Goal: Task Accomplishment & Management: Manage account settings

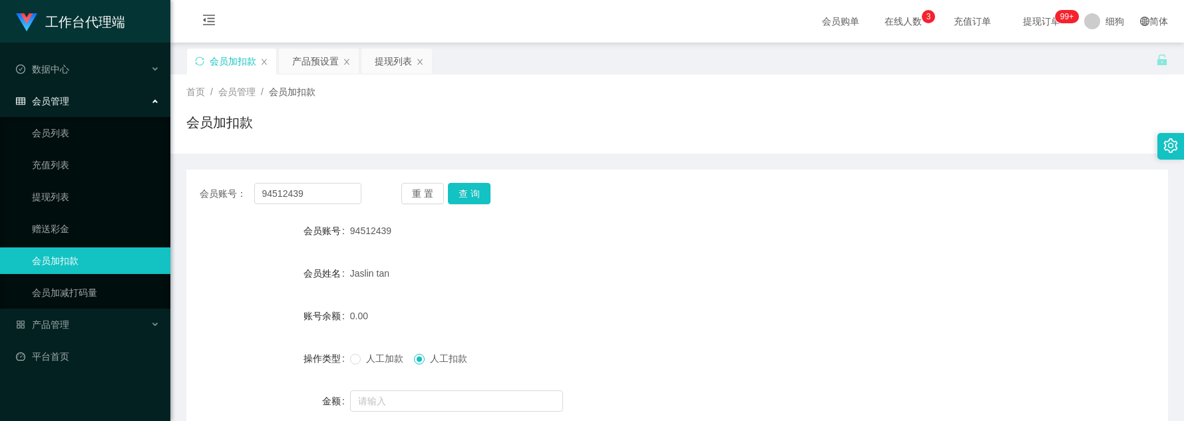
scroll to position [100, 0]
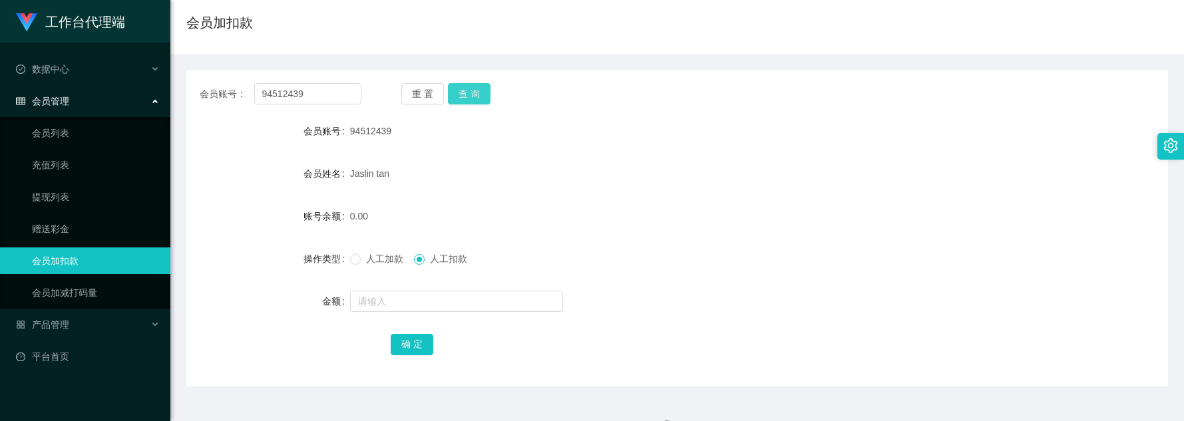
click at [465, 84] on button "查 询" at bounding box center [469, 93] width 43 height 21
click at [371, 261] on span "人工加款" at bounding box center [385, 258] width 48 height 11
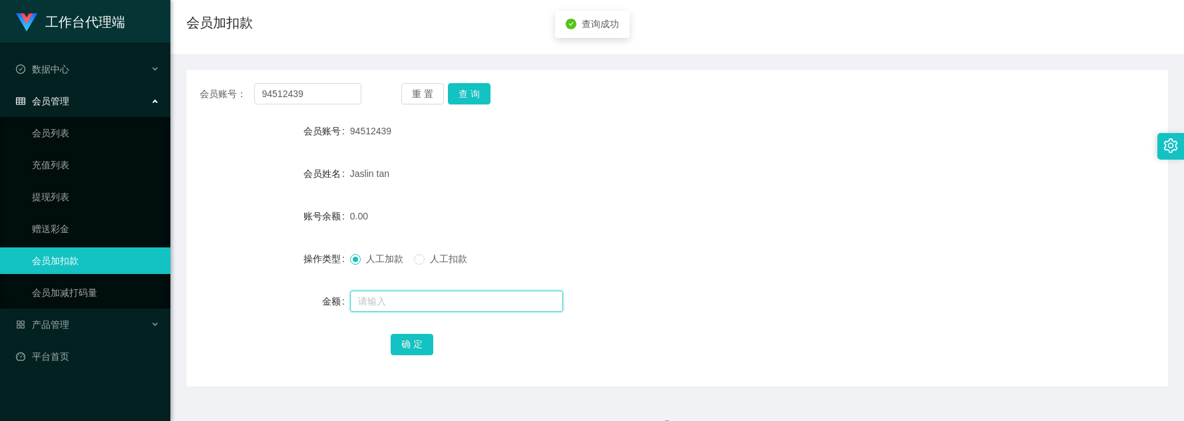
click at [398, 295] on input "text" at bounding box center [456, 301] width 213 height 21
type input "15"
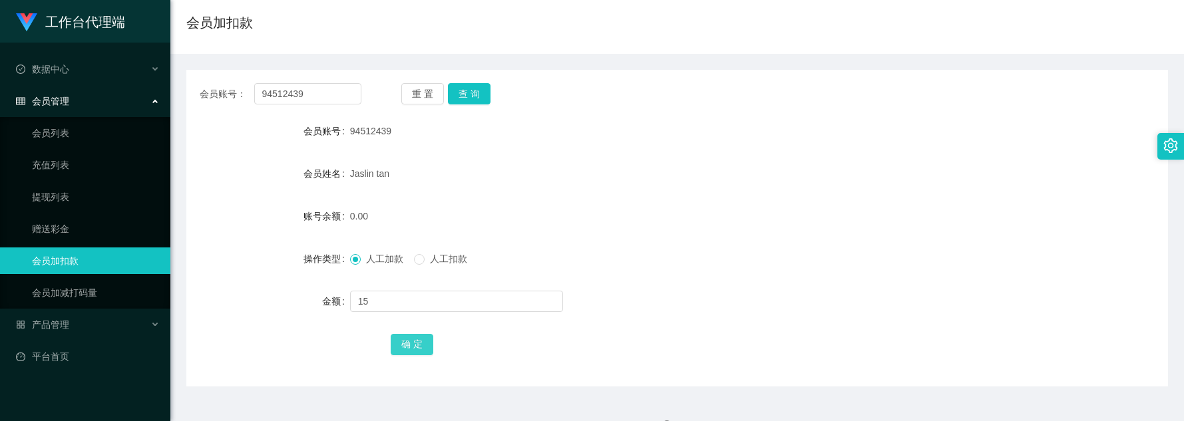
click at [416, 343] on button "确 定" at bounding box center [412, 344] width 43 height 21
drag, startPoint x: 317, startPoint y: 96, endPoint x: 186, endPoint y: 100, distance: 131.8
click at [158, 88] on section "工作台代理端 数据中心 会员管理 会员列表 充值列表 提现列表 赠送彩金 会员加扣款 会员加减打码量 产品管理 开奖记录 注单管理 产品列表 即时注单 产品预…" at bounding box center [592, 174] width 1184 height 548
paste input "5741"
type input "5741"
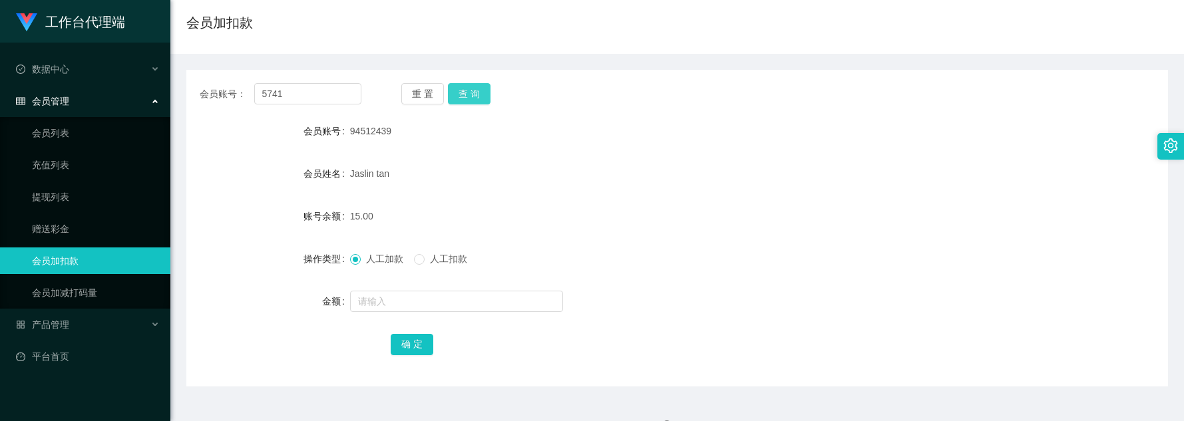
click at [483, 92] on button "查 询" at bounding box center [469, 93] width 43 height 21
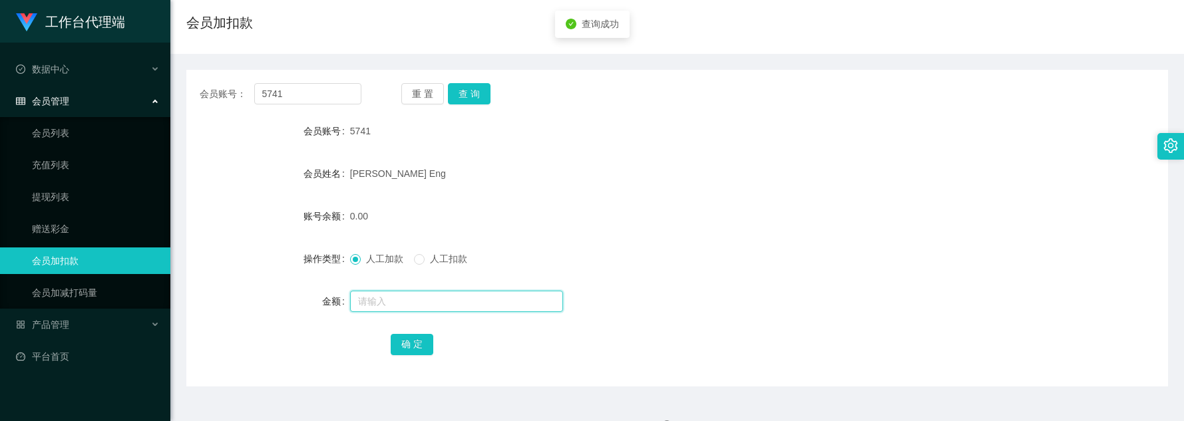
click at [394, 295] on input "text" at bounding box center [456, 301] width 213 height 21
type input "15"
click at [416, 347] on button "确 定" at bounding box center [412, 344] width 43 height 21
click at [581, 210] on div "15.00" at bounding box center [636, 216] width 572 height 27
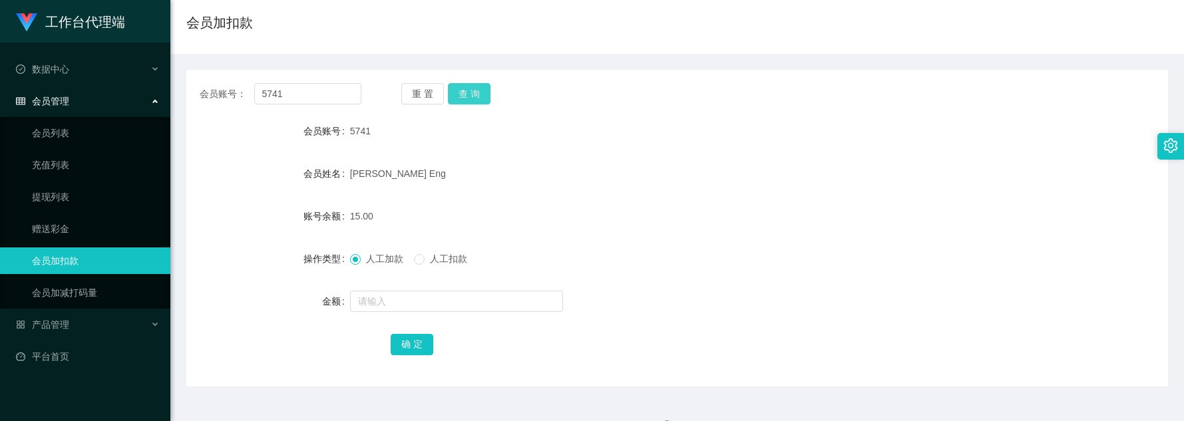
click at [470, 100] on button "查 询" at bounding box center [469, 93] width 43 height 21
click at [393, 299] on input "text" at bounding box center [456, 301] width 213 height 21
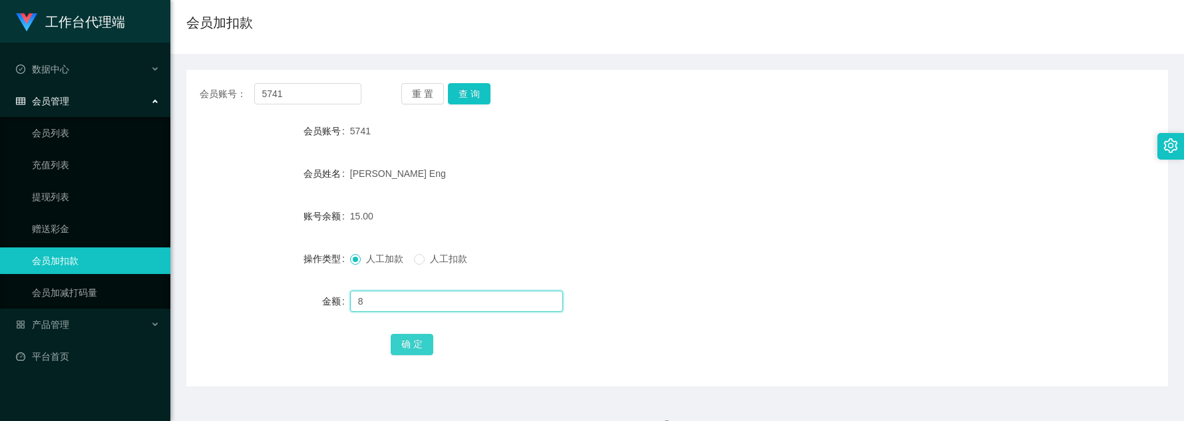
type input "8"
click at [407, 343] on button "确 定" at bounding box center [412, 344] width 43 height 21
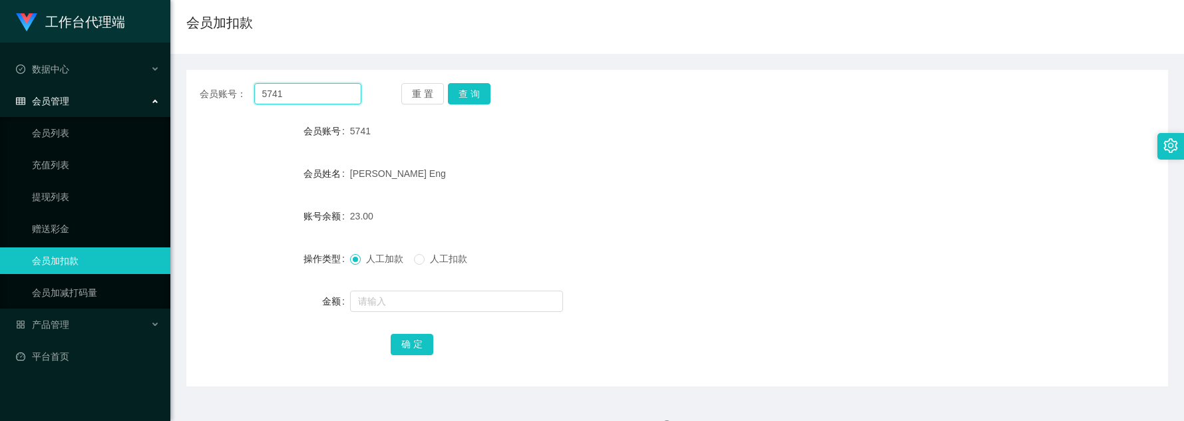
drag, startPoint x: 302, startPoint y: 90, endPoint x: 164, endPoint y: 88, distance: 137.7
click at [164, 88] on section "工作台代理端 数据中心 会员管理 会员列表 充值列表 提现列表 赠送彩金 会员加扣款 会员加减打码量 产品管理 开奖记录 注单管理 产品列表 即时注单 产品预…" at bounding box center [592, 174] width 1184 height 548
paste input "94512439"
type input "94512439"
drag, startPoint x: 479, startPoint y: 94, endPoint x: 477, endPoint y: 102, distance: 8.2
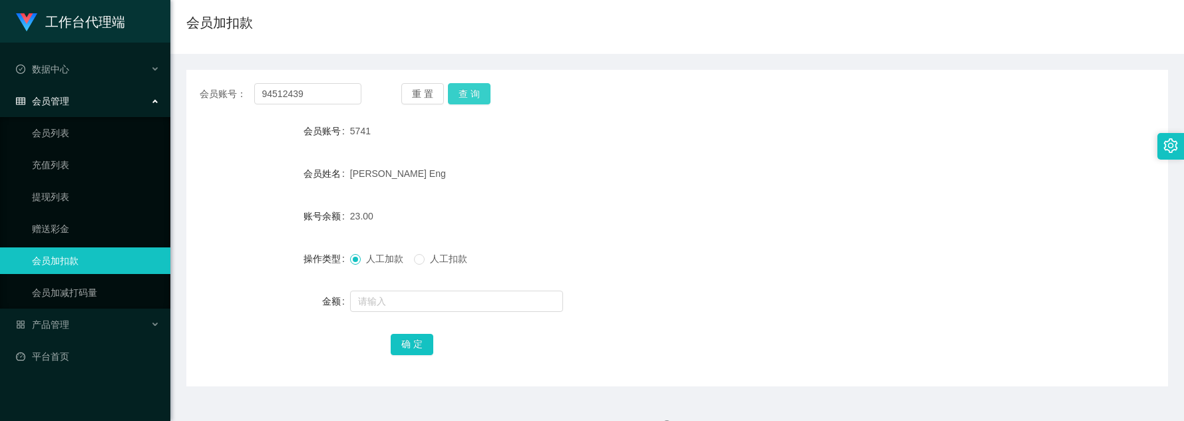
click at [479, 94] on button "查 询" at bounding box center [469, 93] width 43 height 21
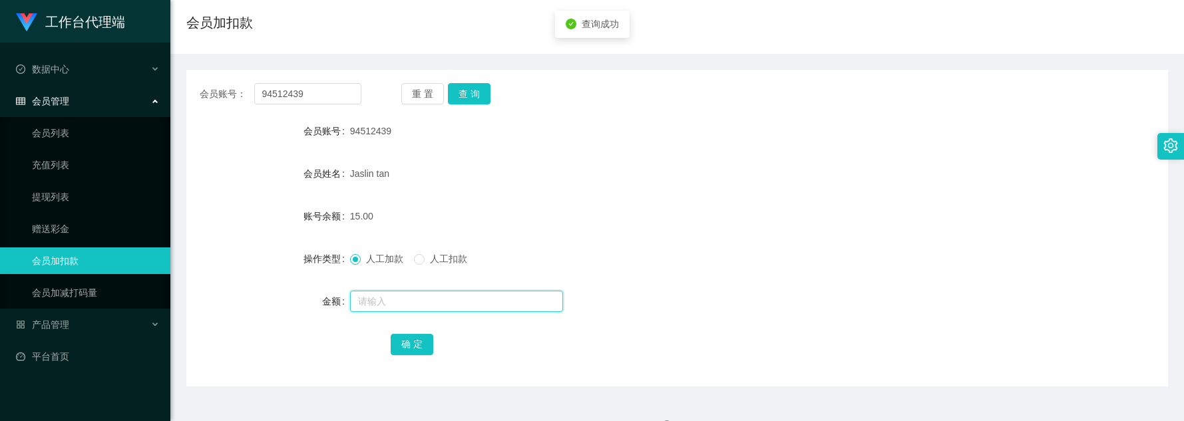
click at [412, 298] on input "text" at bounding box center [456, 301] width 213 height 21
type input "8"
click at [432, 347] on div "确 定" at bounding box center [677, 344] width 572 height 27
click at [409, 347] on button "确 定" at bounding box center [412, 344] width 43 height 21
drag, startPoint x: 621, startPoint y: 170, endPoint x: 615, endPoint y: 100, distance: 69.4
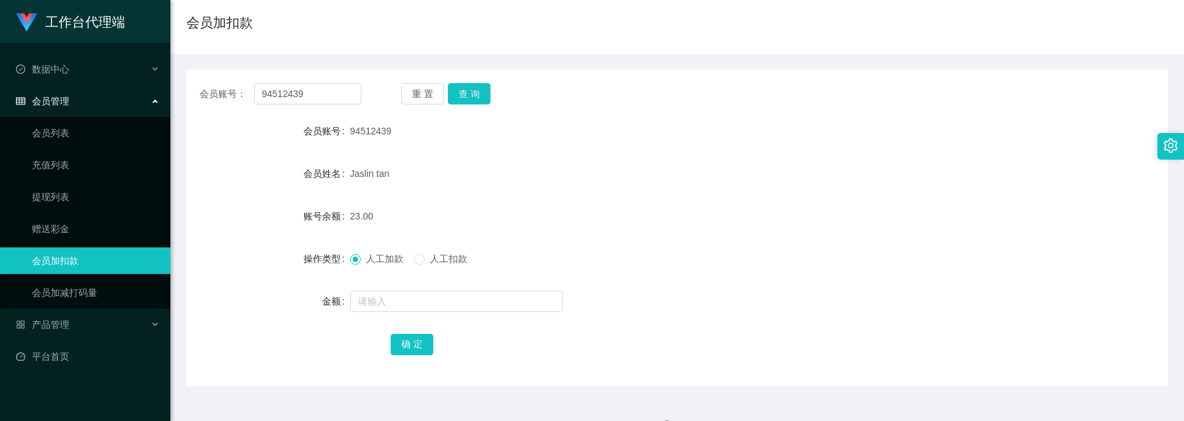
click at [621, 170] on div "Jaslin tan" at bounding box center [636, 173] width 572 height 27
click at [449, 298] on input "text" at bounding box center [456, 301] width 213 height 21
type input "8"
click at [413, 335] on button "确 定" at bounding box center [412, 344] width 43 height 21
drag, startPoint x: 333, startPoint y: 96, endPoint x: 210, endPoint y: 90, distance: 123.9
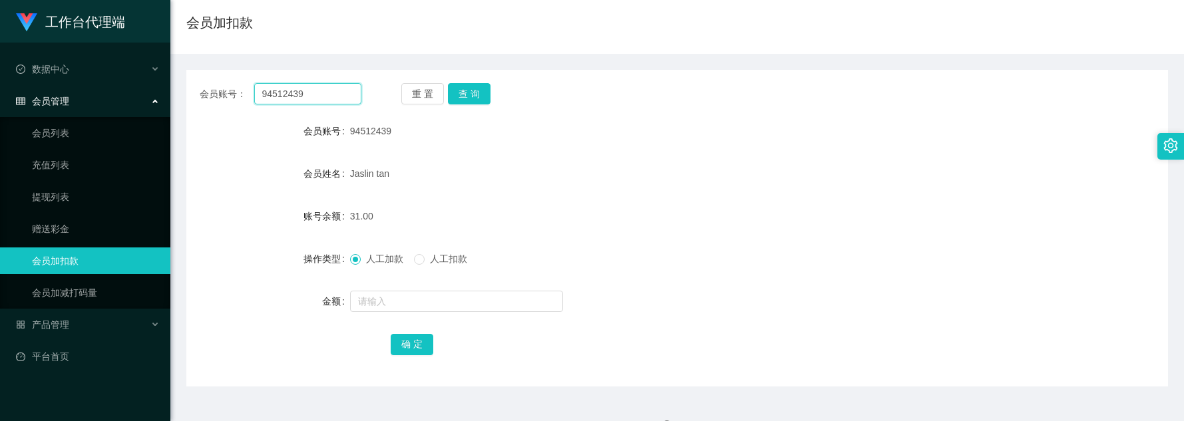
click at [210, 90] on div "会员账号： 94512439" at bounding box center [281, 93] width 162 height 21
type input "5741"
click at [474, 94] on button "查 询" at bounding box center [469, 93] width 43 height 21
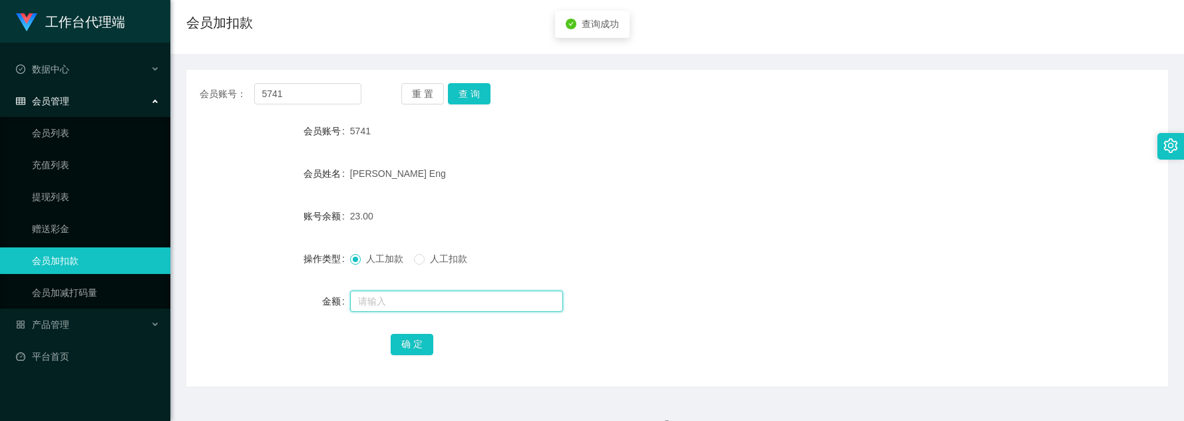
click at [440, 298] on input "text" at bounding box center [456, 301] width 213 height 21
type input "8"
click at [406, 338] on button "确 定" at bounding box center [412, 344] width 43 height 21
click at [463, 104] on div "会员账号： 5741 重 置 查 询 会员账号 5741 会员姓名 [PERSON_NAME] Eng 账号余额 31.00 操作类型 人工加款 人工扣款 金…" at bounding box center [676, 228] width 981 height 317
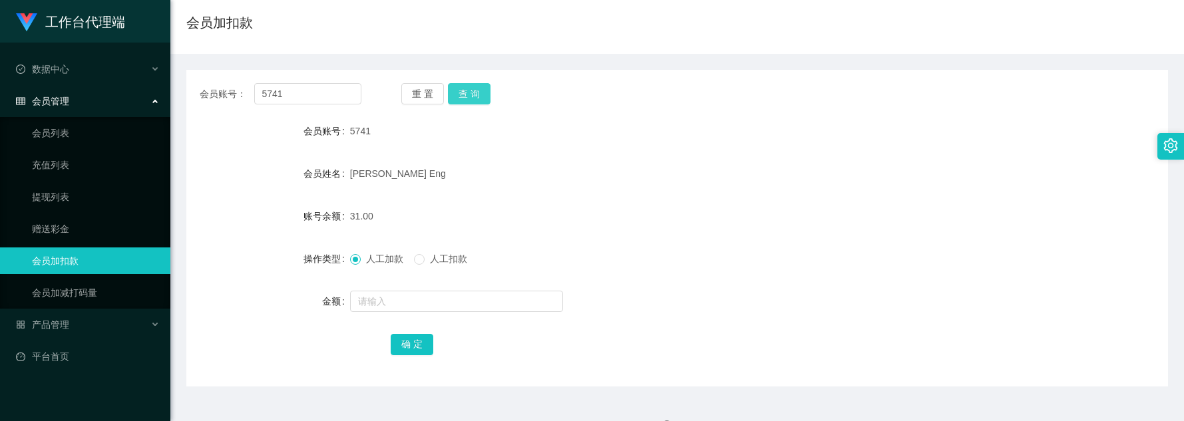
click at [466, 98] on button "查 询" at bounding box center [469, 93] width 43 height 21
click at [305, 102] on input "5741" at bounding box center [307, 93] width 107 height 21
type input "94512439"
click at [471, 100] on button "查 询" at bounding box center [469, 93] width 43 height 21
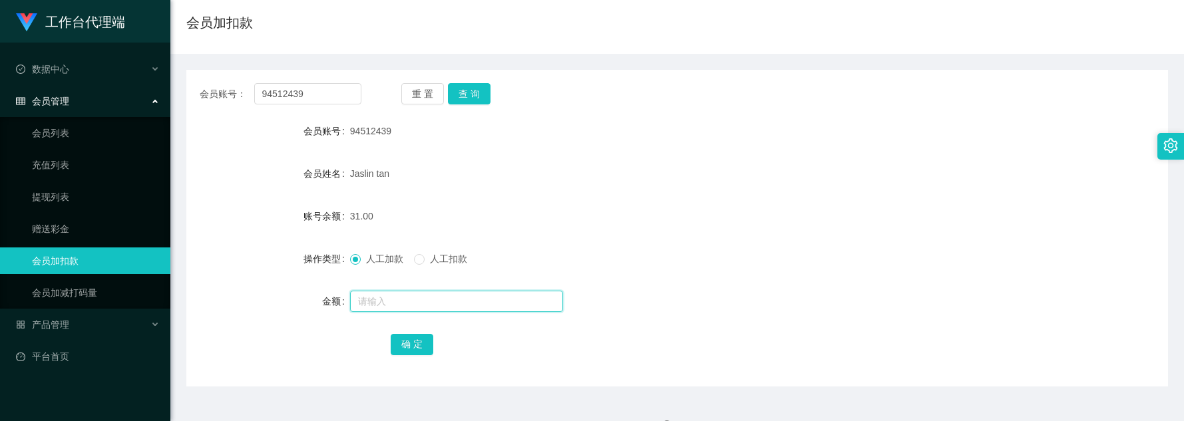
click at [420, 291] on input "text" at bounding box center [456, 301] width 213 height 21
type input "8"
click at [417, 341] on button "确 定" at bounding box center [412, 344] width 43 height 21
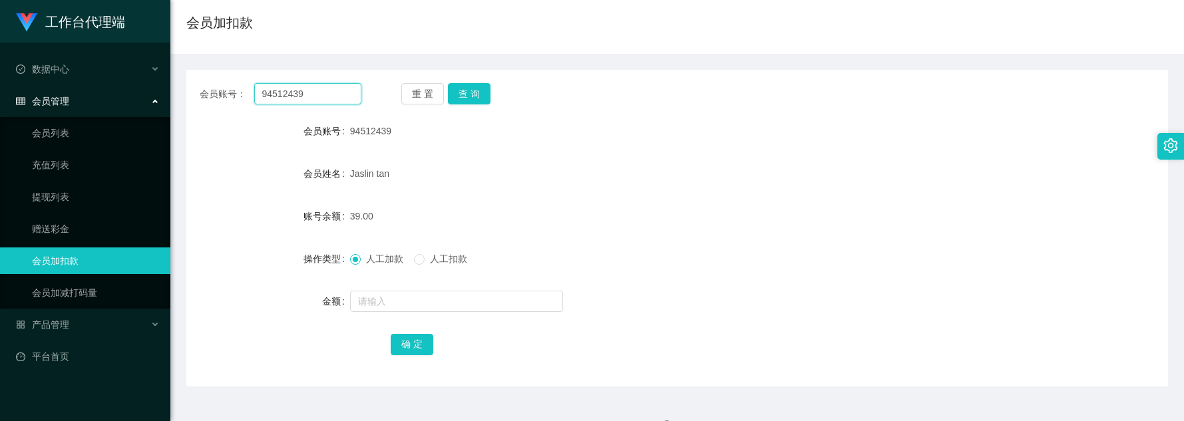
drag, startPoint x: 326, startPoint y: 96, endPoint x: 148, endPoint y: 90, distance: 177.7
click at [150, 90] on section "工作台代理端 数据中心 会员管理 会员列表 充值列表 提现列表 赠送彩金 会员加扣款 会员加减打码量 产品管理 开奖记录 注单管理 产品列表 即时注单 产品预…" at bounding box center [592, 174] width 1184 height 548
type input "5741"
click at [478, 98] on button "查 询" at bounding box center [469, 93] width 43 height 21
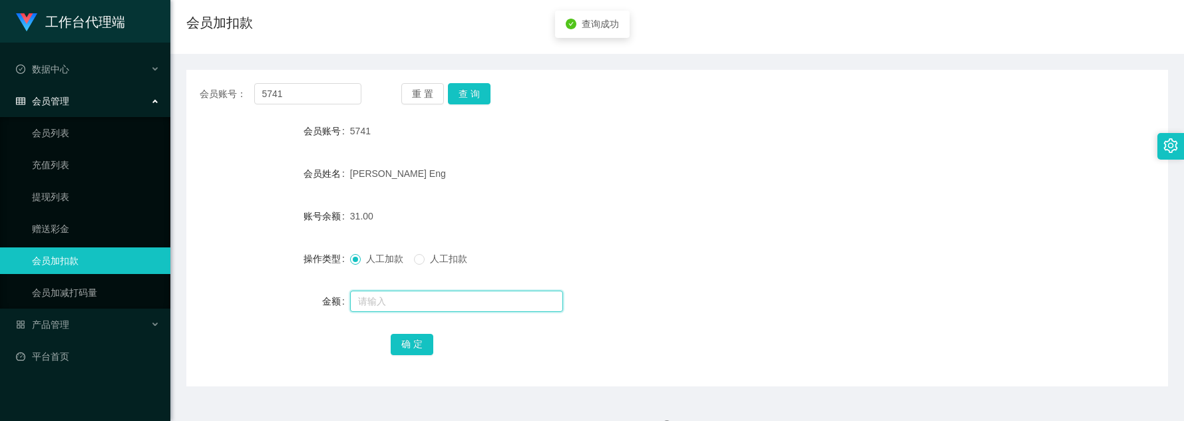
click at [418, 304] on input "text" at bounding box center [456, 301] width 213 height 21
type input "8"
click at [400, 346] on button "确 定" at bounding box center [412, 344] width 43 height 21
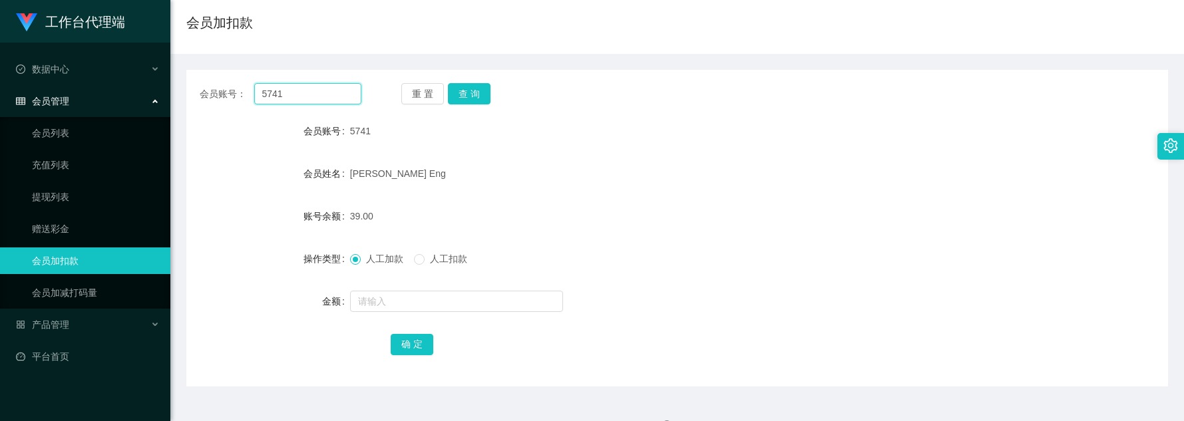
drag, startPoint x: 315, startPoint y: 102, endPoint x: 222, endPoint y: 96, distance: 93.3
click at [222, 96] on div "会员账号： 5741" at bounding box center [281, 93] width 162 height 21
paste input "94512439"
type input "94512439"
click at [454, 96] on button "查 询" at bounding box center [469, 93] width 43 height 21
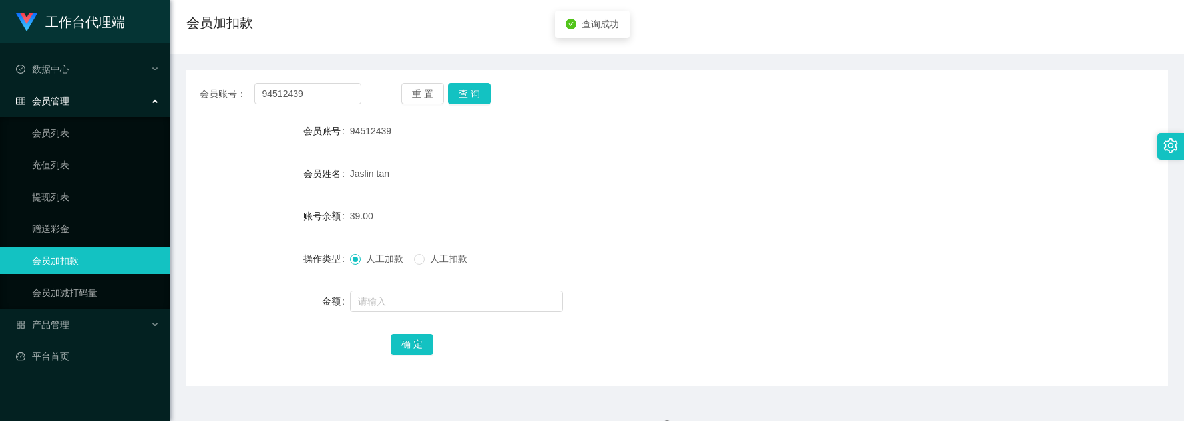
click at [409, 286] on form "会员账号 94512439 会员姓名 [PERSON_NAME] tan 账号余额 39.00 操作类型 人工加款 人工扣款 金额 确 定" at bounding box center [676, 238] width 981 height 240
click at [410, 305] on input "text" at bounding box center [456, 301] width 213 height 21
type input "8"
click at [421, 341] on button "确 定" at bounding box center [412, 344] width 43 height 21
click at [334, 96] on input "94512439" at bounding box center [307, 93] width 107 height 21
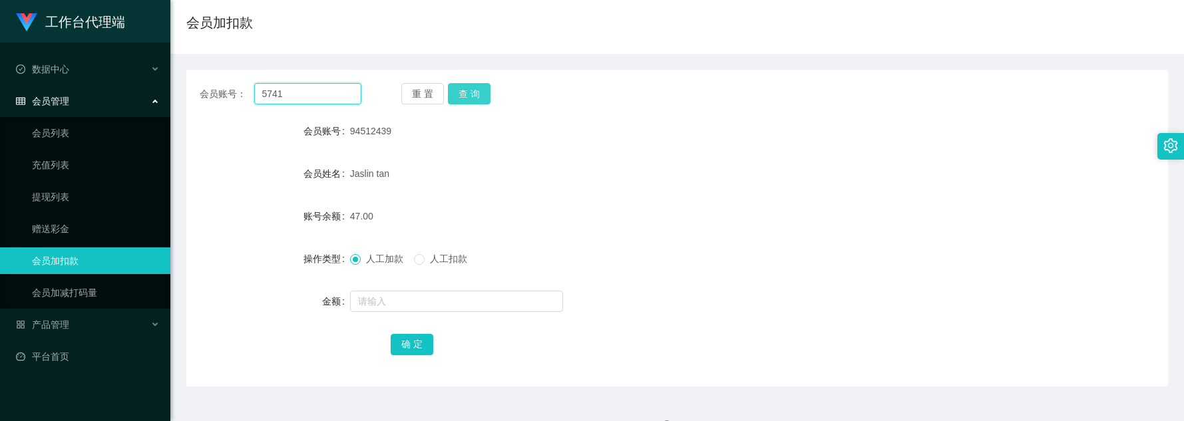
type input "5741"
click at [473, 100] on button "查 询" at bounding box center [469, 93] width 43 height 21
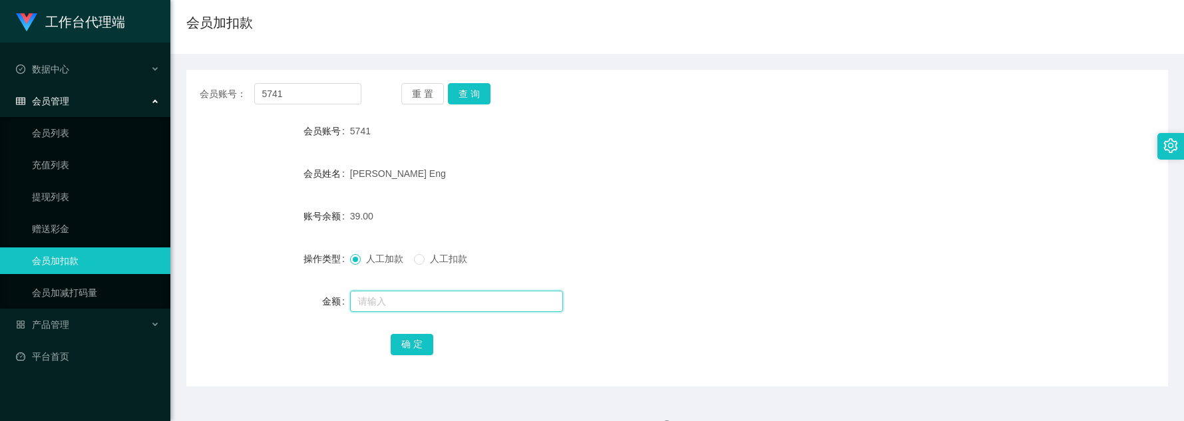
click at [379, 291] on input "text" at bounding box center [456, 301] width 213 height 21
type input "8"
click at [401, 337] on button "确 定" at bounding box center [412, 344] width 43 height 21
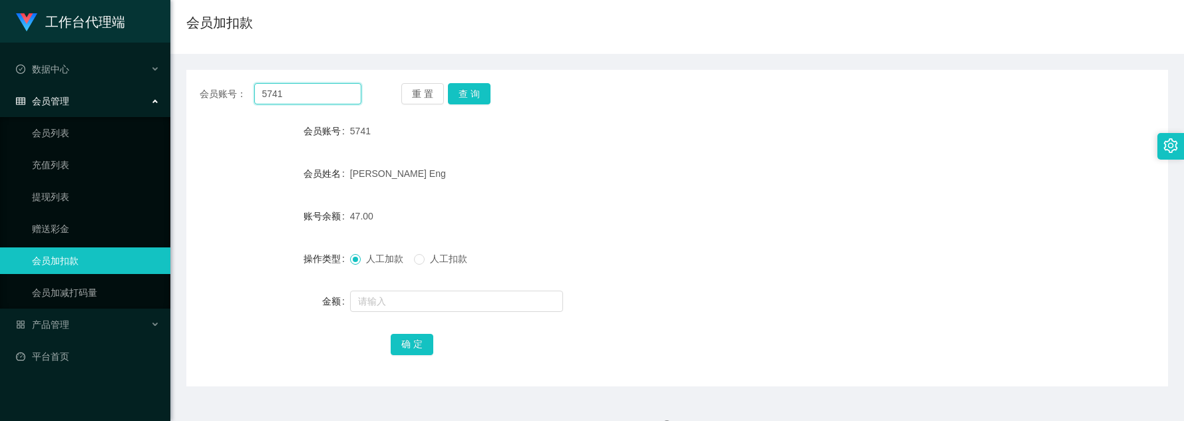
drag, startPoint x: 324, startPoint y: 92, endPoint x: 202, endPoint y: 84, distance: 122.7
click at [184, 81] on main "关闭左侧 关闭右侧 关闭其它 刷新页面 会员加扣款 产品预设置 提现列表 首页 / 会员管理 / 会员加扣款 / 会员加扣款 会员账号： 5741 重 置 查…" at bounding box center [676, 165] width 1013 height 444
click at [317, 106] on div "会员账号： 5741 重 置 查 询 会员账号 5741 会员姓名 [PERSON_NAME] Eng 账号余额 47.00 操作类型 人工加款 人工扣款 金…" at bounding box center [676, 228] width 981 height 317
drag, startPoint x: 324, startPoint y: 100, endPoint x: 240, endPoint y: 94, distance: 84.7
click at [240, 94] on div "会员账号： 5741" at bounding box center [281, 93] width 162 height 21
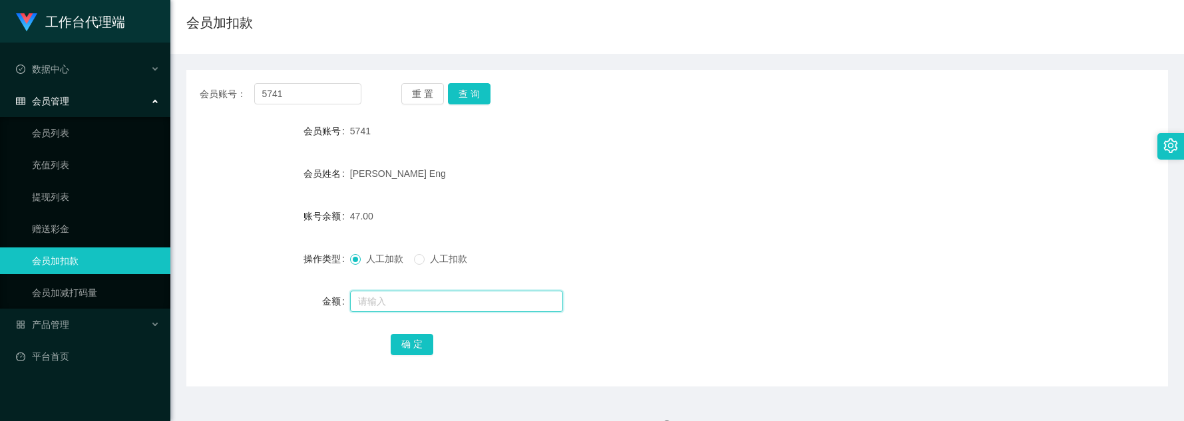
click at [395, 305] on input "text" at bounding box center [456, 301] width 213 height 21
type input "3000"
click at [424, 342] on button "确 定" at bounding box center [412, 344] width 43 height 21
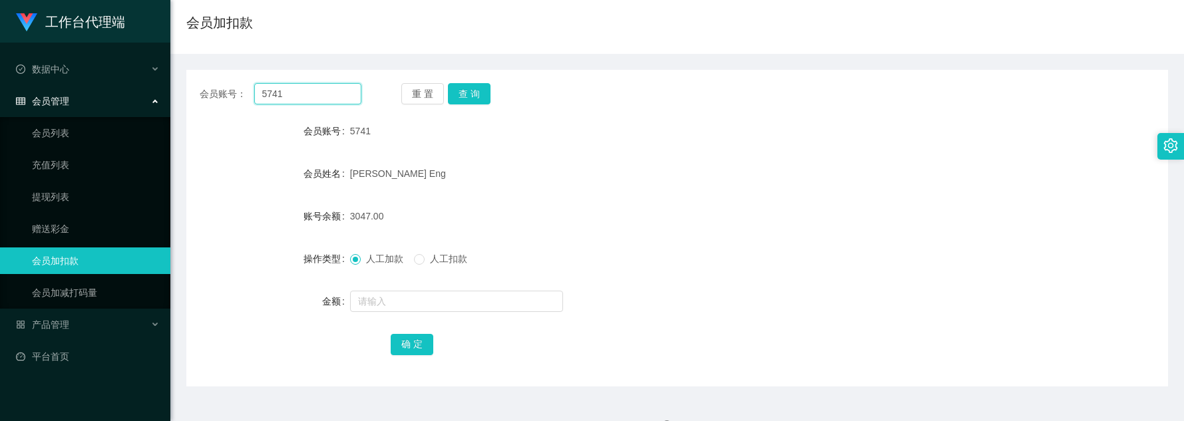
drag, startPoint x: 321, startPoint y: 84, endPoint x: 330, endPoint y: 94, distance: 12.7
click at [321, 84] on input "5741" at bounding box center [307, 93] width 107 height 21
drag, startPoint x: 330, startPoint y: 94, endPoint x: 188, endPoint y: 94, distance: 141.7
click at [188, 94] on div "会员账号： 5741 重 置 查 询" at bounding box center [676, 93] width 981 height 21
click at [677, 248] on div "人工加款 人工扣款" at bounding box center [636, 259] width 572 height 27
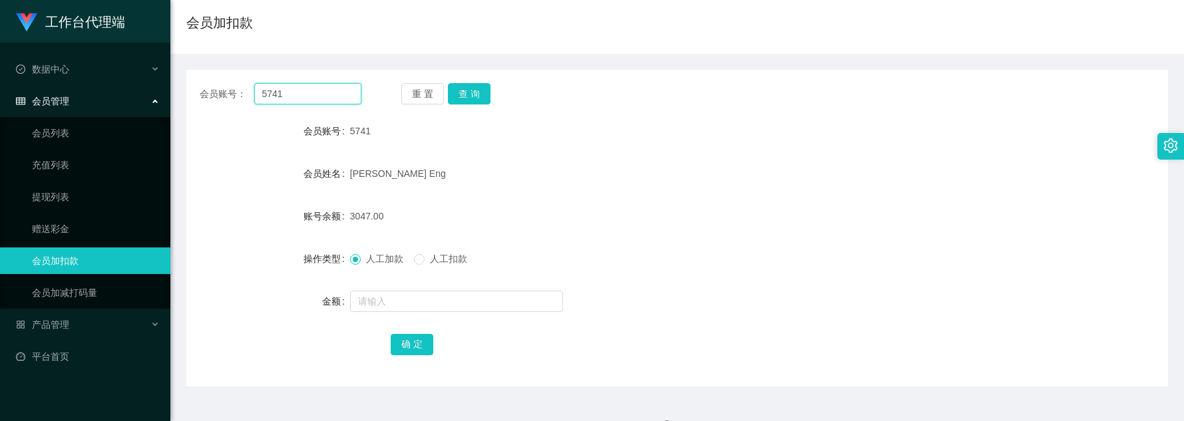
drag, startPoint x: 307, startPoint y: 90, endPoint x: 194, endPoint y: 86, distance: 113.2
click at [194, 86] on div "会员账号： 5741 重 置 查 询" at bounding box center [676, 93] width 981 height 21
click at [731, 254] on div "人工加款 人工扣款" at bounding box center [636, 259] width 572 height 27
drag, startPoint x: 685, startPoint y: 216, endPoint x: 691, endPoint y: 212, distance: 6.8
click at [687, 216] on div "3047.00" at bounding box center [636, 216] width 572 height 27
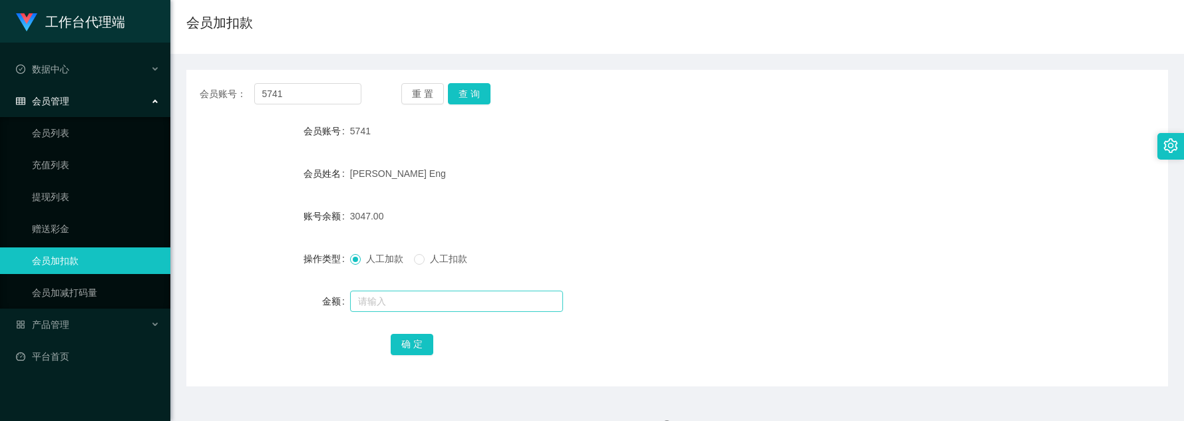
click at [385, 290] on div at bounding box center [636, 301] width 572 height 27
click at [390, 297] on input "text" at bounding box center [456, 301] width 213 height 21
type input "8"
click at [412, 347] on button "确 定" at bounding box center [412, 344] width 43 height 21
drag, startPoint x: 347, startPoint y: 100, endPoint x: 304, endPoint y: 100, distance: 43.3
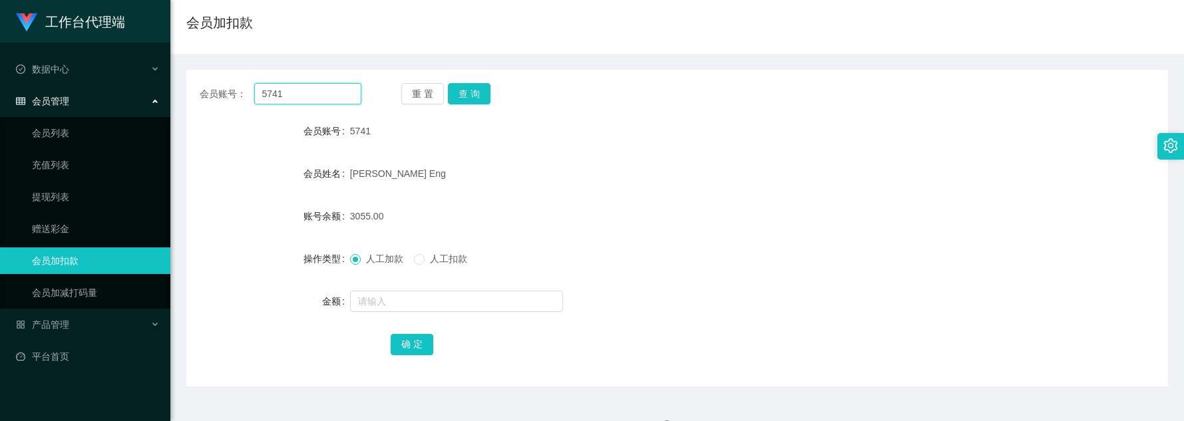
click at [164, 88] on section "工作台代理端 数据中心 会员管理 会员列表 充值列表 提现列表 赠送彩金 会员加扣款 会员加减打码量 产品管理 开奖记录 注单管理 产品列表 即时注单 产品预…" at bounding box center [592, 174] width 1184 height 548
paste input "94512439"
type input "94512439"
click at [474, 102] on button "查 询" at bounding box center [469, 93] width 43 height 21
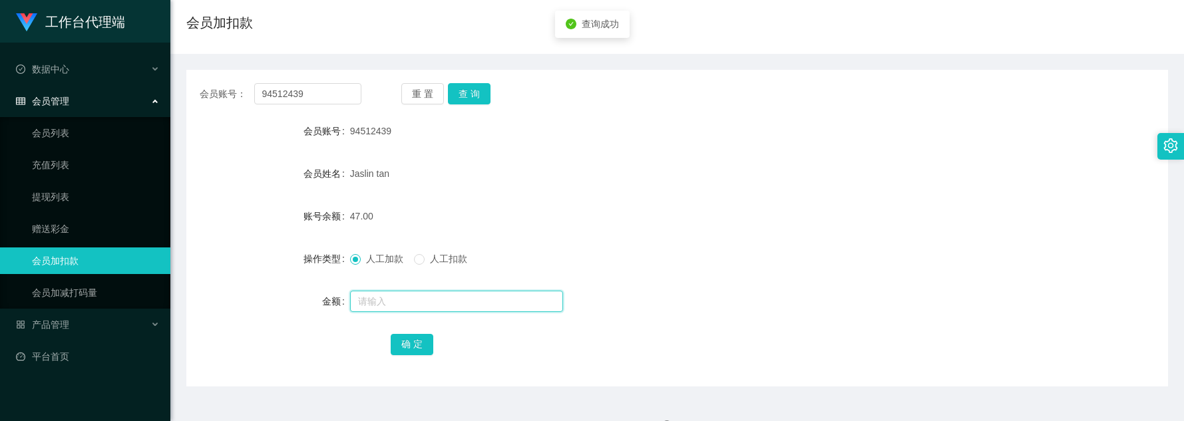
click at [395, 296] on input "text" at bounding box center [456, 301] width 213 height 21
type input "8"
click at [416, 338] on button "确 定" at bounding box center [412, 344] width 43 height 21
click at [556, 198] on form "会员账号 94512439 会员姓名 [PERSON_NAME] tan 账号余额 55.00 操作类型 人工加款 人工扣款 金额 确 定" at bounding box center [676, 238] width 981 height 240
click at [424, 308] on input "text" at bounding box center [456, 301] width 213 height 21
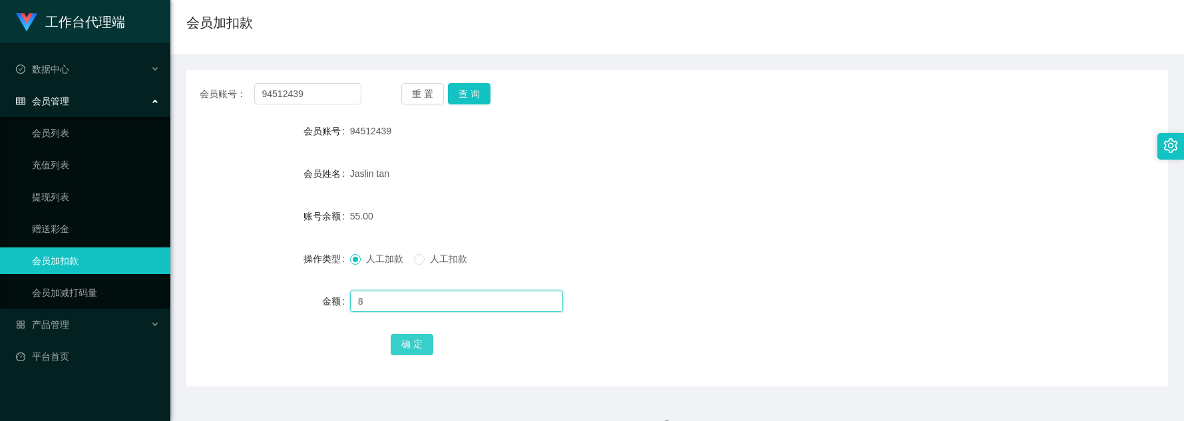
type input "8"
drag, startPoint x: 407, startPoint y: 345, endPoint x: 446, endPoint y: 296, distance: 62.6
click at [407, 345] on button "确 定" at bounding box center [412, 344] width 43 height 21
click at [679, 134] on div "94512439" at bounding box center [636, 131] width 572 height 27
click at [719, 246] on div "人工加款 人工扣款" at bounding box center [636, 259] width 572 height 27
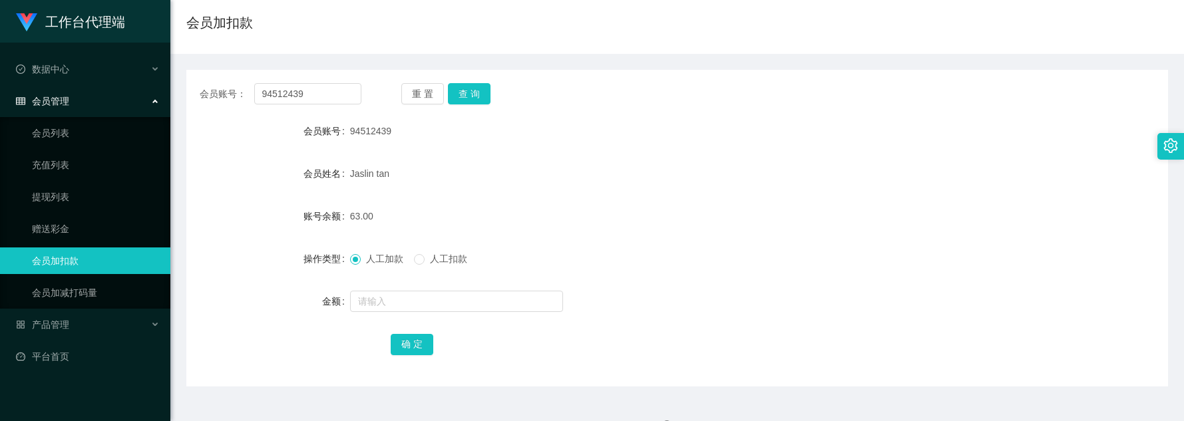
click at [703, 188] on form "会员账号 94512439 会员姓名 [PERSON_NAME] tan 账号余额 63.00 操作类型 人工加款 人工扣款 金额 确 定" at bounding box center [676, 238] width 981 height 240
drag, startPoint x: 332, startPoint y: 100, endPoint x: 214, endPoint y: 81, distance: 119.3
click at [214, 81] on div "会员账号： 94512439 重 置 查 询 会员账号 94512439 会员姓名 [PERSON_NAME] tan 账号余额 63.00 操作类型 人工加…" at bounding box center [676, 228] width 981 height 317
type input "5741"
click at [479, 98] on button "查 询" at bounding box center [469, 93] width 43 height 21
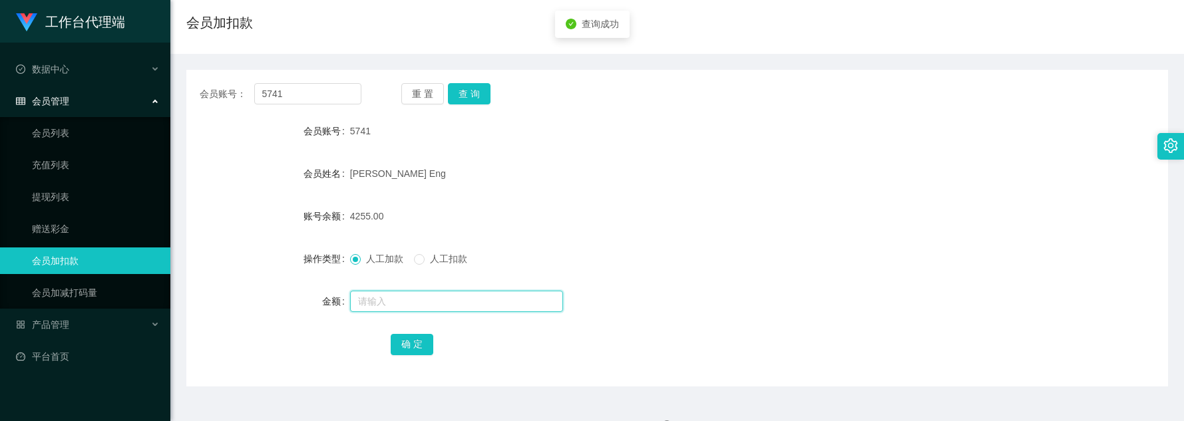
click at [405, 302] on input "text" at bounding box center [456, 301] width 213 height 21
type input "8"
click at [419, 354] on button "确 定" at bounding box center [412, 344] width 43 height 21
click at [405, 339] on button "确 定" at bounding box center [412, 344] width 43 height 21
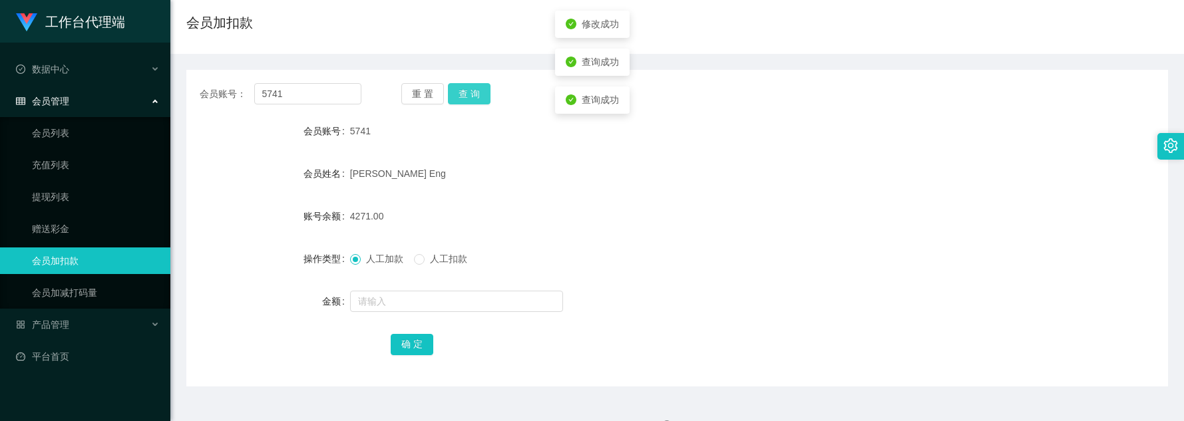
click at [472, 98] on button "查 询" at bounding box center [469, 93] width 43 height 21
click at [784, 296] on div at bounding box center [636, 301] width 572 height 27
click at [665, 168] on div "[PERSON_NAME] Eng" at bounding box center [636, 173] width 572 height 27
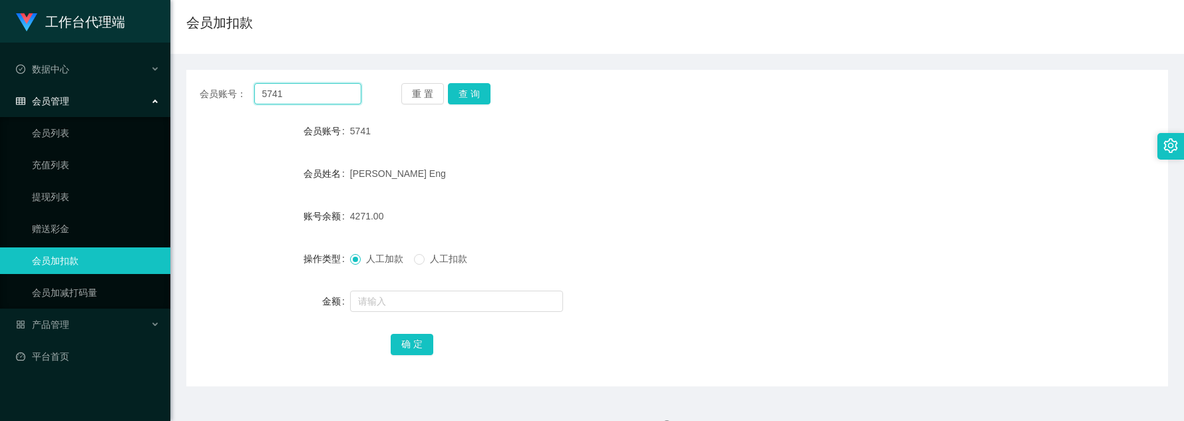
click at [299, 92] on input "5741" at bounding box center [307, 93] width 107 height 21
type input "94512439"
click at [476, 88] on button "查 询" at bounding box center [469, 93] width 43 height 21
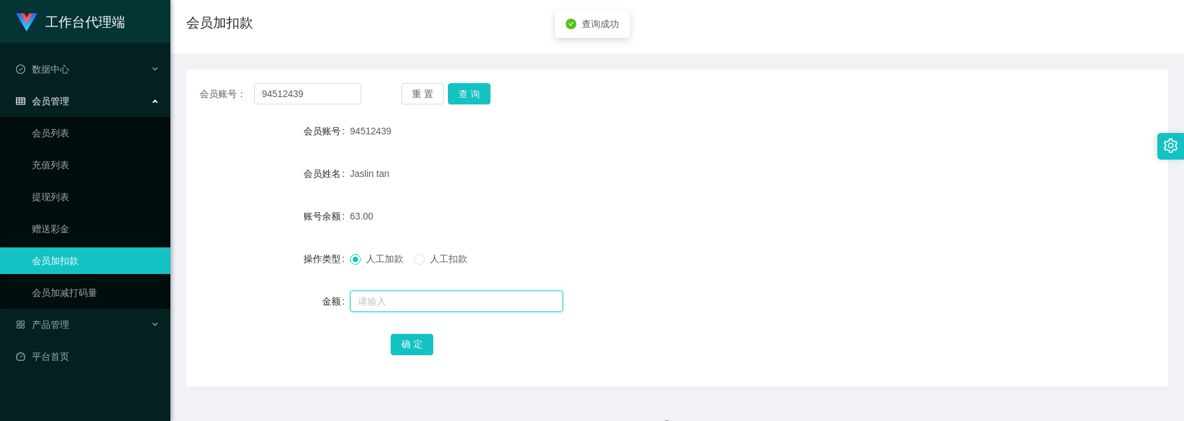
click at [419, 299] on input "text" at bounding box center [456, 301] width 213 height 21
type input "8"
click at [415, 340] on button "确 定" at bounding box center [412, 344] width 43 height 21
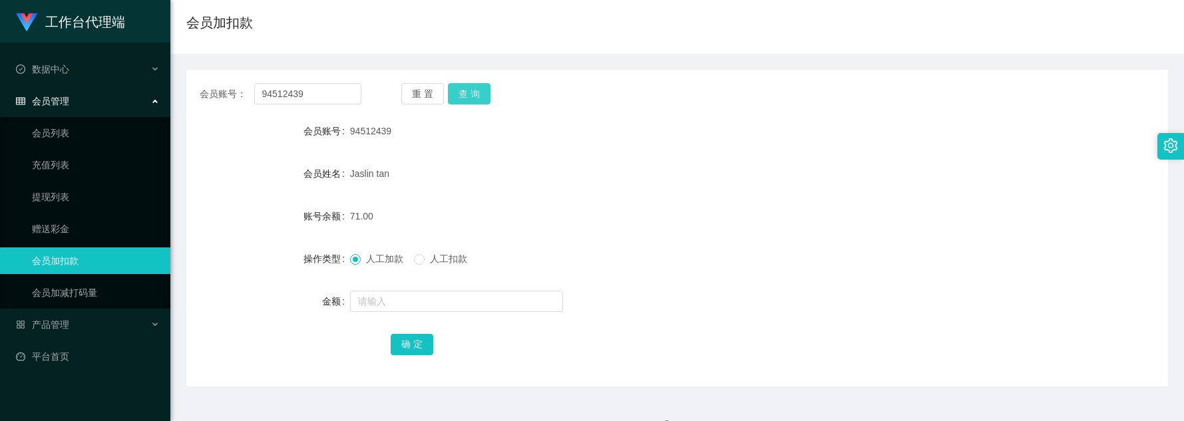
click at [475, 86] on button "查 询" at bounding box center [469, 93] width 43 height 21
click at [404, 293] on input "text" at bounding box center [456, 301] width 213 height 21
click at [329, 90] on input "94512439" at bounding box center [307, 93] width 107 height 21
type input "5741"
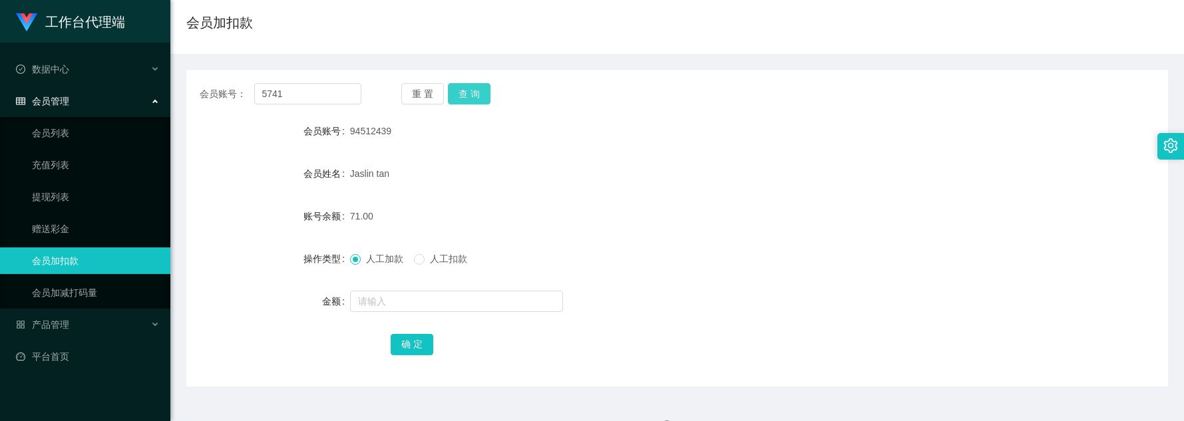
click at [475, 102] on button "查 询" at bounding box center [469, 93] width 43 height 21
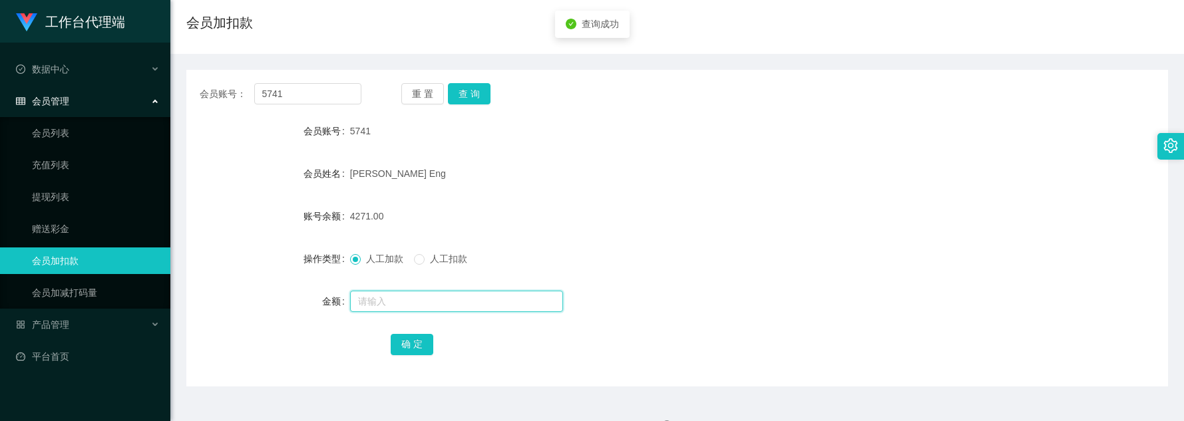
click at [427, 298] on input "text" at bounding box center [456, 301] width 213 height 21
type input "8"
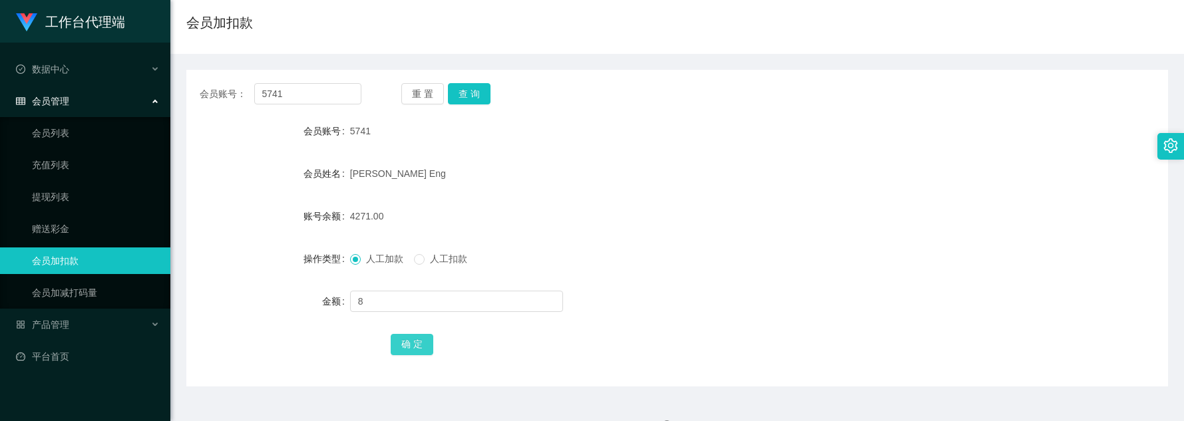
drag, startPoint x: 416, startPoint y: 339, endPoint x: 430, endPoint y: 334, distance: 15.0
click at [415, 339] on button "确 定" at bounding box center [412, 344] width 43 height 21
click at [643, 188] on form "会员账号 5741 会员姓名 [PERSON_NAME] Eng 账号余额 4279.00 操作类型 人工加款 人工扣款 金额 确 定" at bounding box center [676, 238] width 981 height 240
click at [472, 98] on button "查 询" at bounding box center [469, 93] width 43 height 21
drag, startPoint x: 307, startPoint y: 92, endPoint x: 222, endPoint y: 90, distance: 85.9
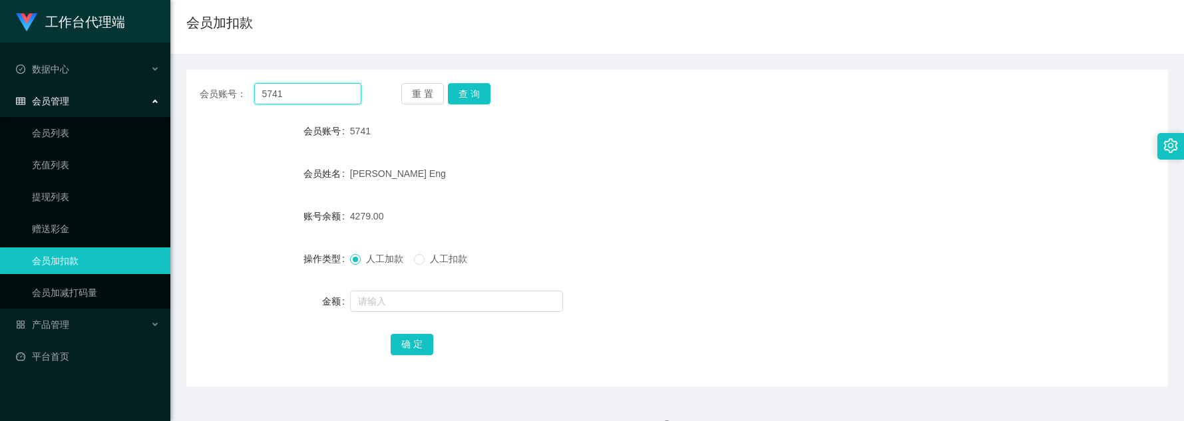
click at [222, 90] on div "会员账号： 5741" at bounding box center [281, 93] width 162 height 21
click at [643, 230] on form "会员账号 5741 会员姓名 [PERSON_NAME] Eng 账号余额 4279.00 操作类型 人工加款 人工扣款 金额 确 定" at bounding box center [676, 238] width 981 height 240
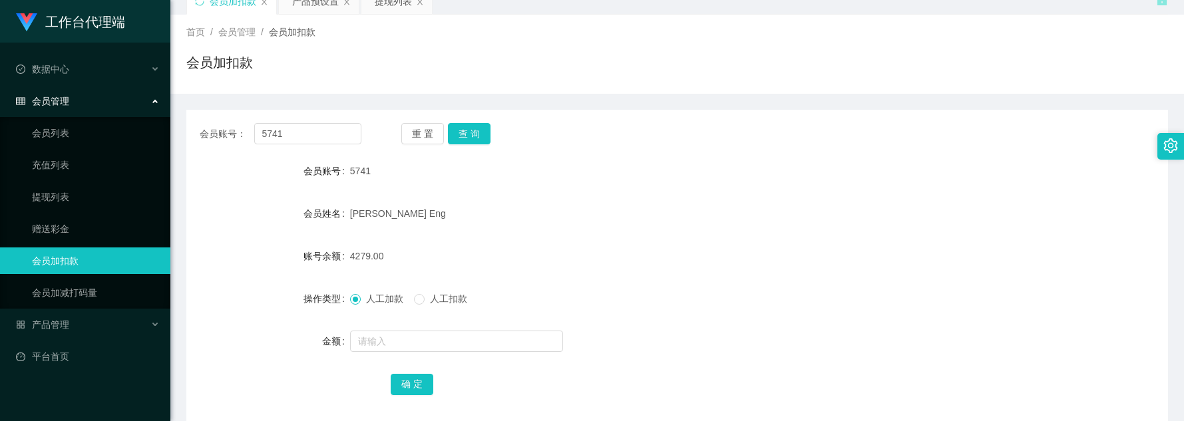
scroll to position [0, 0]
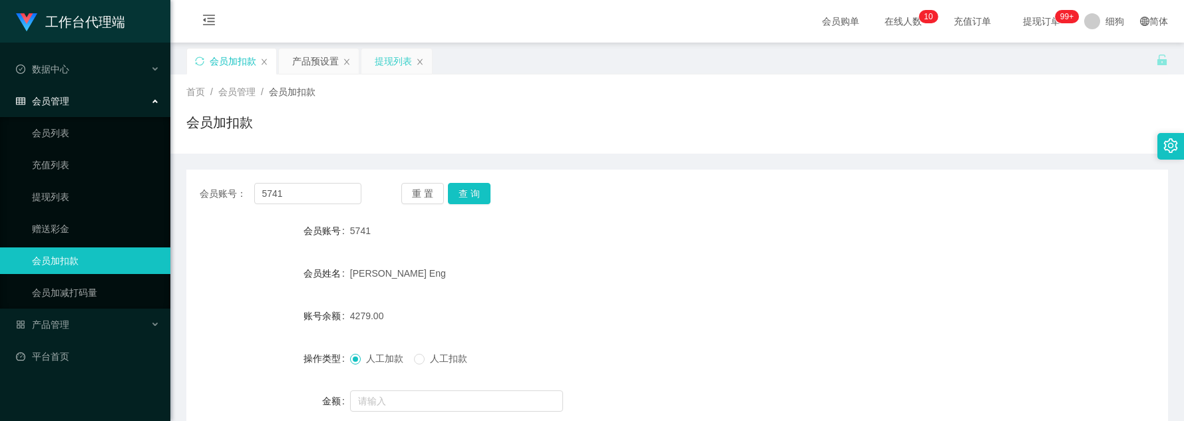
click at [380, 65] on div "提现列表" at bounding box center [393, 61] width 37 height 25
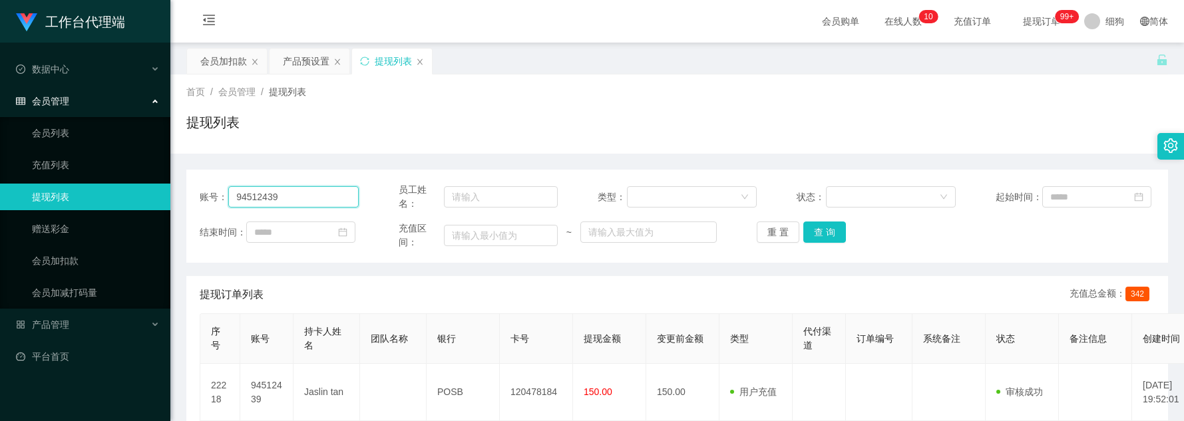
drag, startPoint x: 315, startPoint y: 194, endPoint x: 202, endPoint y: 186, distance: 113.4
click at [162, 186] on section "工作台代理端 数据中心 会员管理 会员列表 充值列表 提现列表 赠送彩金 会员加扣款 会员加减打码量 产品管理 开奖记录 注单管理 产品列表 即时注单 产品预…" at bounding box center [592, 348] width 1184 height 697
paste input "5741"
type input "5741"
click at [817, 238] on button "查 询" at bounding box center [824, 232] width 43 height 21
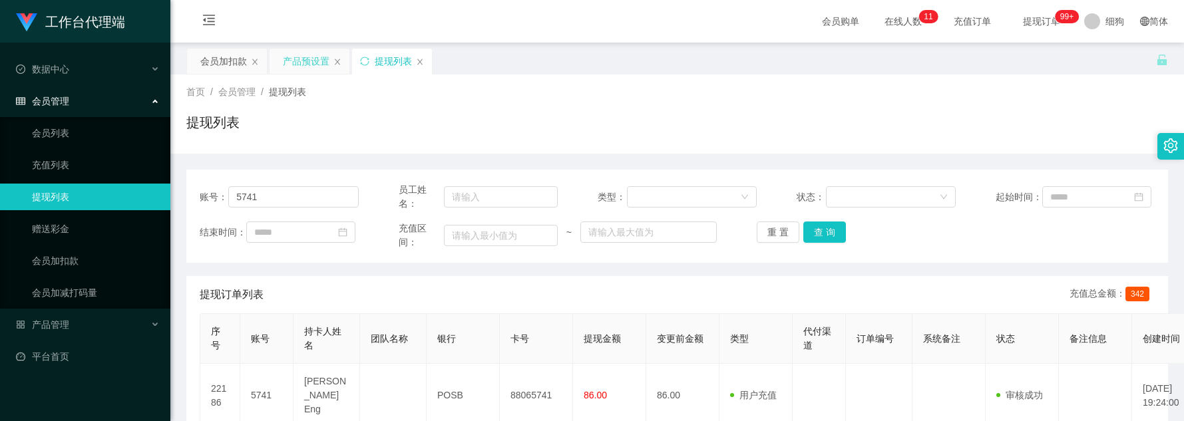
click at [301, 65] on div "产品预设置" at bounding box center [306, 61] width 47 height 25
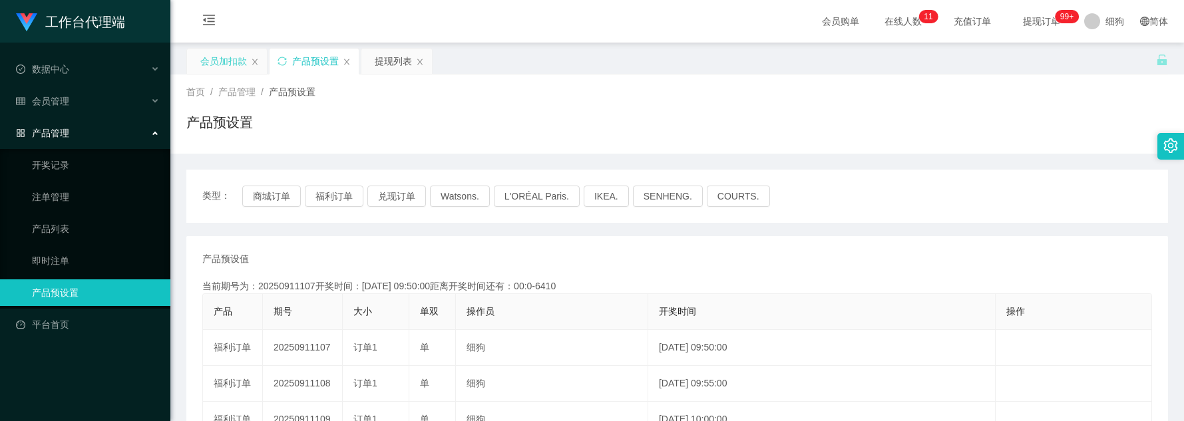
drag, startPoint x: 222, startPoint y: 70, endPoint x: 232, endPoint y: 73, distance: 10.3
click at [222, 70] on div "会员加扣款" at bounding box center [223, 61] width 47 height 25
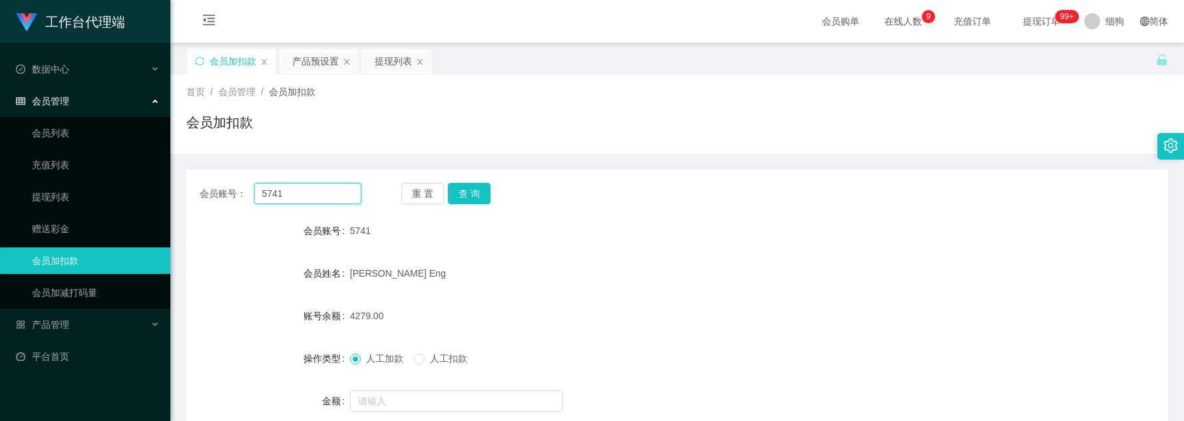
click at [335, 194] on input "5741" at bounding box center [307, 193] width 107 height 21
click at [337, 194] on input "5741" at bounding box center [307, 193] width 107 height 21
drag, startPoint x: 336, startPoint y: 188, endPoint x: 180, endPoint y: 186, distance: 155.7
click at [178, 186] on main "关闭左侧 关闭右侧 关闭其它 刷新页面 会员加扣款 产品预设置 提现列表 首页 / 会员管理 / 会员加扣款 / 会员加扣款 会员账号： 5741 重 置 查…" at bounding box center [676, 265] width 1013 height 444
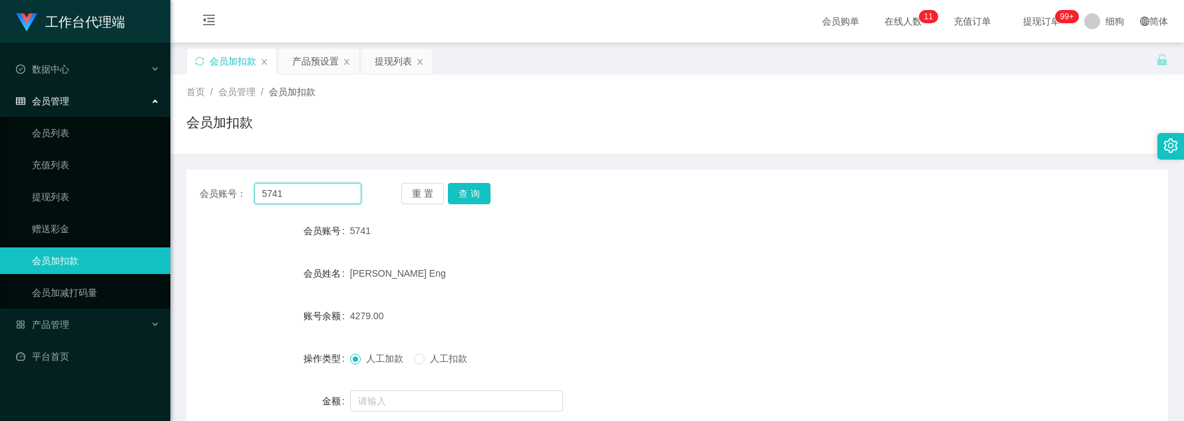
paste input "94512439"
type input "94512439"
click at [475, 198] on button "查 询" at bounding box center [469, 193] width 43 height 21
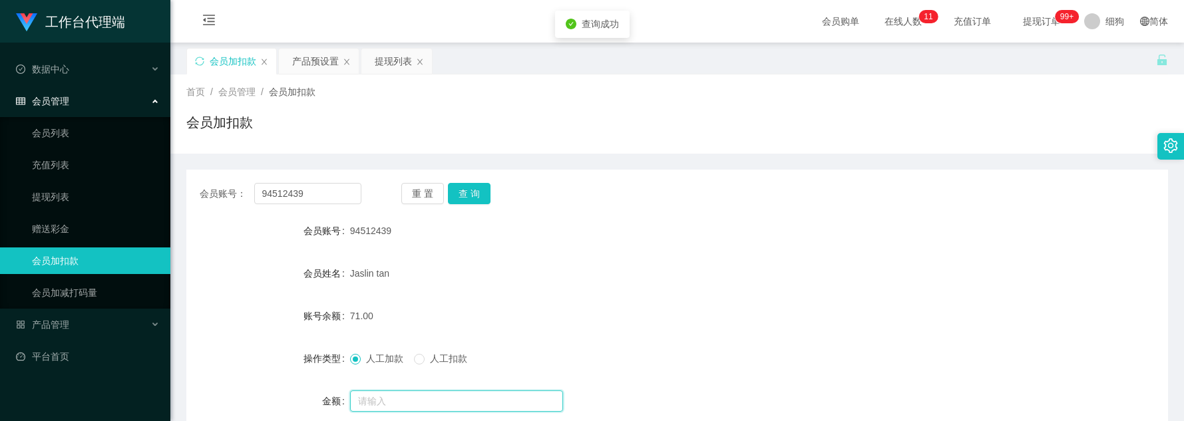
click at [409, 397] on input "text" at bounding box center [456, 401] width 213 height 21
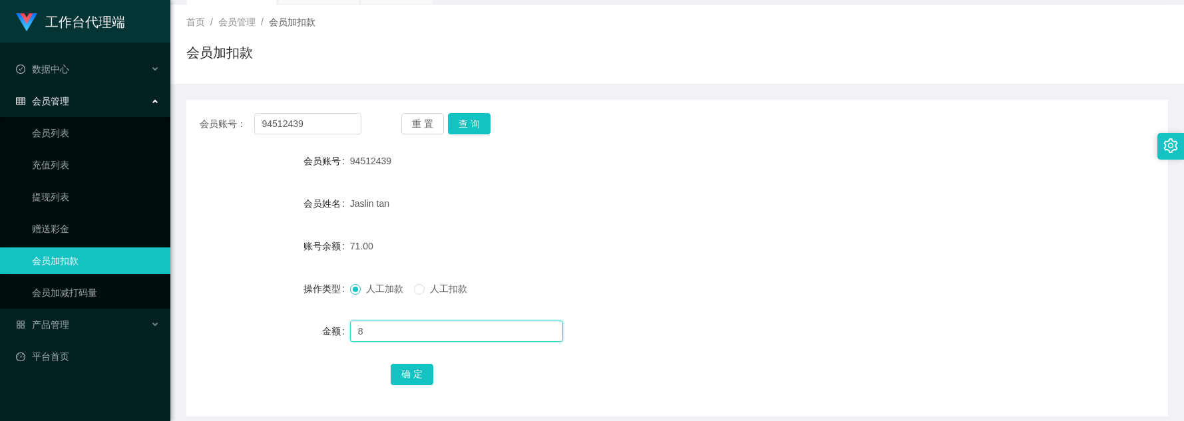
scroll to position [100, 0]
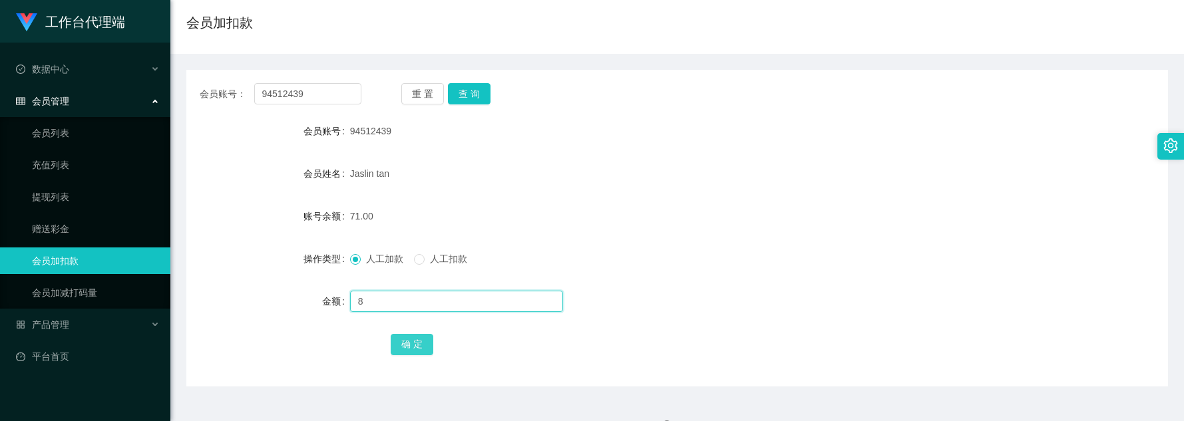
type input "8"
click at [418, 348] on button "确 定" at bounding box center [412, 344] width 43 height 21
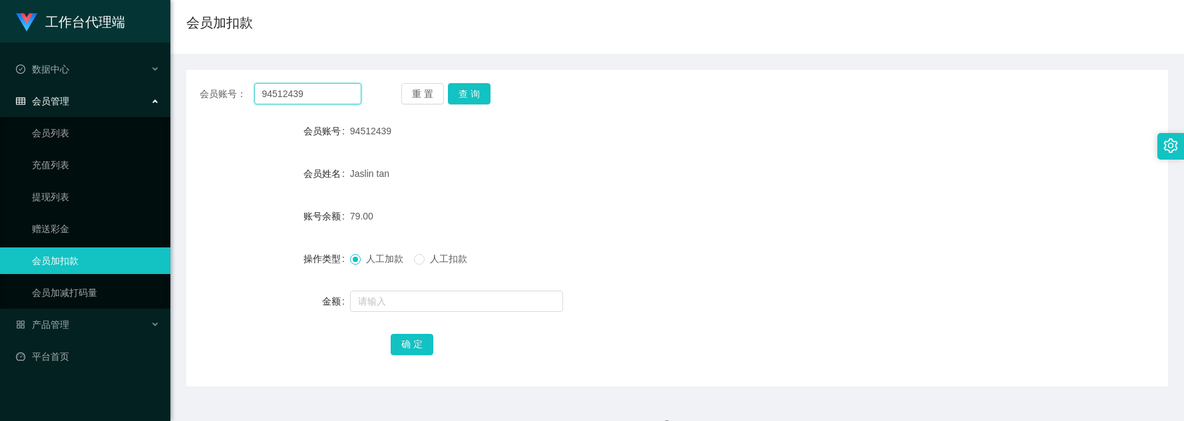
click at [328, 102] on input "94512439" at bounding box center [307, 93] width 107 height 21
type input "5741"
drag, startPoint x: 479, startPoint y: 96, endPoint x: 478, endPoint y: 110, distance: 13.4
click at [479, 96] on button "查 询" at bounding box center [469, 93] width 43 height 21
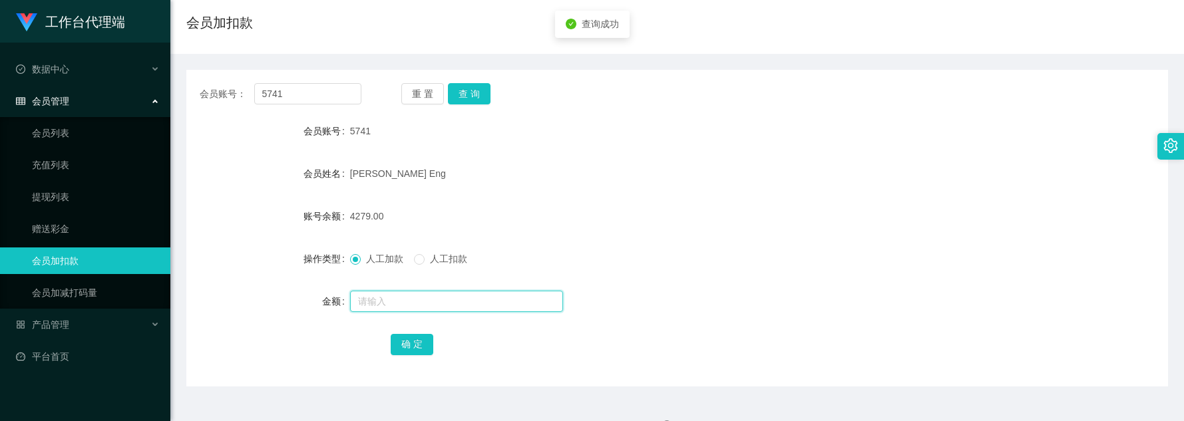
click at [410, 303] on input "text" at bounding box center [456, 301] width 213 height 21
type input "8"
click at [412, 343] on button "确 定" at bounding box center [412, 344] width 43 height 21
drag, startPoint x: 705, startPoint y: 212, endPoint x: 697, endPoint y: 166, distance: 45.8
click at [705, 212] on div "4287.00" at bounding box center [636, 216] width 572 height 27
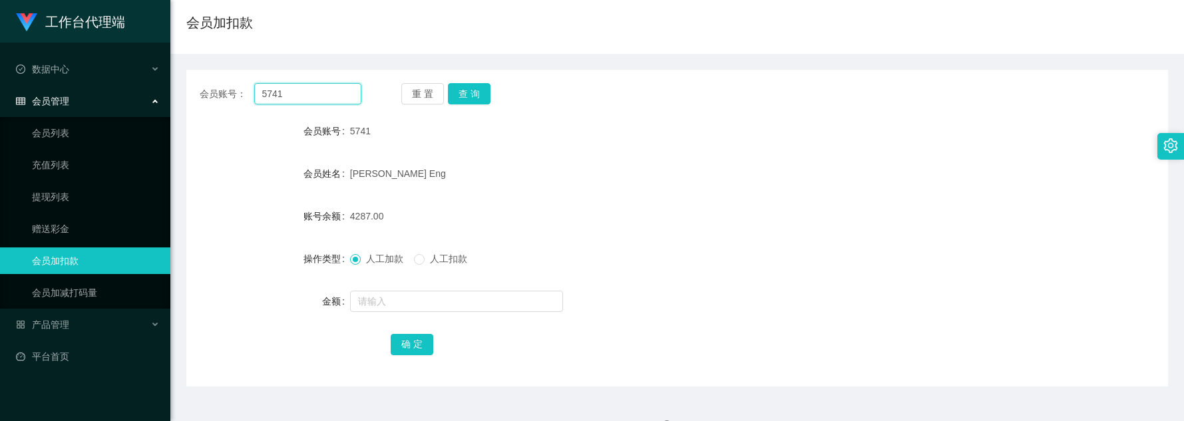
click at [331, 96] on input "5741" at bounding box center [307, 93] width 107 height 21
drag, startPoint x: 326, startPoint y: 100, endPoint x: 178, endPoint y: 79, distance: 150.0
click at [178, 79] on main "关闭左侧 关闭右侧 关闭其它 刷新页面 会员加扣款 产品预设置 提现列表 首页 / 会员管理 / 会员加扣款 / 会员加扣款 会员账号： 5741 重 置 查…" at bounding box center [676, 165] width 1013 height 444
paste input "94512439"
type input "94512439"
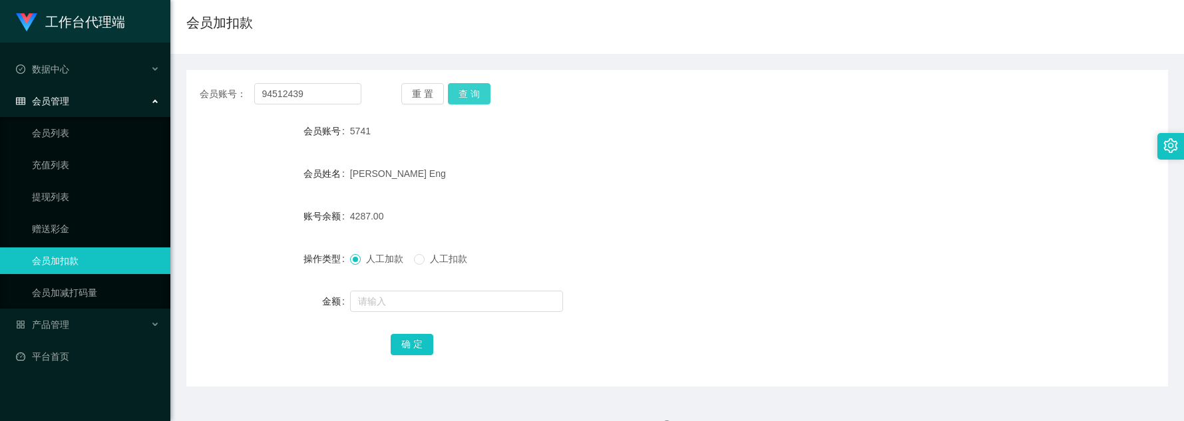
drag, startPoint x: 478, startPoint y: 98, endPoint x: 478, endPoint y: 106, distance: 8.0
click at [478, 98] on button "查 询" at bounding box center [469, 93] width 43 height 21
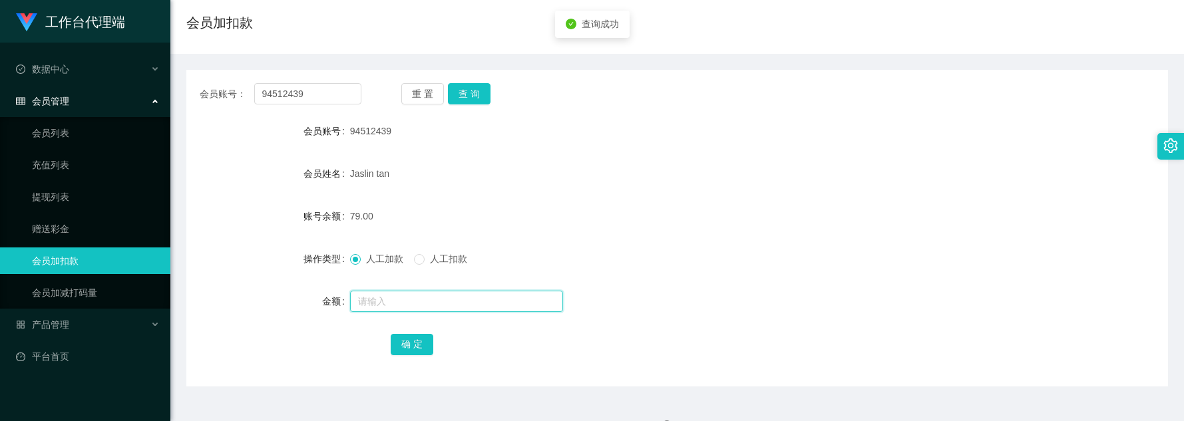
click at [408, 300] on input "text" at bounding box center [456, 301] width 213 height 21
type input "8"
click at [407, 340] on button "确 定" at bounding box center [412, 344] width 43 height 21
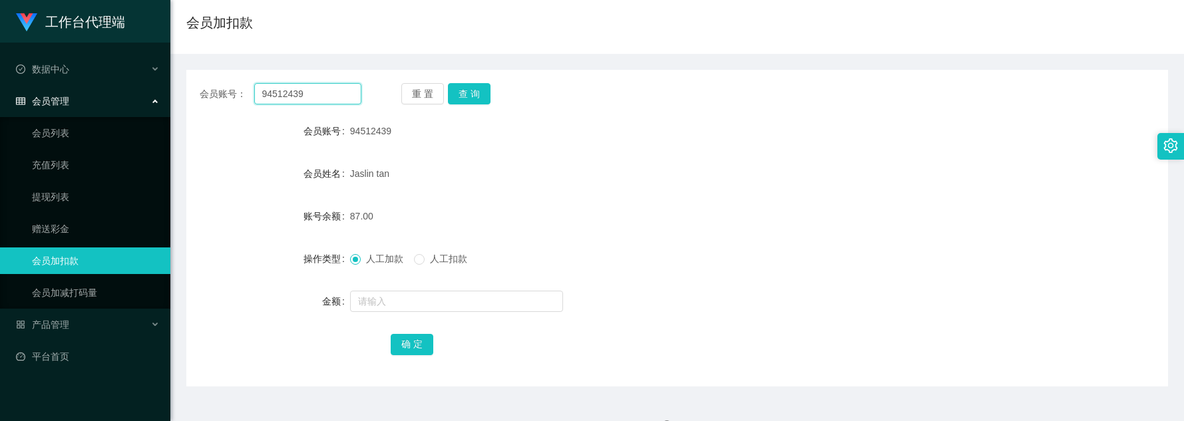
click at [325, 96] on input "94512439" at bounding box center [307, 93] width 107 height 21
type input "5741"
click at [490, 92] on div "重 置 查 询" at bounding box center [482, 93] width 162 height 21
click at [478, 102] on button "查 询" at bounding box center [469, 93] width 43 height 21
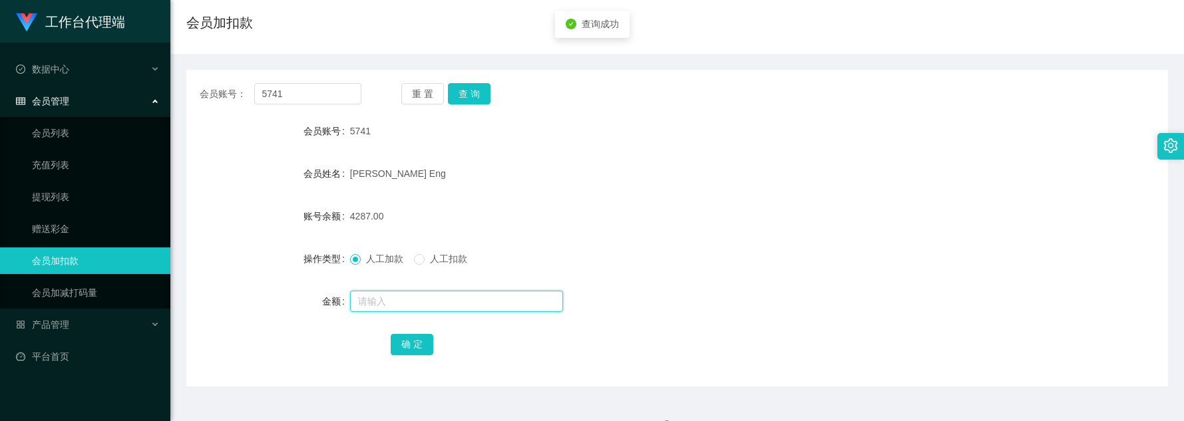
click at [387, 303] on input "text" at bounding box center [456, 301] width 213 height 21
type input "8"
click at [401, 344] on button "确 定" at bounding box center [412, 344] width 43 height 21
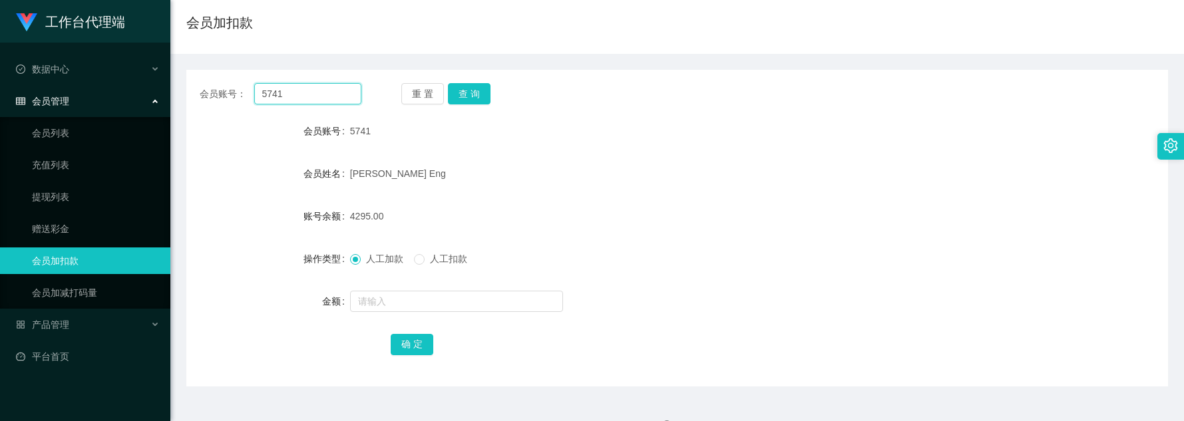
drag, startPoint x: 327, startPoint y: 100, endPoint x: 166, endPoint y: 96, distance: 161.7
click at [166, 96] on section "工作台代理端 数据中心 会员管理 会员列表 充值列表 提现列表 赠送彩金 会员加扣款 会员加减打码量 产品管理 开奖记录 注单管理 产品列表 即时注单 产品预…" at bounding box center [592, 174] width 1184 height 548
paste input "94512439"
type input "94512439"
click at [472, 100] on button "查 询" at bounding box center [469, 93] width 43 height 21
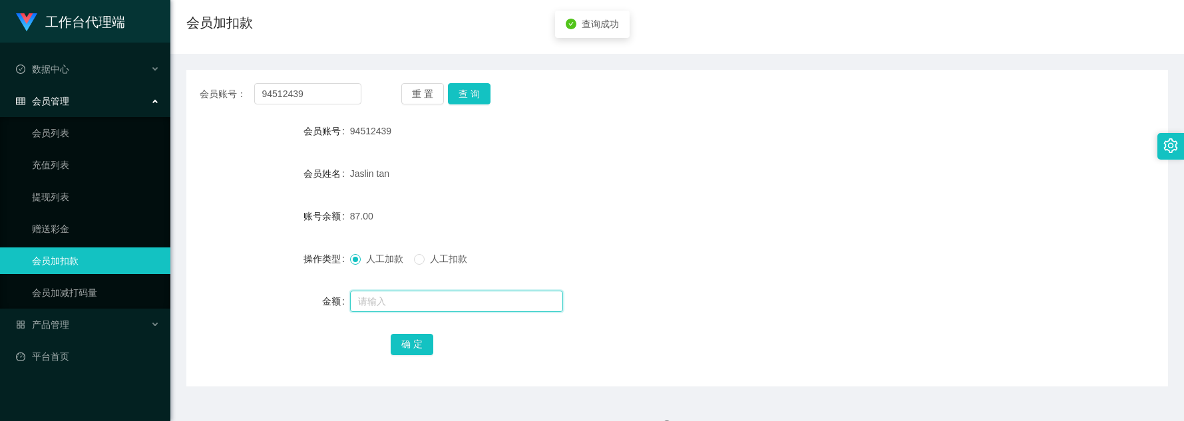
click at [427, 311] on input "text" at bounding box center [456, 301] width 213 height 21
type input "8"
click at [409, 336] on button "确 定" at bounding box center [412, 344] width 43 height 21
click at [562, 218] on div "95.00" at bounding box center [636, 216] width 572 height 27
click at [615, 244] on form "会员账号 94512439 会员姓名 [PERSON_NAME] tan 账号余额 95.00 操作类型 人工加款 人工扣款 金额 确 定" at bounding box center [676, 238] width 981 height 240
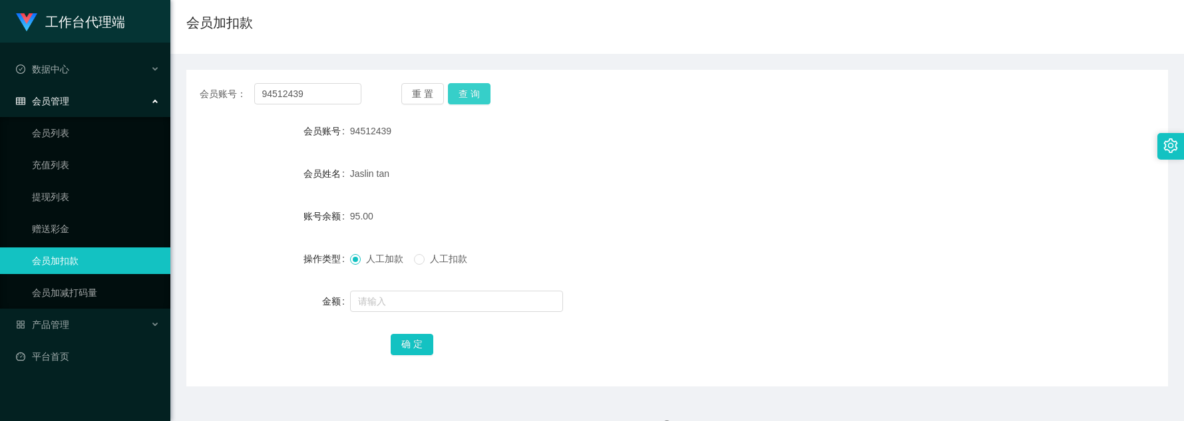
click at [469, 88] on button "查 询" at bounding box center [469, 93] width 43 height 21
click at [474, 90] on button "查 询" at bounding box center [469, 93] width 43 height 21
click at [493, 106] on div "会员账号： 94512439 重 置 查 询 会员账号 94512439 会员姓名 [PERSON_NAME] tan 账号余额 95.00 操作类型 人工加…" at bounding box center [676, 228] width 981 height 317
click at [490, 104] on div "重 置 查 询" at bounding box center [482, 93] width 162 height 21
click at [485, 98] on button "查 询" at bounding box center [469, 93] width 43 height 21
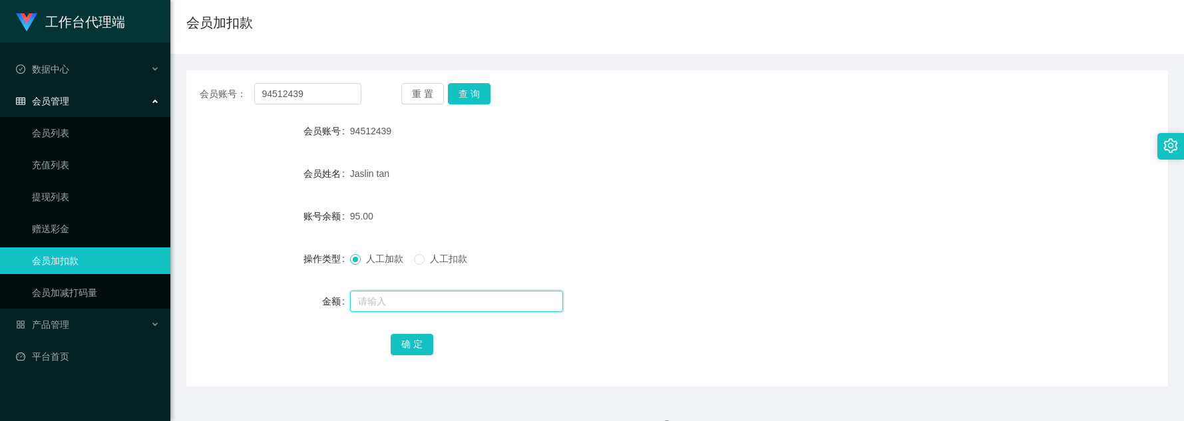
click at [389, 298] on input "text" at bounding box center [456, 301] width 213 height 21
type input "8"
click at [407, 338] on button "确 定" at bounding box center [412, 344] width 43 height 21
click at [462, 88] on button "查 询" at bounding box center [469, 93] width 43 height 21
click at [635, 212] on div "0.00" at bounding box center [636, 216] width 572 height 27
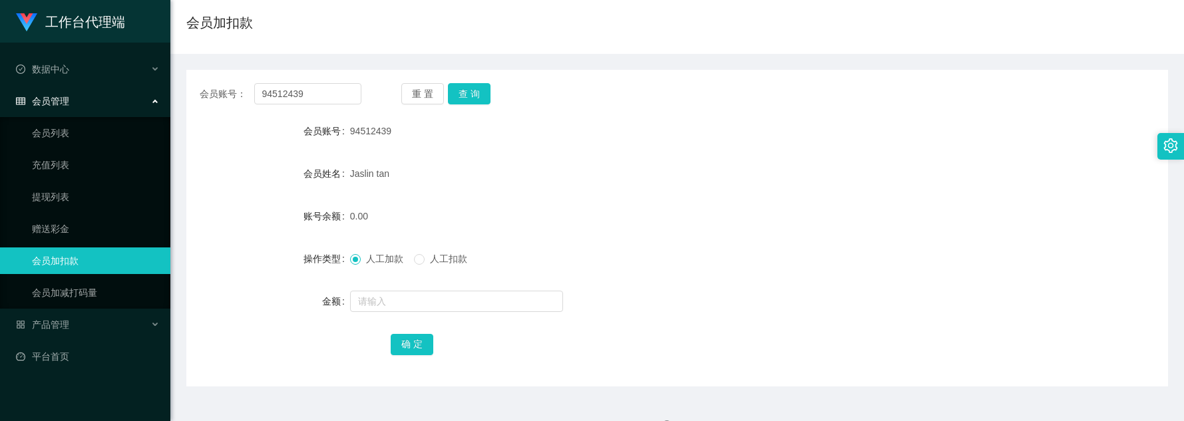
click at [659, 176] on div "Jaslin tan" at bounding box center [636, 173] width 572 height 27
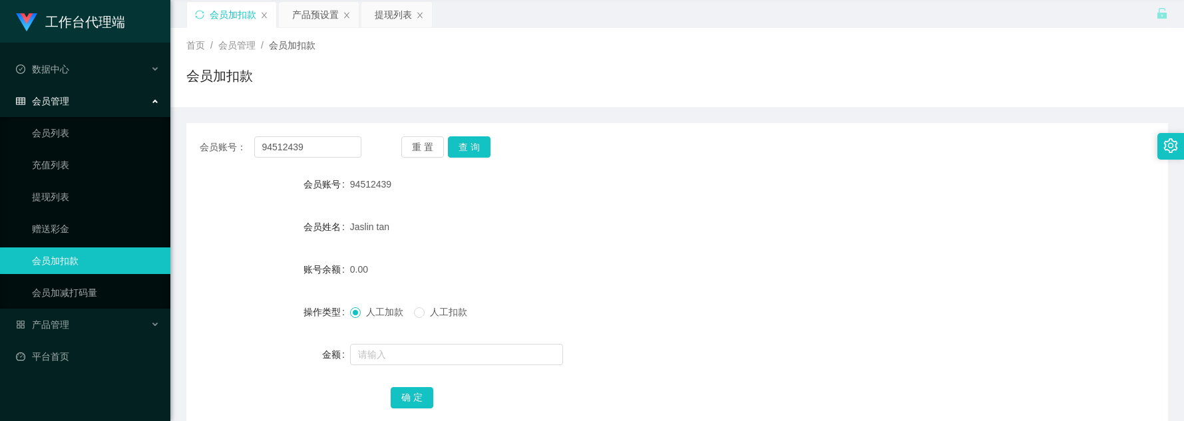
scroll to position [0, 0]
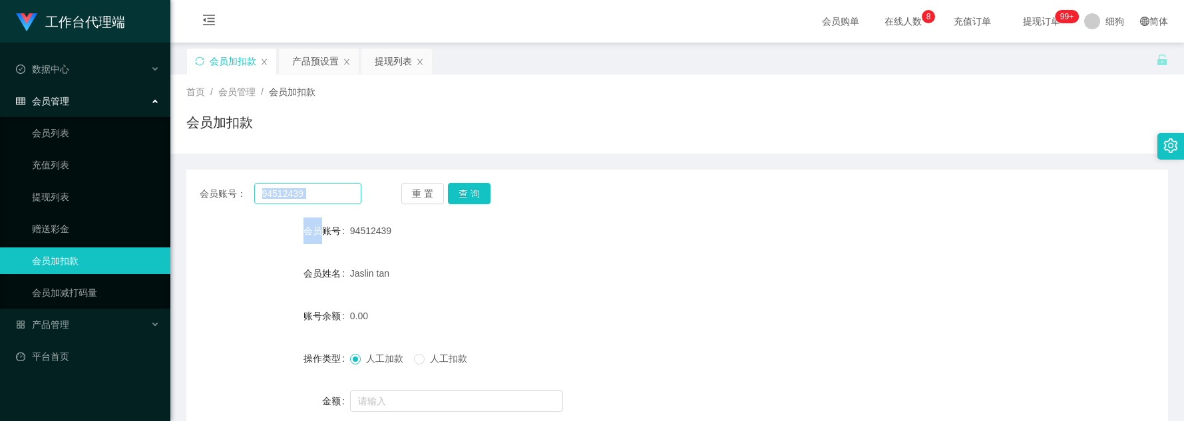
drag, startPoint x: 321, startPoint y: 204, endPoint x: 317, endPoint y: 194, distance: 11.4
click at [306, 200] on div "会员账号： 94512439 重 置 查 询 会员账号 94512439 会员姓名 [PERSON_NAME] tan 账号余额 0.00 操作类型 人工加款…" at bounding box center [676, 328] width 981 height 317
drag, startPoint x: 321, startPoint y: 194, endPoint x: 236, endPoint y: 196, distance: 85.2
click at [236, 196] on div "会员账号： 94512439" at bounding box center [281, 193] width 162 height 21
click at [389, 61] on div "提现列表" at bounding box center [393, 61] width 37 height 25
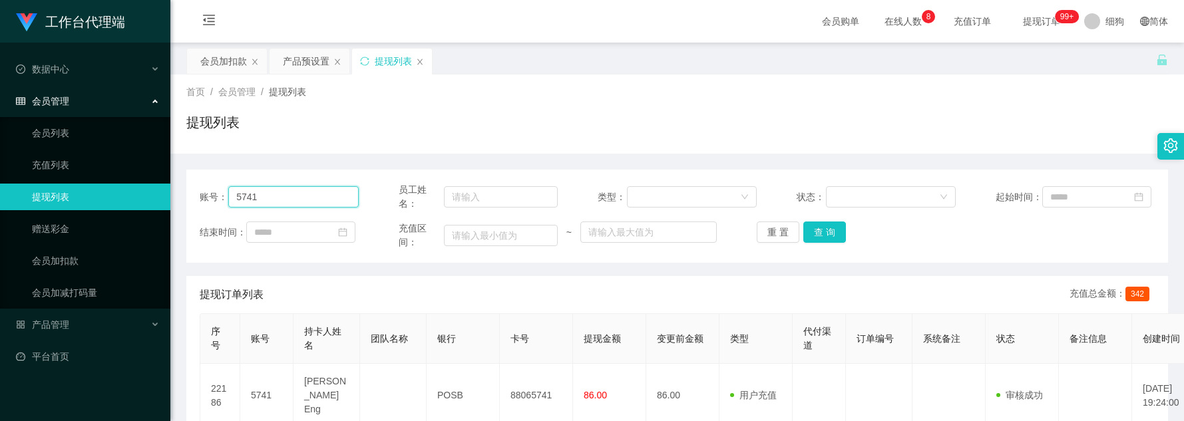
drag, startPoint x: 316, startPoint y: 204, endPoint x: 232, endPoint y: 200, distance: 84.6
click at [156, 196] on section "工作台代理端 数据中心 会员管理 会员列表 充值列表 提现列表 赠送彩金 会员加扣款 会员加减打码量 产品管理 开奖记录 注单管理 产品列表 即时注单 产品预…" at bounding box center [592, 365] width 1184 height 731
paste input "94512439"
type input "94512439"
click at [807, 230] on button "查 询" at bounding box center [824, 232] width 43 height 21
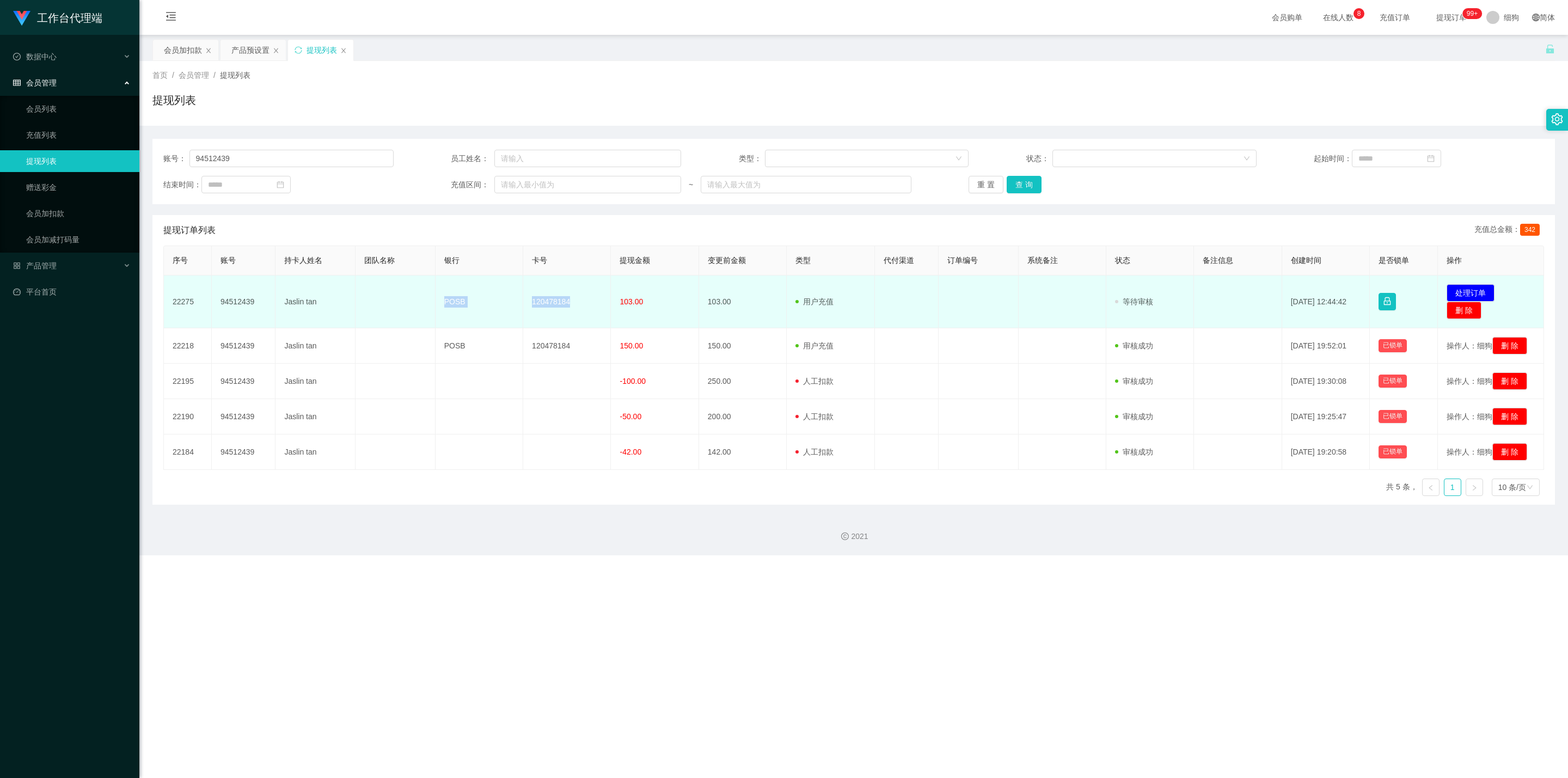
drag, startPoint x: 585, startPoint y: 303, endPoint x: 429, endPoint y: 299, distance: 156.1
click at [429, 299] on tr "22275 94512439 Jaslin tan POSB 120478184 103.00 103.00 用户充值 人工扣款 审核驳回 审核成功 等待审核…" at bounding box center [854, 302] width 1381 height 53
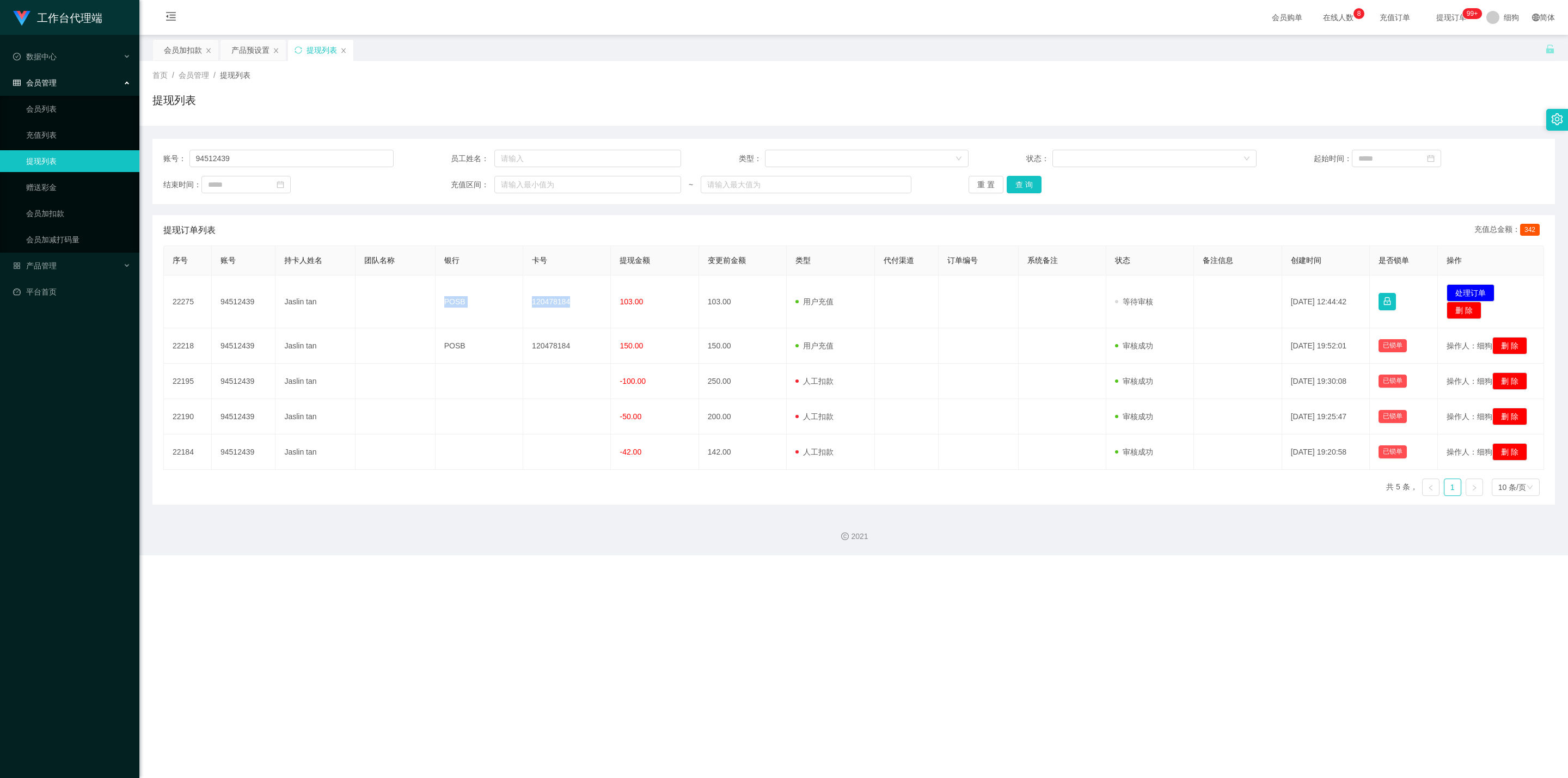
copy tr "POSB 120478184"
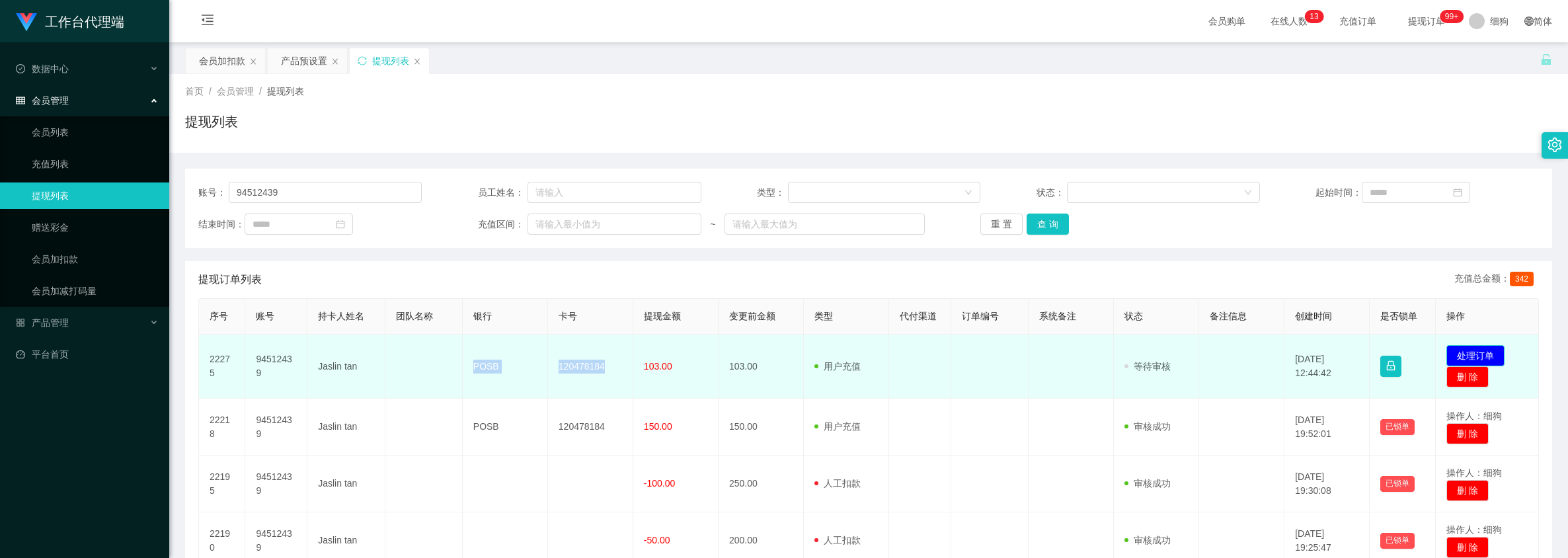
click at [1176, 358] on button "处理订单" at bounding box center [1476, 354] width 59 height 21
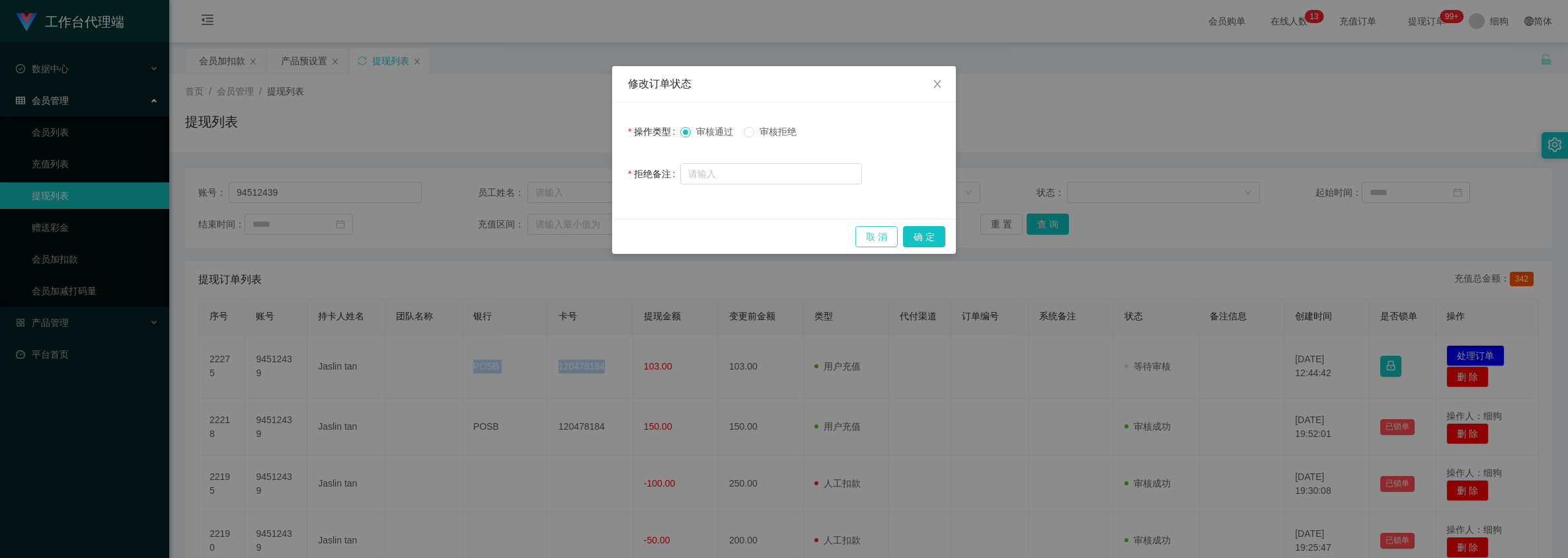
click at [891, 231] on button "取 消" at bounding box center [876, 236] width 43 height 21
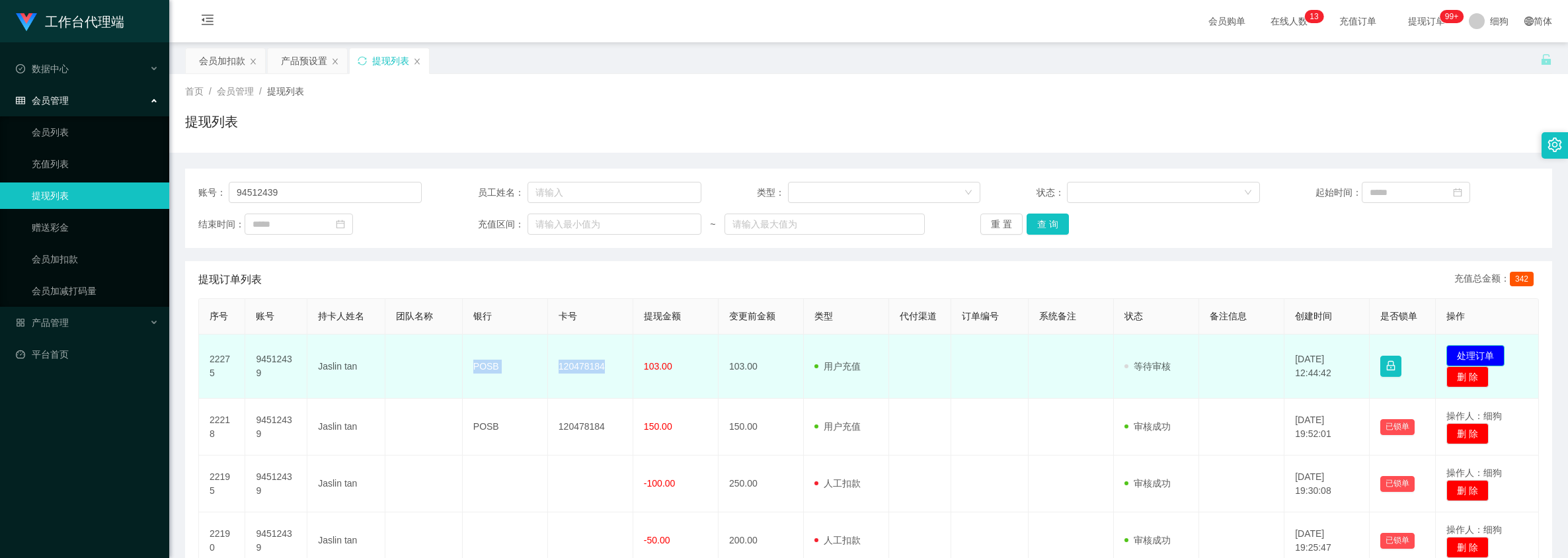
click at [1176, 356] on button "处理订单" at bounding box center [1476, 354] width 59 height 21
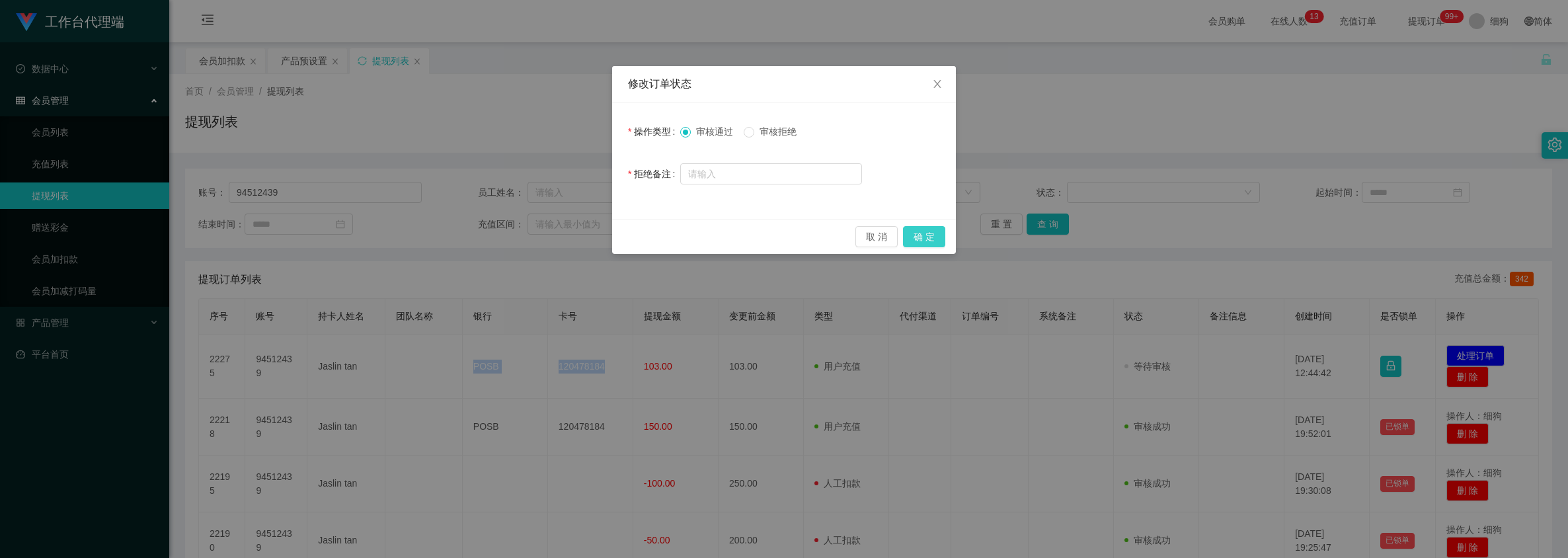
click at [916, 238] on button "确 定" at bounding box center [924, 236] width 43 height 21
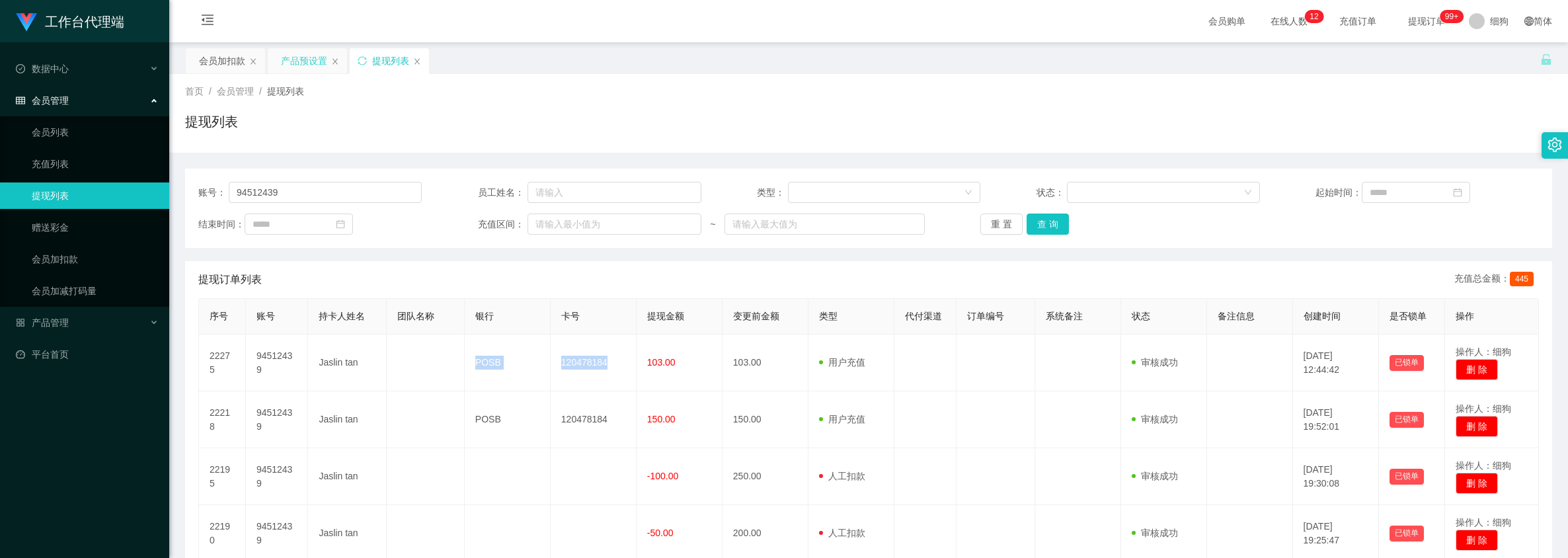
click at [309, 69] on div "产品预设置" at bounding box center [304, 61] width 47 height 25
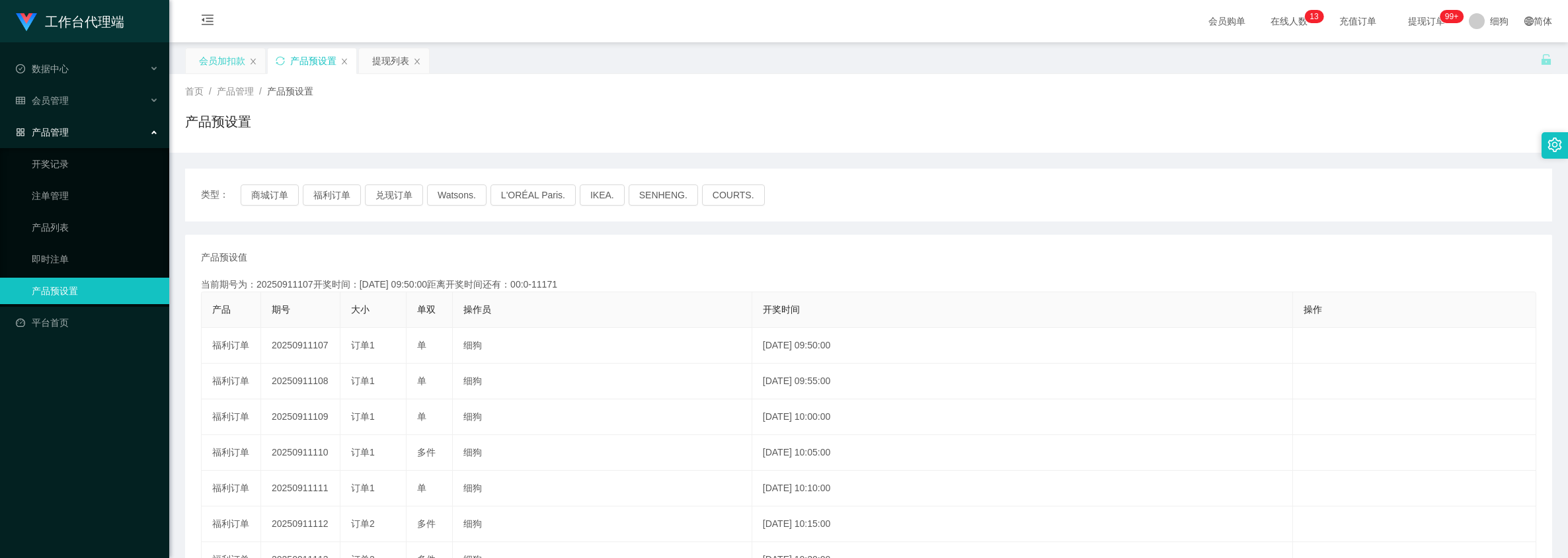
click at [225, 68] on div "会员加扣款" at bounding box center [222, 61] width 47 height 25
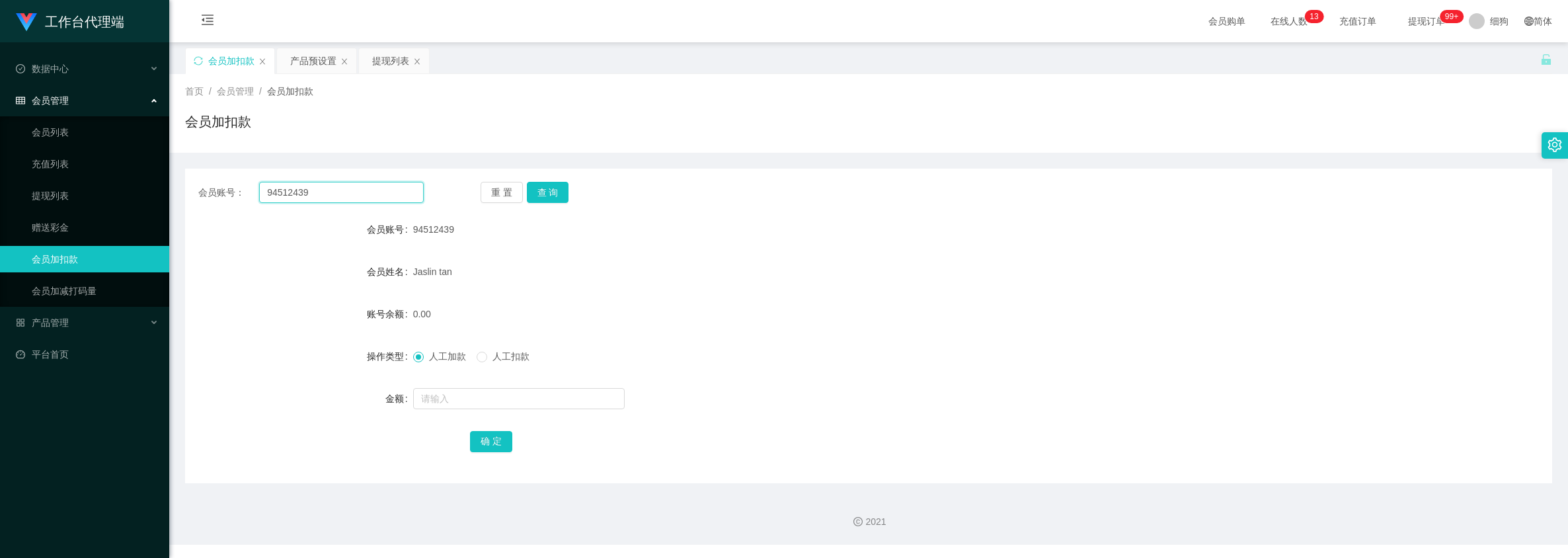
drag, startPoint x: 365, startPoint y: 195, endPoint x: 171, endPoint y: 191, distance: 194.0
click at [171, 191] on main "关闭左侧 关闭右侧 关闭其它 刷新页面 会员加扣款 产品预设置 提现列表 首页 / 会员管理 / 会员加扣款 / 会员加扣款 会员账号： 94512439 重…" at bounding box center [868, 263] width 1399 height 441
paste input "5741"
type input "5741"
click at [559, 201] on button "查 询" at bounding box center [548, 192] width 43 height 21
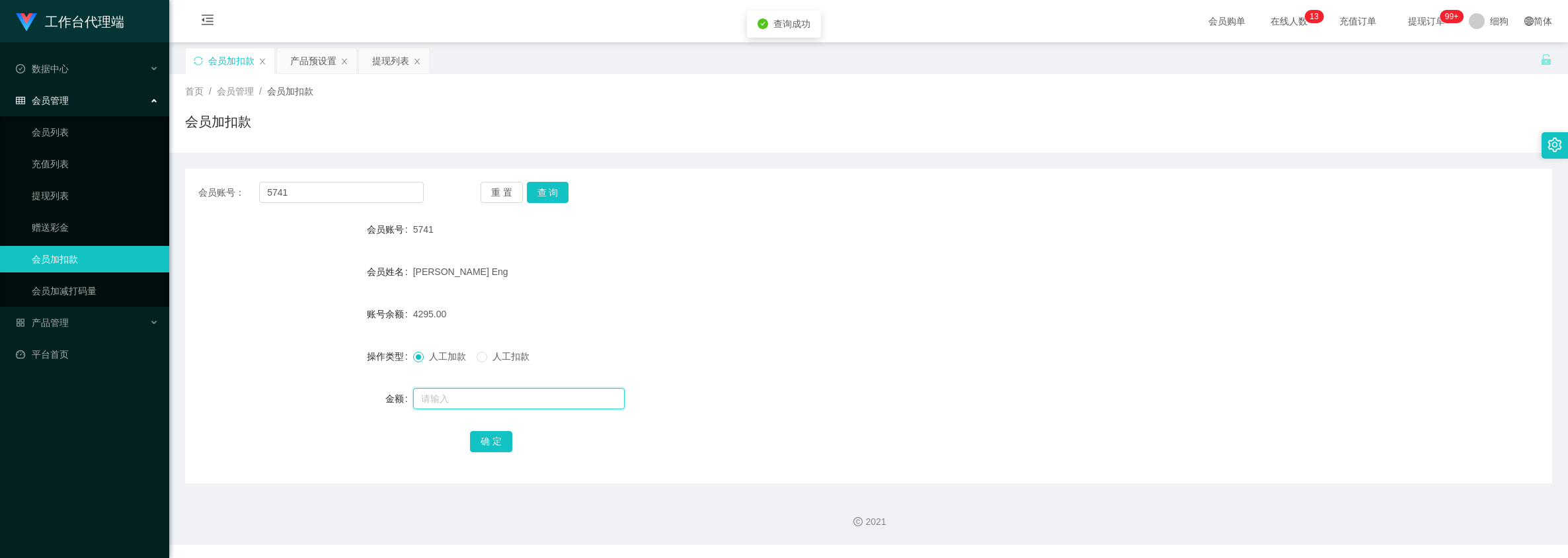
click at [512, 403] on input "text" at bounding box center [519, 398] width 212 height 21
type input "8"
click at [483, 417] on button "确 定" at bounding box center [491, 441] width 43 height 21
drag, startPoint x: 357, startPoint y: 192, endPoint x: 155, endPoint y: 167, distance: 203.5
click at [155, 167] on section "工作台代理端 数据中心 会员管理 会员列表 充值列表 提现列表 赠送彩金 会员加扣款 会员加减打码量 产品管理 开奖记录 注单管理 产品列表 即时注单 产品预…" at bounding box center [784, 272] width 1568 height 544
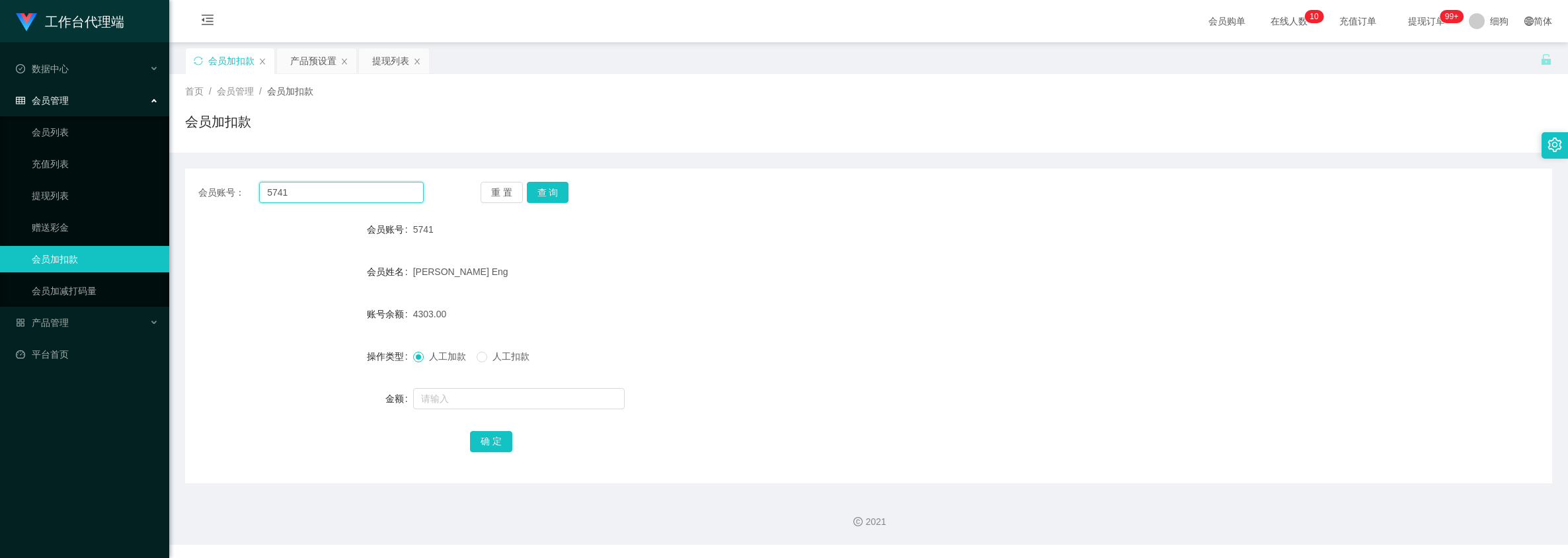
paste input "oswald999"
type input "oswald999"
click at [536, 191] on button "查 询" at bounding box center [548, 192] width 43 height 21
click at [475, 390] on input "text" at bounding box center [519, 398] width 212 height 21
type input "100"
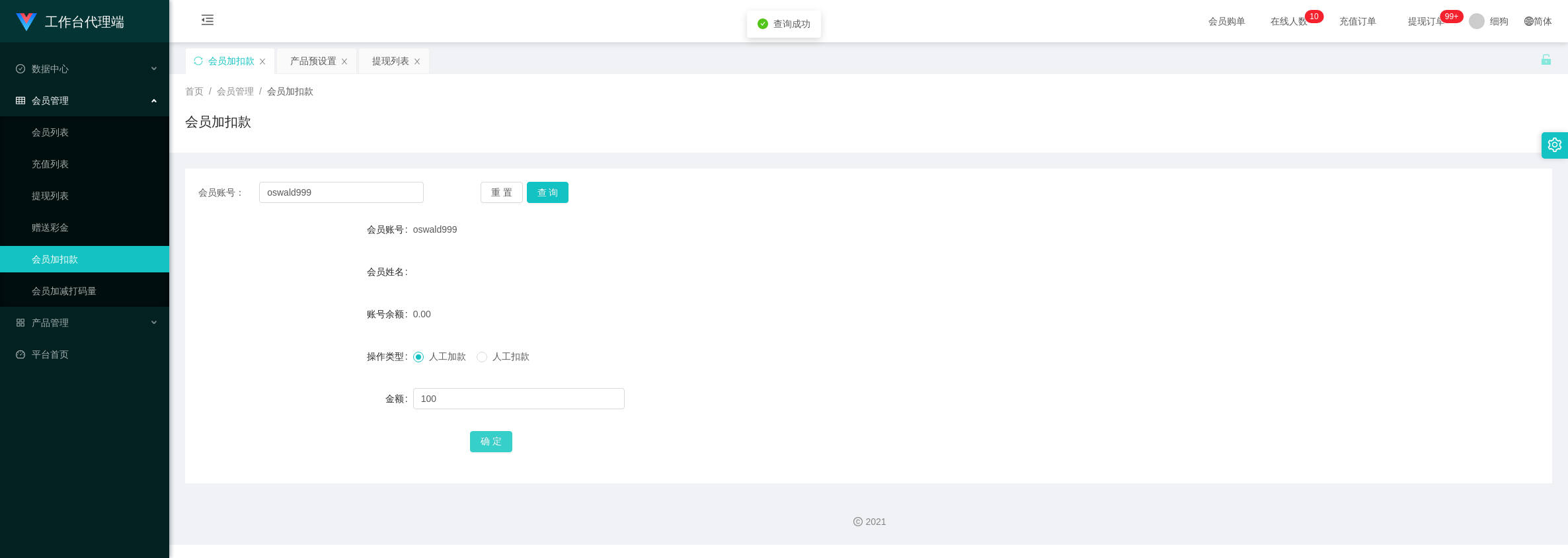
drag, startPoint x: 484, startPoint y: 437, endPoint x: 495, endPoint y: 419, distance: 21.1
click at [484, 417] on button "确 定" at bounding box center [491, 441] width 43 height 21
click at [313, 64] on div "产品预设置" at bounding box center [313, 61] width 47 height 25
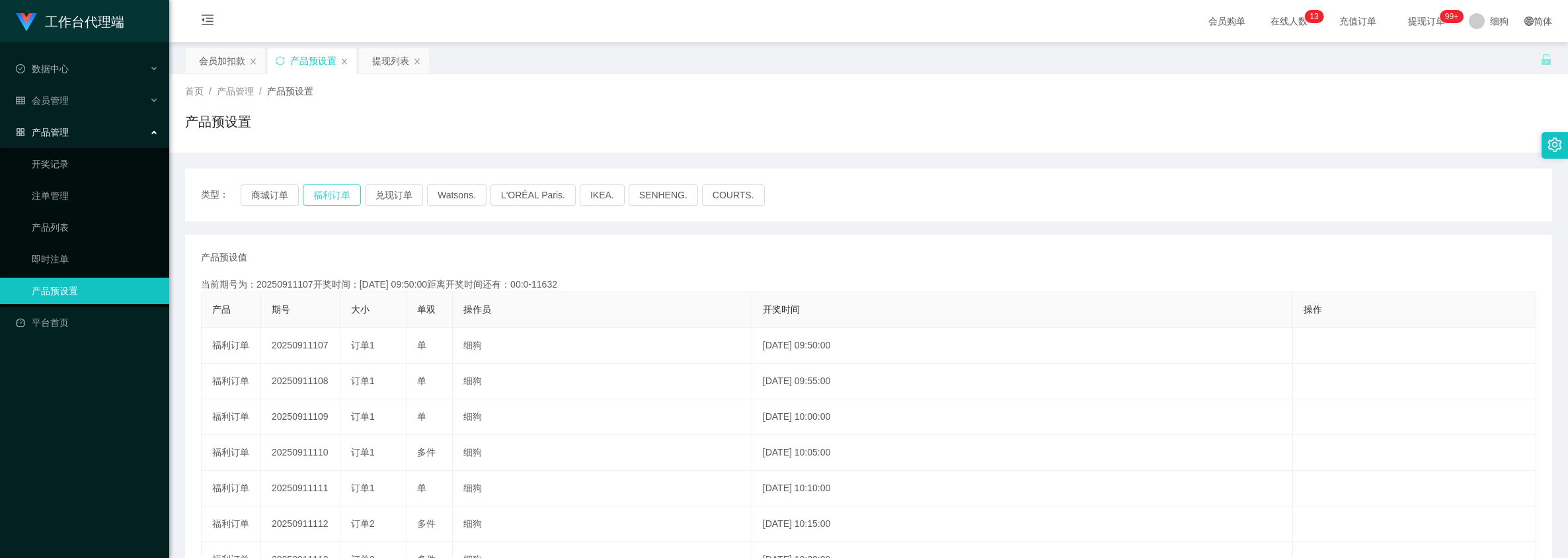
click at [351, 200] on button "福利订单" at bounding box center [332, 195] width 59 height 21
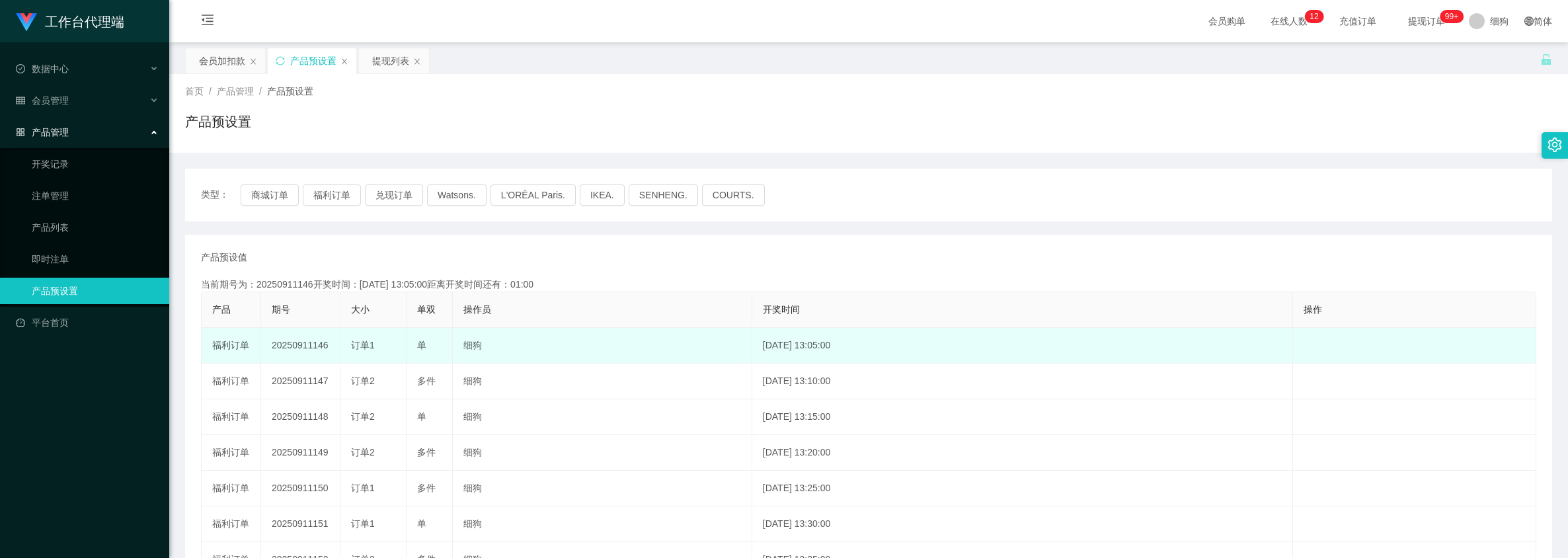
click at [316, 348] on td "20250911146" at bounding box center [301, 346] width 79 height 36
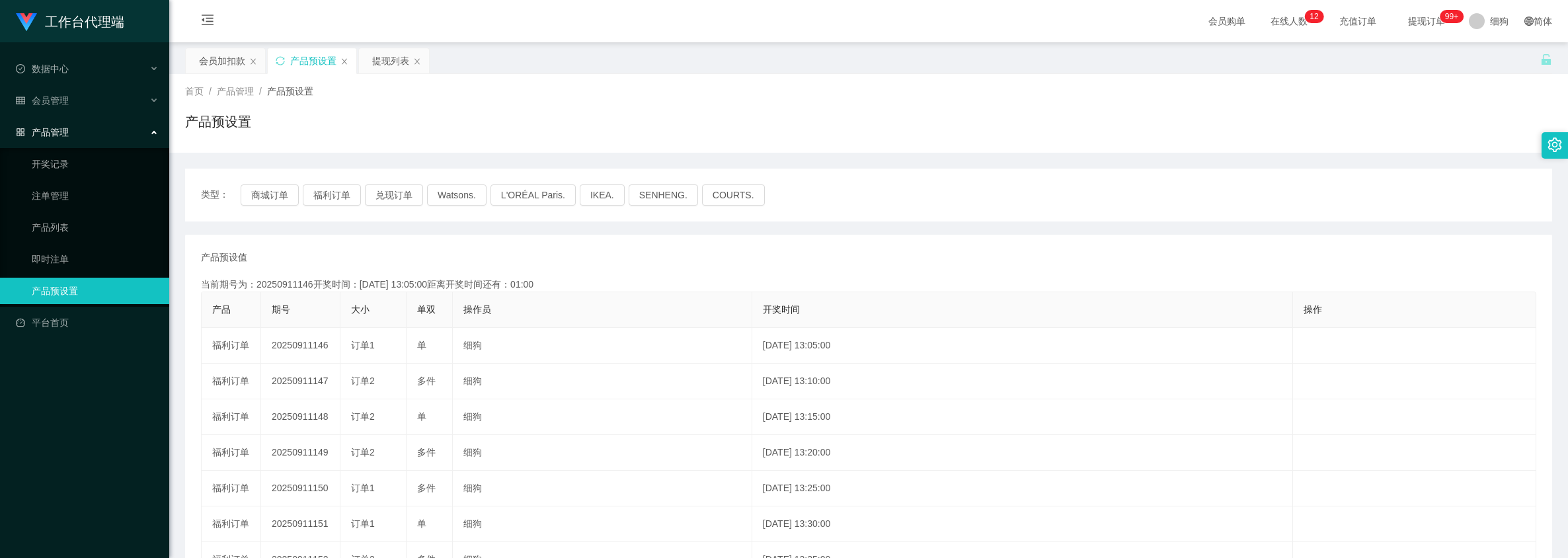
copy td "20250911146"
click at [343, 203] on button "福利订单" at bounding box center [332, 195] width 59 height 21
click at [229, 60] on div "会员加扣款" at bounding box center [222, 61] width 47 height 25
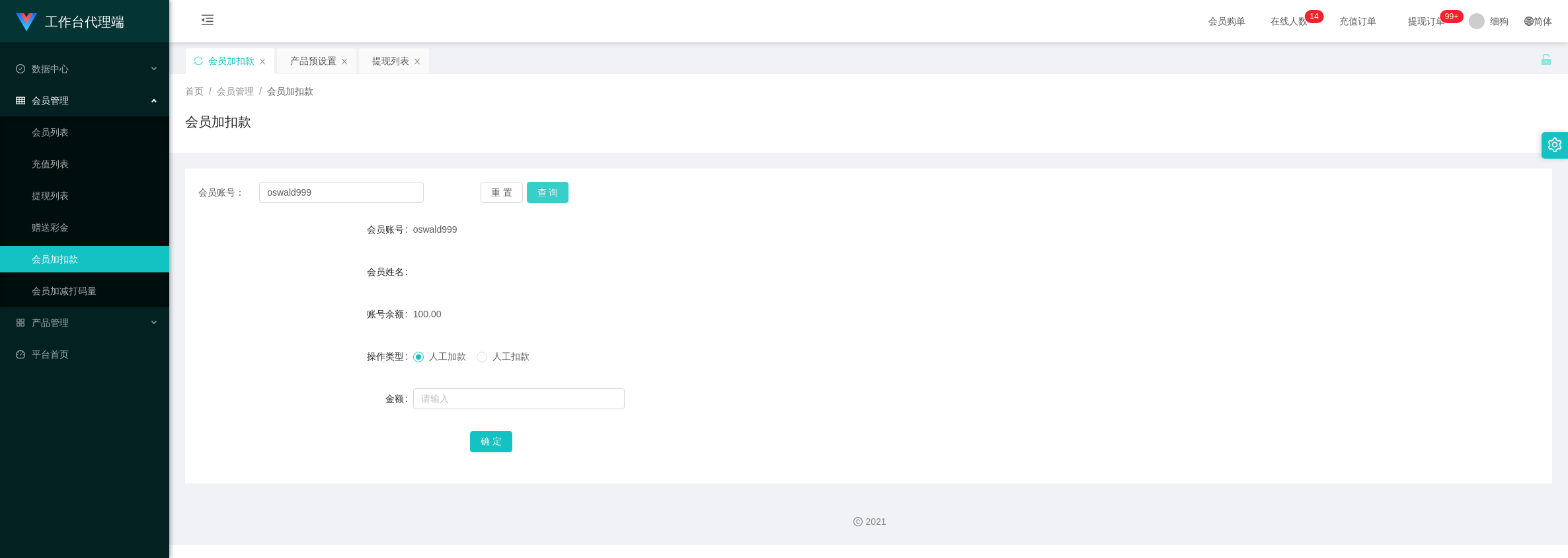
click at [548, 196] on button "查 询" at bounding box center [548, 192] width 43 height 21
click at [555, 196] on button "查 询" at bounding box center [548, 192] width 43 height 21
click at [545, 183] on button "查 询" at bounding box center [548, 192] width 43 height 21
click at [566, 191] on button "查 询" at bounding box center [548, 192] width 43 height 21
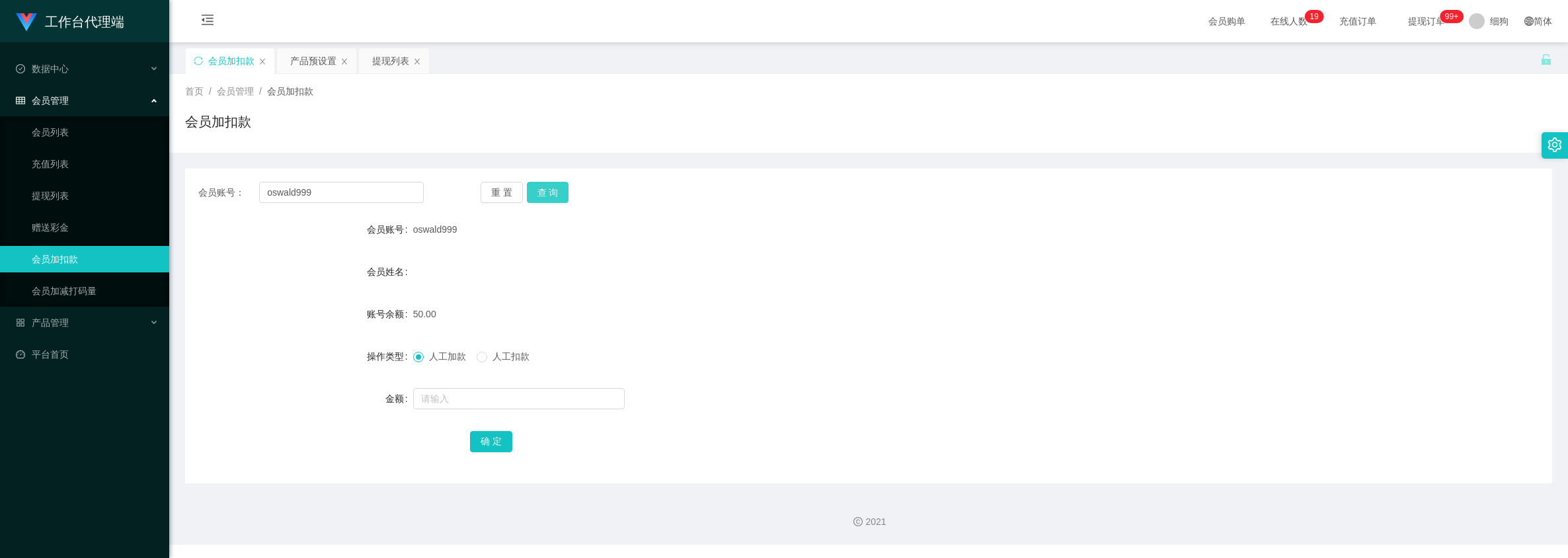
click at [554, 188] on button "查 询" at bounding box center [548, 192] width 43 height 21
click at [551, 196] on button "查 询" at bounding box center [548, 192] width 43 height 21
click at [555, 176] on div "会员账号： oswald999 重 置 查 询 会员账号 oswald999 会员姓名 账号余额 50.00 操作类型 人工加款 人工扣款 金额 确 定" at bounding box center [868, 326] width 1367 height 315
click at [554, 181] on div "会员账号： oswald999 重 置 查 询 会员账号 oswald999 会员姓名 账号余额 50.00 操作类型 人工加款 人工扣款 金额 确 定" at bounding box center [868, 326] width 1367 height 315
click at [552, 185] on button "查 询" at bounding box center [548, 192] width 43 height 21
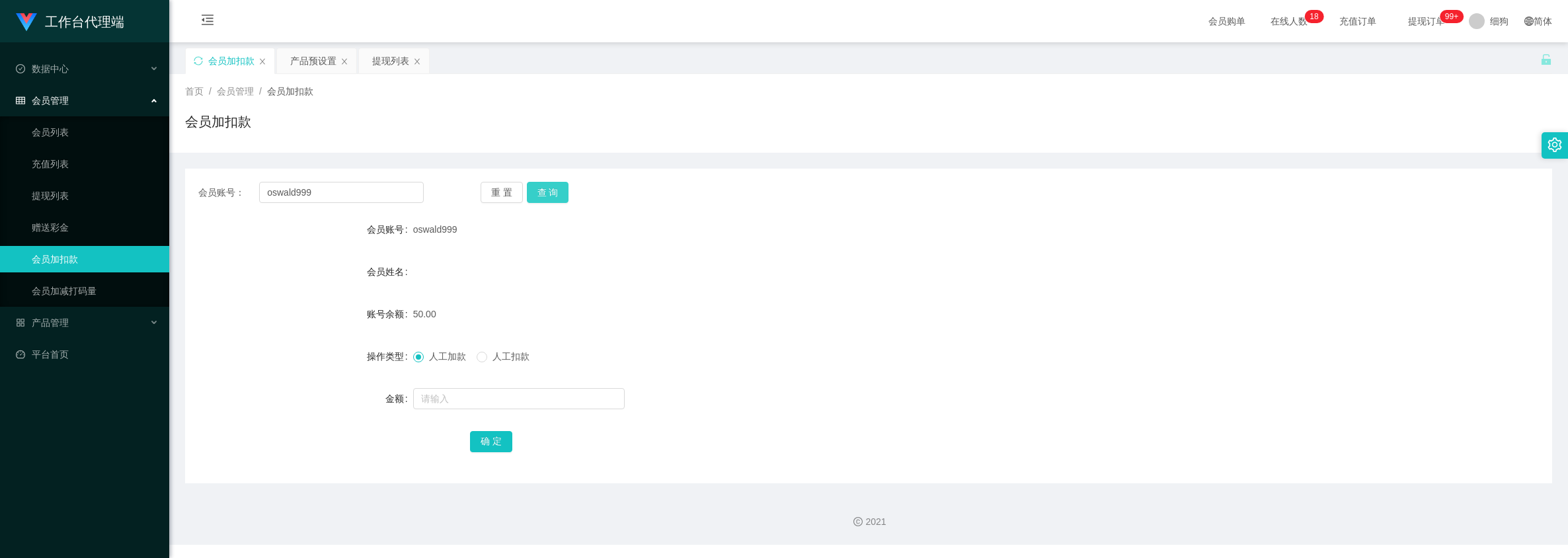
click at [556, 193] on button "查 询" at bounding box center [548, 192] width 43 height 21
click at [549, 196] on button "查 询" at bounding box center [548, 192] width 43 height 21
click at [551, 199] on button "查 询" at bounding box center [548, 192] width 43 height 21
click at [550, 200] on button "查 询" at bounding box center [548, 192] width 43 height 21
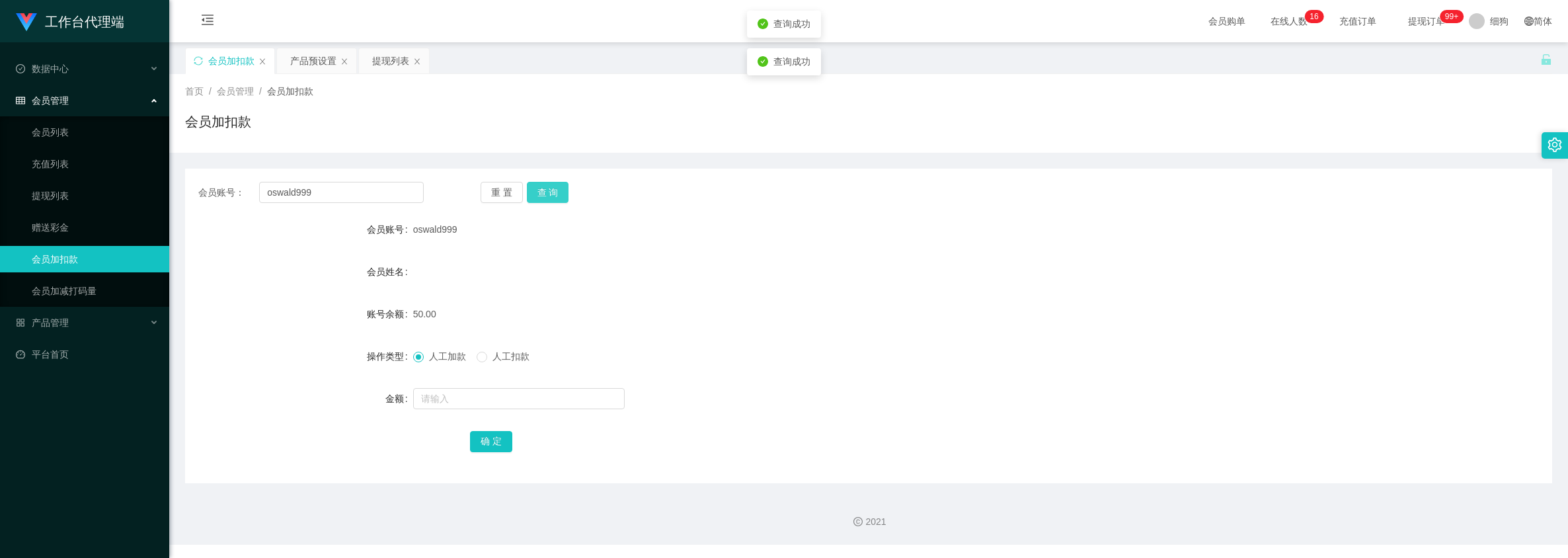
click at [547, 197] on button "查 询" at bounding box center [548, 192] width 43 height 21
drag, startPoint x: 545, startPoint y: 195, endPoint x: 545, endPoint y: 208, distance: 13.0
click at [545, 196] on button "查 询" at bounding box center [548, 192] width 43 height 21
click at [550, 199] on button "查 询" at bounding box center [548, 192] width 43 height 21
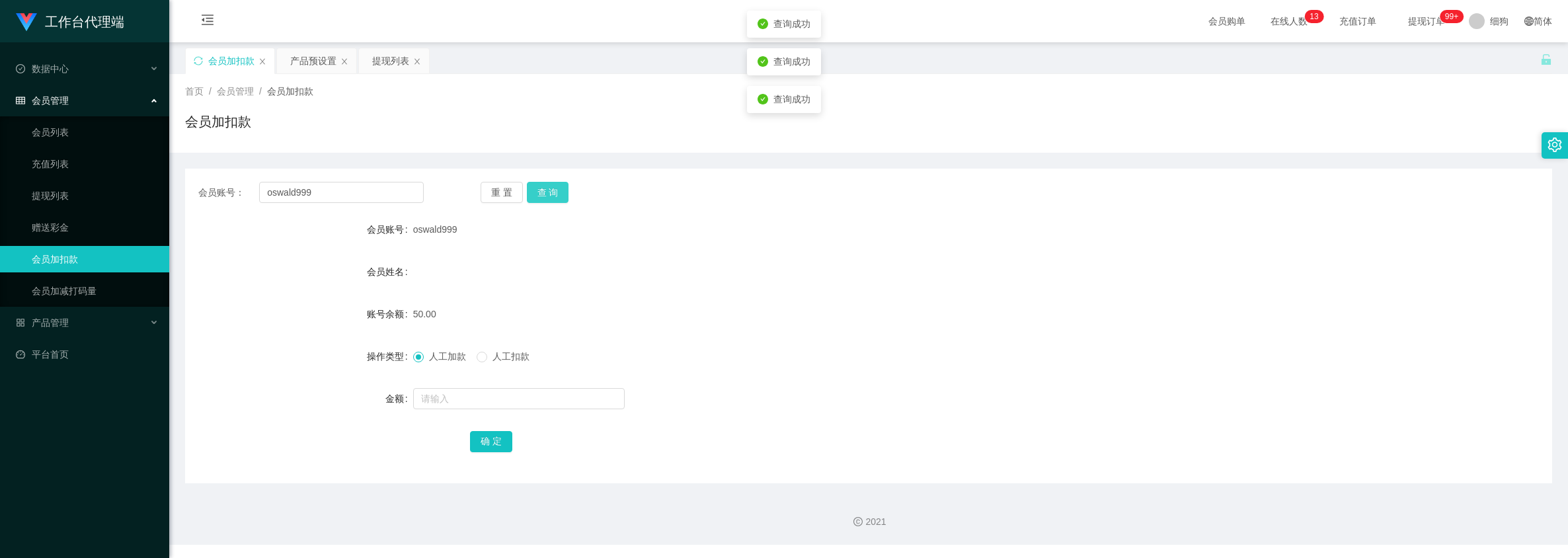
click at [549, 200] on button "查 询" at bounding box center [548, 192] width 43 height 21
click at [313, 59] on div "产品预设置" at bounding box center [313, 61] width 47 height 25
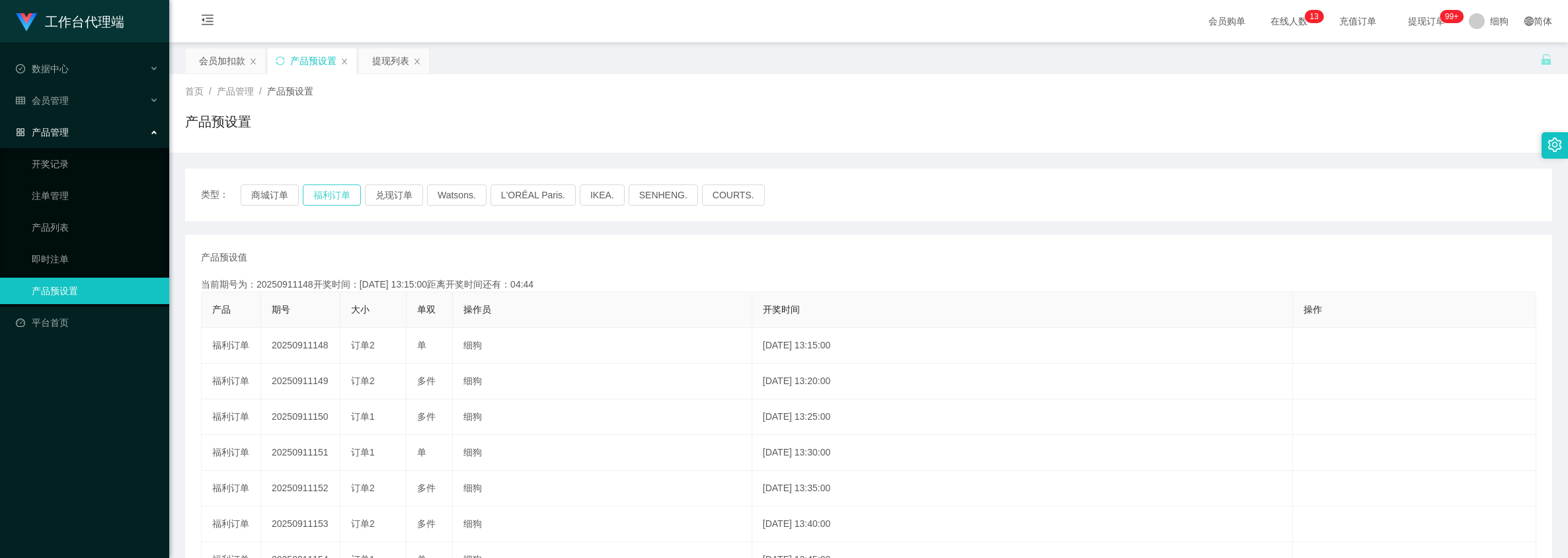
click at [336, 199] on button "福利订单" at bounding box center [332, 195] width 59 height 21
click at [227, 61] on div "会员加扣款" at bounding box center [222, 61] width 47 height 25
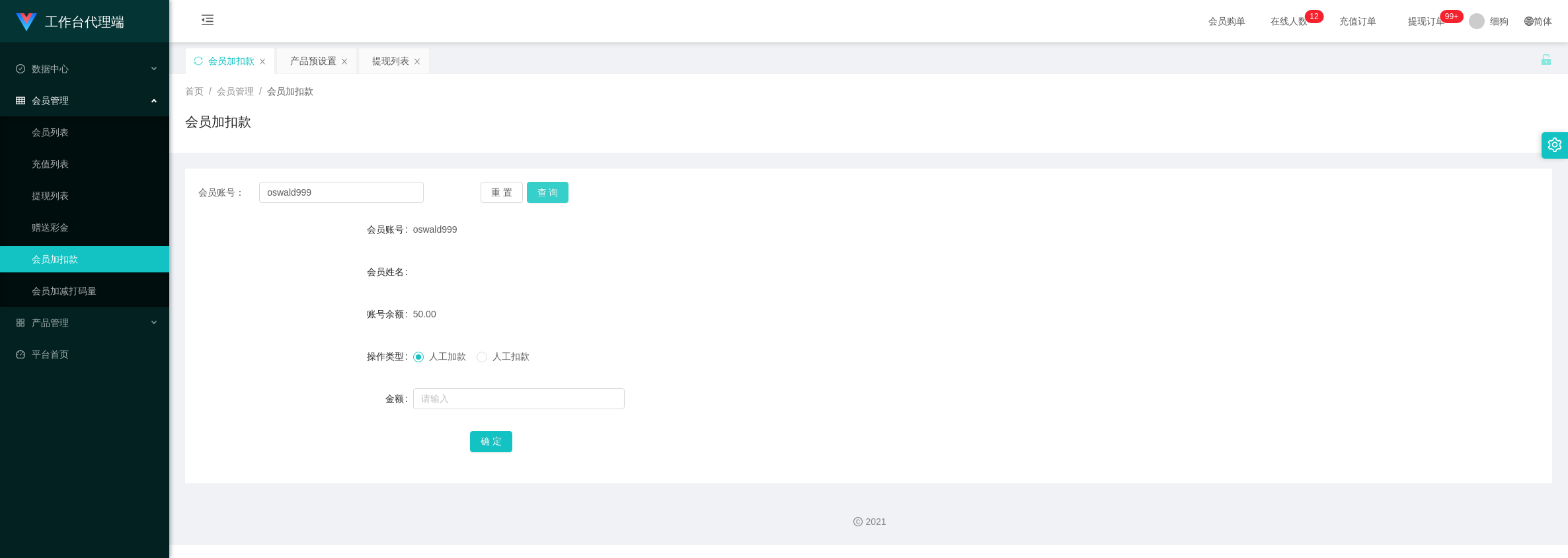
click at [543, 197] on button "查 询" at bounding box center [548, 192] width 43 height 21
click at [555, 199] on button "查 询" at bounding box center [548, 192] width 43 height 21
click at [551, 196] on button "查 询" at bounding box center [548, 192] width 43 height 21
click at [513, 390] on input "text" at bounding box center [519, 398] width 212 height 21
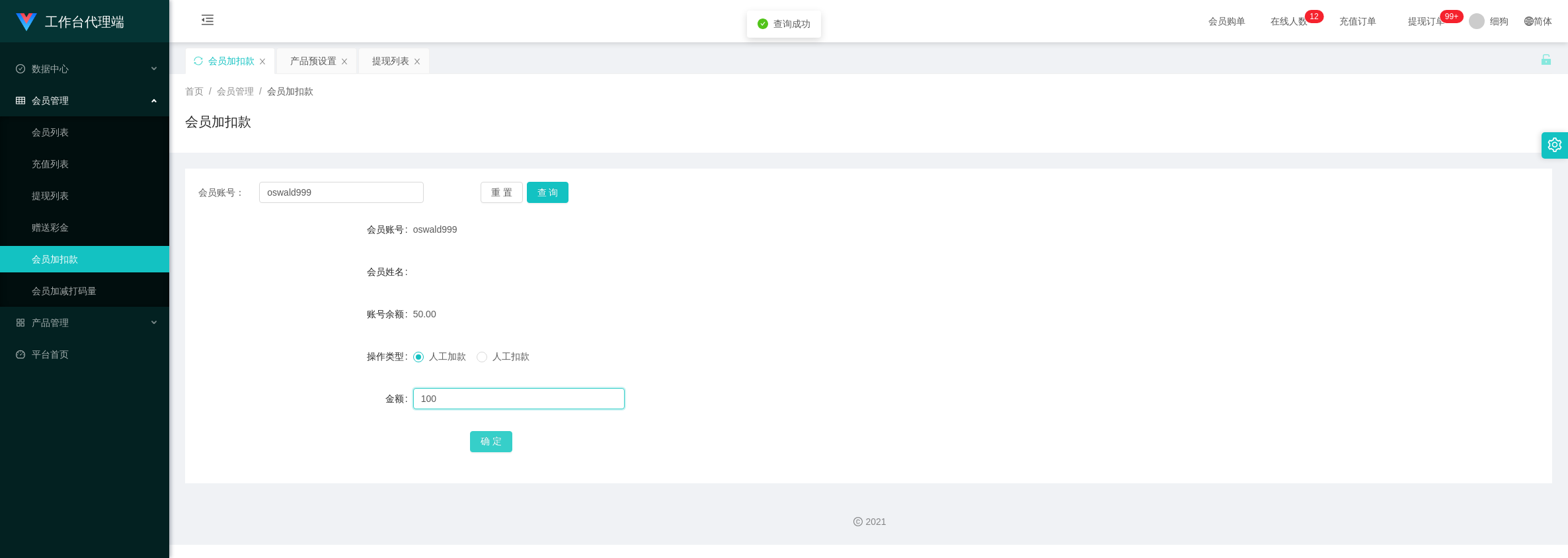
type input "100"
click at [477, 417] on button "确 定" at bounding box center [491, 441] width 43 height 21
click at [550, 193] on button "查 询" at bounding box center [548, 192] width 43 height 21
click at [636, 311] on div "150.00" at bounding box center [812, 314] width 797 height 27
click at [548, 199] on button "查 询" at bounding box center [548, 192] width 43 height 21
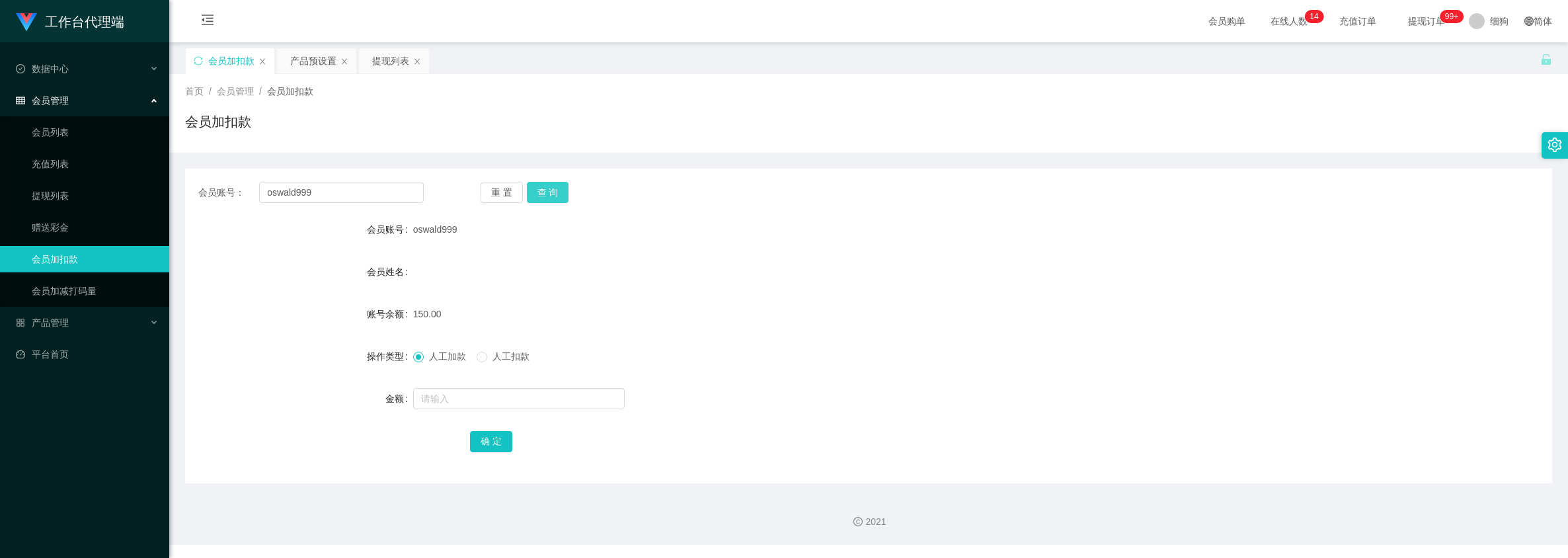
click at [554, 193] on button "查 询" at bounding box center [548, 192] width 43 height 21
click at [556, 201] on button "查 询" at bounding box center [548, 192] width 43 height 21
click at [543, 195] on button "查 询" at bounding box center [548, 192] width 43 height 21
click at [550, 196] on button "查 询" at bounding box center [548, 192] width 43 height 21
click at [550, 199] on button "查 询" at bounding box center [548, 192] width 43 height 21
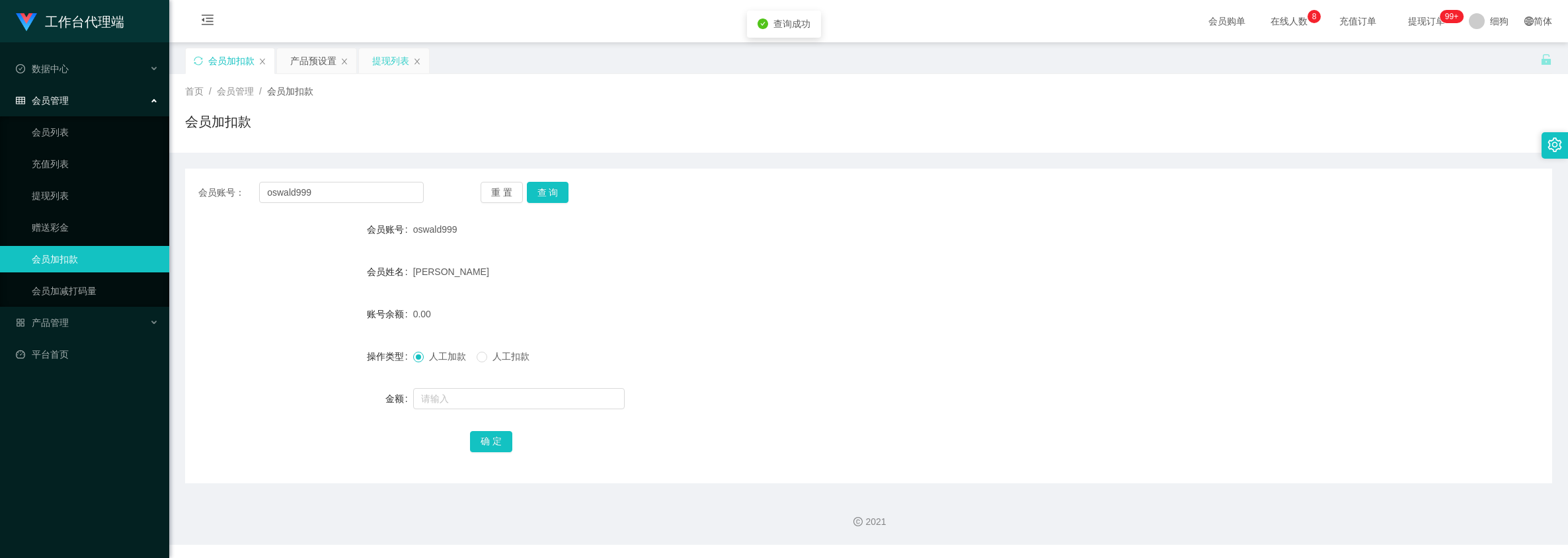
click at [389, 63] on div "提现列表" at bounding box center [391, 61] width 37 height 25
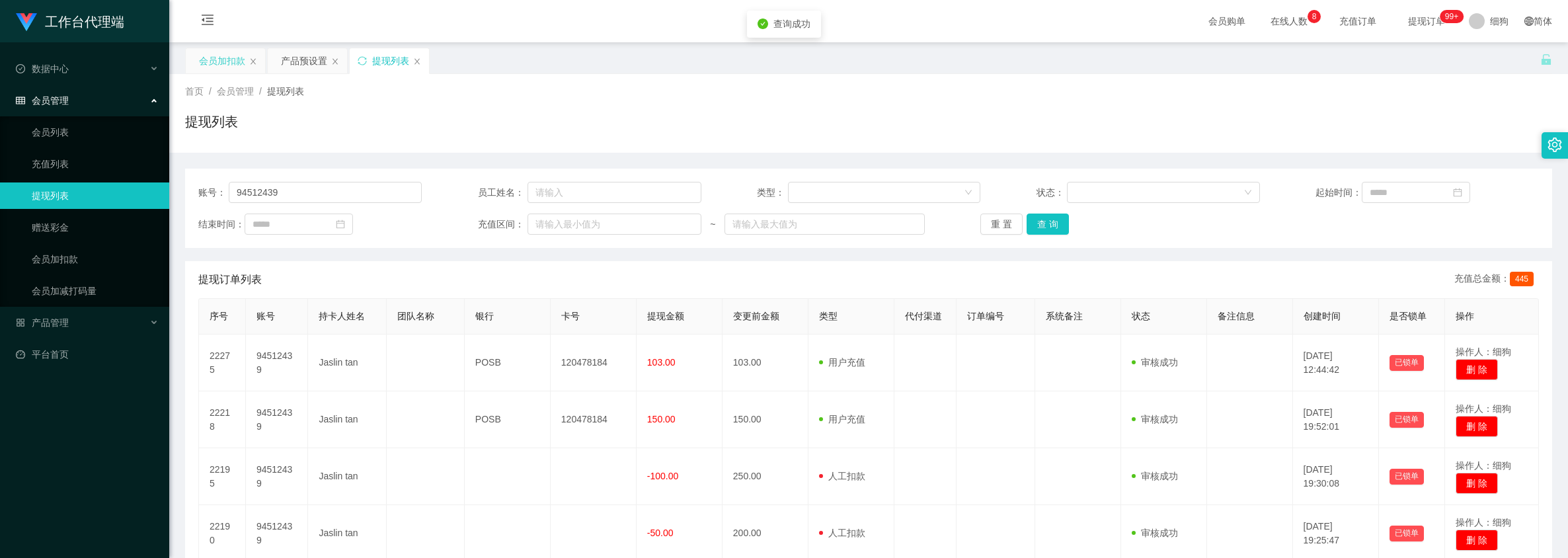
click at [227, 70] on div "会员加扣款" at bounding box center [222, 61] width 47 height 25
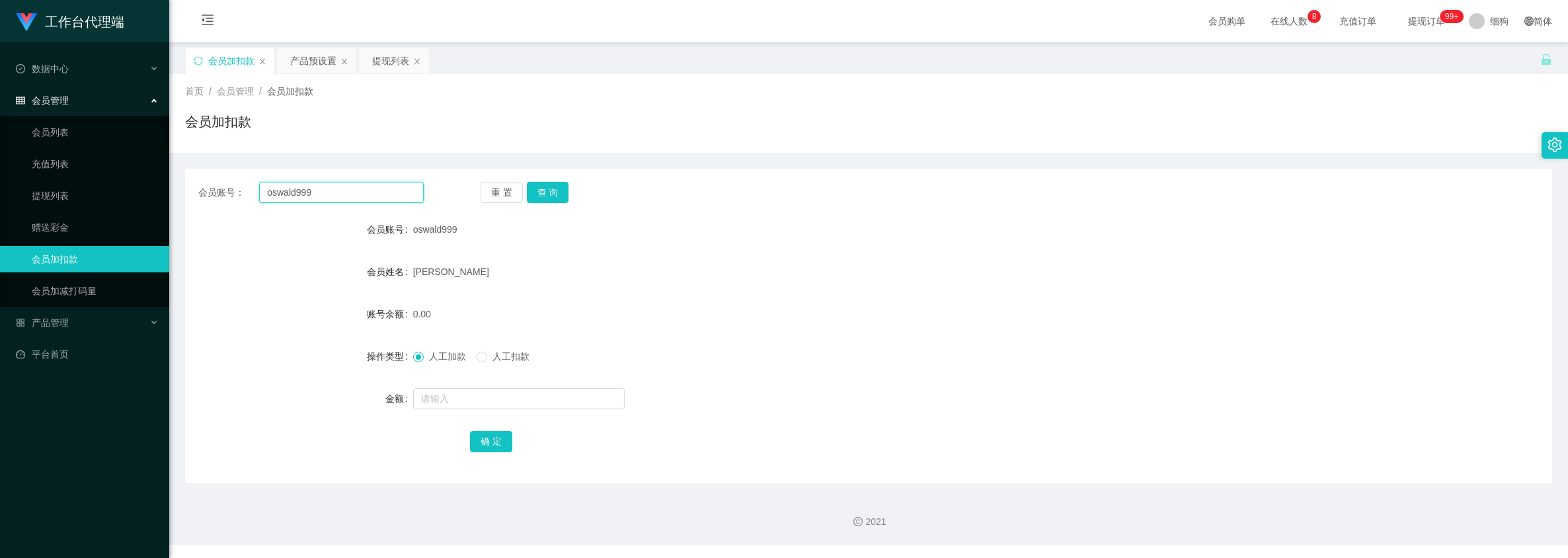
drag, startPoint x: 384, startPoint y: 192, endPoint x: 205, endPoint y: 192, distance: 179.0
click at [185, 192] on div "会员账号： oswald999 重 置 查 询" at bounding box center [868, 192] width 1367 height 21
click at [404, 68] on div "提现列表" at bounding box center [391, 61] width 37 height 25
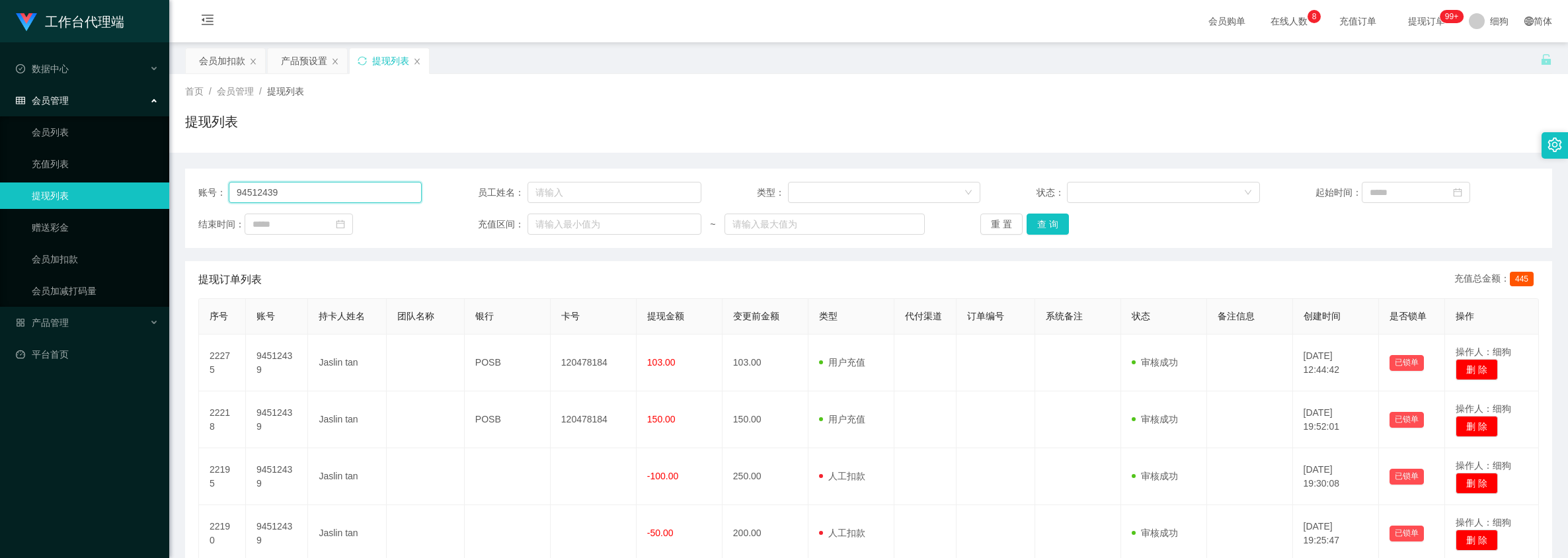
drag, startPoint x: 351, startPoint y: 196, endPoint x: 224, endPoint y: 191, distance: 127.1
click at [157, 179] on section "工作台代理端 数据中心 会员管理 会员列表 充值列表 提现列表 赠送彩金 会员加扣款 会员加减打码量 产品管理 开奖记录 注单管理 产品列表 即时注单 产品预…" at bounding box center [784, 360] width 1568 height 722
paste input "oswald99"
type input "oswald999"
click at [1036, 220] on button "查 询" at bounding box center [1047, 223] width 43 height 21
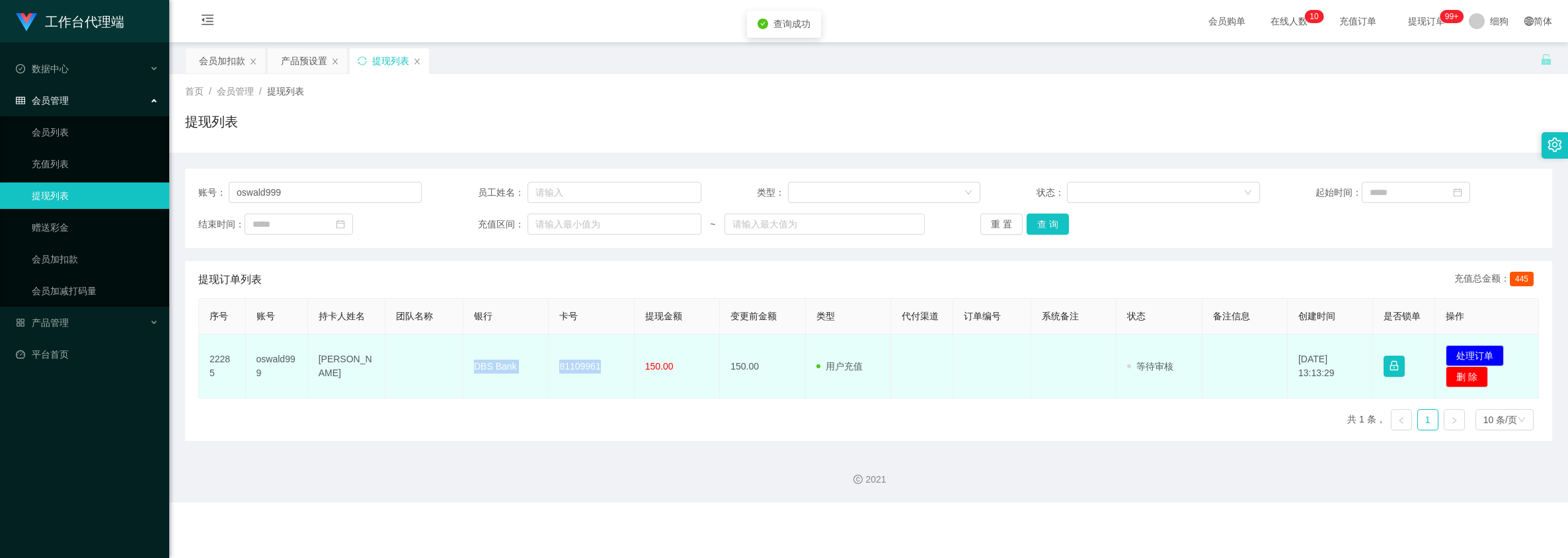
drag, startPoint x: 468, startPoint y: 370, endPoint x: 595, endPoint y: 375, distance: 127.1
click at [595, 375] on tr "22285 oswald999 Oswald DBS Bank 81109961 150.00 150.00 用户充值 人工扣款 审核驳回 审核成功 等待审核…" at bounding box center [868, 366] width 1340 height 65
click at [428, 380] on td at bounding box center [424, 366] width 78 height 65
drag, startPoint x: 313, startPoint y: 360, endPoint x: 604, endPoint y: 371, distance: 291.2
click at [604, 371] on tr "22285 oswald999 Oswald DBS Bank 81109961 150.00 150.00 用户充值 人工扣款 审核驳回 审核成功 等待审核…" at bounding box center [868, 366] width 1340 height 65
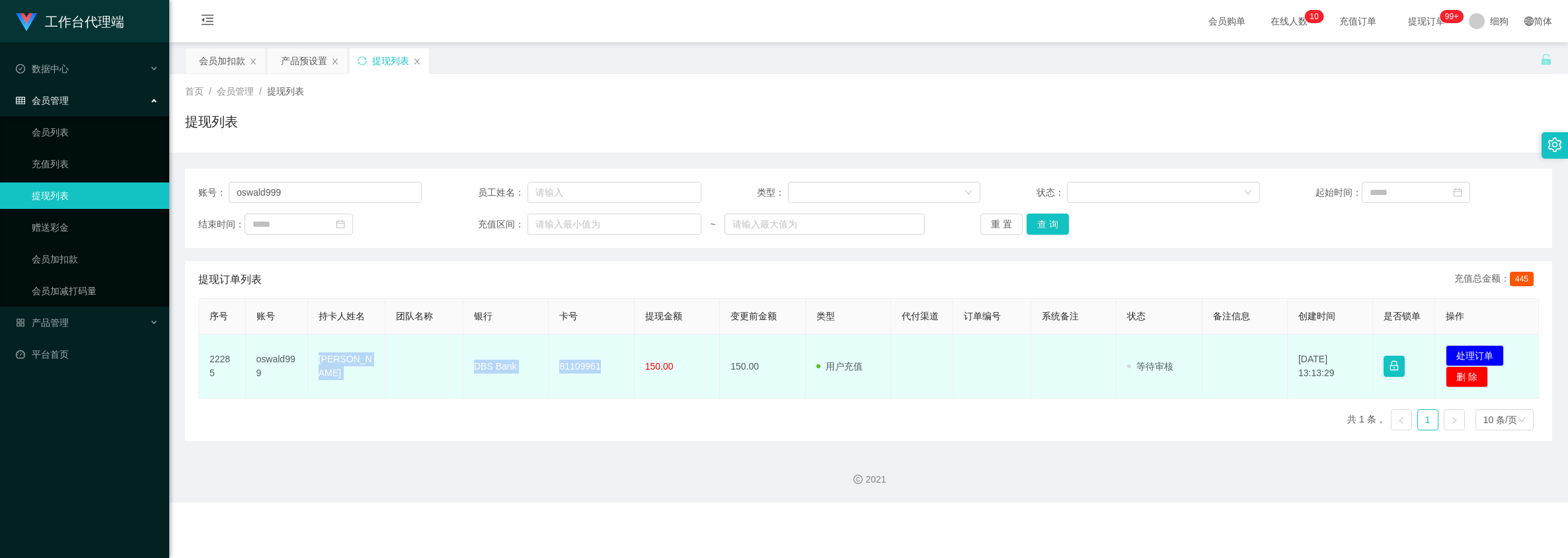
copy tr "Oswald DBS Bank 81109961"
click at [1176, 354] on button "处理订单" at bounding box center [1475, 354] width 59 height 21
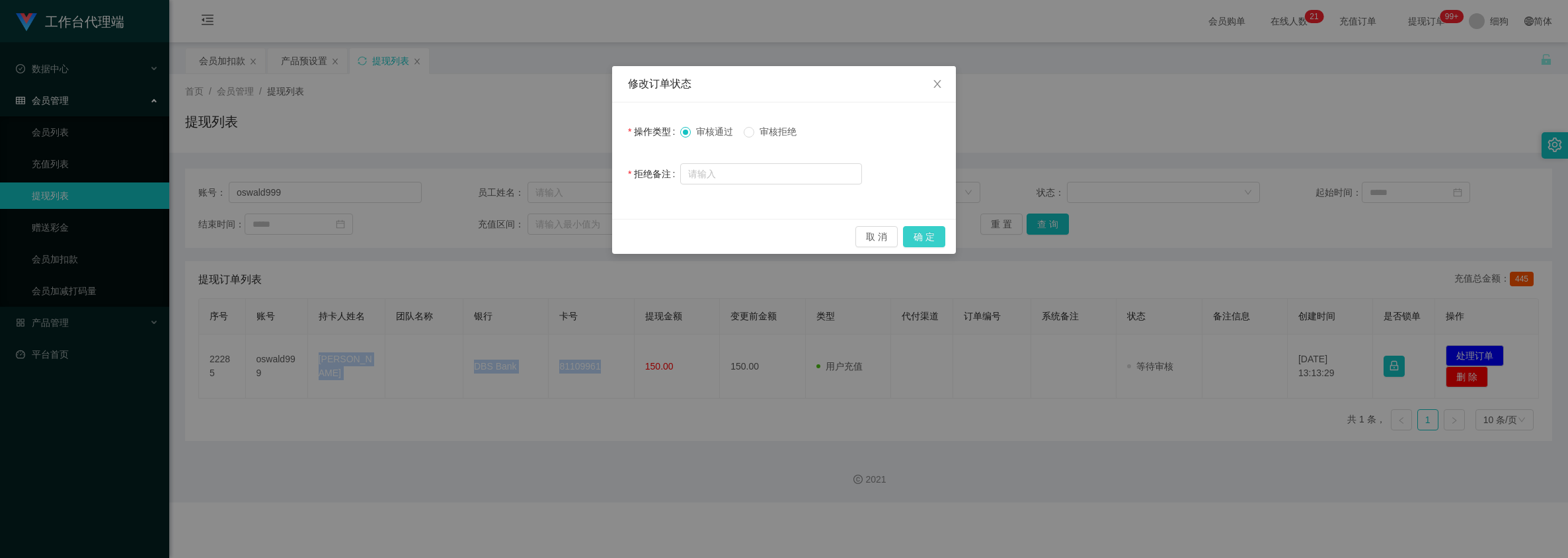
click at [927, 240] on button "确 定" at bounding box center [924, 236] width 43 height 21
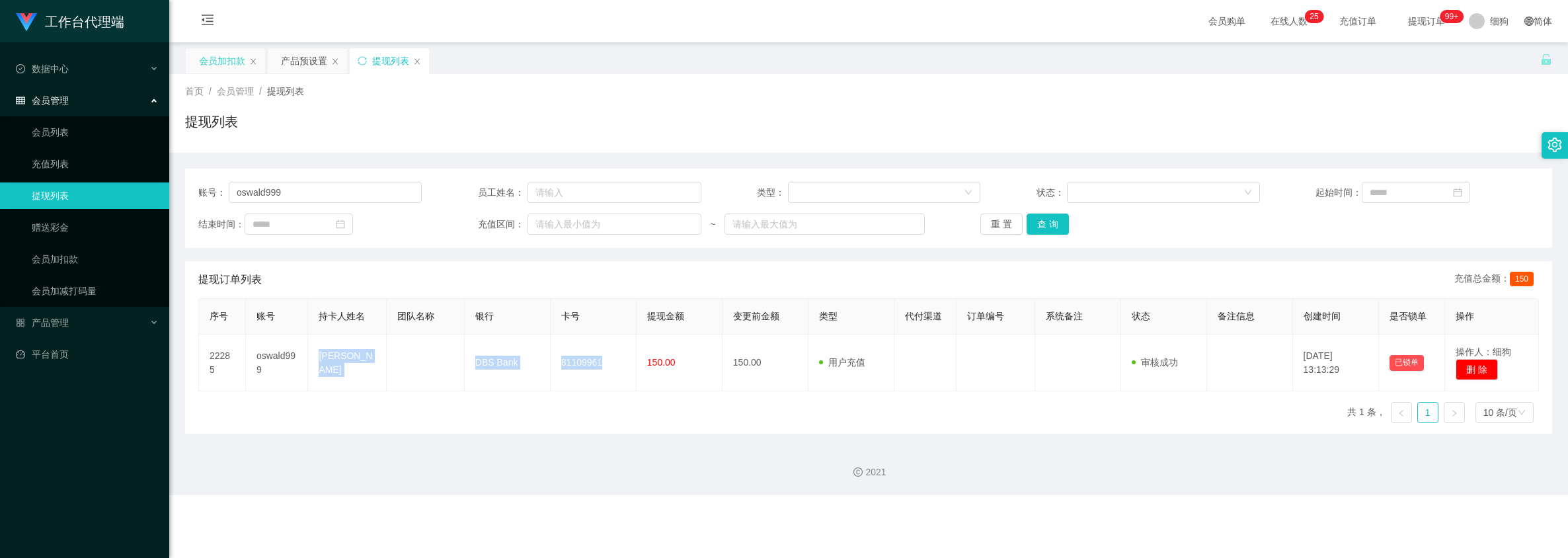
click at [229, 68] on div "会员加扣款" at bounding box center [222, 61] width 47 height 25
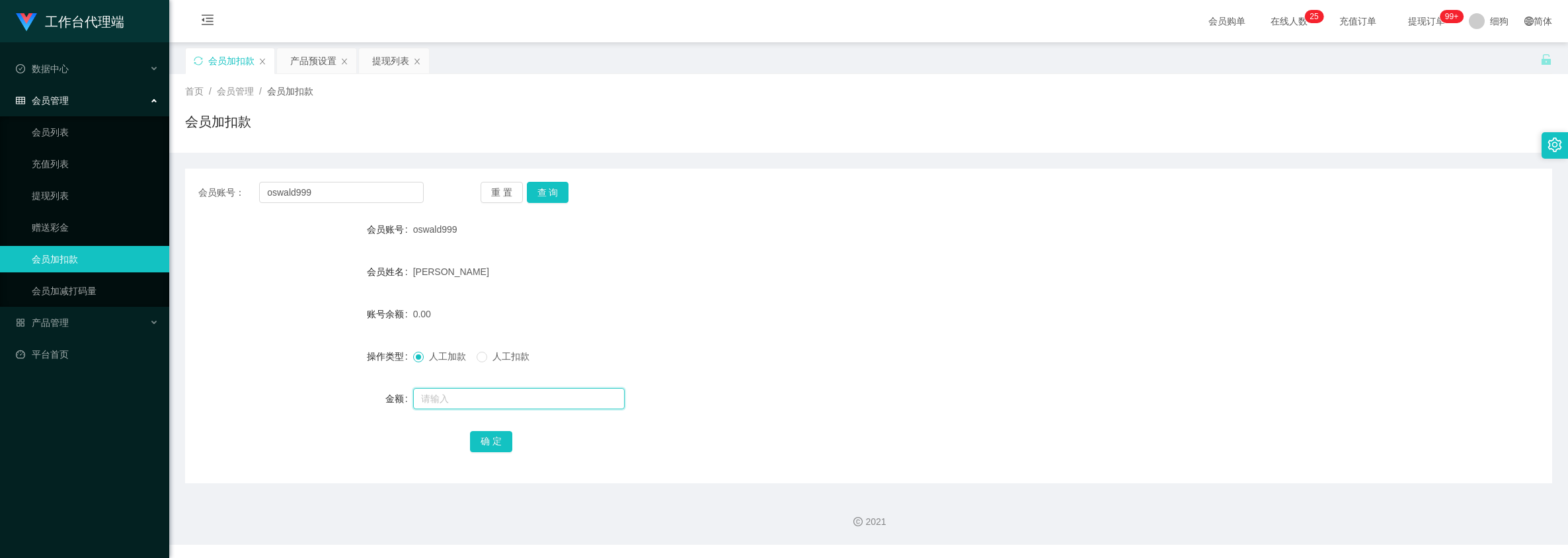
click at [475, 391] on input "text" at bounding box center [519, 398] width 212 height 21
type input "28"
click at [481, 417] on button "确 定" at bounding box center [491, 441] width 43 height 21
drag, startPoint x: 361, startPoint y: 201, endPoint x: 197, endPoint y: 177, distance: 165.7
click at [180, 175] on main "关闭左侧 关闭右侧 关闭其它 刷新页面 会员加扣款 产品预设置 提现列表 首页 / 会员管理 / 会员加扣款 / 会员加扣款 会员账号： oswald999 …" at bounding box center [868, 263] width 1399 height 441
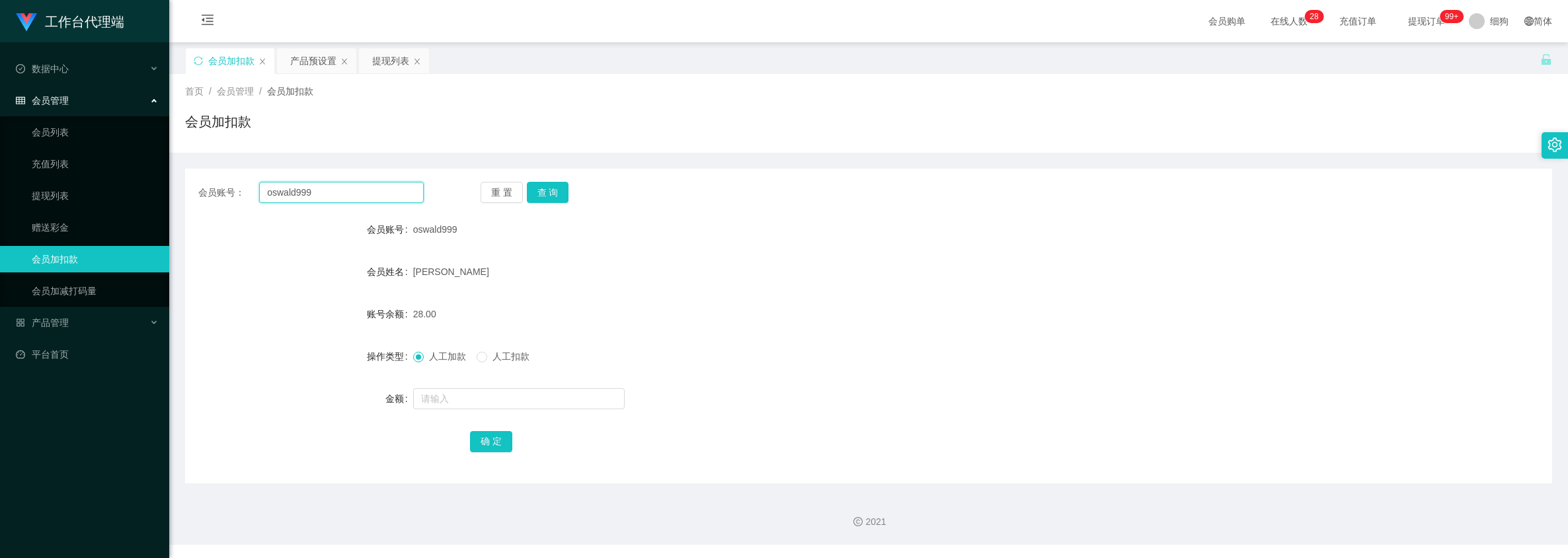
paste input "9451243"
type input "94512439"
click at [549, 205] on div "会员账号： 94512439 重 置 查 询 会员账号 oswald999 会员姓名 [PERSON_NAME] 账号余额 28.00 操作类型 人工加款 人…" at bounding box center [868, 326] width 1367 height 315
click at [567, 185] on button "查 询" at bounding box center [548, 192] width 43 height 21
click at [463, 392] on input "text" at bounding box center [519, 398] width 212 height 21
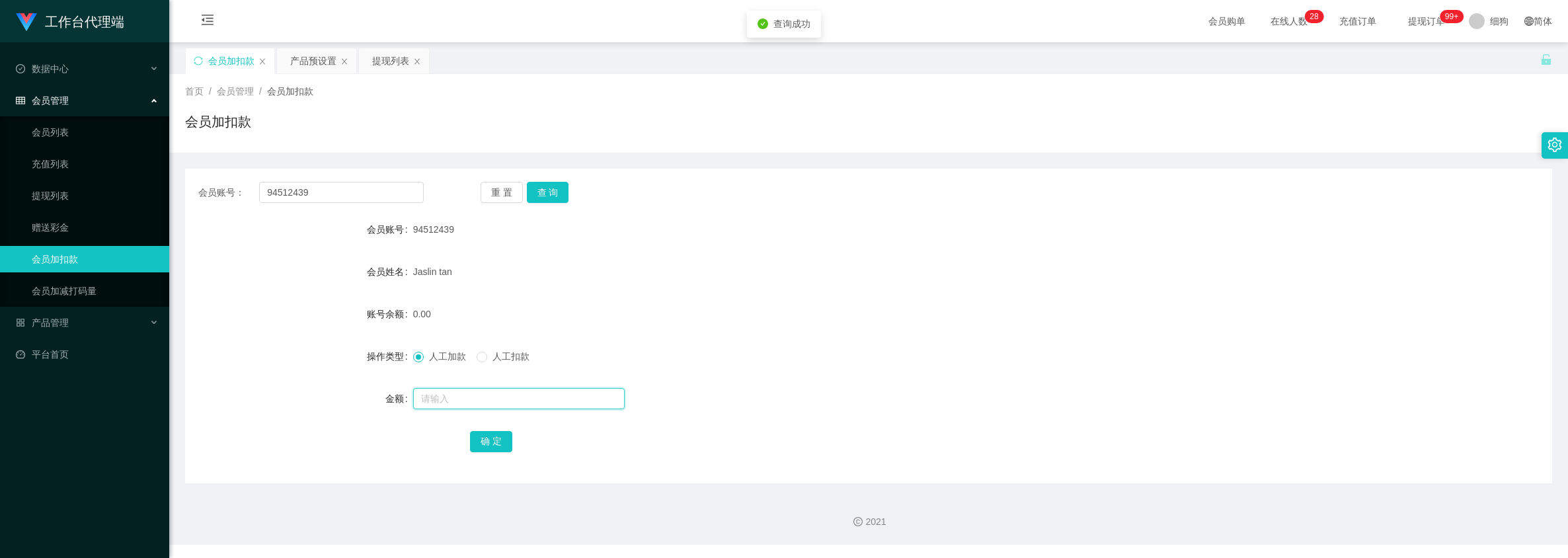
type input "5"
type input "8"
click at [479, 417] on button "确 定" at bounding box center [491, 441] width 43 height 21
drag, startPoint x: 272, startPoint y: 180, endPoint x: 207, endPoint y: 156, distance: 69.3
click at [193, 161] on div "会员账号： 94512439 重 置 查 询 会员账号 94512439 会员姓名 [PERSON_NAME] tan 账号余额 8.00 操作类型 人工加款…" at bounding box center [868, 318] width 1367 height 331
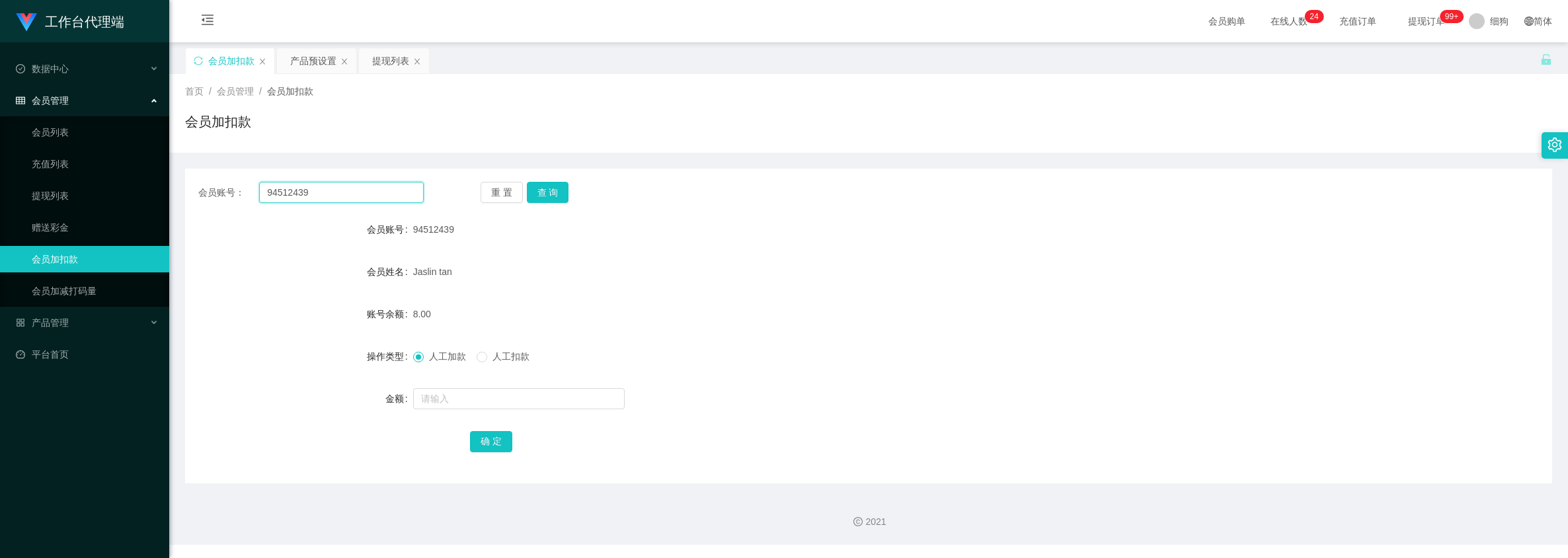
paste input "5741"
type input "5741"
click at [552, 204] on div "会员账号： 5741 重 置 查 询 会员账号 94512439 会员姓名 [PERSON_NAME] tan 账号余额 8.00 操作类型 人工加款 人工扣…" at bounding box center [868, 326] width 1367 height 315
click at [554, 197] on button "查 询" at bounding box center [548, 192] width 43 height 21
click at [500, 403] on input "text" at bounding box center [519, 398] width 212 height 21
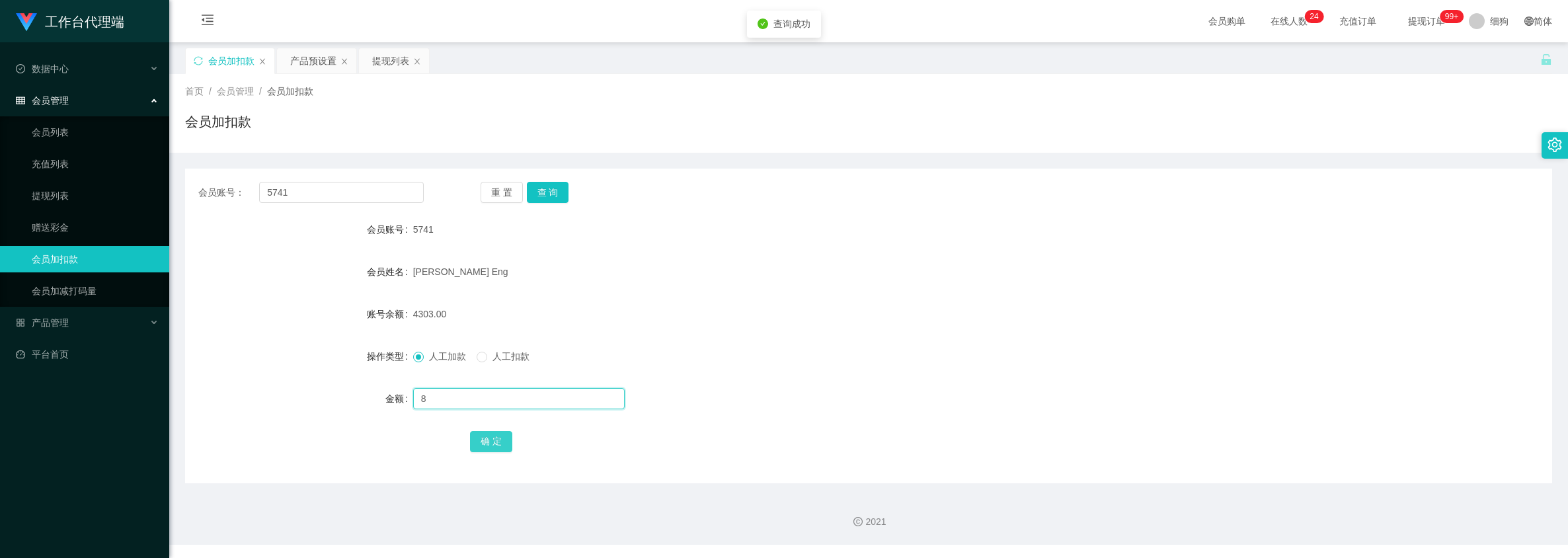
type input "8"
click at [487, 417] on button "确 定" at bounding box center [491, 441] width 43 height 21
drag, startPoint x: 396, startPoint y: 61, endPoint x: 400, endPoint y: 74, distance: 13.6
click at [396, 61] on div "提现列表" at bounding box center [391, 61] width 37 height 25
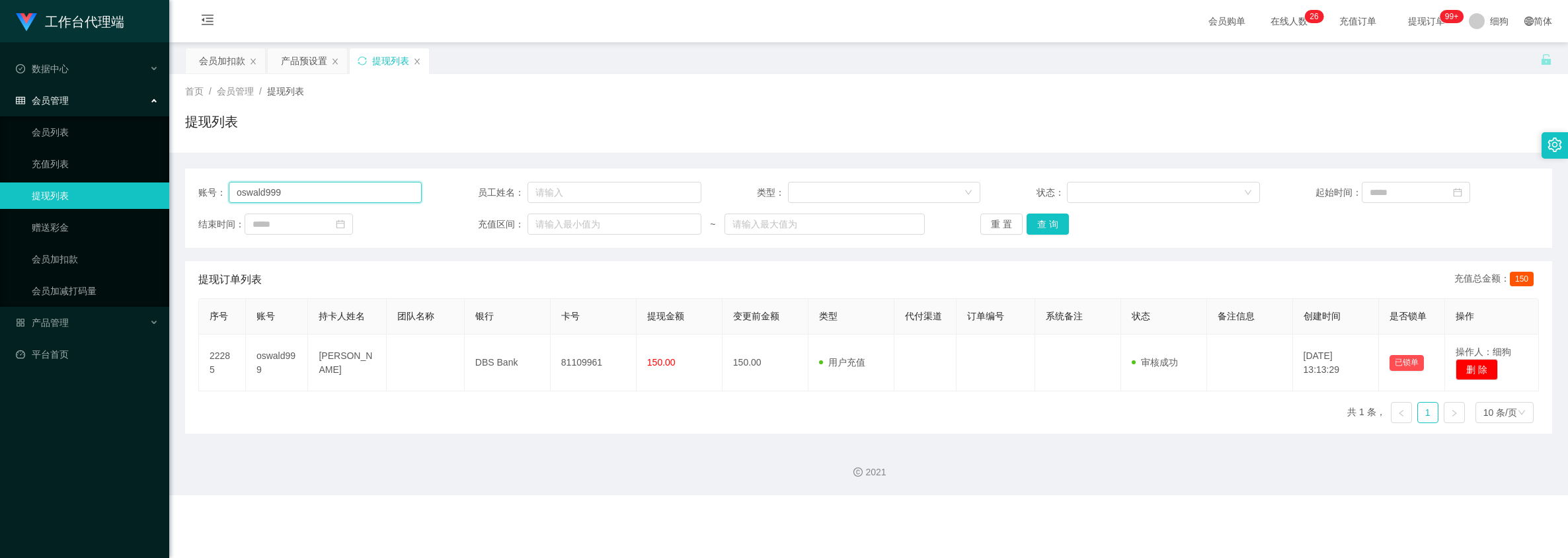
drag, startPoint x: 309, startPoint y: 187, endPoint x: 324, endPoint y: 184, distance: 15.3
click at [148, 173] on section "工作台代理端 数据中心 会员管理 会员列表 充值列表 提现列表 赠送彩金 会员加扣款 会员加减打码量 产品管理 开奖记录 注单管理 产品列表 即时注单 产品预…" at bounding box center [784, 247] width 1568 height 494
paste input "9451243"
type input "94512439"
click at [1054, 226] on button "查 询" at bounding box center [1047, 223] width 43 height 21
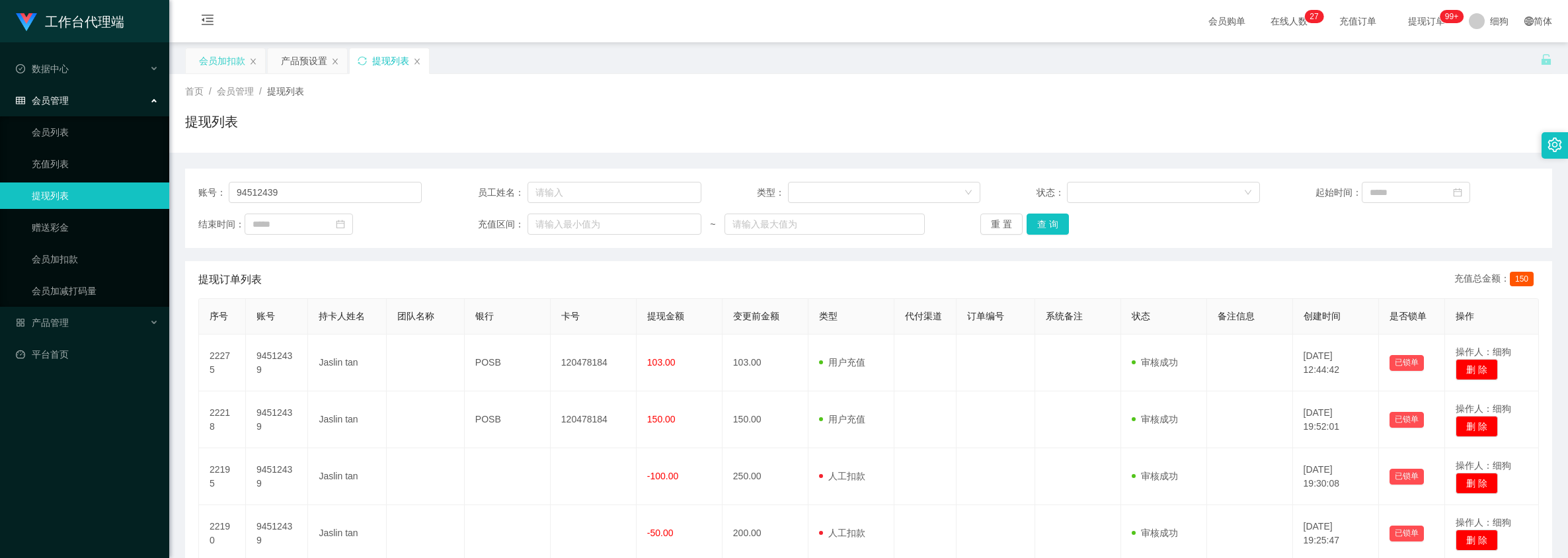
click at [221, 67] on div "会员加扣款" at bounding box center [222, 61] width 47 height 25
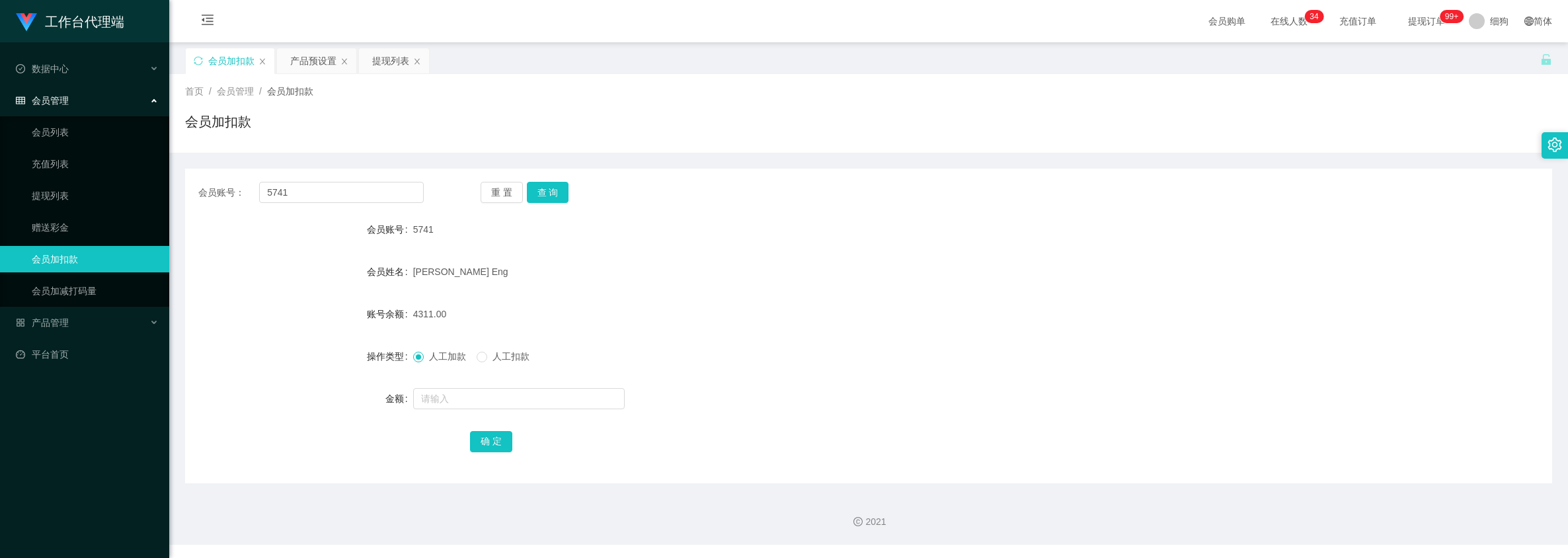
click at [757, 108] on div "首页 / 会员管理 / 会员加扣款 / 会员加扣款" at bounding box center [868, 113] width 1367 height 58
click at [463, 392] on input "text" at bounding box center [519, 398] width 212 height 21
type input "8"
click at [495, 417] on button "确 定" at bounding box center [491, 441] width 43 height 21
drag, startPoint x: 363, startPoint y: 203, endPoint x: 185, endPoint y: 185, distance: 178.9
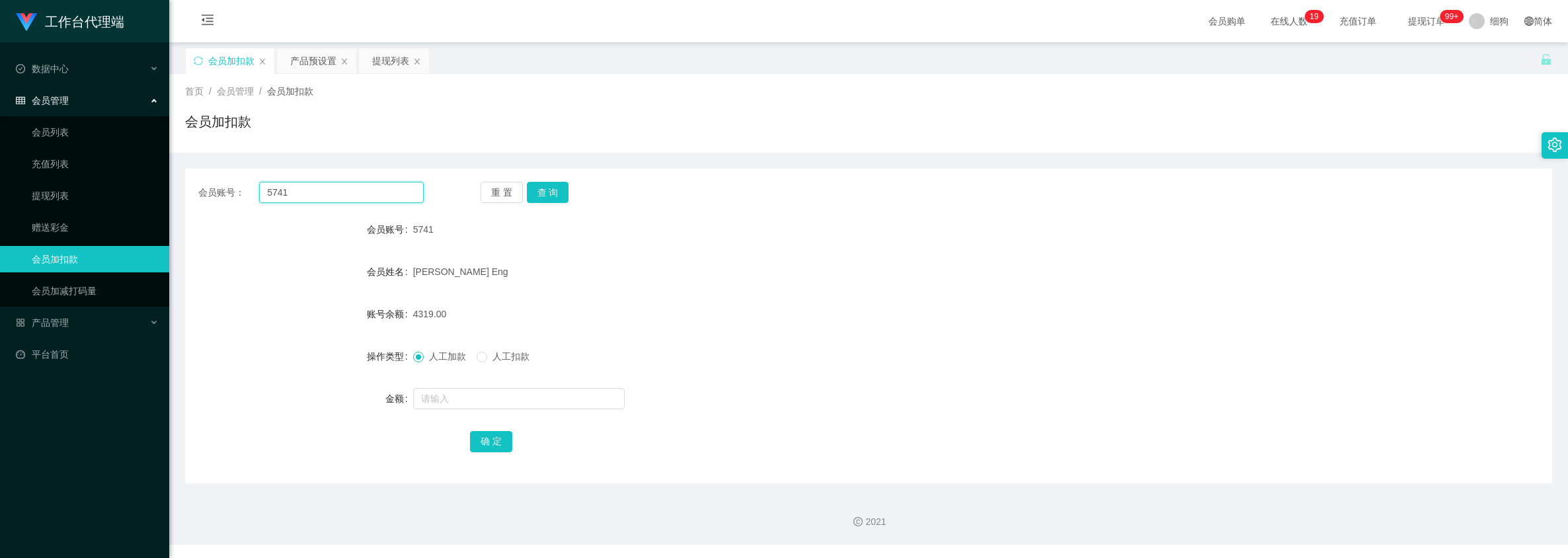
click at [185, 185] on div "会员账号： 5741 重 置 查 询" at bounding box center [868, 192] width 1367 height 21
paste input "94512439"
type input "94512439"
drag, startPoint x: 552, startPoint y: 187, endPoint x: 551, endPoint y: 195, distance: 8.1
click at [552, 187] on button "查 询" at bounding box center [548, 192] width 43 height 21
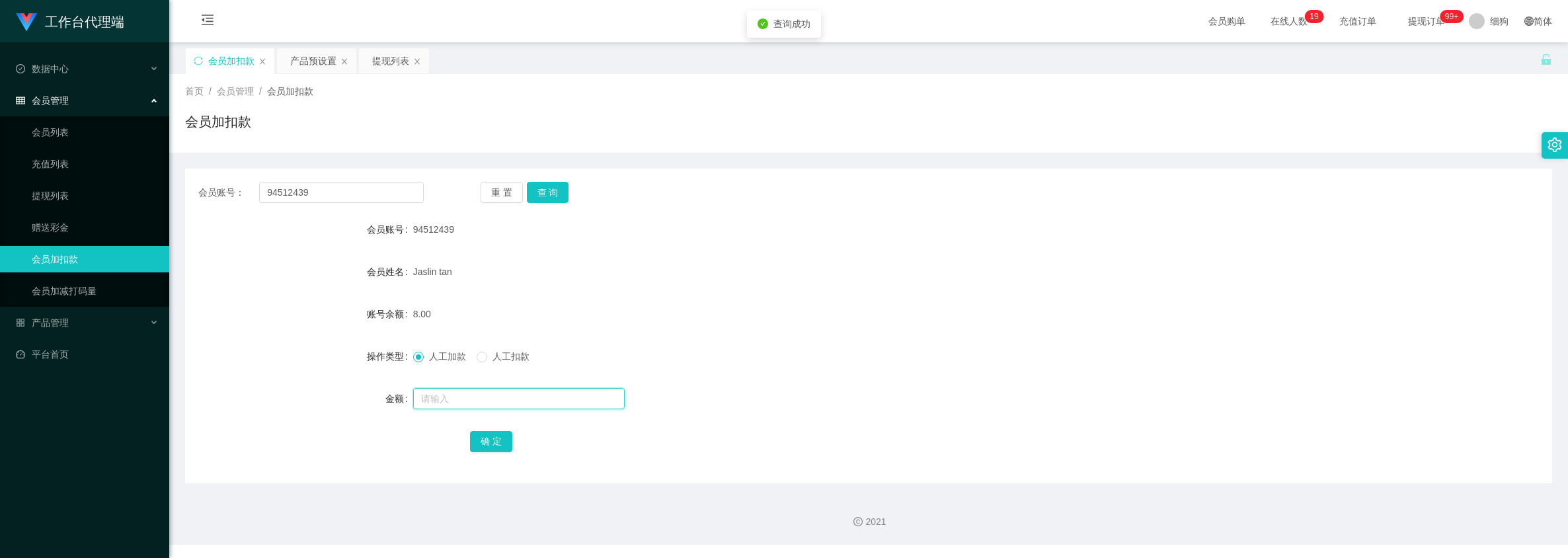
click at [532, 408] on input "text" at bounding box center [519, 398] width 212 height 21
type input "8"
click at [488, 417] on button "确 定" at bounding box center [491, 441] width 43 height 21
click at [808, 345] on div "人工加款 人工扣款" at bounding box center [812, 355] width 797 height 27
drag, startPoint x: 377, startPoint y: 197, endPoint x: 221, endPoint y: 197, distance: 156.0
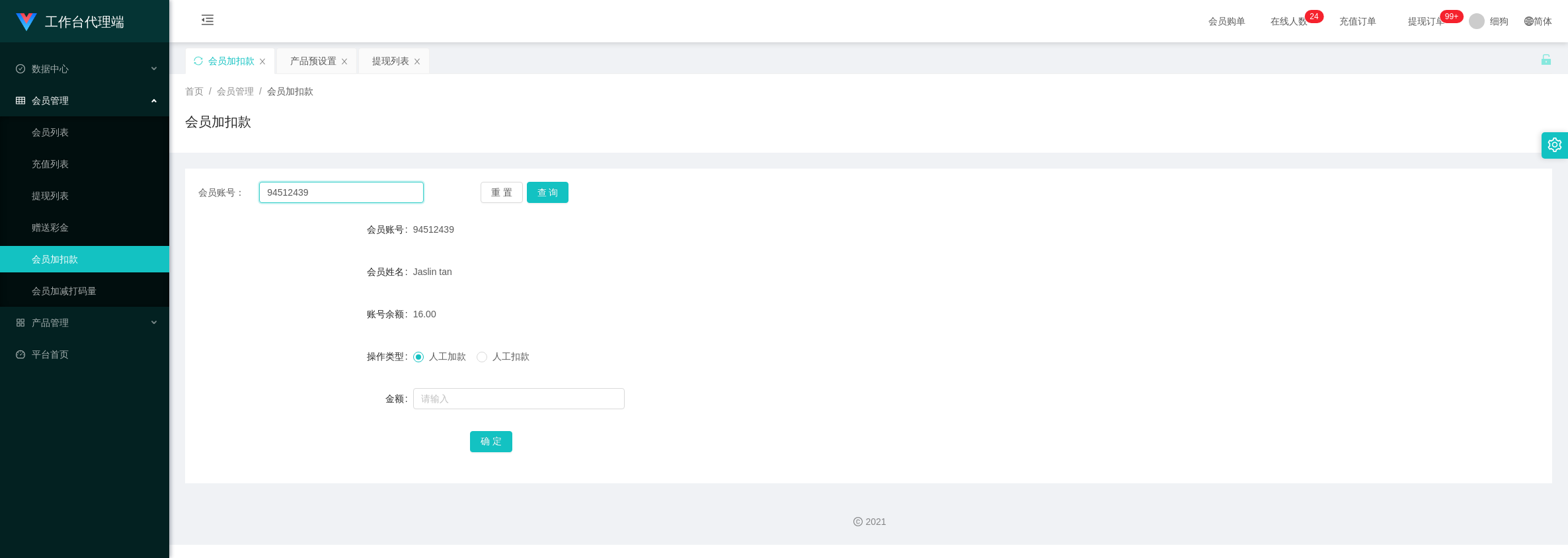
click at [221, 197] on div "会员账号： 94512439" at bounding box center [311, 192] width 226 height 21
paste input "oswald99"
type input "oswald999"
click at [552, 203] on button "查 询" at bounding box center [548, 192] width 43 height 21
click at [512, 396] on input "text" at bounding box center [519, 398] width 212 height 21
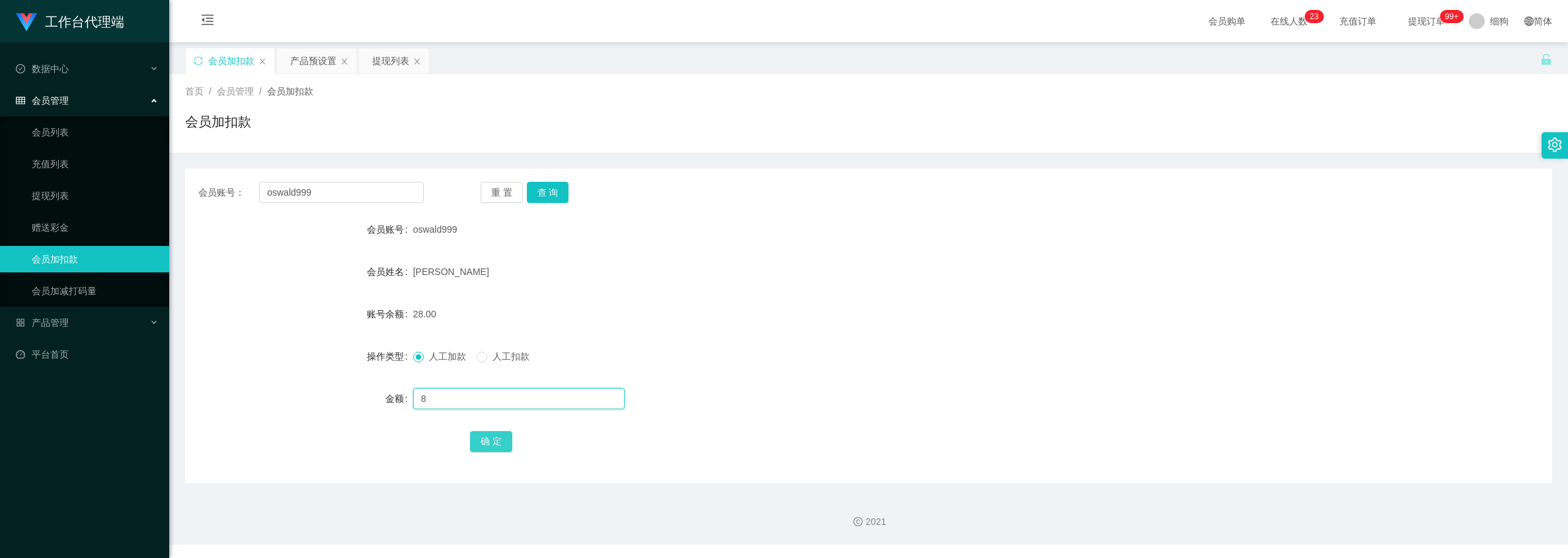
type input "8"
click at [496, 417] on button "确 定" at bounding box center [491, 441] width 43 height 21
click at [972, 252] on form "会员账号 oswald999 会员姓名 [PERSON_NAME] 账号余额 36.00 操作类型 人工加款 人工扣款 金额 确 定" at bounding box center [868, 336] width 1367 height 238
drag, startPoint x: 355, startPoint y: 197, endPoint x: 175, endPoint y: 197, distance: 180.0
click at [175, 197] on main "关闭左侧 关闭右侧 关闭其它 刷新页面 会员加扣款 产品预设置 提现列表 首页 / 会员管理 / 会员加扣款 / 会员加扣款 会员账号： oswald999 …" at bounding box center [868, 263] width 1399 height 441
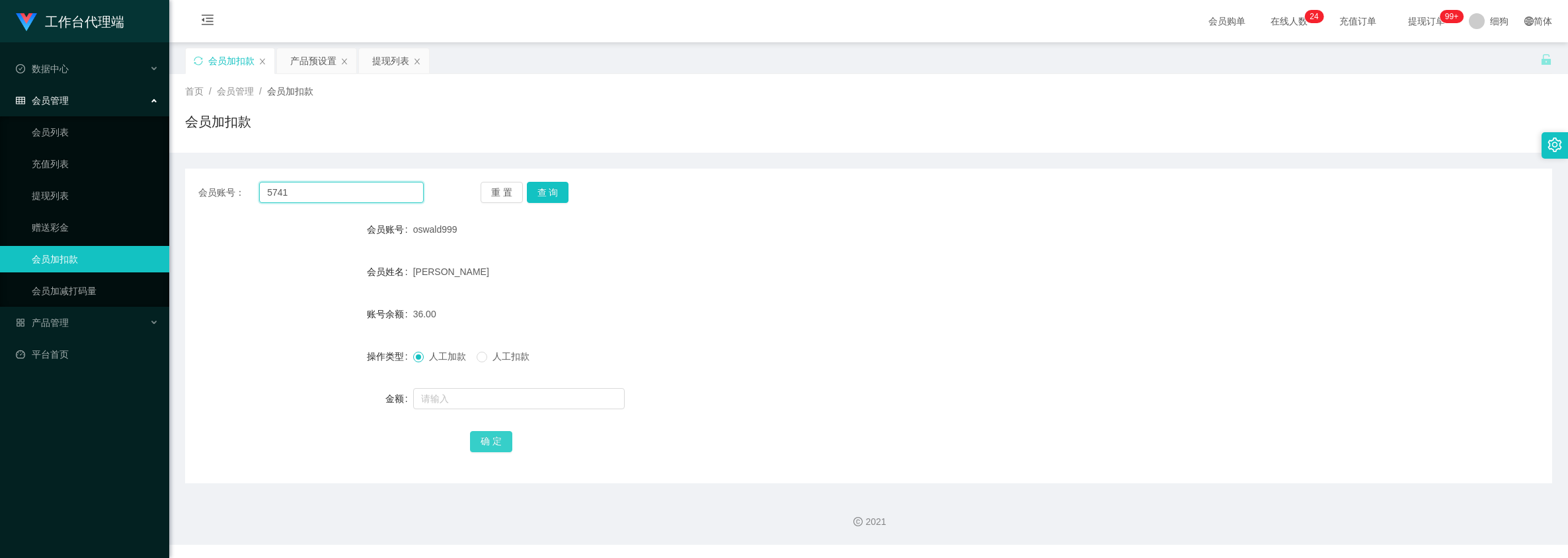
type input "5741"
click at [477, 417] on button "确 定" at bounding box center [491, 441] width 43 height 21
click at [544, 193] on button "查 询" at bounding box center [548, 192] width 43 height 21
click at [479, 402] on input "text" at bounding box center [519, 398] width 212 height 21
type input "8"
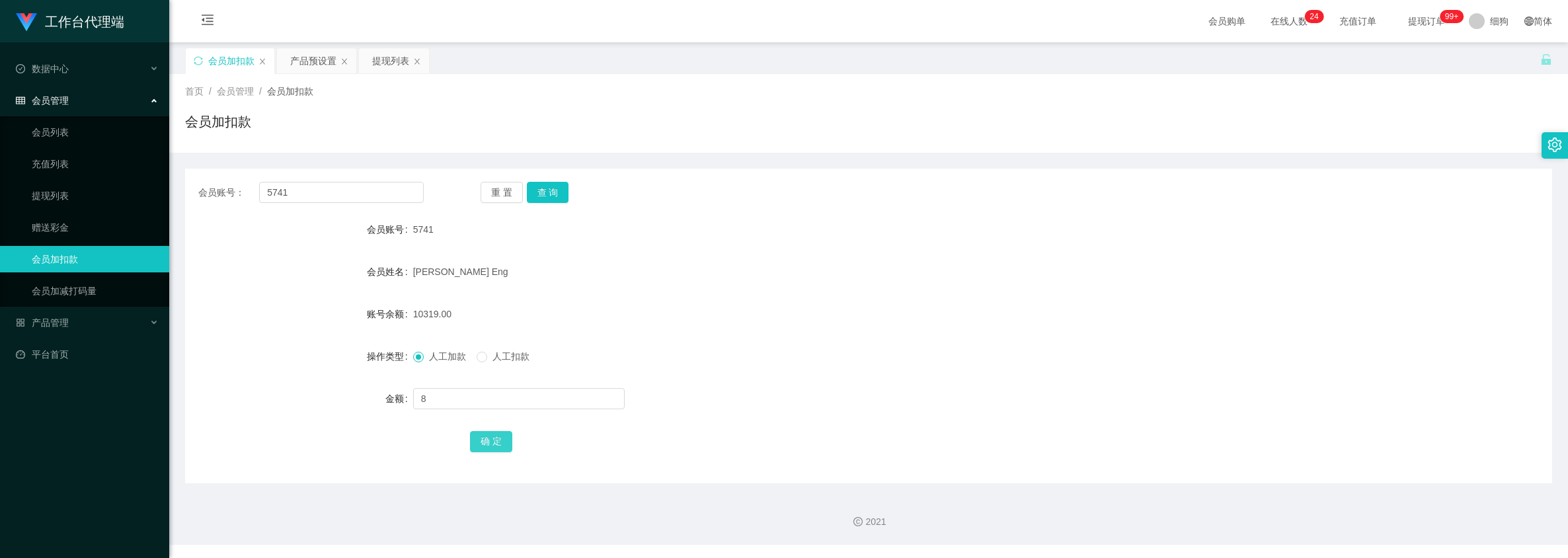
click at [483, 417] on button "确 定" at bounding box center [491, 441] width 43 height 21
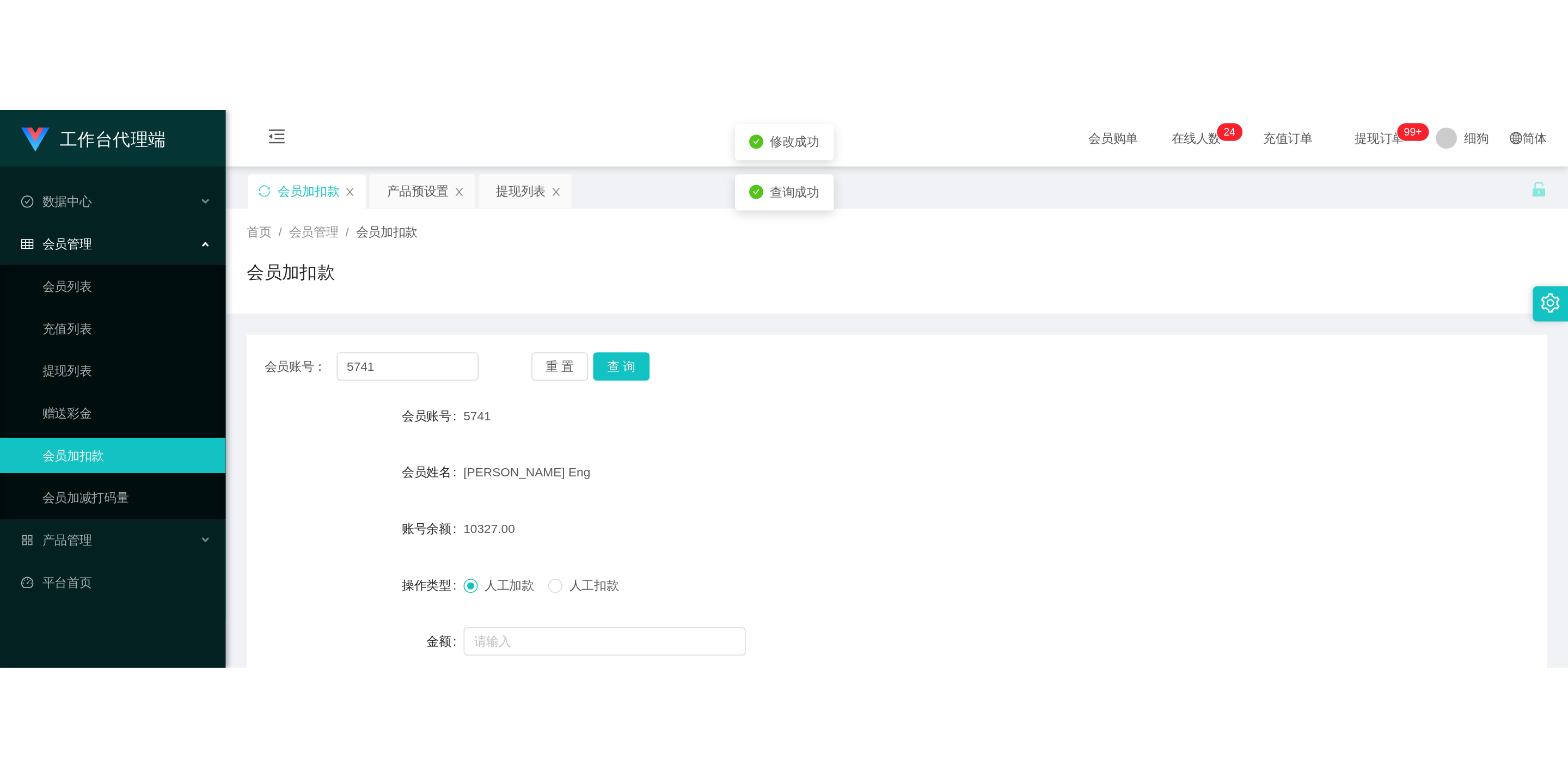
scroll to position [82, 0]
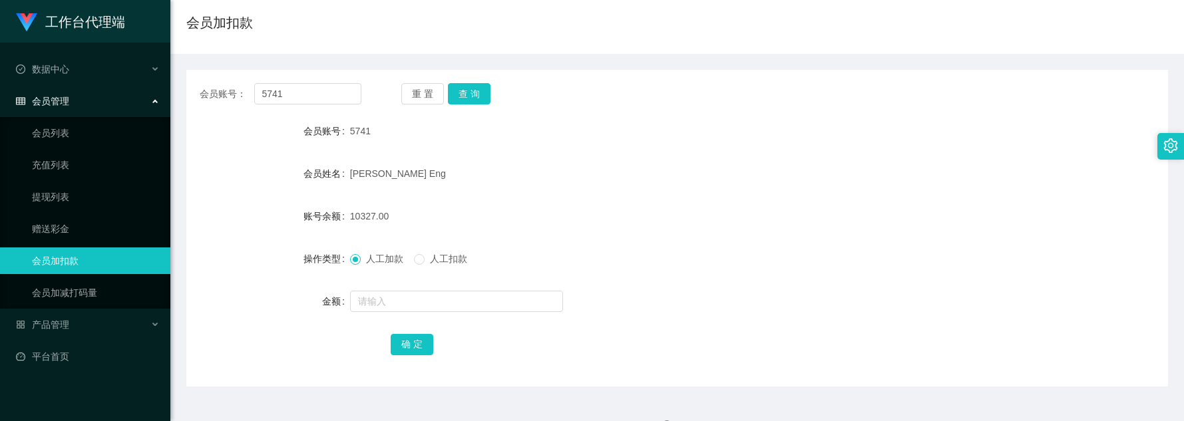
click at [647, 315] on form "会员账号 5741 会员姓名 [PERSON_NAME] Eng 账号余额 10327.00 操作类型 人工加款 人工扣款 金额 确 定" at bounding box center [676, 238] width 981 height 240
drag, startPoint x: 330, startPoint y: 88, endPoint x: 162, endPoint y: 82, distance: 167.8
click at [162, 82] on section "工作台代理端 数据中心 会员管理 会员列表 充值列表 提现列表 赠送彩金 会员加扣款 会员加减打码量 产品管理 开奖记录 注单管理 产品列表 即时注单 产品预…" at bounding box center [592, 174] width 1184 height 548
paste input "94512439"
type input "94512439"
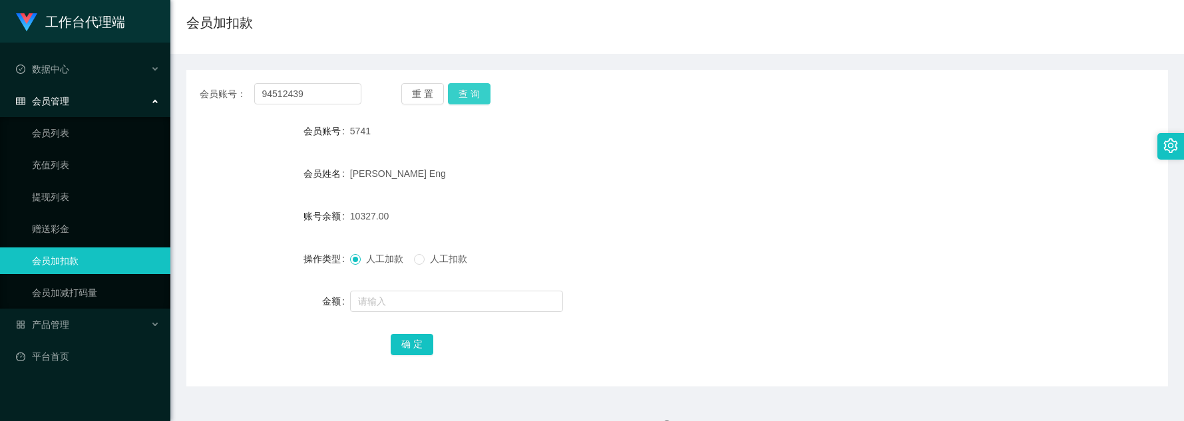
click at [474, 90] on button "查 询" at bounding box center [469, 93] width 43 height 21
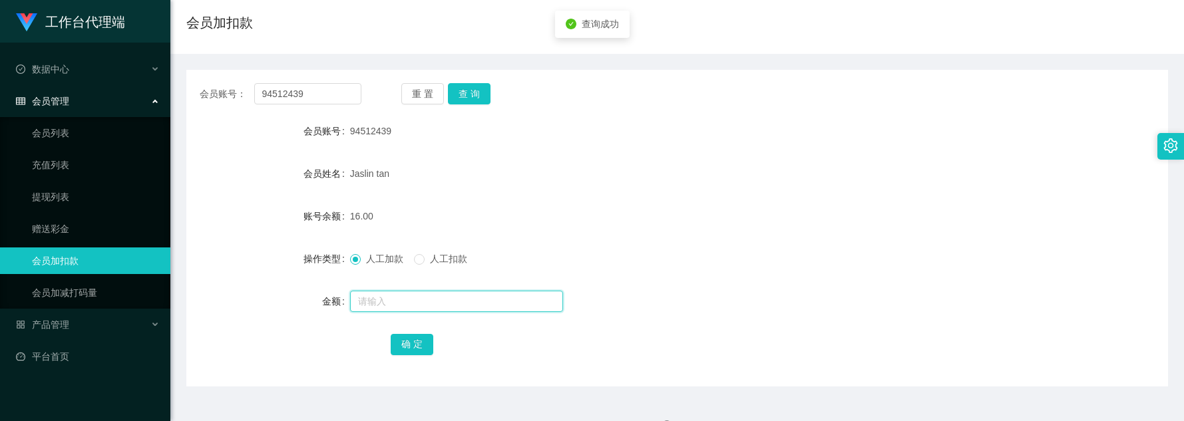
click at [415, 291] on input "text" at bounding box center [456, 301] width 213 height 21
type input "8"
click at [422, 349] on button "确 定" at bounding box center [412, 344] width 43 height 21
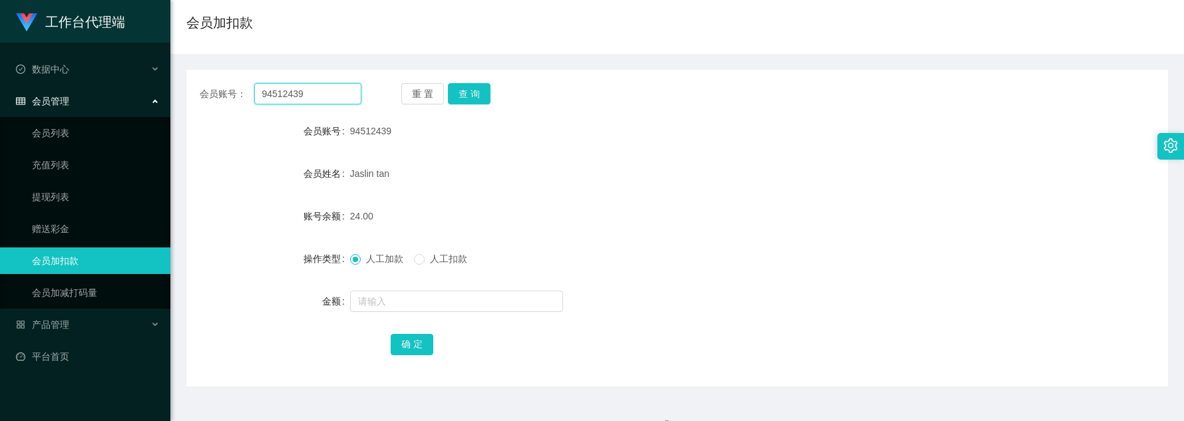
click at [323, 90] on input "94512439" at bounding box center [307, 93] width 107 height 21
click at [323, 92] on input "94512439" at bounding box center [307, 93] width 107 height 21
paste input "oswald99"
type input "oswald999"
drag, startPoint x: 473, startPoint y: 100, endPoint x: 445, endPoint y: 108, distance: 28.9
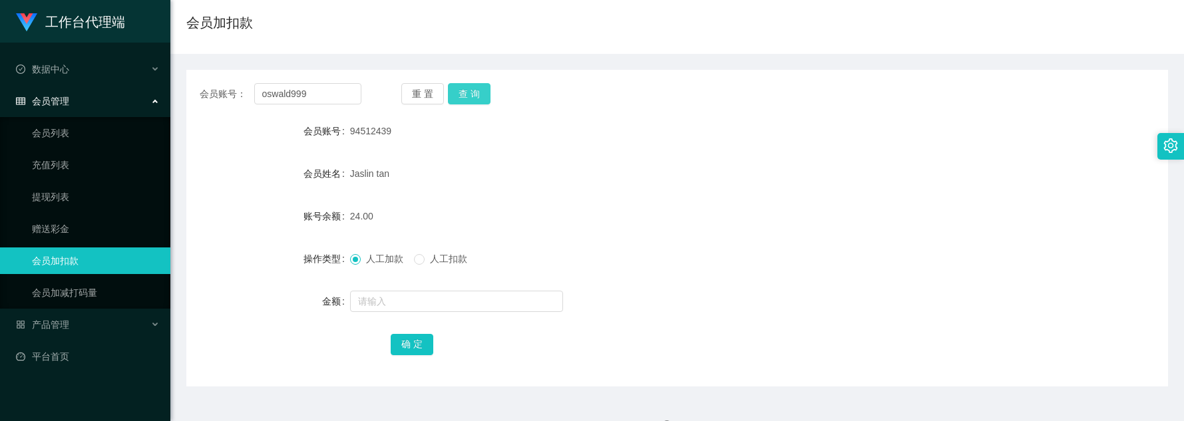
click at [473, 100] on button "查 询" at bounding box center [469, 93] width 43 height 21
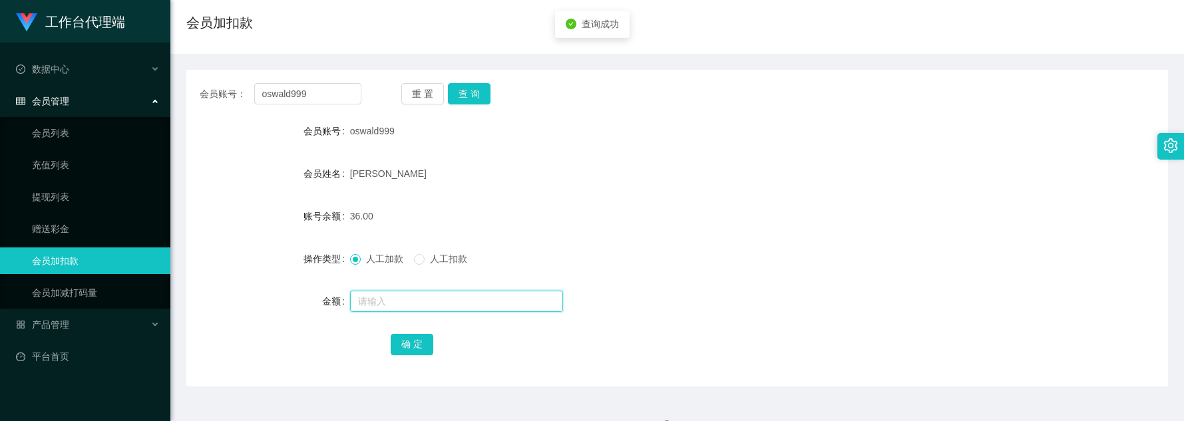
click at [424, 300] on input "text" at bounding box center [456, 301] width 213 height 21
type input "8"
click at [409, 341] on button "确 定" at bounding box center [412, 344] width 43 height 21
click at [619, 216] on div "44.00" at bounding box center [636, 216] width 572 height 27
click at [747, 138] on div "oswald999" at bounding box center [636, 131] width 572 height 27
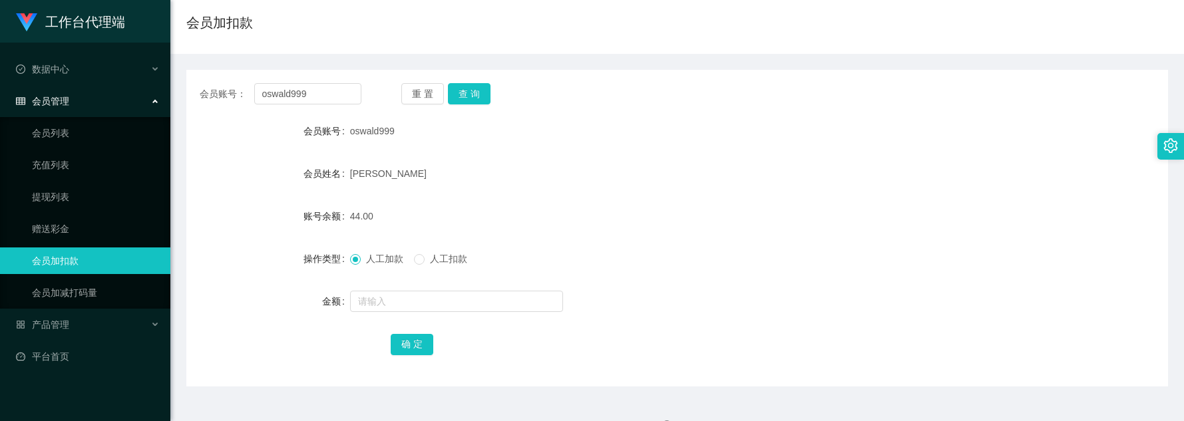
click at [709, 178] on div "[PERSON_NAME]" at bounding box center [636, 173] width 572 height 27
click at [140, 58] on section "工作台代理端 数据中心 会员管理 会员列表 充值列表 提现列表 赠送彩金 会员加扣款 会员加减打码量 产品管理 开奖记录 注单管理 产品列表 即时注单 产品预…" at bounding box center [592, 174] width 1184 height 548
paste input "9451243"
type input "94512439"
click at [474, 92] on button "查 询" at bounding box center [469, 93] width 43 height 21
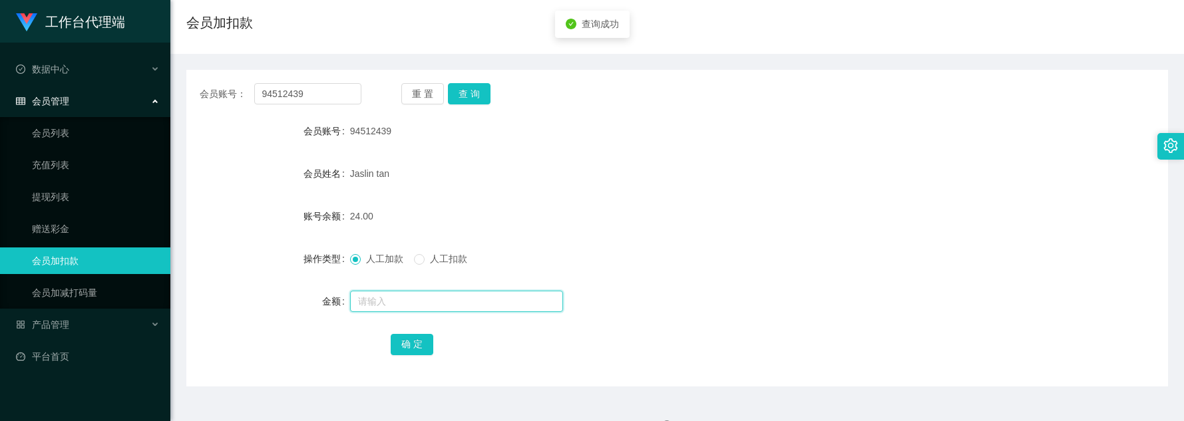
click at [405, 292] on input "text" at bounding box center [456, 301] width 213 height 21
type input "8"
click at [425, 353] on button "确 定" at bounding box center [412, 344] width 43 height 21
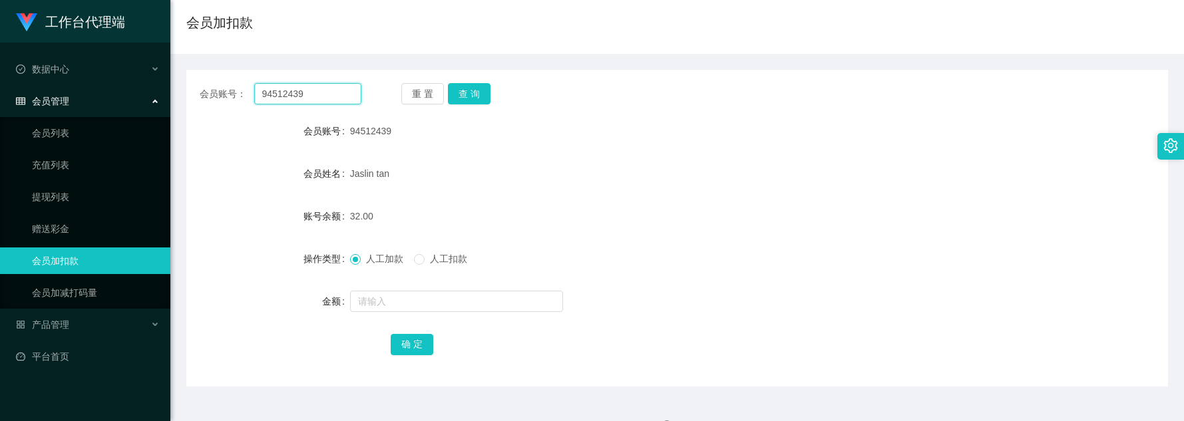
drag, startPoint x: 330, startPoint y: 98, endPoint x: 204, endPoint y: 96, distance: 125.8
click at [204, 96] on div "会员账号： 94512439" at bounding box center [281, 93] width 162 height 21
paste input "oswald99"
type input "oswald999"
click at [474, 92] on button "查 询" at bounding box center [469, 93] width 43 height 21
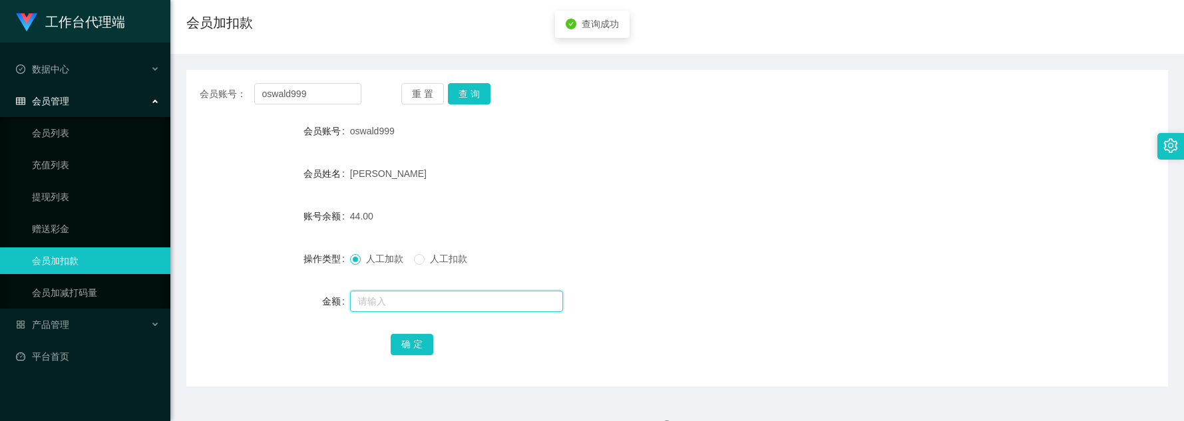
click at [421, 302] on input "text" at bounding box center [456, 301] width 213 height 21
type input "8"
click at [404, 352] on button "确 定" at bounding box center [412, 344] width 43 height 21
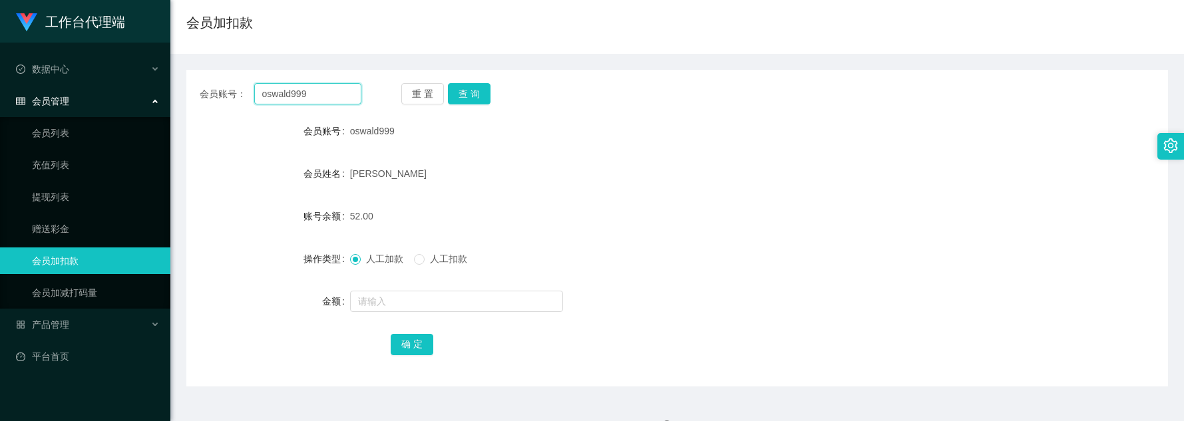
drag, startPoint x: 339, startPoint y: 96, endPoint x: 224, endPoint y: 96, distance: 115.8
click at [224, 96] on div "会员账号： oswald999" at bounding box center [281, 93] width 162 height 21
type input "5741"
click at [412, 347] on button "确 定" at bounding box center [412, 344] width 43 height 21
click at [480, 104] on div "会员账号： 5741 重 置 查 询 会员账号 oswald999 会员姓名 [PERSON_NAME] 账号余额 52.00 操作类型 人工加款 人工扣款 …" at bounding box center [676, 228] width 981 height 317
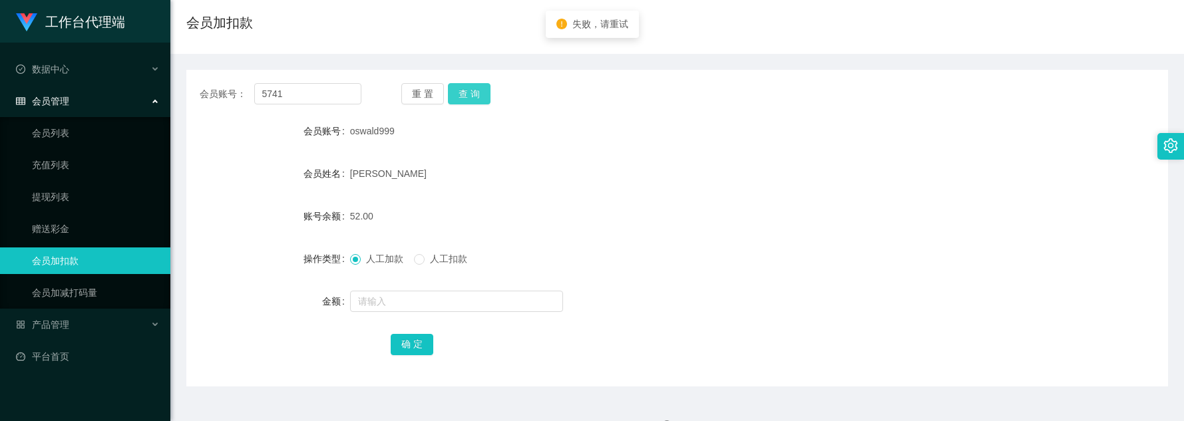
click at [474, 96] on button "查 询" at bounding box center [469, 93] width 43 height 21
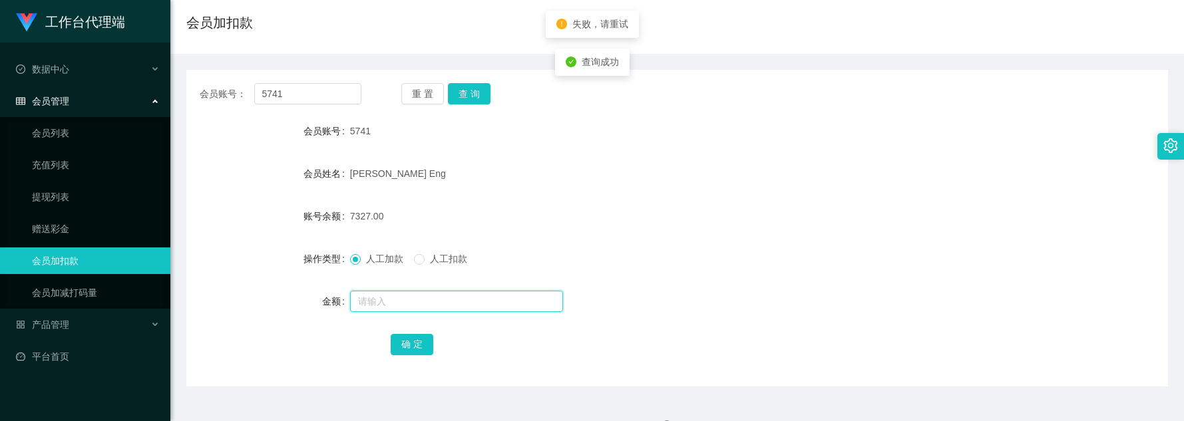
click at [418, 304] on input "text" at bounding box center [456, 301] width 213 height 21
type input "16"
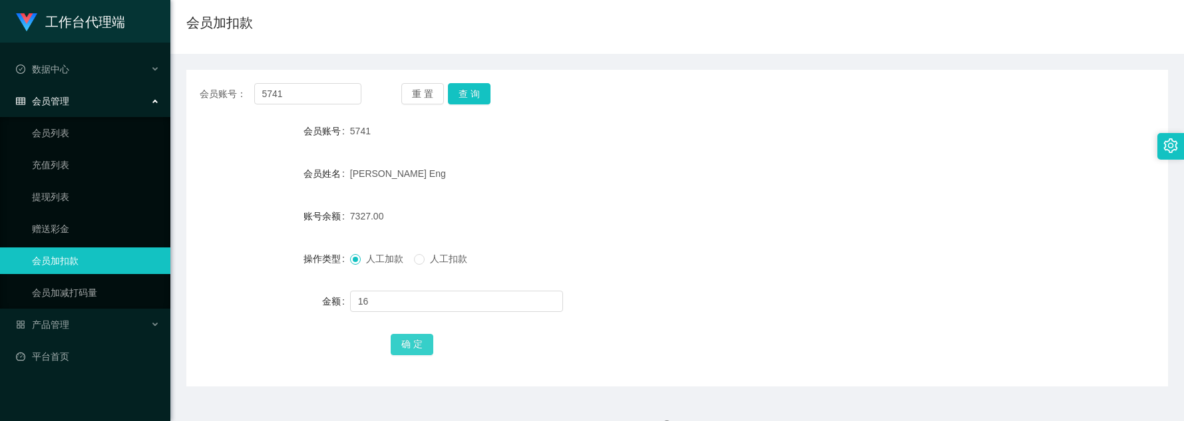
click at [406, 344] on button "确 定" at bounding box center [412, 344] width 43 height 21
click at [625, 226] on div "7343.00" at bounding box center [636, 216] width 572 height 27
click at [308, 102] on div "会员账号： 5741 重 置 查 询 会员账号 5741 会员姓名 [PERSON_NAME] Eng 账号余额 7343.00 操作类型 人工加款 人工扣款…" at bounding box center [676, 228] width 981 height 317
drag, startPoint x: 311, startPoint y: 98, endPoint x: 338, endPoint y: 118, distance: 32.9
click at [148, 86] on section "工作台代理端 数据中心 会员管理 会员列表 充值列表 提现列表 赠送彩金 会员加扣款 会员加减打码量 产品管理 开奖记录 注单管理 产品列表 即时注单 产品预…" at bounding box center [592, 174] width 1184 height 548
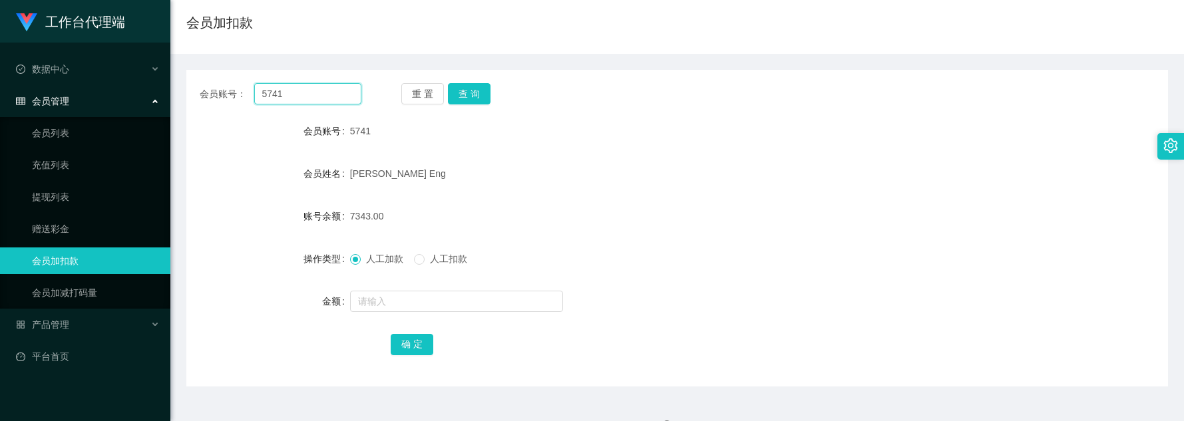
paste input "94512439"
type input "94512439"
click at [471, 100] on button "查 询" at bounding box center [469, 93] width 43 height 21
click at [412, 288] on div at bounding box center [636, 301] width 572 height 27
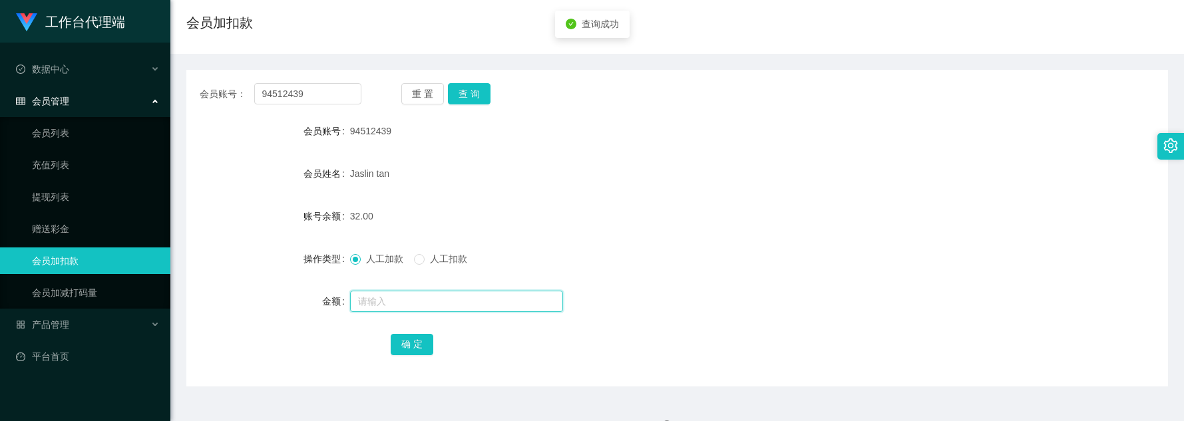
click at [419, 296] on input "text" at bounding box center [456, 301] width 213 height 21
type input "8"
click at [407, 348] on button "确 定" at bounding box center [412, 344] width 43 height 21
click at [671, 198] on form "会员账号 94512439 会员姓名 [PERSON_NAME] tan 账号余额 40.00 操作类型 人工加款 人工扣款 金额 确 定" at bounding box center [676, 238] width 981 height 240
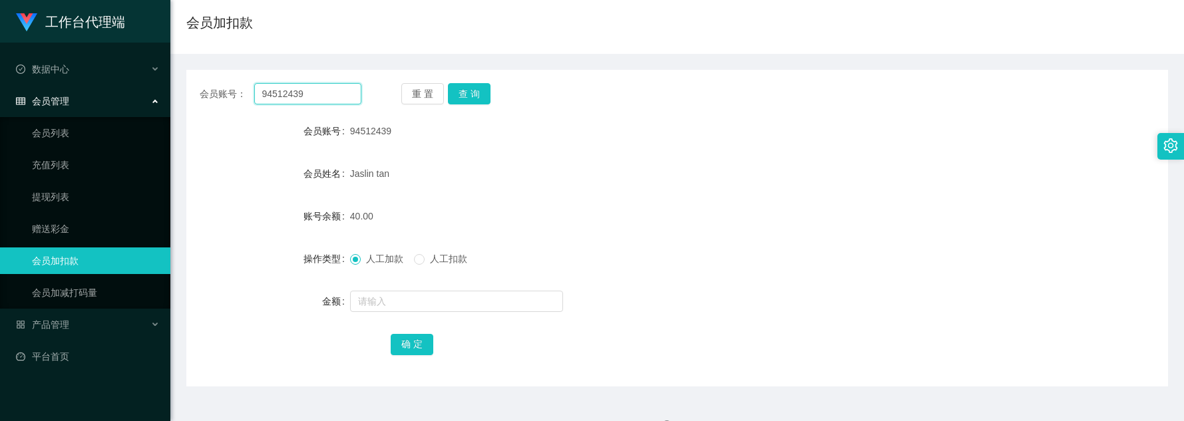
drag, startPoint x: 325, startPoint y: 92, endPoint x: 208, endPoint y: 81, distance: 117.7
click at [208, 81] on div "会员账号： 94512439 重 置 查 询 会员账号 94512439 会员姓名 [PERSON_NAME] tan 账号余额 40.00 操作类型 人工加…" at bounding box center [676, 228] width 981 height 317
paste input "oswald99"
type input "oswald999"
drag, startPoint x: 482, startPoint y: 94, endPoint x: 452, endPoint y: 150, distance: 63.4
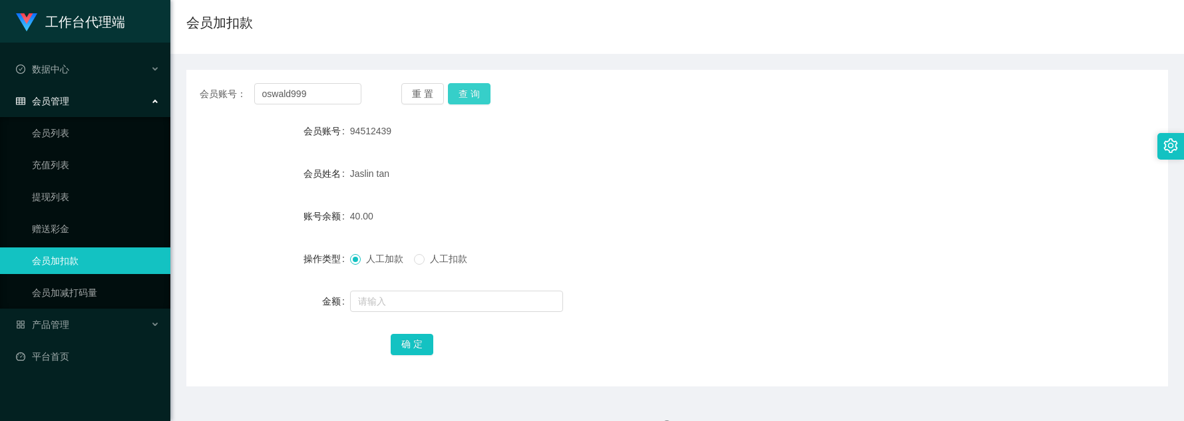
click at [482, 94] on button "查 询" at bounding box center [469, 93] width 43 height 21
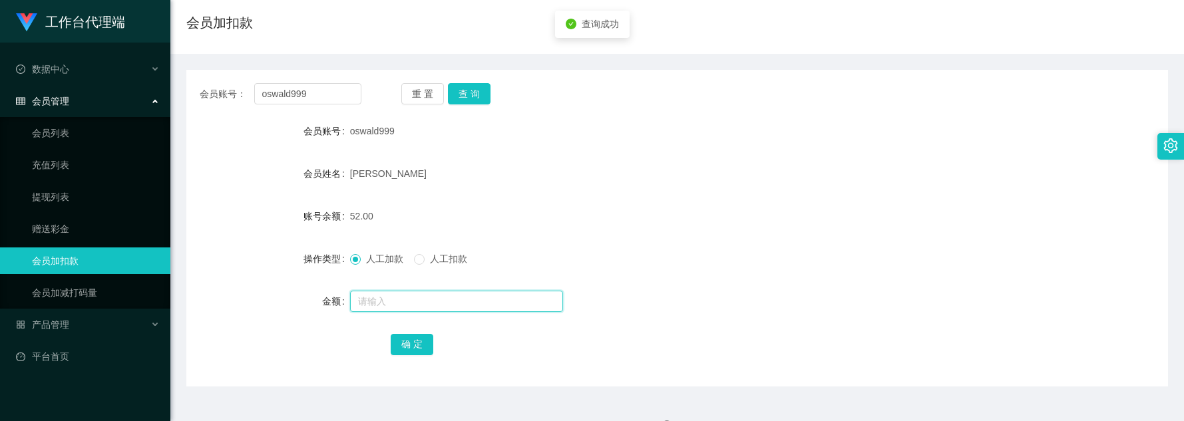
click at [424, 305] on input "text" at bounding box center [456, 301] width 213 height 21
type input "8"
click at [408, 353] on button "确 定" at bounding box center [412, 344] width 43 height 21
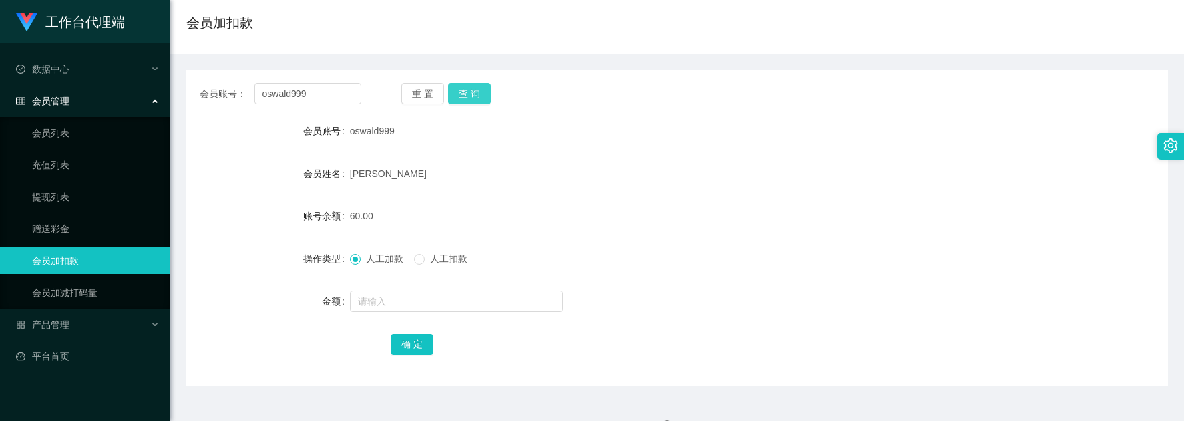
click at [472, 88] on button "查 询" at bounding box center [469, 93] width 43 height 21
click at [451, 90] on button "查 询" at bounding box center [469, 93] width 43 height 21
drag, startPoint x: 340, startPoint y: 100, endPoint x: 194, endPoint y: 100, distance: 145.7
click at [194, 100] on div "会员账号： oswald999 重 置 查 询" at bounding box center [676, 93] width 981 height 21
paste input "9451243"
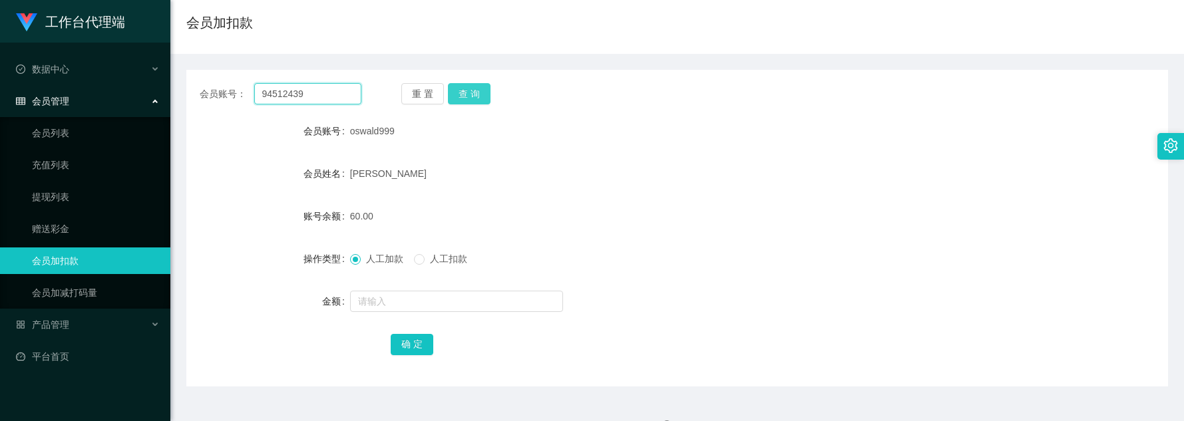
type input "94512439"
click at [480, 94] on button "查 询" at bounding box center [469, 93] width 43 height 21
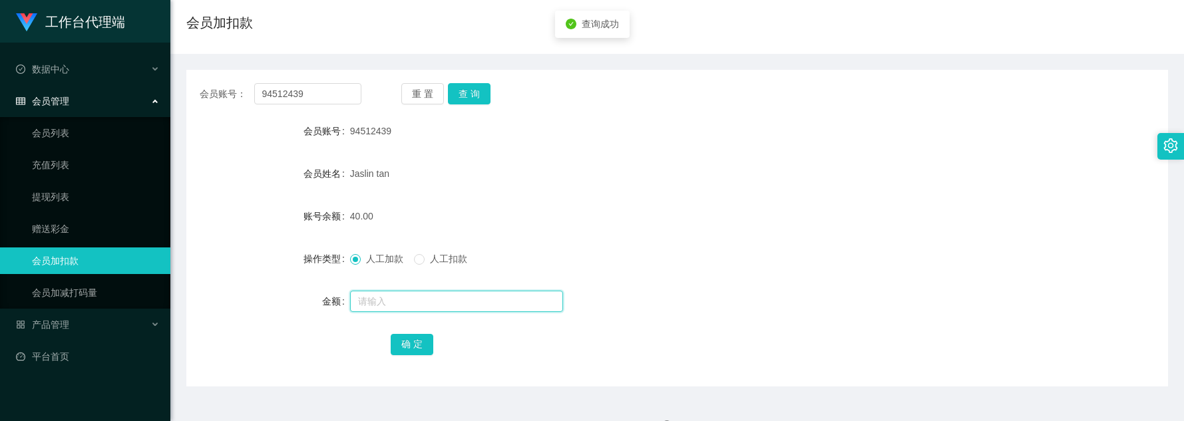
click at [430, 298] on input "text" at bounding box center [456, 301] width 213 height 21
type input "300"
click at [425, 348] on button "确 定" at bounding box center [412, 344] width 43 height 21
click at [572, 240] on form "会员账号 94512439 会员姓名 [PERSON_NAME] tan 账号余额 340.00 操作类型 人工加款 人工扣款 金额 确 定" at bounding box center [676, 238] width 981 height 240
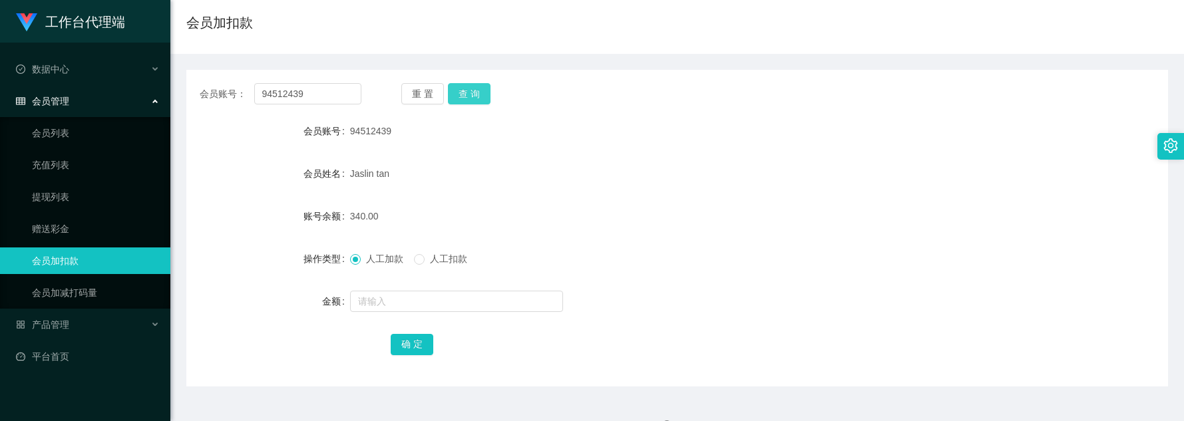
click at [473, 94] on button "查 询" at bounding box center [469, 93] width 43 height 21
drag, startPoint x: 327, startPoint y: 92, endPoint x: 275, endPoint y: 90, distance: 51.9
click at [220, 80] on div "会员账号： 94512439 重 置 查 询 会员账号 94512439 会员姓名 [PERSON_NAME] tan 账号余额 340.00 操作类型 人工…" at bounding box center [676, 228] width 981 height 317
paste input "oswald99"
click at [479, 96] on button "查 询" at bounding box center [469, 93] width 43 height 21
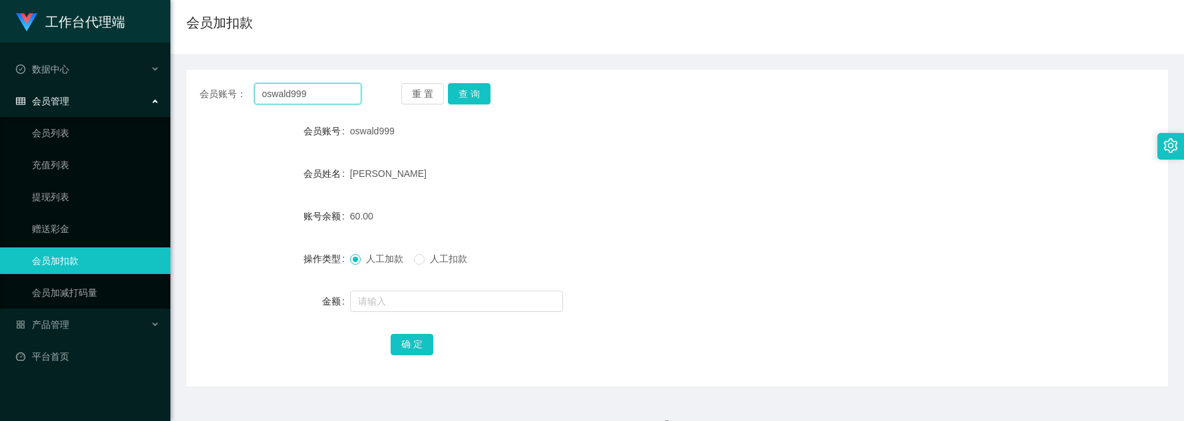
drag, startPoint x: 337, startPoint y: 90, endPoint x: 285, endPoint y: 88, distance: 51.9
click at [166, 63] on section "工作台代理端 数据中心 会员管理 会员列表 充值列表 提现列表 赠送彩金 会员加扣款 会员加减打码量 产品管理 开奖记录 注单管理 产品列表 即时注单 产品预…" at bounding box center [592, 174] width 1184 height 548
paste input "9451243"
type input "94512439"
click at [475, 92] on button "查 询" at bounding box center [469, 93] width 43 height 21
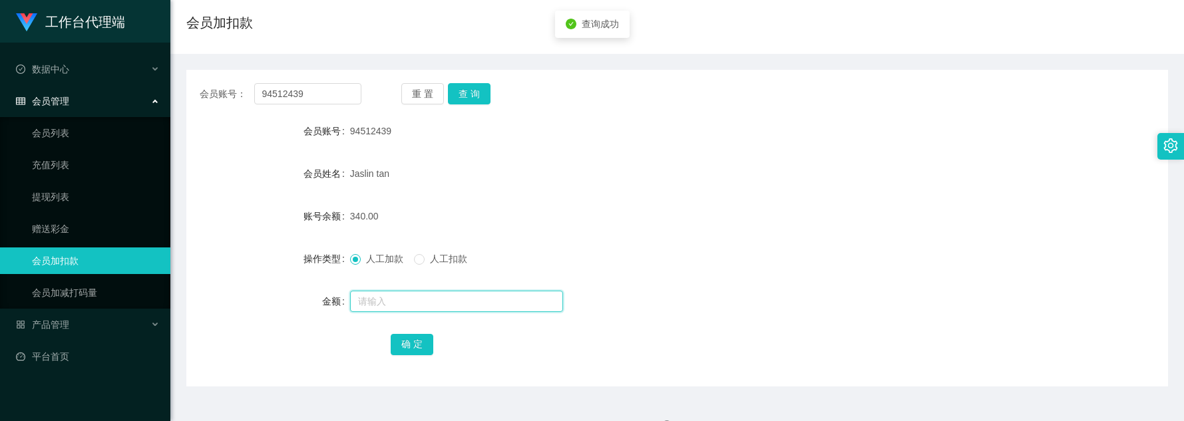
click at [413, 294] on input "text" at bounding box center [456, 301] width 213 height 21
type input "8"
click at [413, 350] on button "确 定" at bounding box center [412, 344] width 43 height 21
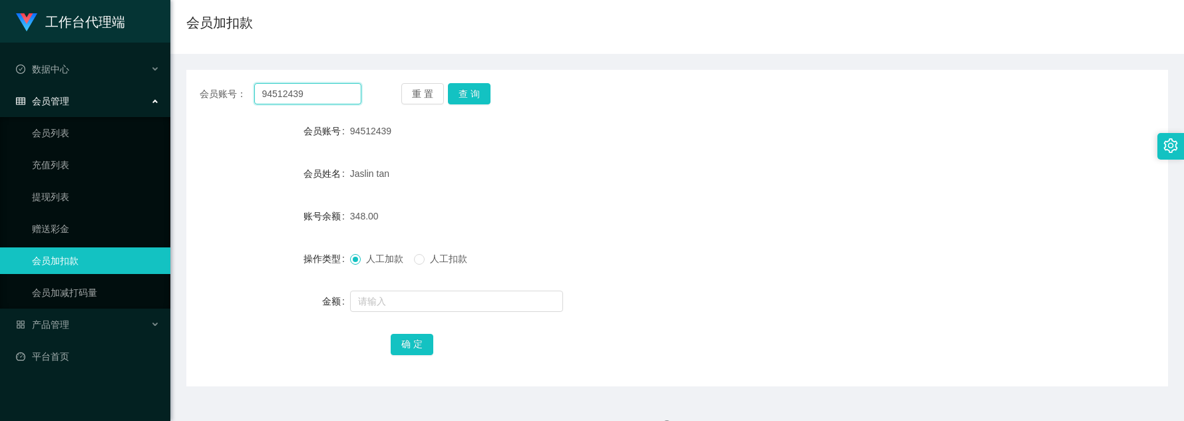
drag, startPoint x: 319, startPoint y: 94, endPoint x: 202, endPoint y: 83, distance: 118.4
click at [188, 81] on div "会员账号： 94512439 重 置 查 询 会员账号 94512439 会员姓名 [PERSON_NAME] tan 账号余额 348.00 操作类型 人工…" at bounding box center [676, 228] width 981 height 317
paste input "5741"
type input "5741"
drag, startPoint x: 481, startPoint y: 92, endPoint x: 468, endPoint y: 124, distance: 34.6
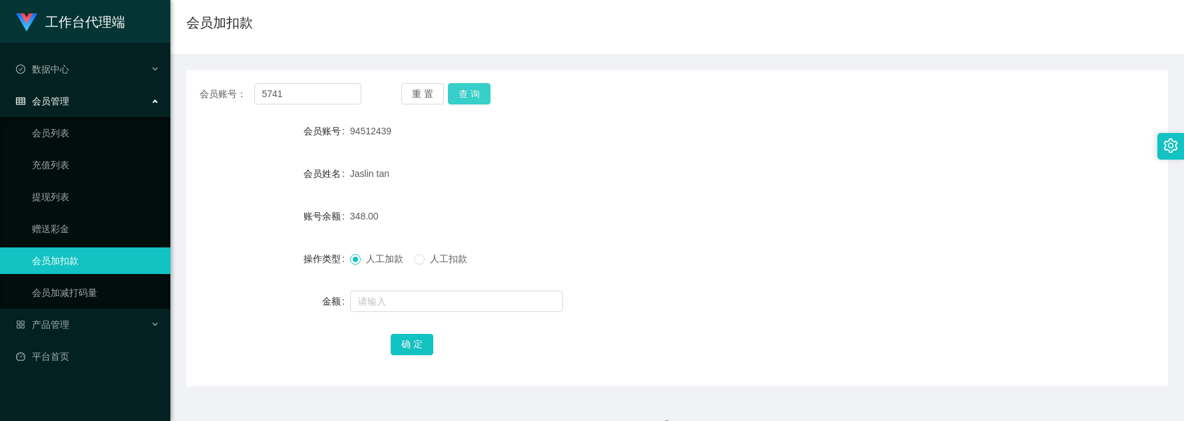
click at [481, 92] on button "查 询" at bounding box center [469, 93] width 43 height 21
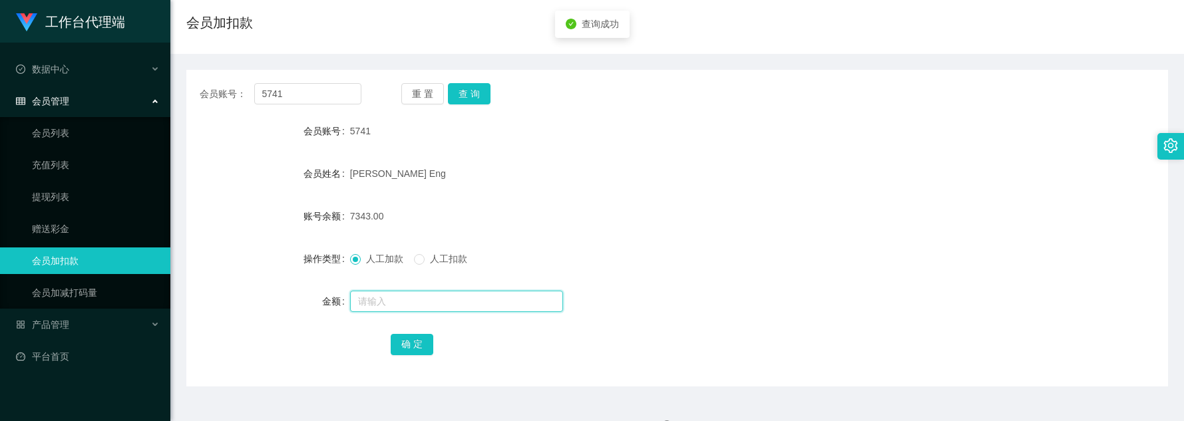
click at [408, 293] on input "text" at bounding box center [456, 301] width 213 height 21
type input "8"
drag, startPoint x: 404, startPoint y: 344, endPoint x: 436, endPoint y: 305, distance: 50.1
click at [404, 344] on button "确 定" at bounding box center [412, 344] width 43 height 21
drag, startPoint x: 695, startPoint y: 216, endPoint x: 715, endPoint y: 202, distance: 24.2
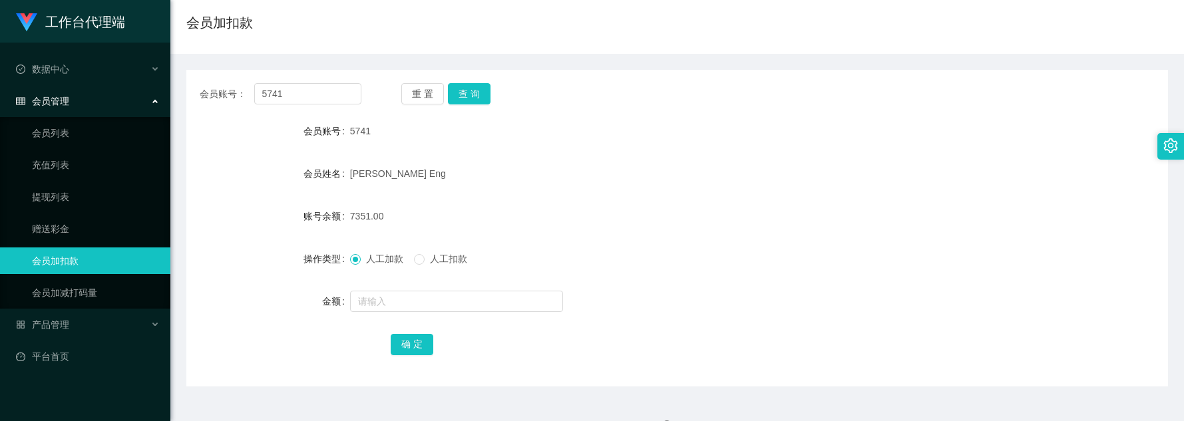
click at [699, 212] on div "7351.00" at bounding box center [636, 216] width 572 height 27
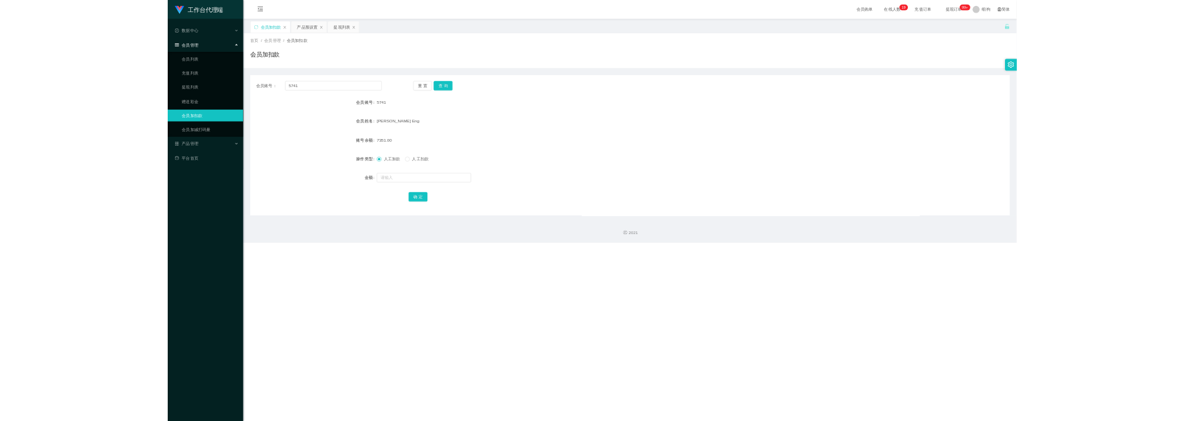
scroll to position [0, 0]
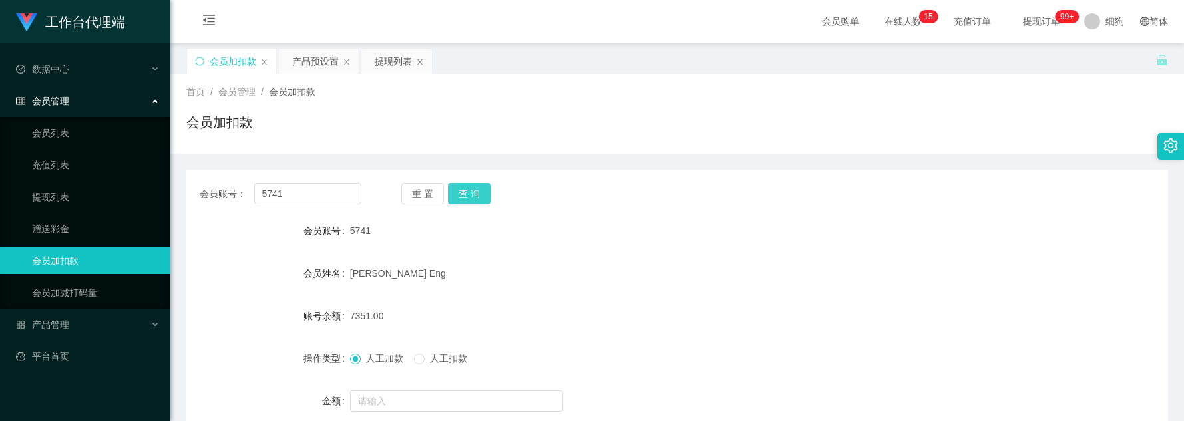
click at [460, 192] on button "查 询" at bounding box center [469, 193] width 43 height 21
drag, startPoint x: 665, startPoint y: 226, endPoint x: 687, endPoint y: 214, distance: 24.7
click at [665, 226] on div "5741" at bounding box center [636, 231] width 572 height 27
click at [388, 404] on input "text" at bounding box center [456, 401] width 213 height 21
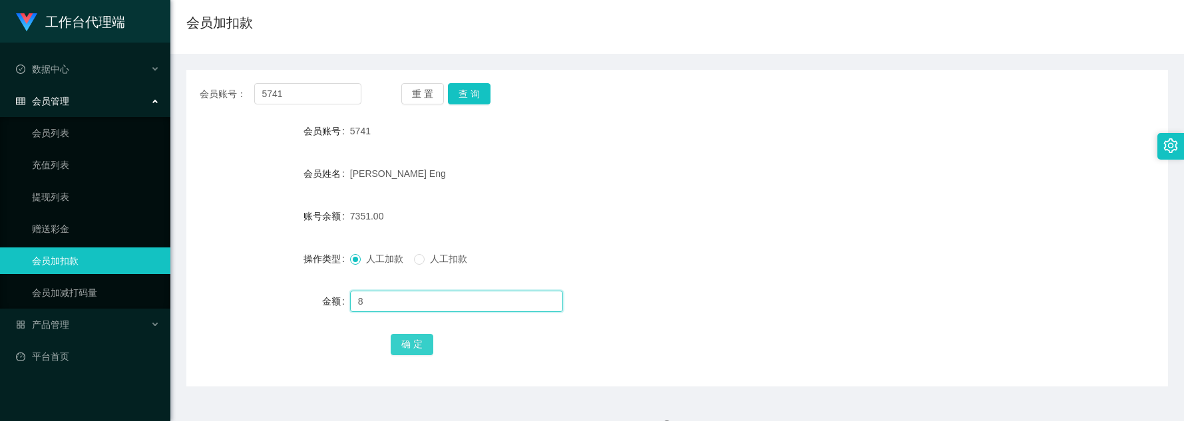
type input "8"
click at [418, 344] on button "确 定" at bounding box center [412, 344] width 43 height 21
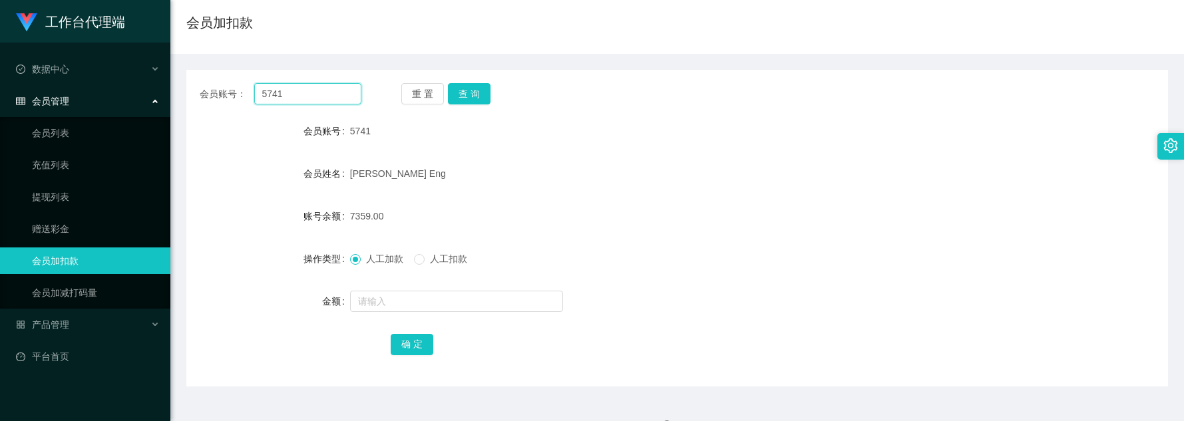
drag, startPoint x: 339, startPoint y: 102, endPoint x: 408, endPoint y: 118, distance: 70.4
click at [172, 94] on main "关闭左侧 关闭右侧 关闭其它 刷新页面 会员加扣款 产品预设置 提现列表 首页 / 会员管理 / 会员加扣款 / 会员加扣款 会员账号： 5741 重 置 查…" at bounding box center [676, 165] width 1013 height 444
paste input "94512439"
type input "94512439"
click at [473, 98] on button "查 询" at bounding box center [469, 93] width 43 height 21
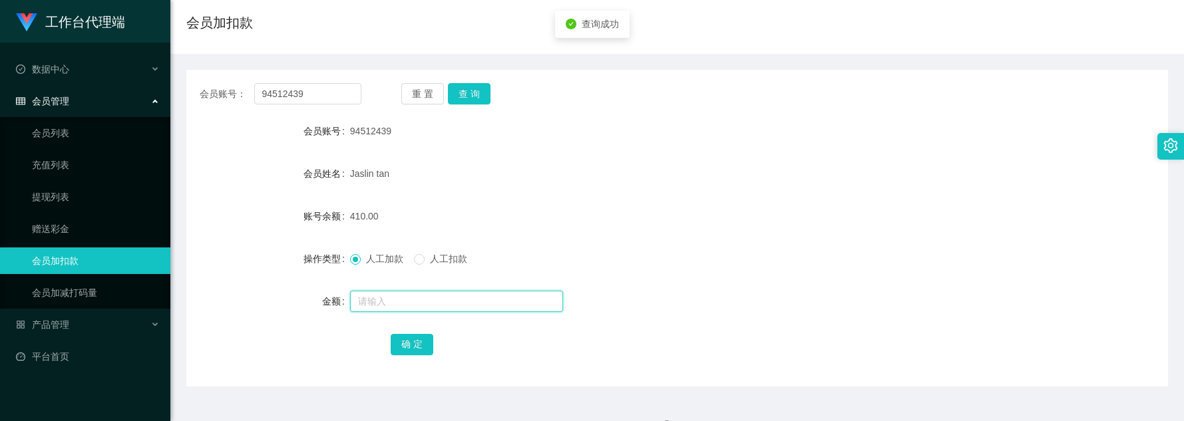
click at [420, 305] on input "text" at bounding box center [456, 301] width 213 height 21
type input "8"
drag, startPoint x: 420, startPoint y: 342, endPoint x: 475, endPoint y: 284, distance: 80.0
click at [420, 342] on button "确 定" at bounding box center [412, 344] width 43 height 21
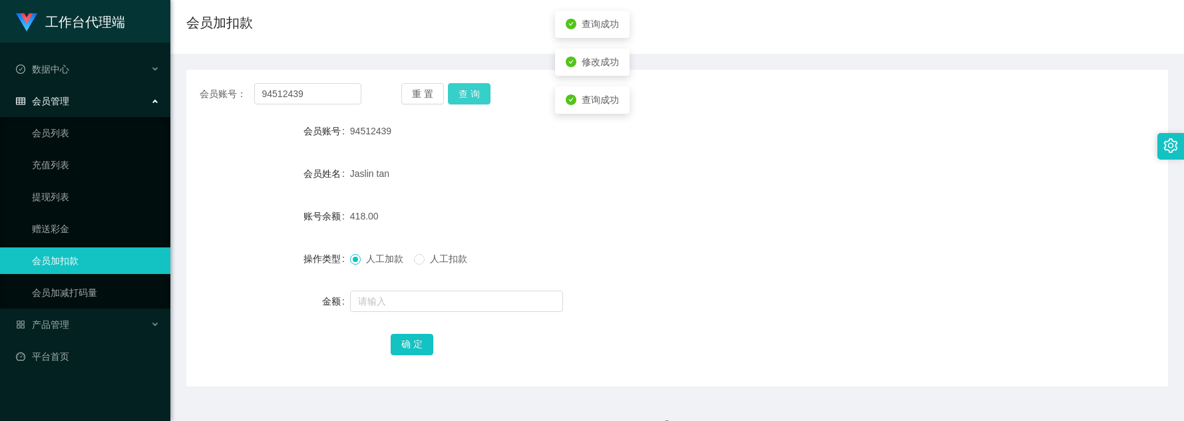
drag, startPoint x: 479, startPoint y: 220, endPoint x: 482, endPoint y: 198, distance: 22.1
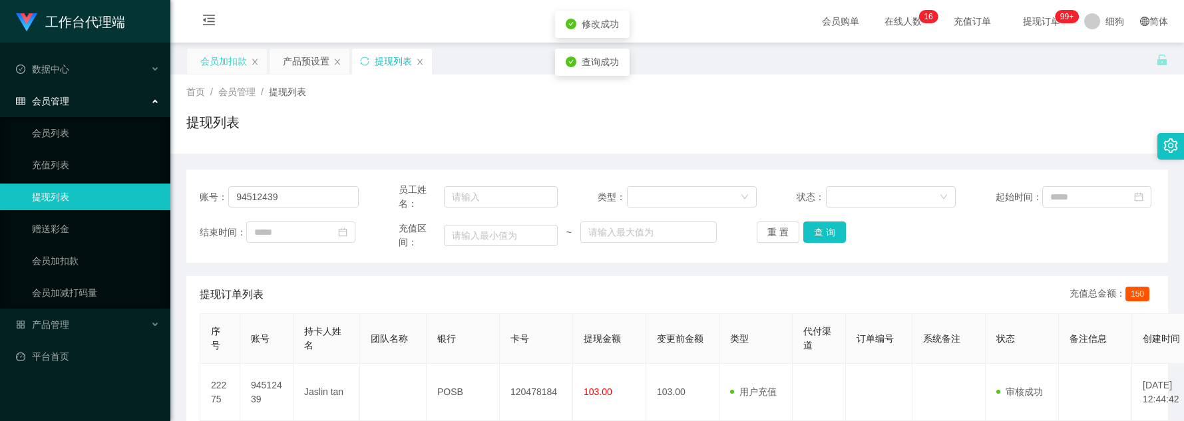
click at [220, 69] on div "会员加扣款" at bounding box center [223, 61] width 47 height 25
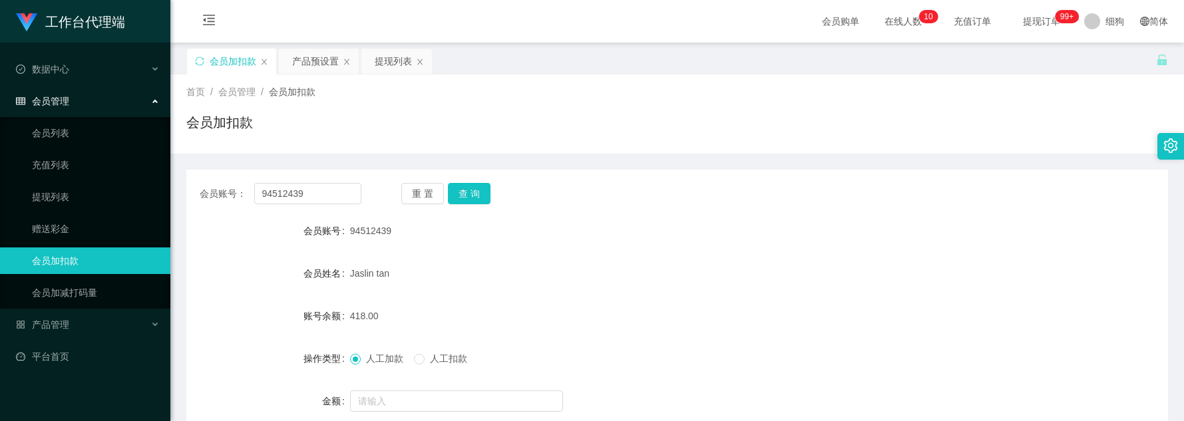
click at [463, 210] on div "会员账号： 94512439 重 置 查 询 会员账号 94512439 会员姓名 [PERSON_NAME] tan 账号余额 418.00 操作类型 人工…" at bounding box center [676, 328] width 981 height 317
click at [473, 196] on button "查 询" at bounding box center [469, 193] width 43 height 21
click at [470, 198] on button "查 询" at bounding box center [469, 193] width 43 height 21
click at [641, 265] on div "Jaslin tan" at bounding box center [636, 273] width 572 height 27
click at [523, 303] on div "418.00" at bounding box center [636, 316] width 572 height 27
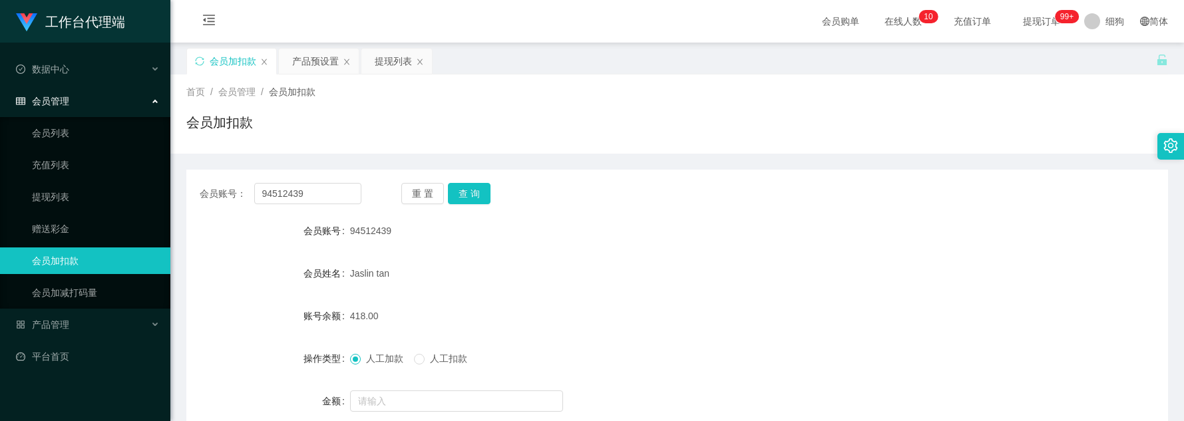
click at [643, 289] on form "会员账号 94512439 会员姓名 [PERSON_NAME] tan 账号余额 418.00 操作类型 人工加款 人工扣款 金额 确 定" at bounding box center [676, 338] width 981 height 240
click at [597, 314] on div "418.00" at bounding box center [636, 316] width 572 height 27
drag, startPoint x: 934, startPoint y: 279, endPoint x: 911, endPoint y: 32, distance: 248.6
click at [934, 277] on div "会员姓名 [PERSON_NAME]" at bounding box center [676, 273] width 981 height 27
drag, startPoint x: 317, startPoint y: 192, endPoint x: 186, endPoint y: 192, distance: 131.1
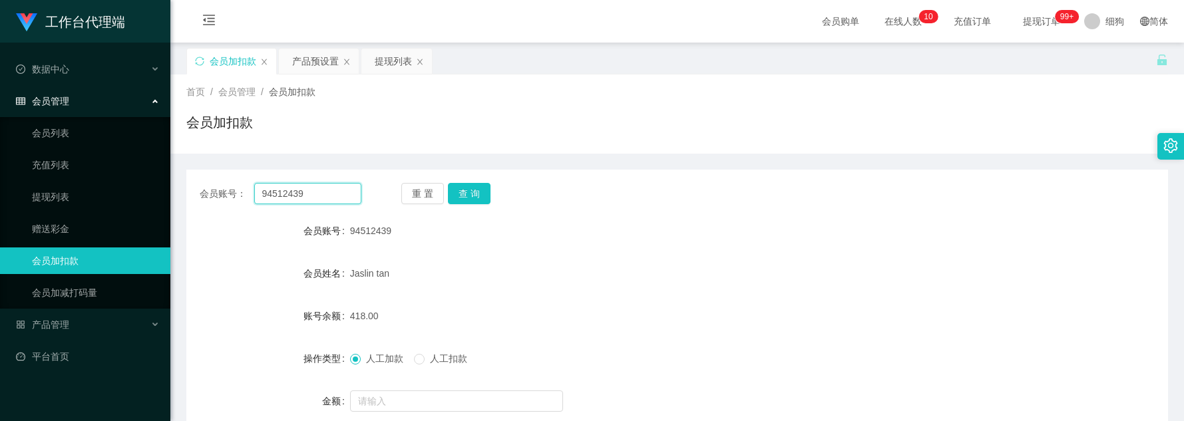
click at [186, 192] on div "会员账号： 94512439 重 置 查 询" at bounding box center [676, 193] width 981 height 21
click at [481, 192] on button "查 询" at bounding box center [469, 193] width 43 height 21
type input "5741"
click at [466, 192] on button "查 询" at bounding box center [469, 193] width 43 height 21
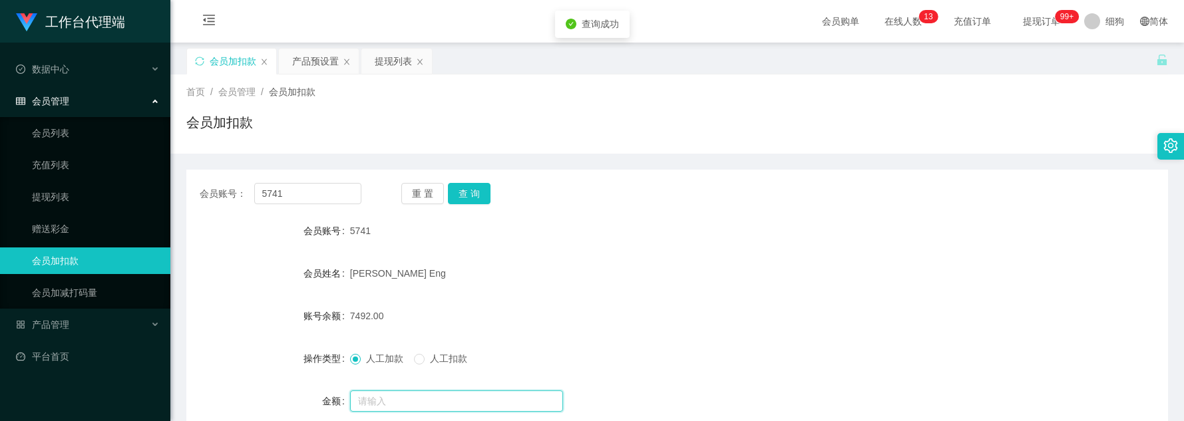
click at [411, 398] on input "text" at bounding box center [456, 401] width 213 height 21
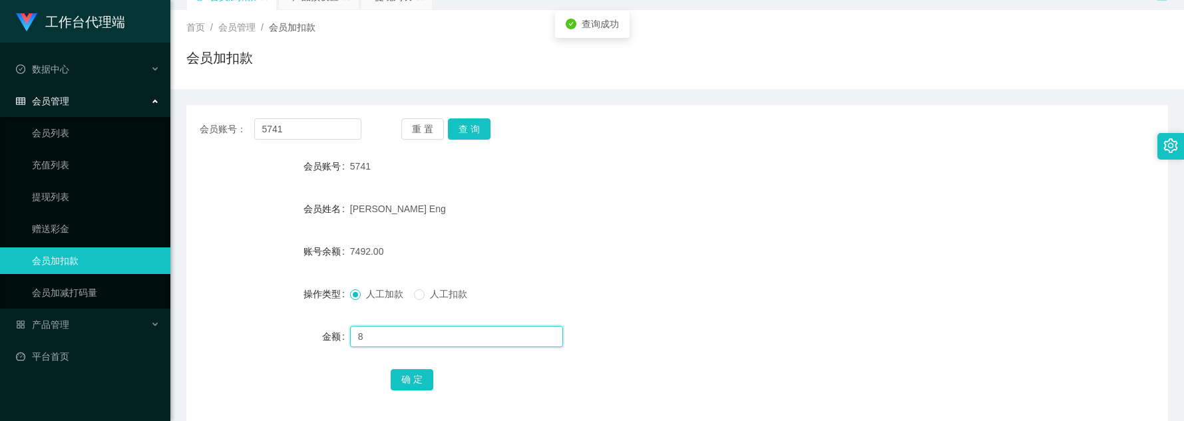
scroll to position [100, 0]
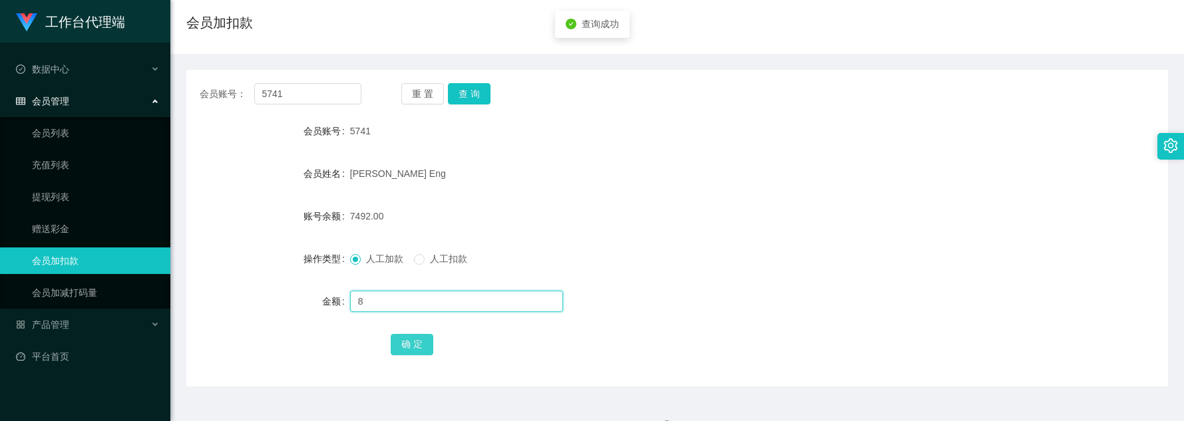
type input "8"
click at [404, 339] on button "确 定" at bounding box center [412, 344] width 43 height 21
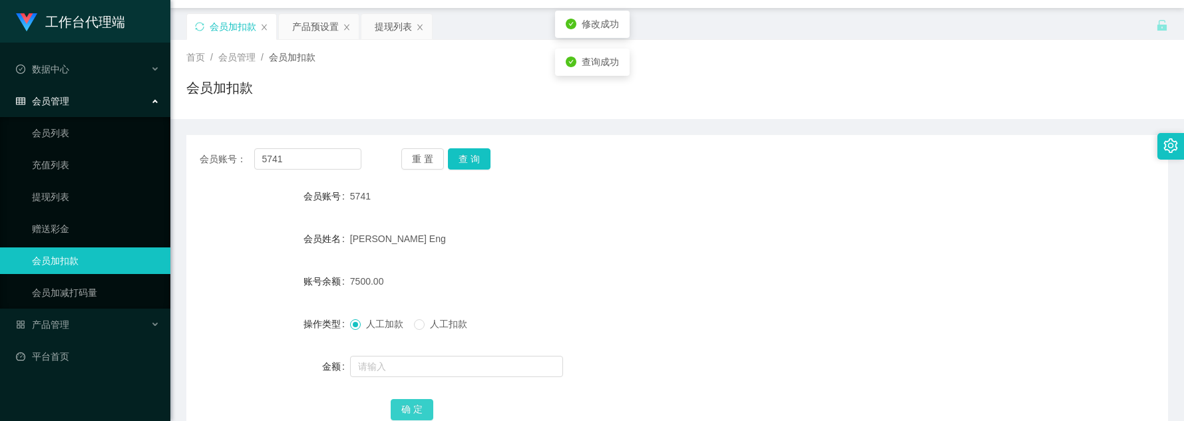
scroll to position [0, 0]
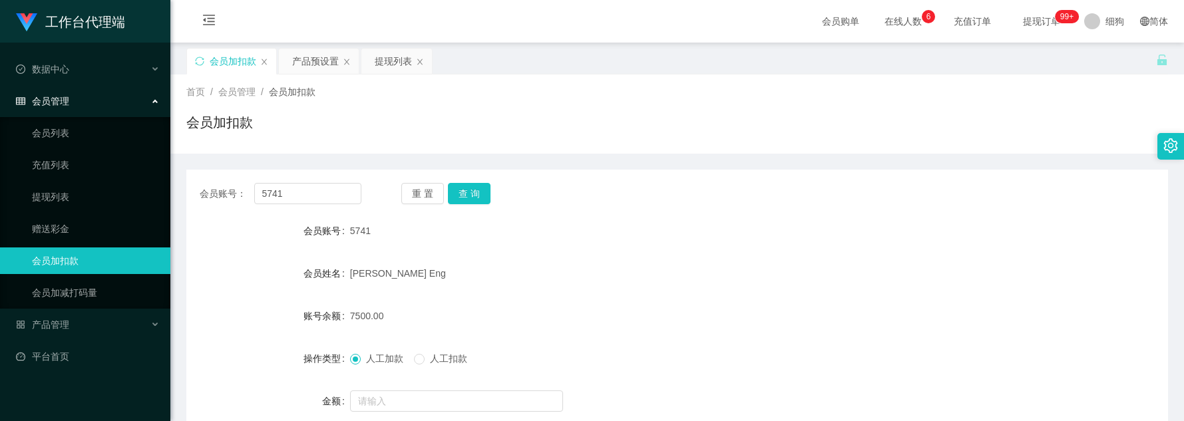
drag, startPoint x: 589, startPoint y: 314, endPoint x: 562, endPoint y: 292, distance: 35.5
click at [589, 313] on div "7500.00" at bounding box center [636, 316] width 572 height 27
click at [379, 67] on div "提现列表" at bounding box center [393, 61] width 37 height 25
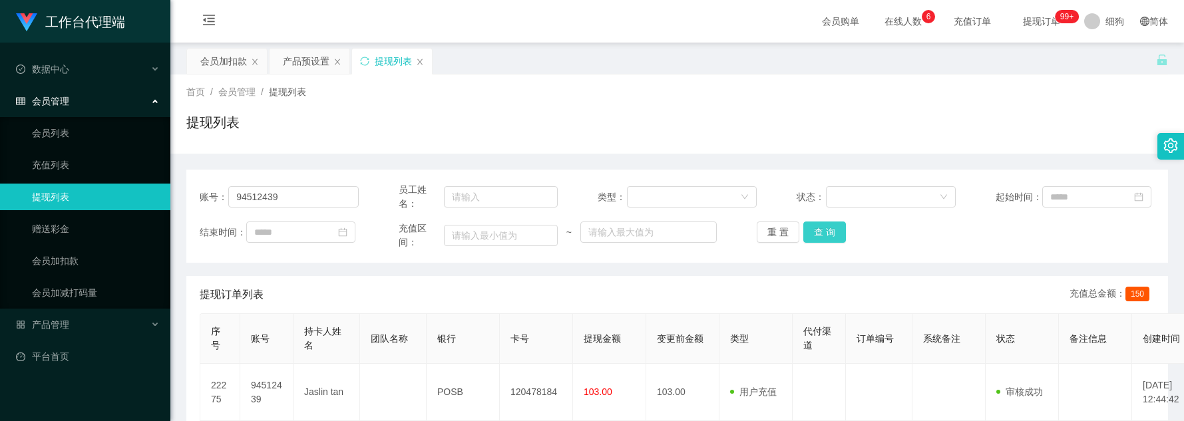
click at [823, 238] on button "查 询" at bounding box center [824, 232] width 43 height 21
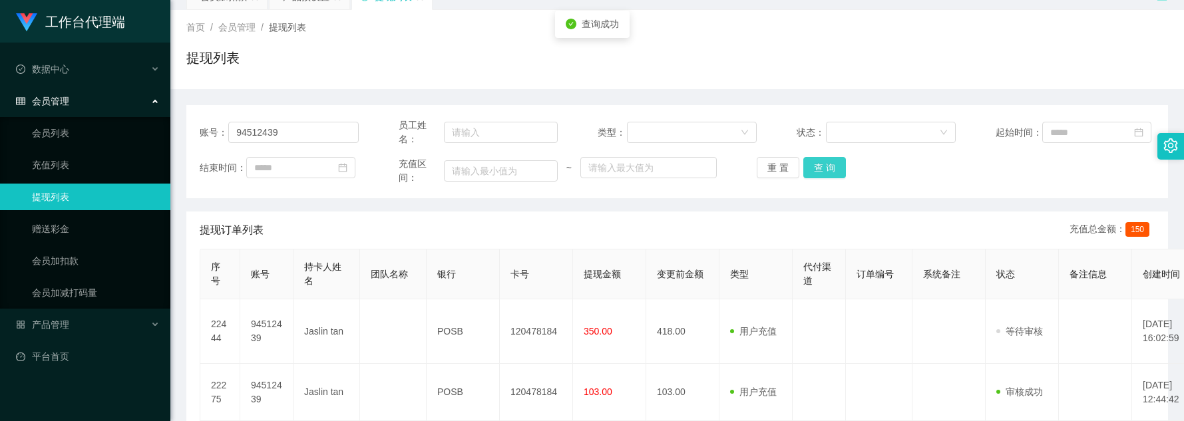
scroll to position [100, 0]
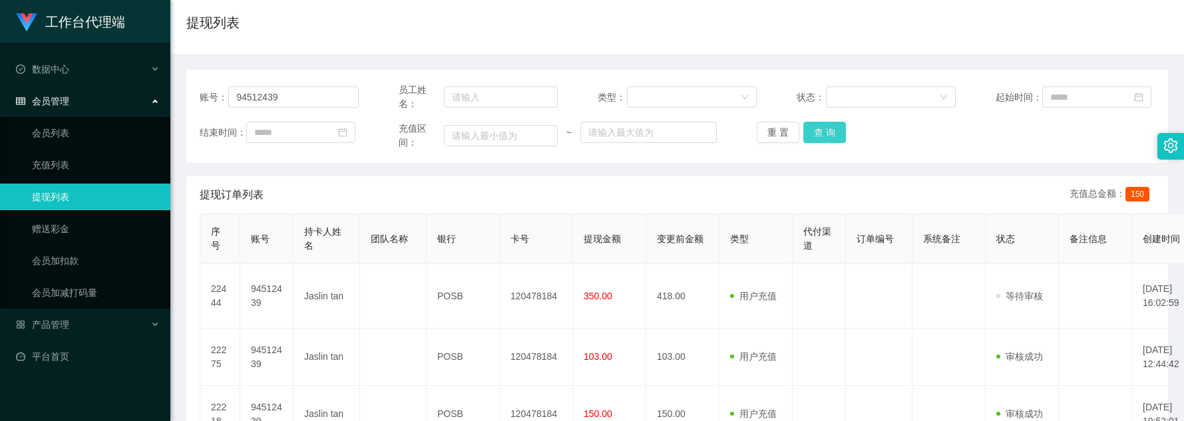
click at [823, 138] on button "查 询" at bounding box center [824, 132] width 43 height 21
click at [292, 224] on th "账号" at bounding box center [266, 239] width 53 height 50
drag, startPoint x: 311, startPoint y: 104, endPoint x: 110, endPoint y: 96, distance: 201.8
click at [110, 96] on section "工作台代理端 数据中心 会员管理 会员列表 充值列表 提现列表 赠送彩金 会员加扣款 会员加减打码量 产品管理 开奖记录 注单管理 产品列表 即时注单 产品预…" at bounding box center [592, 309] width 1184 height 819
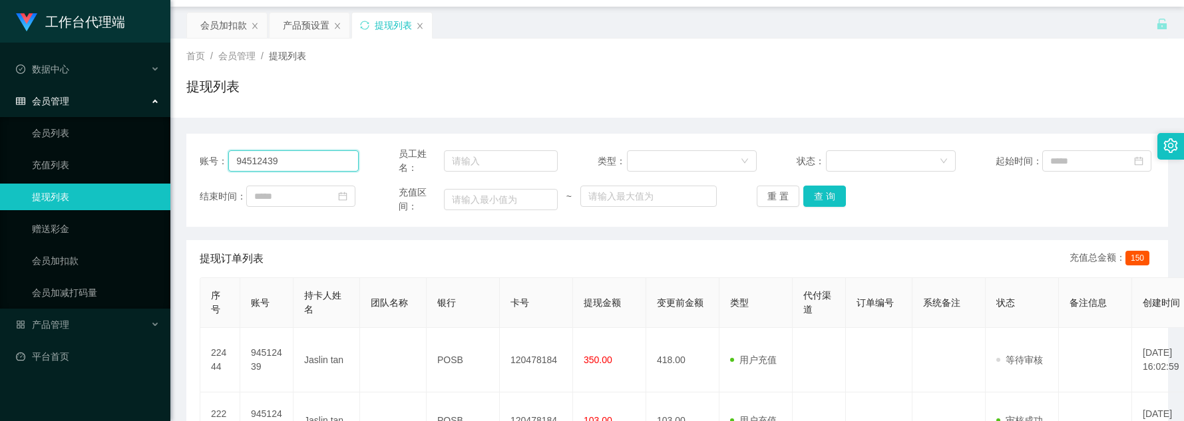
scroll to position [0, 0]
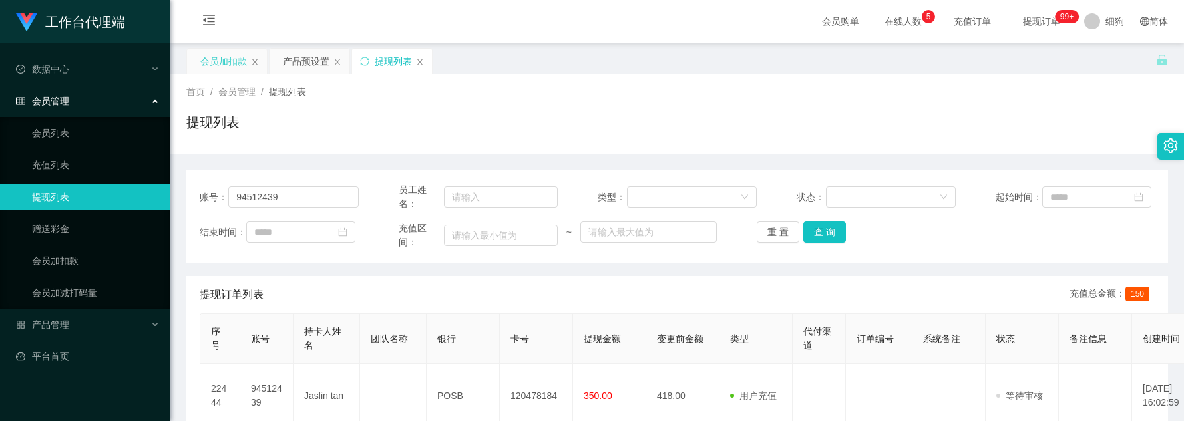
click at [224, 62] on div "会员加扣款" at bounding box center [223, 61] width 47 height 25
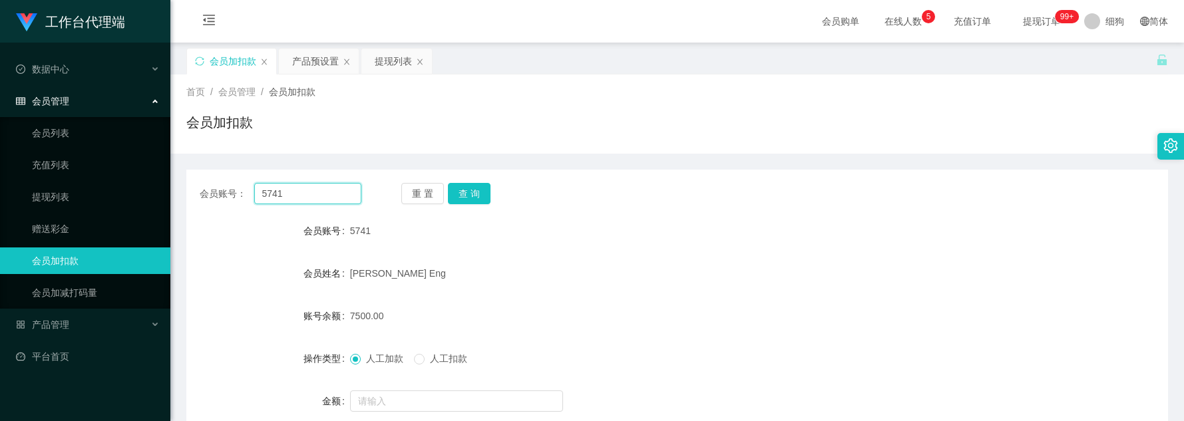
drag, startPoint x: 334, startPoint y: 194, endPoint x: 236, endPoint y: 184, distance: 98.2
click at [200, 190] on div "会员账号： 5741" at bounding box center [281, 193] width 162 height 21
paste input "94512439"
type input "94512439"
click at [467, 196] on button "查 询" at bounding box center [469, 193] width 43 height 21
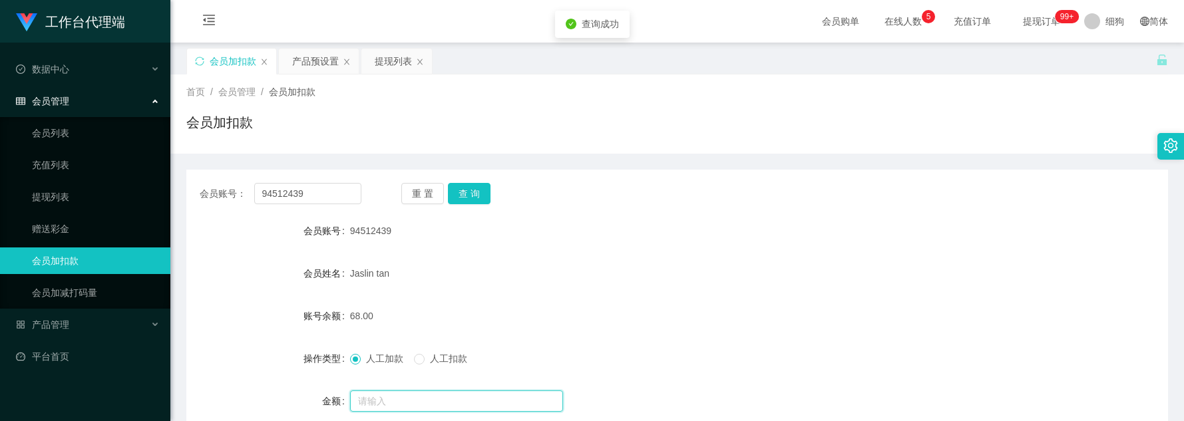
click at [429, 400] on input "text" at bounding box center [456, 401] width 213 height 21
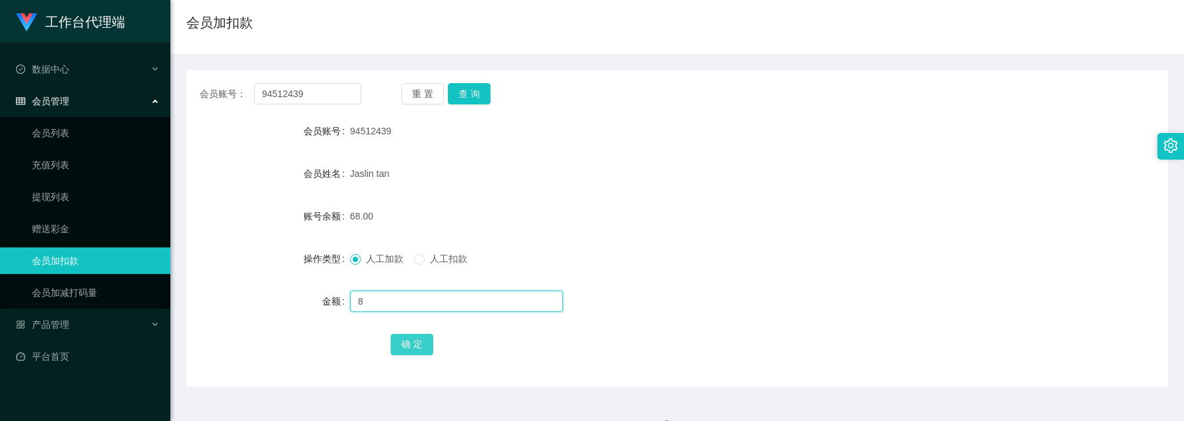
type input "8"
click at [422, 350] on button "确 定" at bounding box center [412, 344] width 43 height 21
drag, startPoint x: 536, startPoint y: 214, endPoint x: 526, endPoint y: 186, distance: 29.0
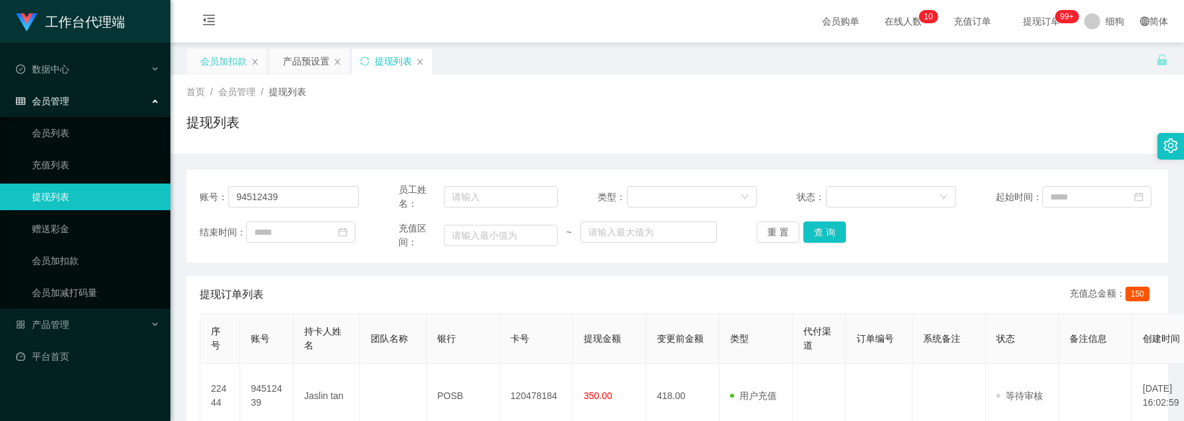
click at [218, 62] on div "会员加扣款" at bounding box center [223, 61] width 47 height 25
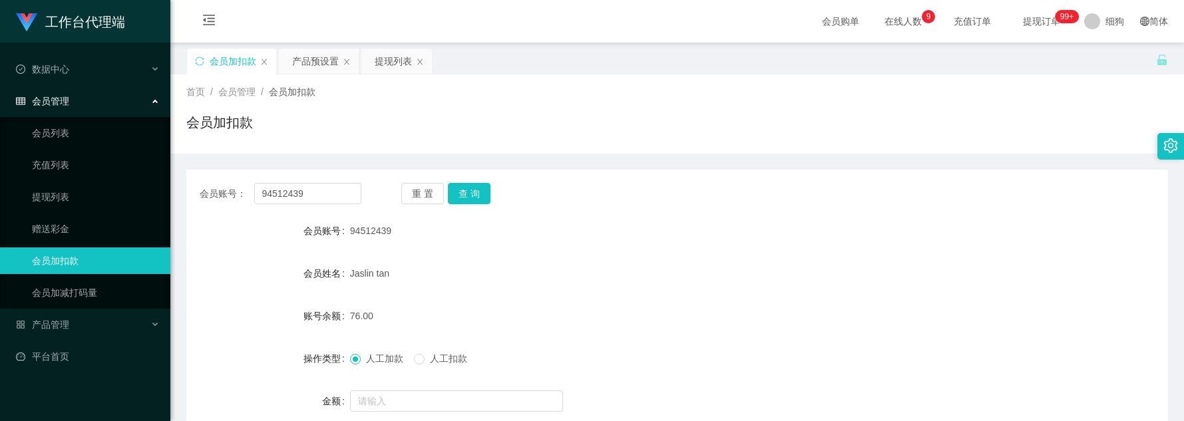
click at [591, 324] on div "76.00" at bounding box center [636, 316] width 572 height 27
click at [470, 196] on button "查 询" at bounding box center [469, 193] width 43 height 21
click at [474, 186] on button "查 询" at bounding box center [469, 193] width 43 height 21
drag, startPoint x: 322, startPoint y: 194, endPoint x: 264, endPoint y: 200, distance: 58.2
click at [180, 194] on main "关闭左侧 关闭右侧 关闭其它 刷新页面 会员加扣款 产品预设置 提现列表 首页 / 会员管理 / 会员加扣款 / 会员加扣款 会员账号： 94512439 重…" at bounding box center [676, 265] width 1013 height 444
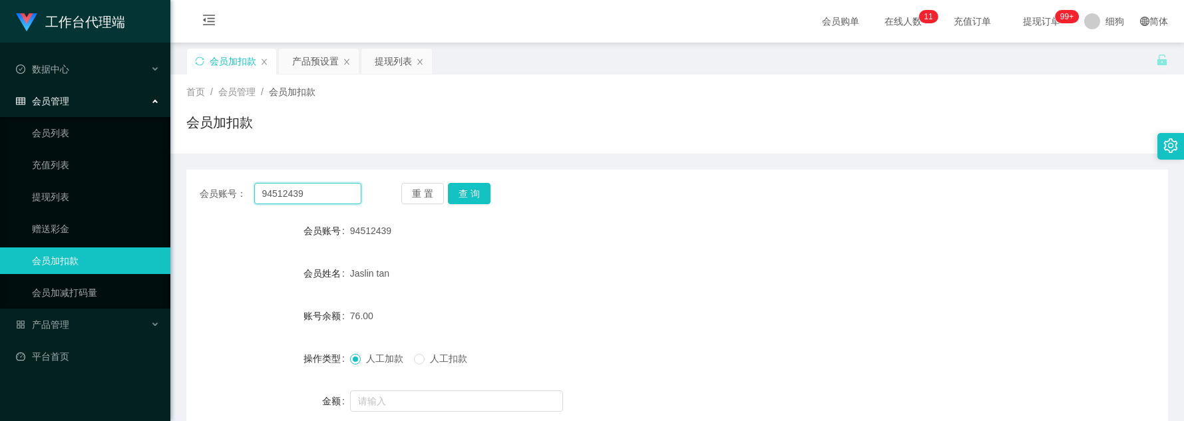
paste input "oswald99"
type input "oswald999"
click at [468, 198] on button "查 询" at bounding box center [469, 193] width 43 height 21
click at [418, 413] on div at bounding box center [636, 401] width 572 height 27
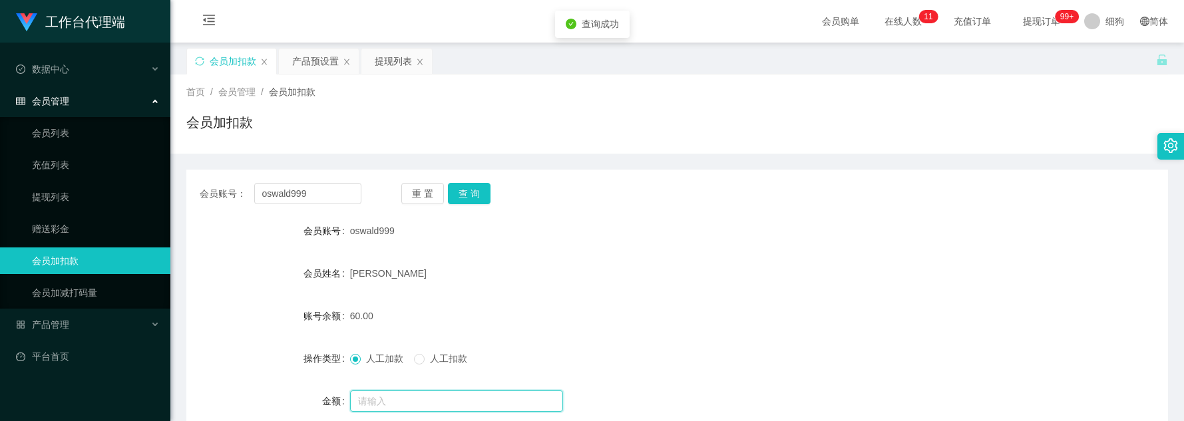
click at [424, 407] on input "text" at bounding box center [456, 401] width 213 height 21
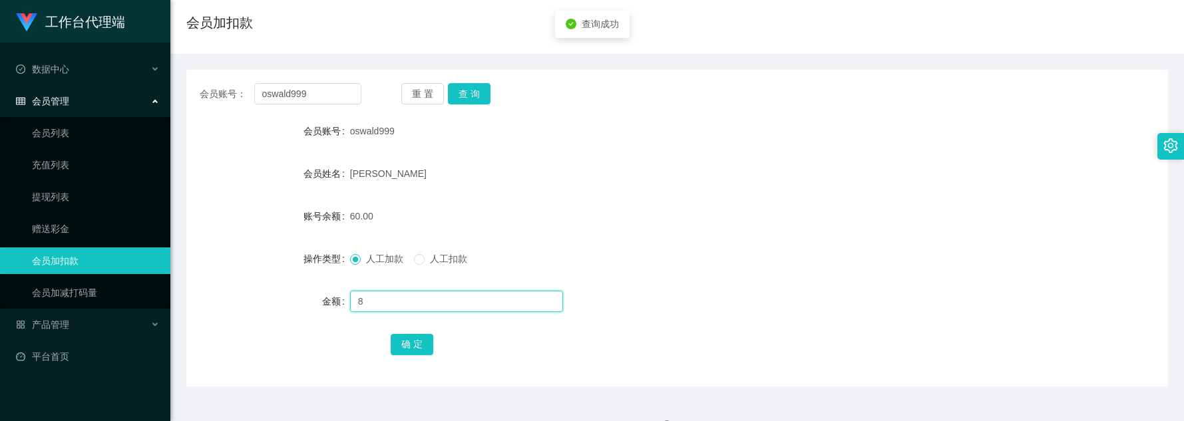
type input "8"
click at [434, 347] on div "确 定" at bounding box center [677, 344] width 572 height 27
click at [420, 344] on button "确 定" at bounding box center [412, 344] width 43 height 21
click at [414, 291] on input "text" at bounding box center [456, 301] width 213 height 21
type input "16"
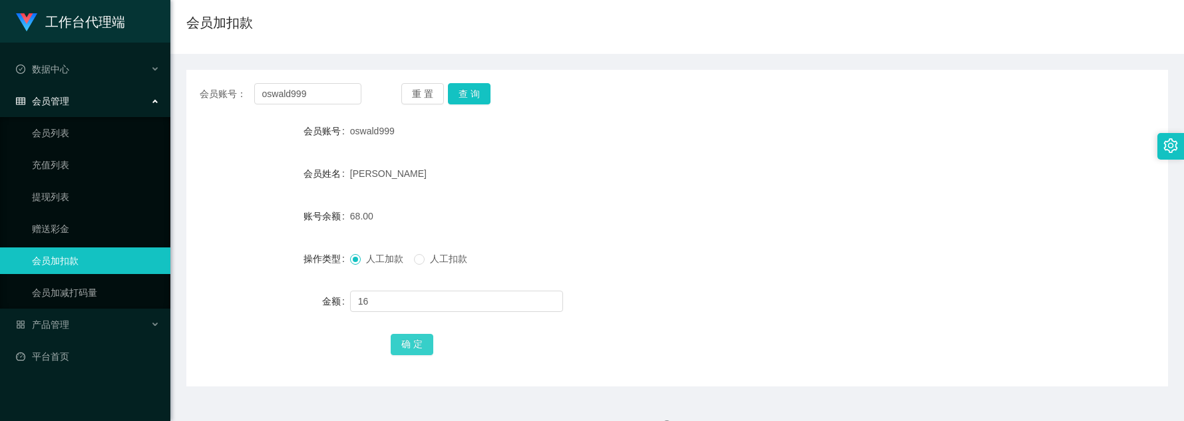
drag, startPoint x: 421, startPoint y: 350, endPoint x: 422, endPoint y: 339, distance: 10.7
click at [421, 350] on button "确 定" at bounding box center [412, 344] width 43 height 21
drag, startPoint x: 296, startPoint y: 92, endPoint x: 192, endPoint y: 96, distance: 103.8
click at [192, 96] on div "会员账号： oswald999 重 置 查 询" at bounding box center [676, 93] width 981 height 21
type input "5741"
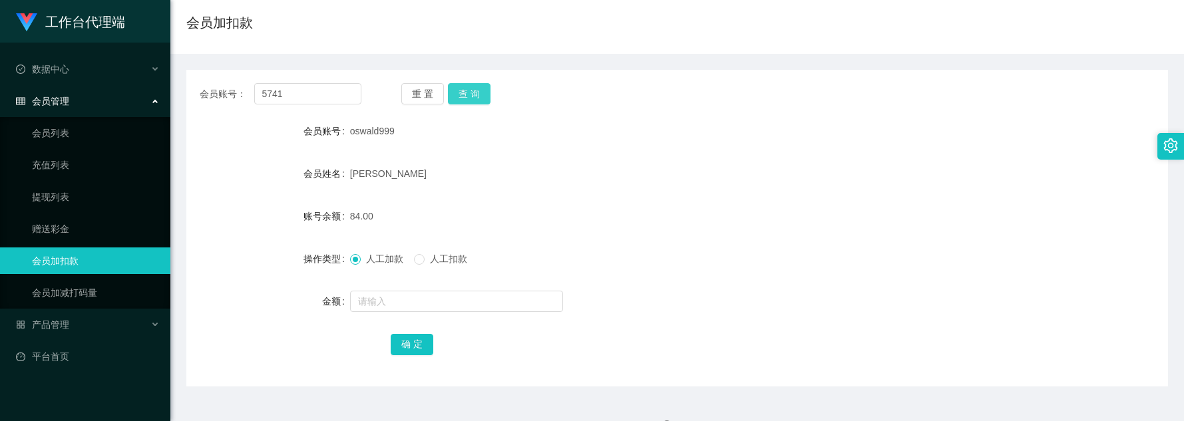
click at [464, 96] on button "查 询" at bounding box center [469, 93] width 43 height 21
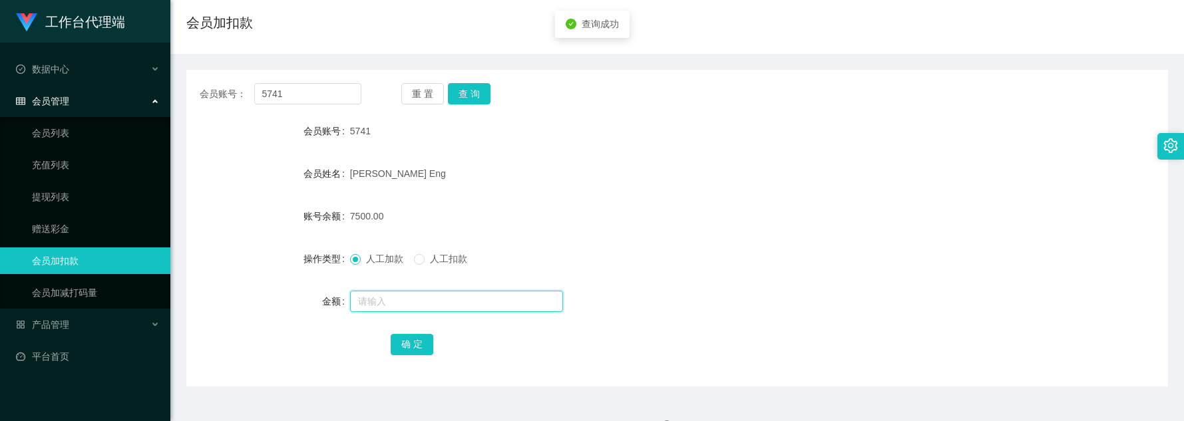
click at [448, 298] on input "text" at bounding box center [456, 301] width 213 height 21
type input "8"
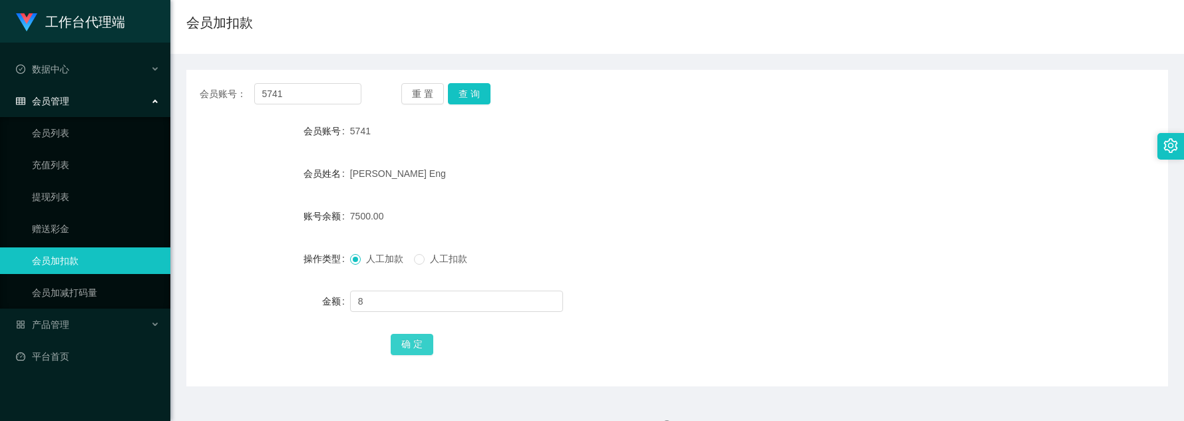
click at [422, 339] on button "确 定" at bounding box center [412, 344] width 43 height 21
drag, startPoint x: 565, startPoint y: 164, endPoint x: 561, endPoint y: 186, distance: 22.3
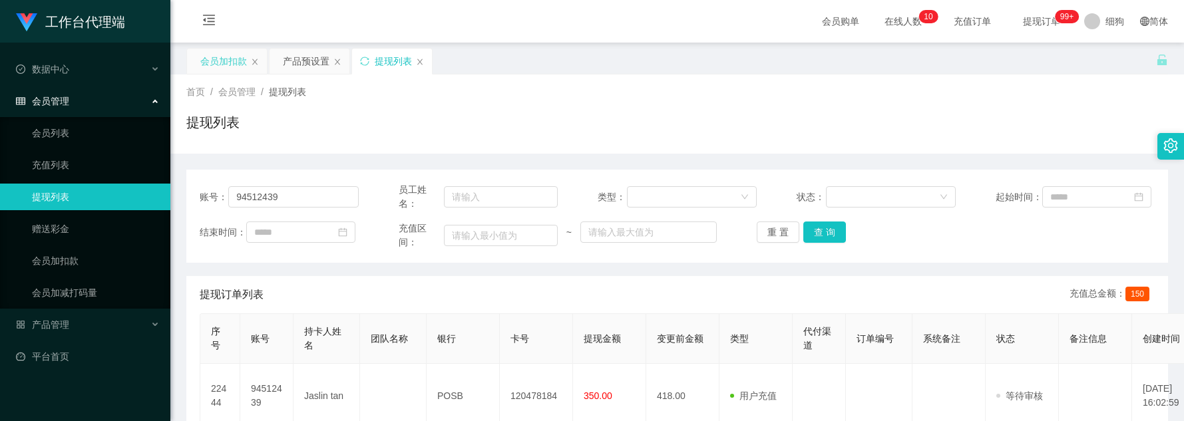
click at [218, 59] on div "会员加扣款" at bounding box center [223, 61] width 47 height 25
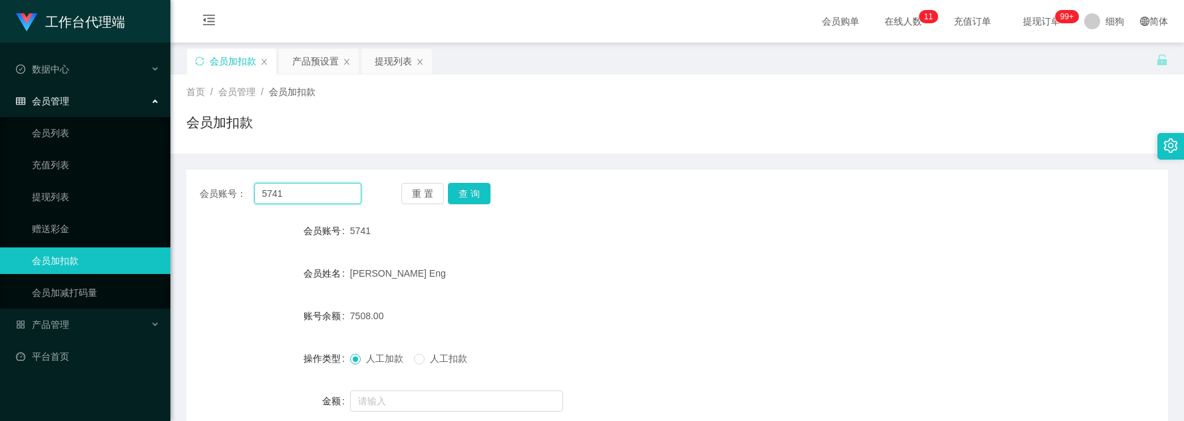
drag, startPoint x: 331, startPoint y: 200, endPoint x: 182, endPoint y: 196, distance: 149.1
click at [182, 196] on main "关闭左侧 关闭右侧 关闭其它 刷新页面 会员加扣款 产品预设置 提现列表 首页 / 会员管理 / 会员加扣款 / 会员加扣款 会员账号： 5741 重 置 查…" at bounding box center [676, 265] width 1013 height 444
paste input "oswald999"
type input "oswald999"
click at [466, 196] on button "查 询" at bounding box center [469, 193] width 43 height 21
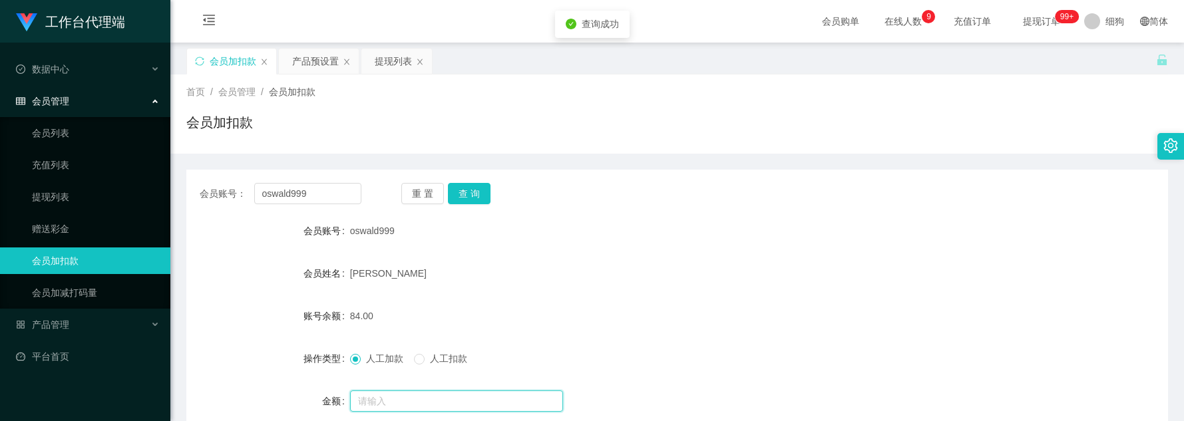
click at [414, 397] on input "text" at bounding box center [456, 401] width 213 height 21
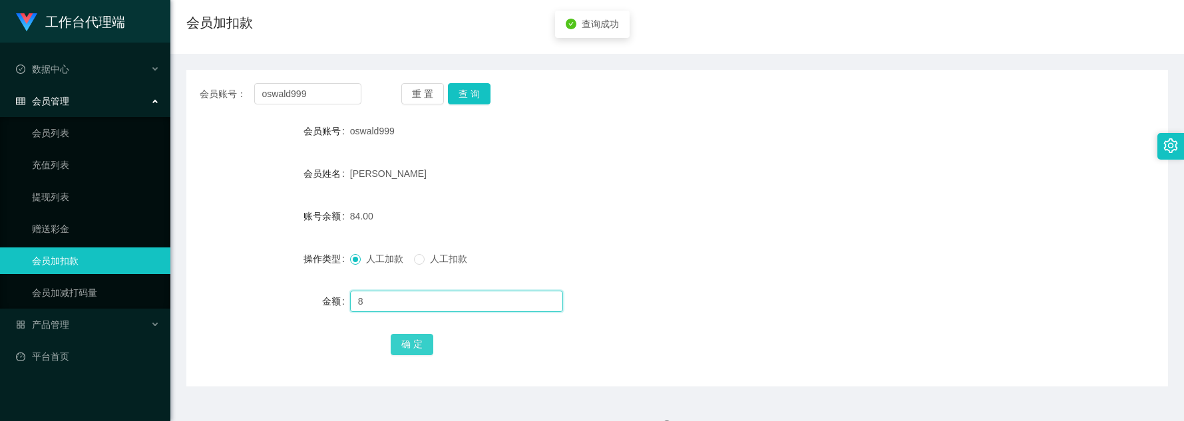
type input "8"
click at [412, 348] on button "确 定" at bounding box center [412, 344] width 43 height 21
click at [425, 299] on input "text" at bounding box center [456, 301] width 213 height 21
type input "8"
click at [416, 346] on button "确 定" at bounding box center [412, 344] width 43 height 21
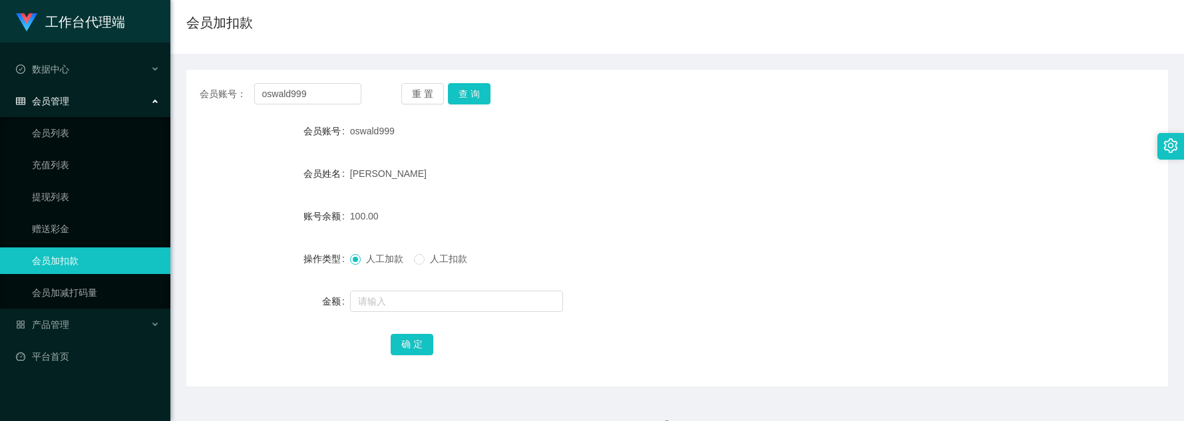
click at [541, 222] on div "100.00" at bounding box center [636, 216] width 572 height 27
drag, startPoint x: 341, startPoint y: 102, endPoint x: 164, endPoint y: 100, distance: 177.0
click at [164, 100] on section "工作台代理端 数据中心 会员管理 会员列表 充值列表 提现列表 赠送彩金 会员加扣款 会员加减打码量 产品管理 开奖记录 注单管理 产品列表 即时注单 产品预…" at bounding box center [592, 174] width 1184 height 548
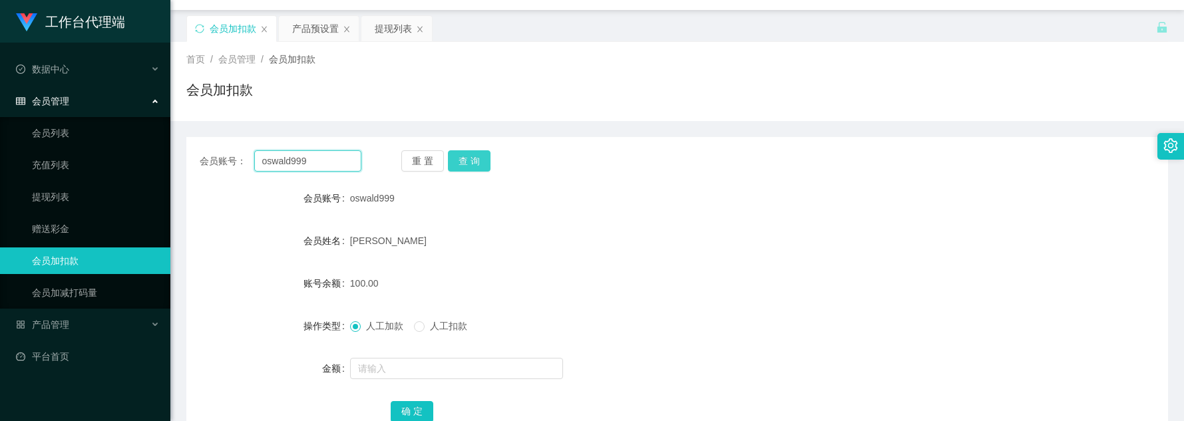
scroll to position [0, 0]
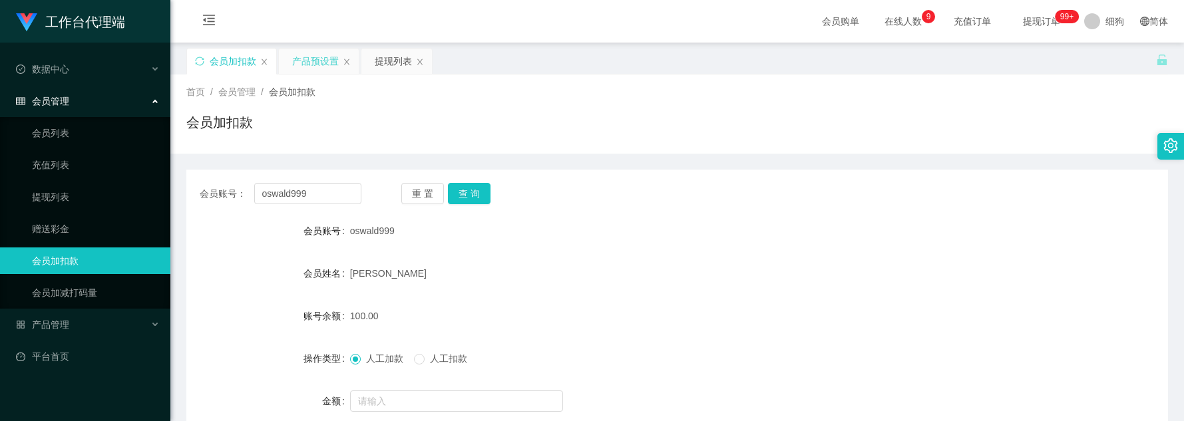
click at [310, 61] on div "产品预设置" at bounding box center [315, 61] width 47 height 25
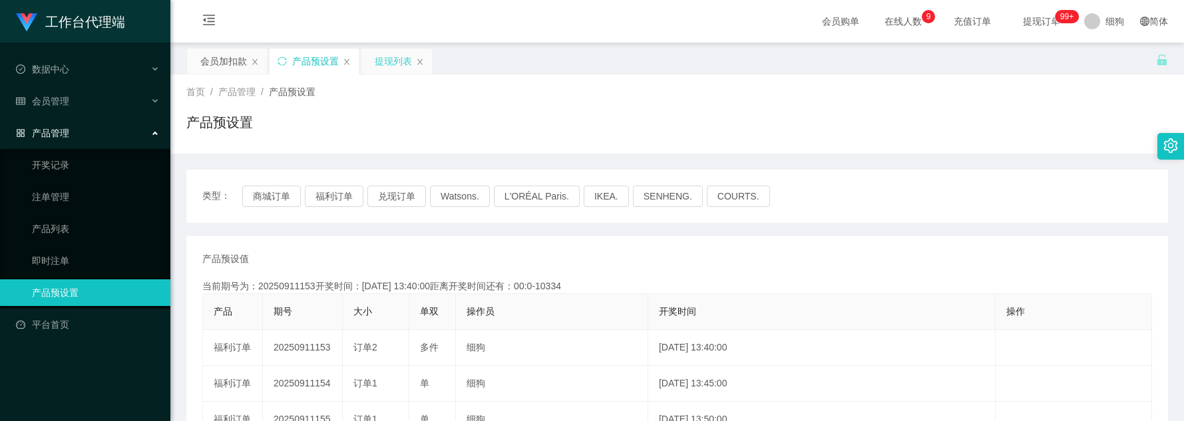
click at [382, 64] on div "提现列表" at bounding box center [393, 61] width 37 height 25
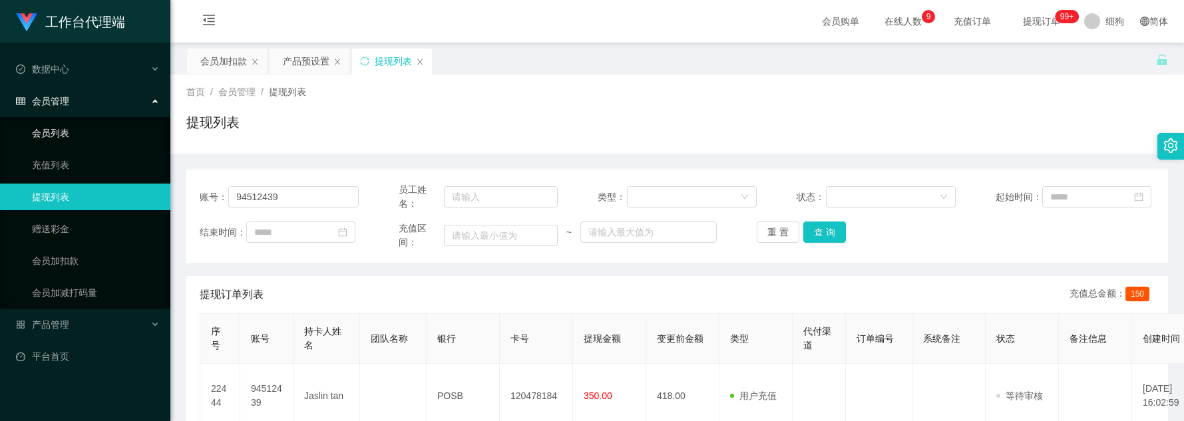
click at [88, 134] on link "会员列表" at bounding box center [96, 133] width 128 height 27
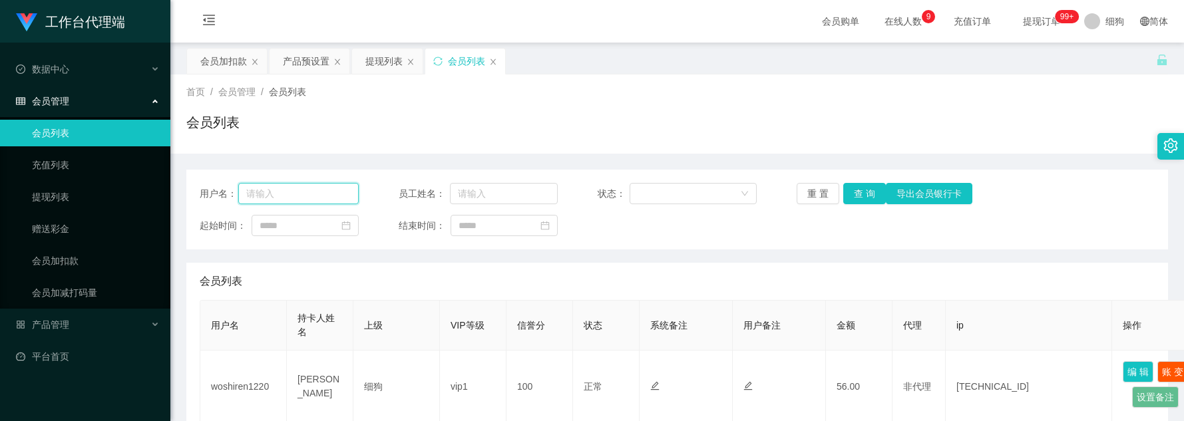
click at [298, 196] on input "text" at bounding box center [298, 193] width 120 height 21
paste input "oswald999"
type input "oswald999"
click at [862, 198] on button "查 询" at bounding box center [864, 193] width 43 height 21
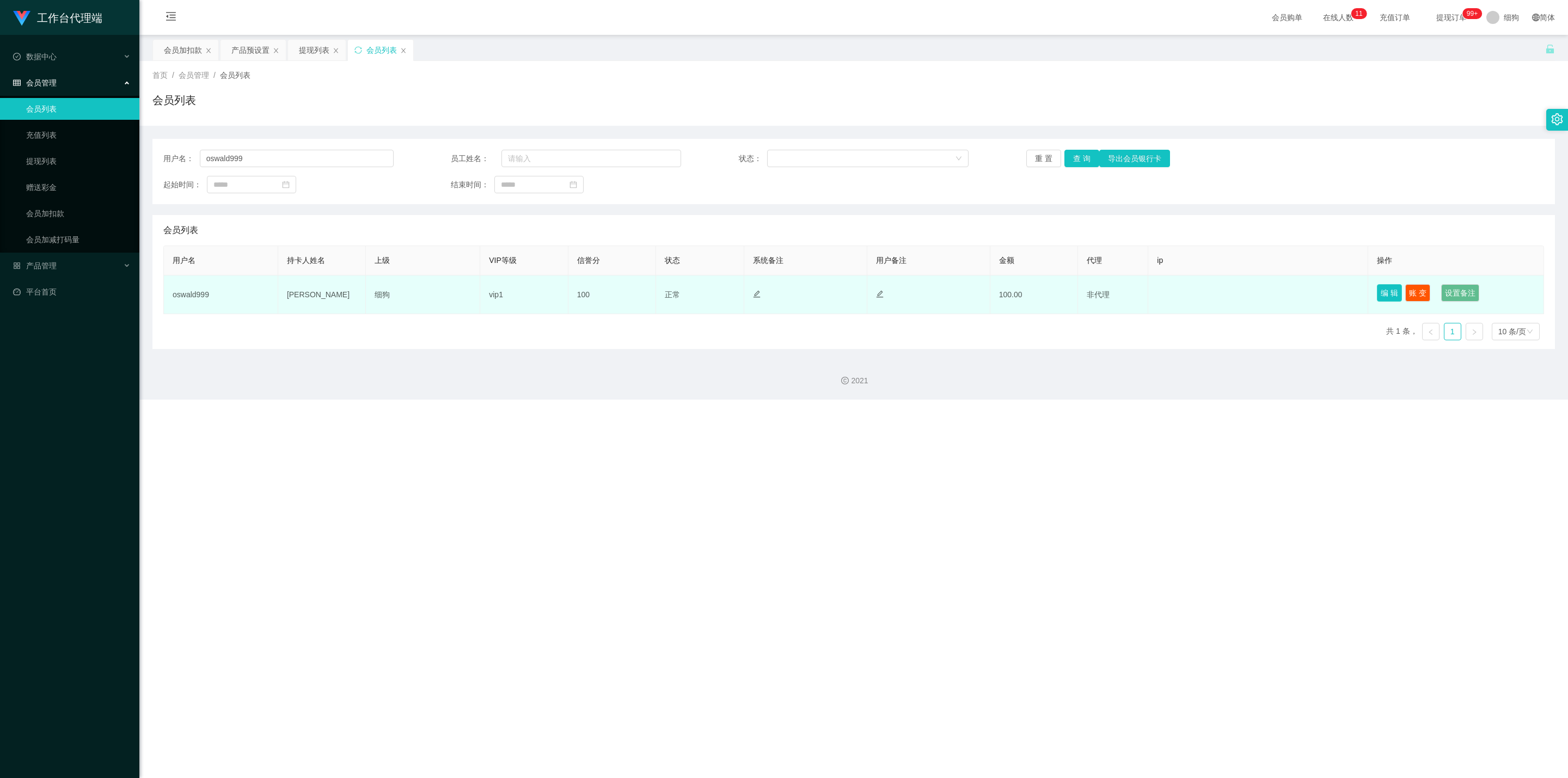
click at [968, 296] on button "编 辑" at bounding box center [1390, 292] width 25 height 17
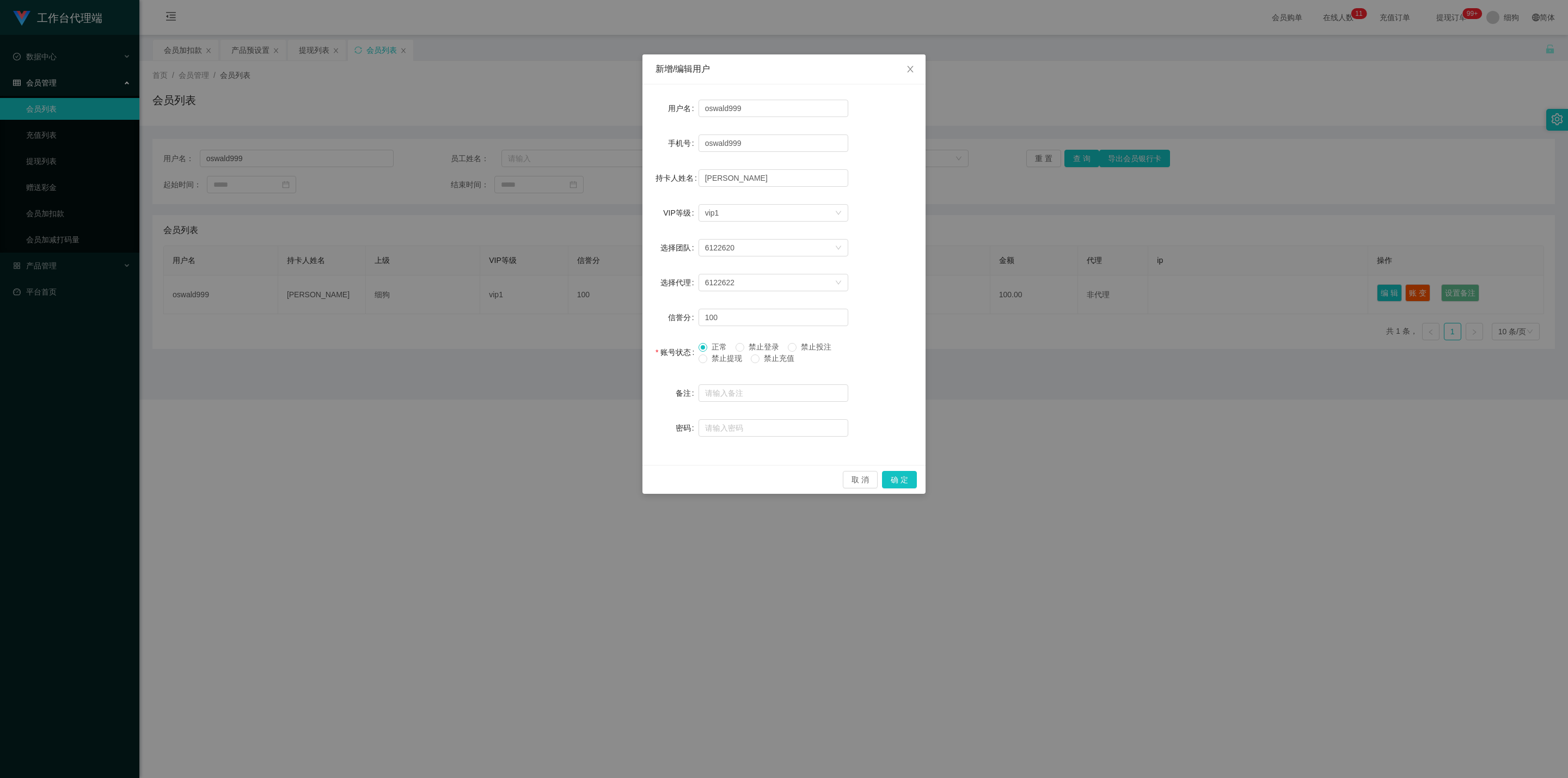
click at [731, 344] on span "禁止提现" at bounding box center [727, 358] width 39 height 9
click at [903, 344] on button "确 定" at bounding box center [899, 479] width 35 height 17
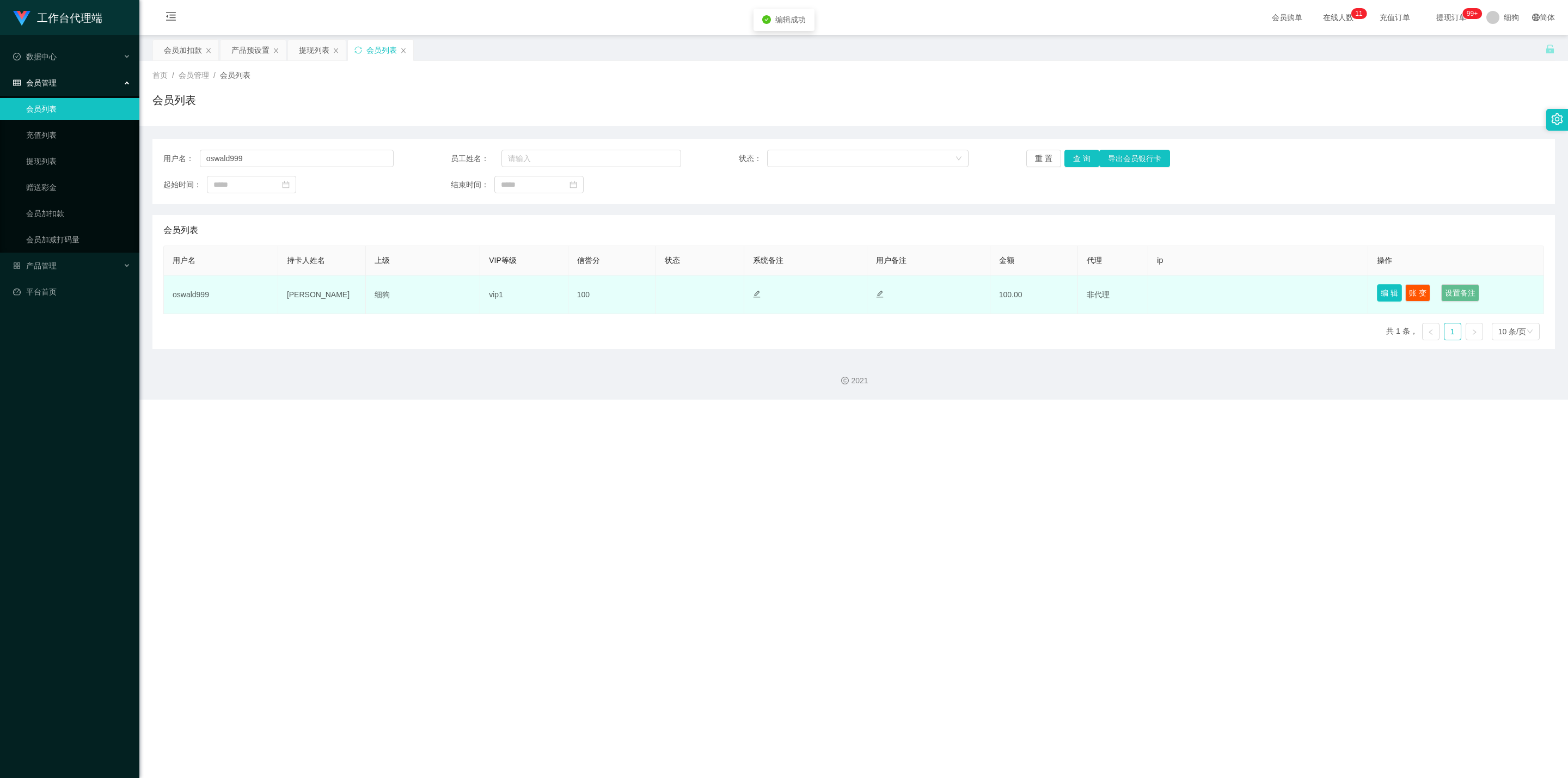
click at [968, 295] on button "编 辑" at bounding box center [1390, 292] width 25 height 17
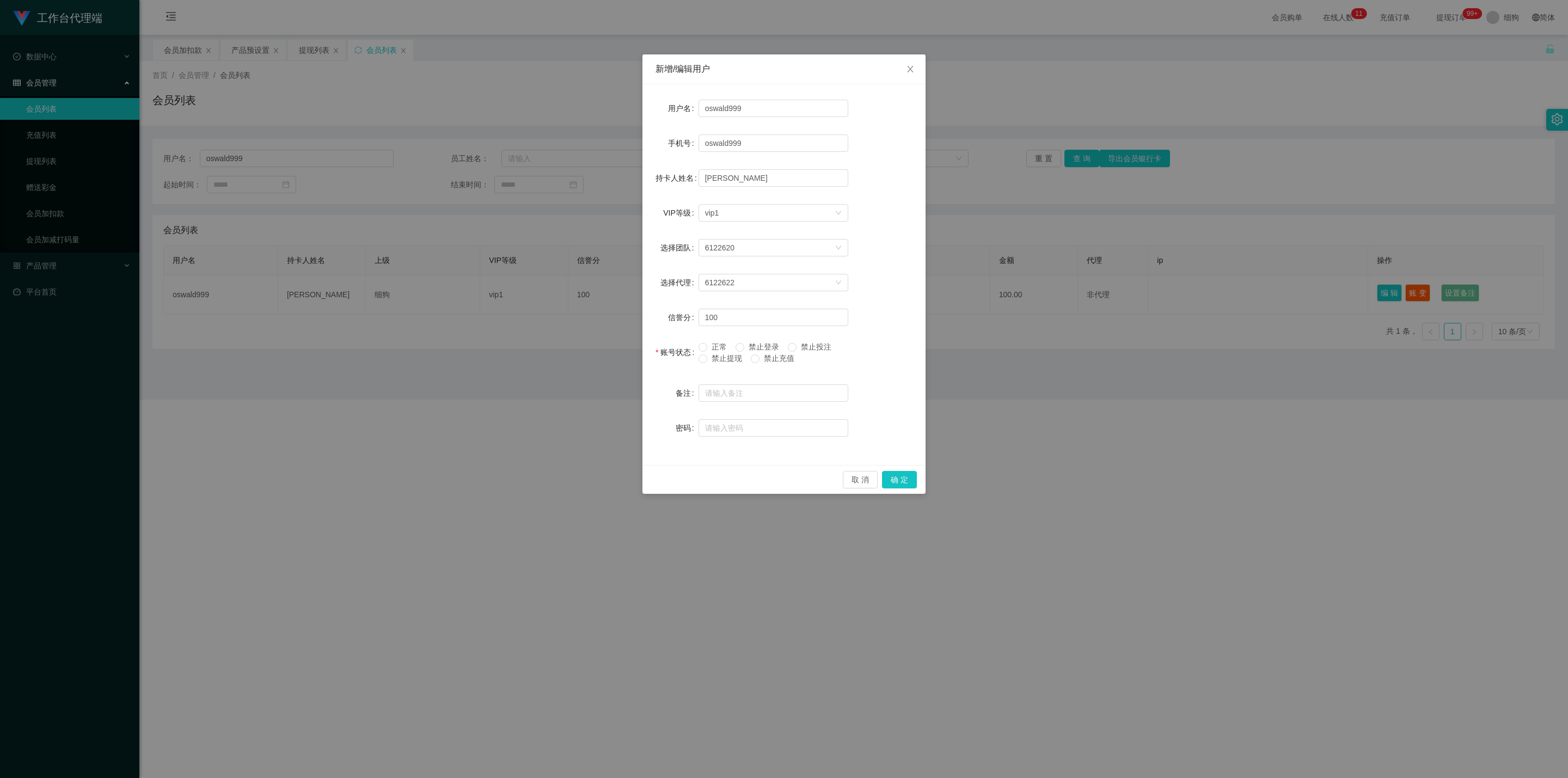
click at [719, 344] on span "禁止提现" at bounding box center [727, 358] width 39 height 9
click at [894, 344] on button "确 定" at bounding box center [899, 479] width 35 height 17
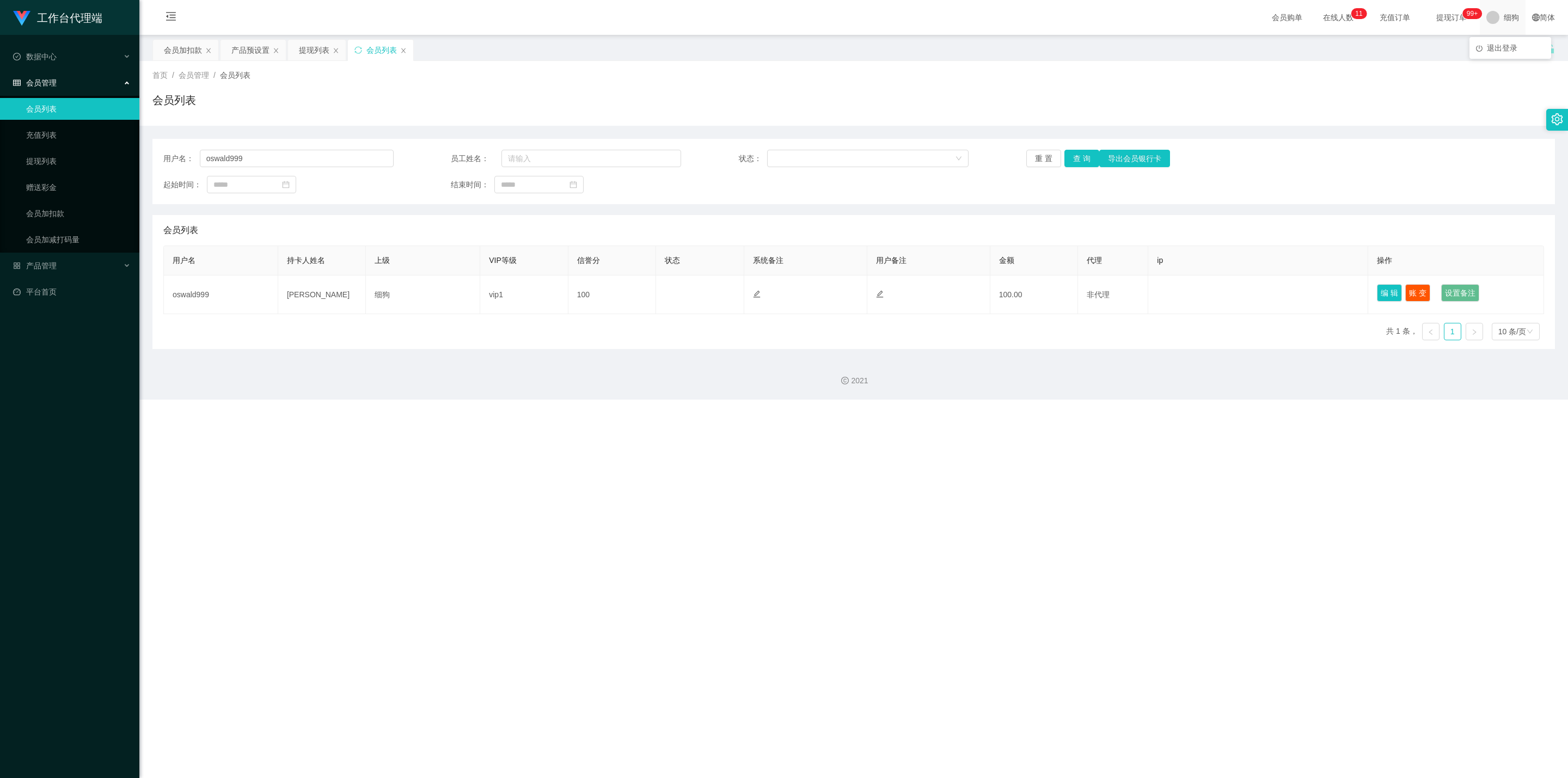
click at [968, 19] on span "细狗" at bounding box center [1512, 17] width 16 height 35
click at [968, 47] on span "退出登录" at bounding box center [1502, 47] width 30 height 9
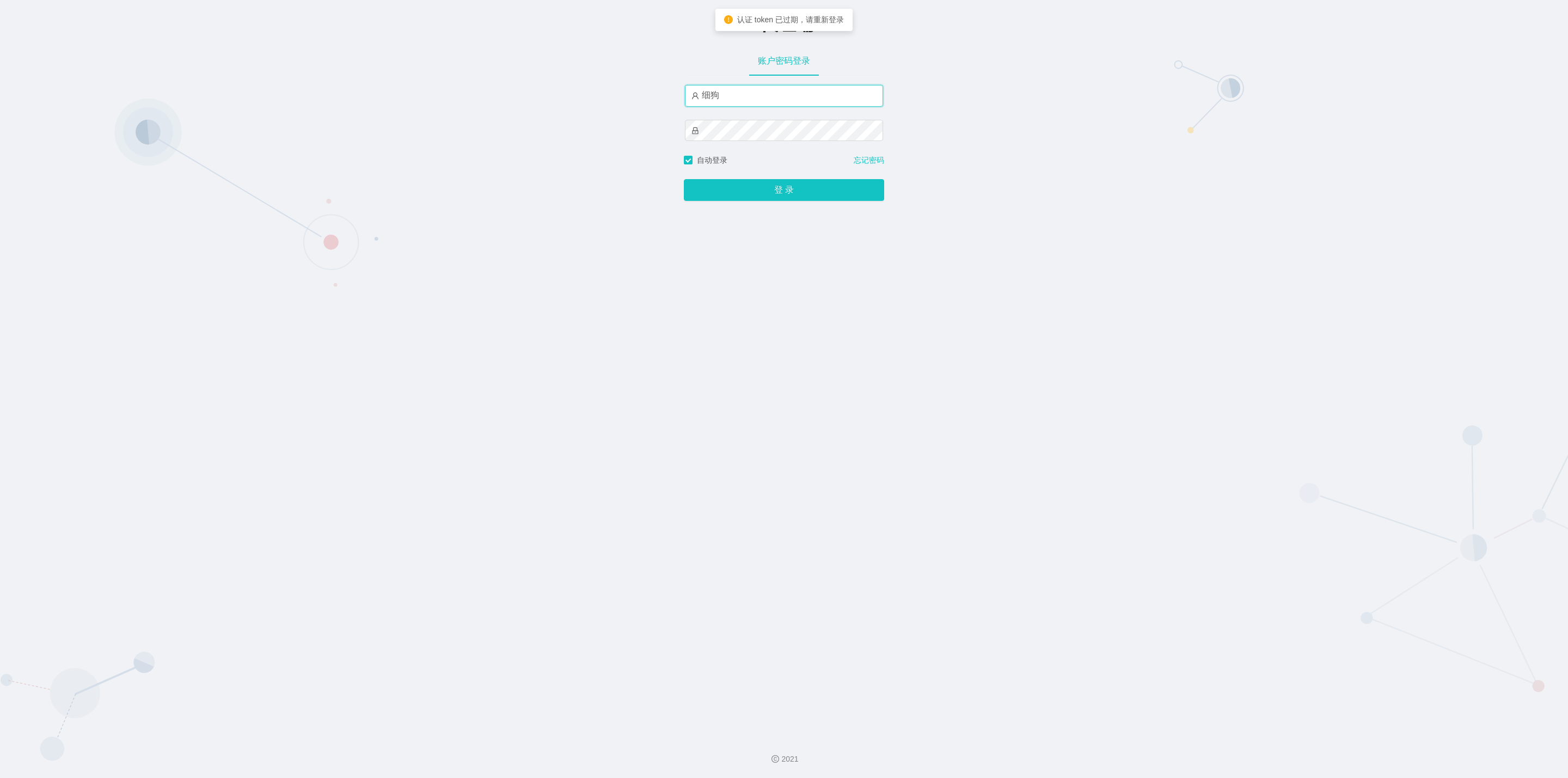
click at [758, 97] on input "细狗" at bounding box center [784, 96] width 198 height 22
type input "admin"
click at [777, 193] on button "登 录" at bounding box center [784, 189] width 201 height 22
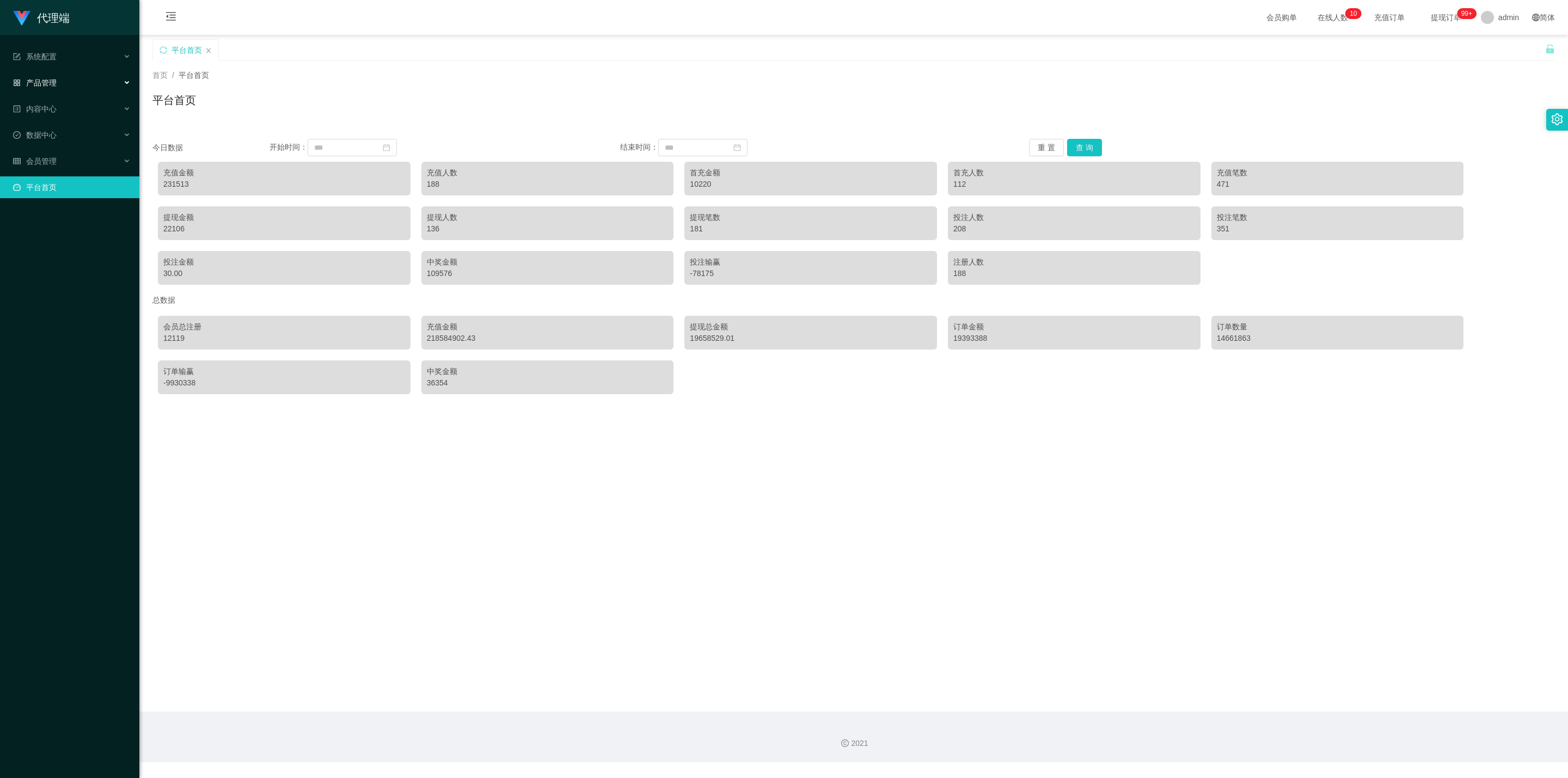
click at [70, 77] on div "产品管理" at bounding box center [70, 83] width 139 height 22
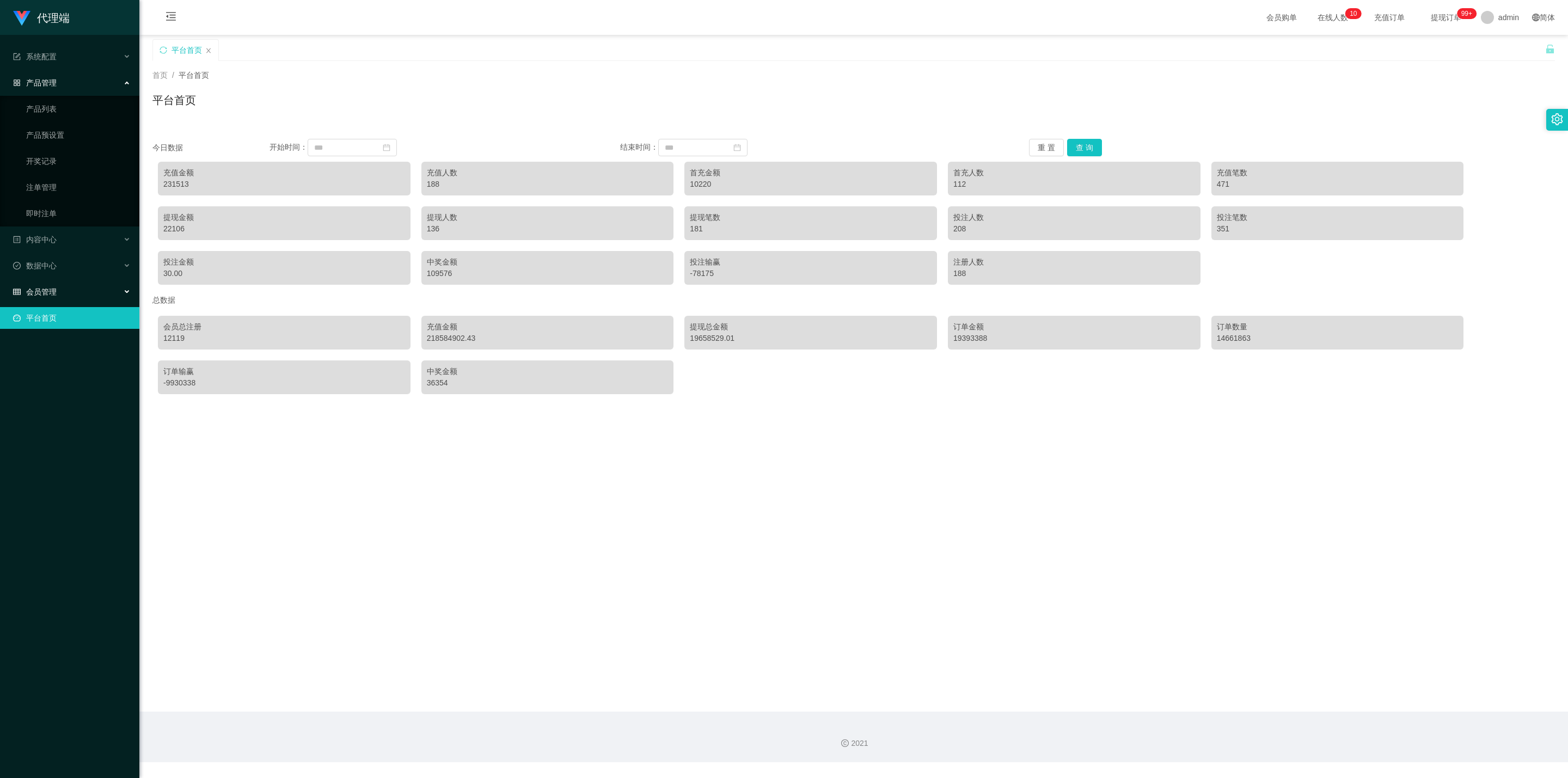
click at [61, 282] on div "会员管理" at bounding box center [70, 291] width 139 height 22
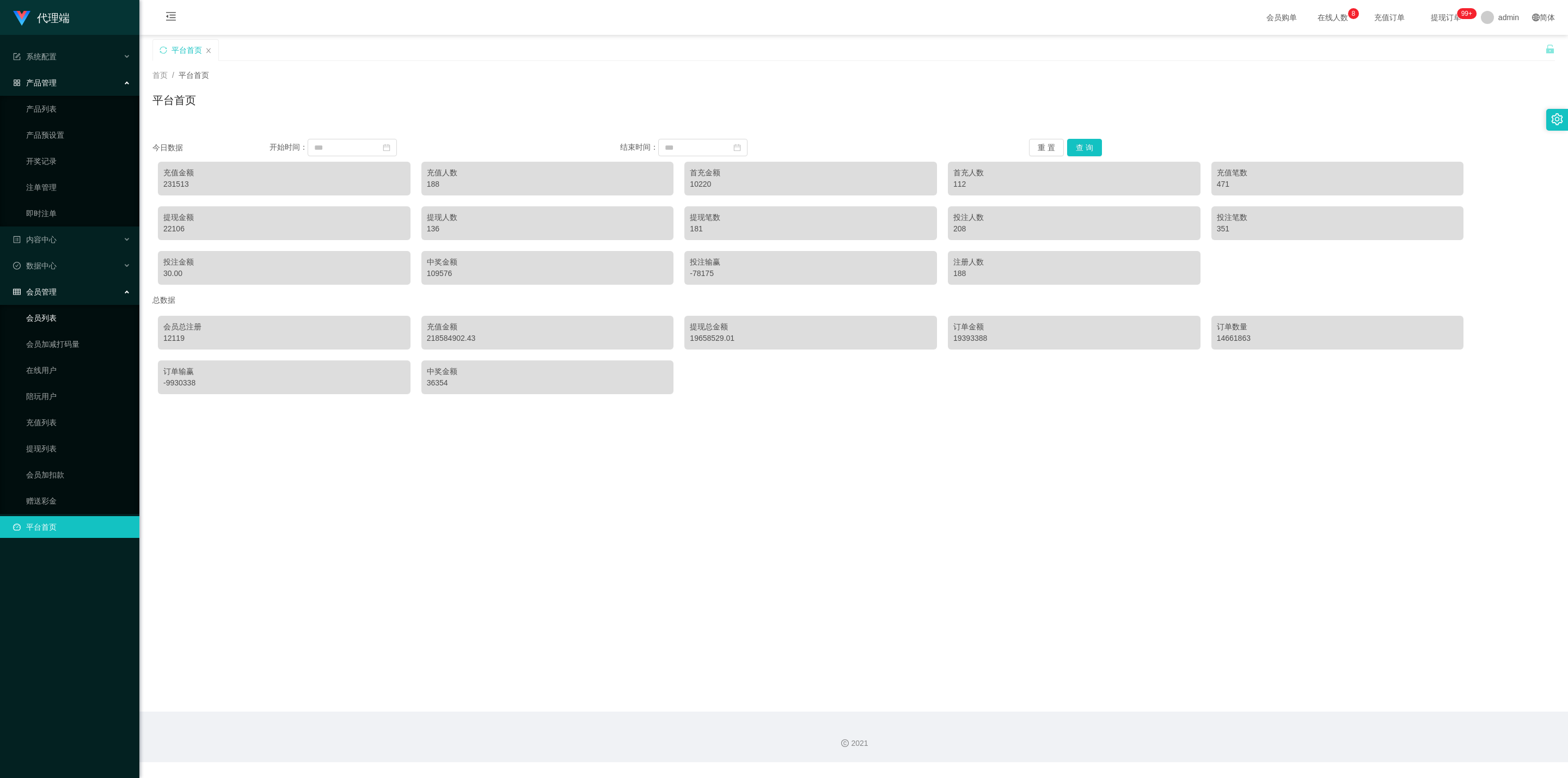
click at [56, 317] on link "会员列表" at bounding box center [79, 317] width 105 height 22
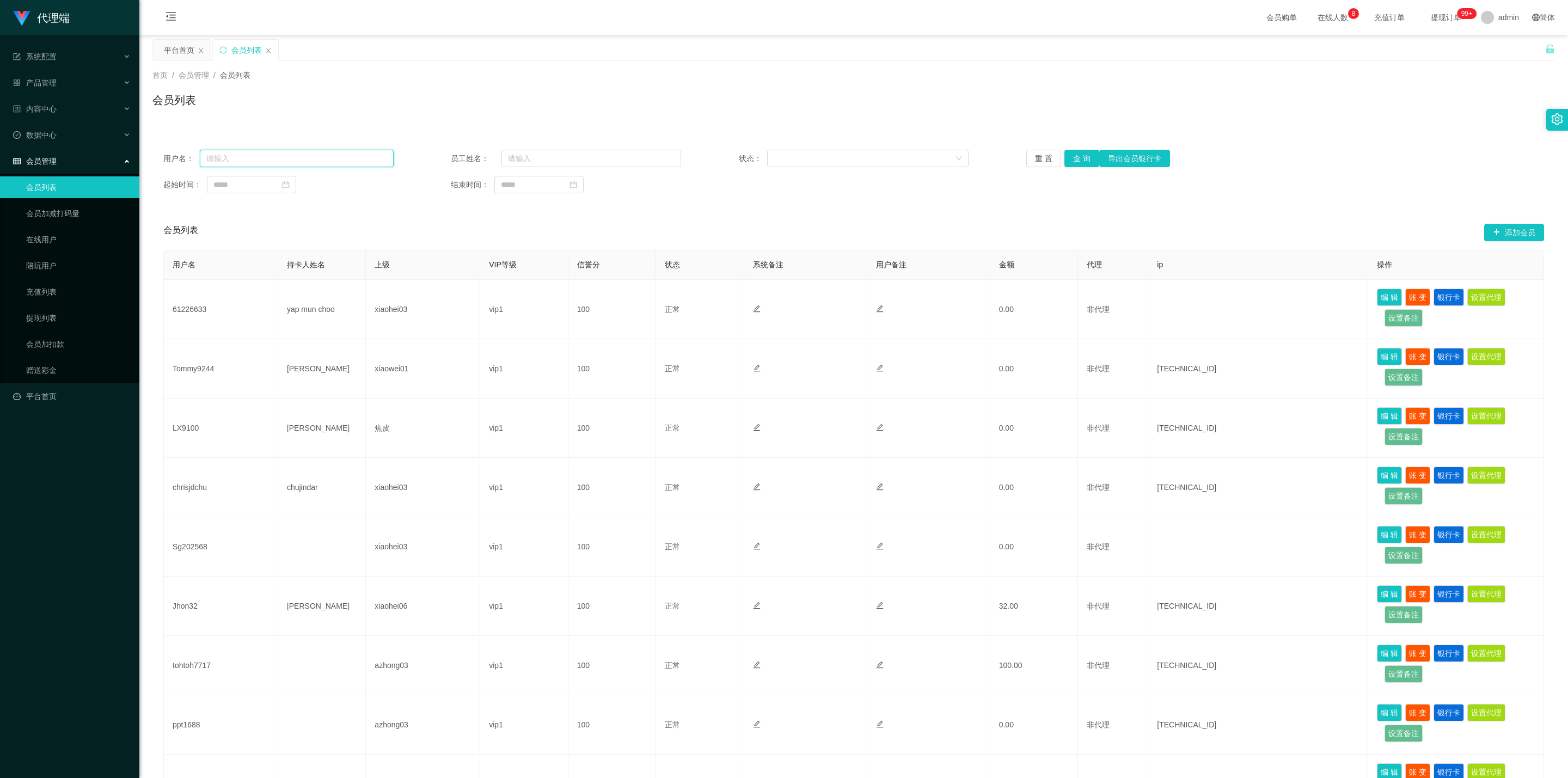
click at [275, 164] on input "text" at bounding box center [296, 158] width 194 height 17
paste input "oswald999"
type input "oswald999"
click at [968, 155] on button "查 询" at bounding box center [1082, 158] width 35 height 17
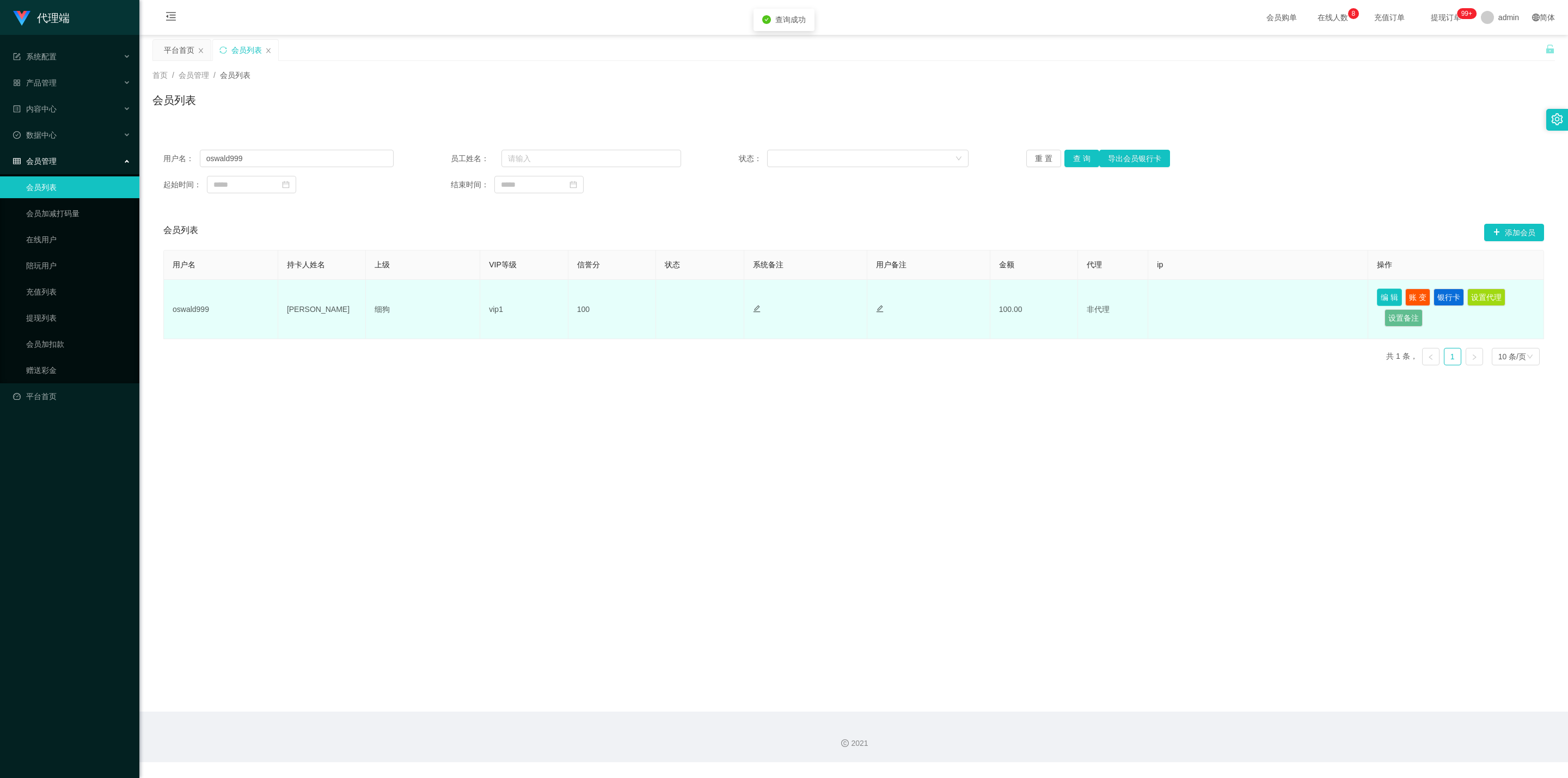
click at [968, 301] on button "编 辑" at bounding box center [1390, 297] width 25 height 17
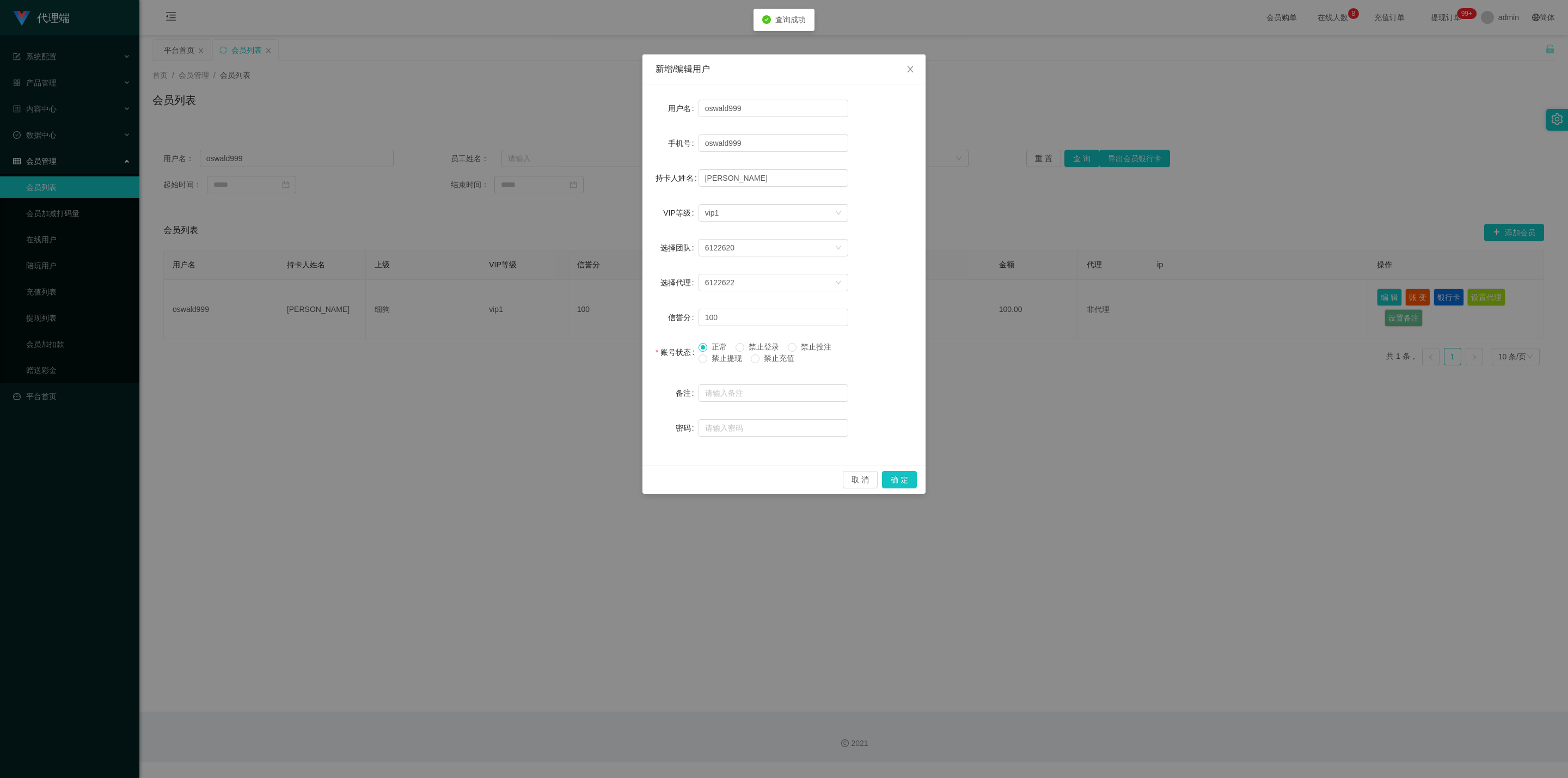
click at [725, 344] on span "禁止提现" at bounding box center [727, 358] width 39 height 9
click at [887, 344] on button "确 定" at bounding box center [899, 479] width 35 height 17
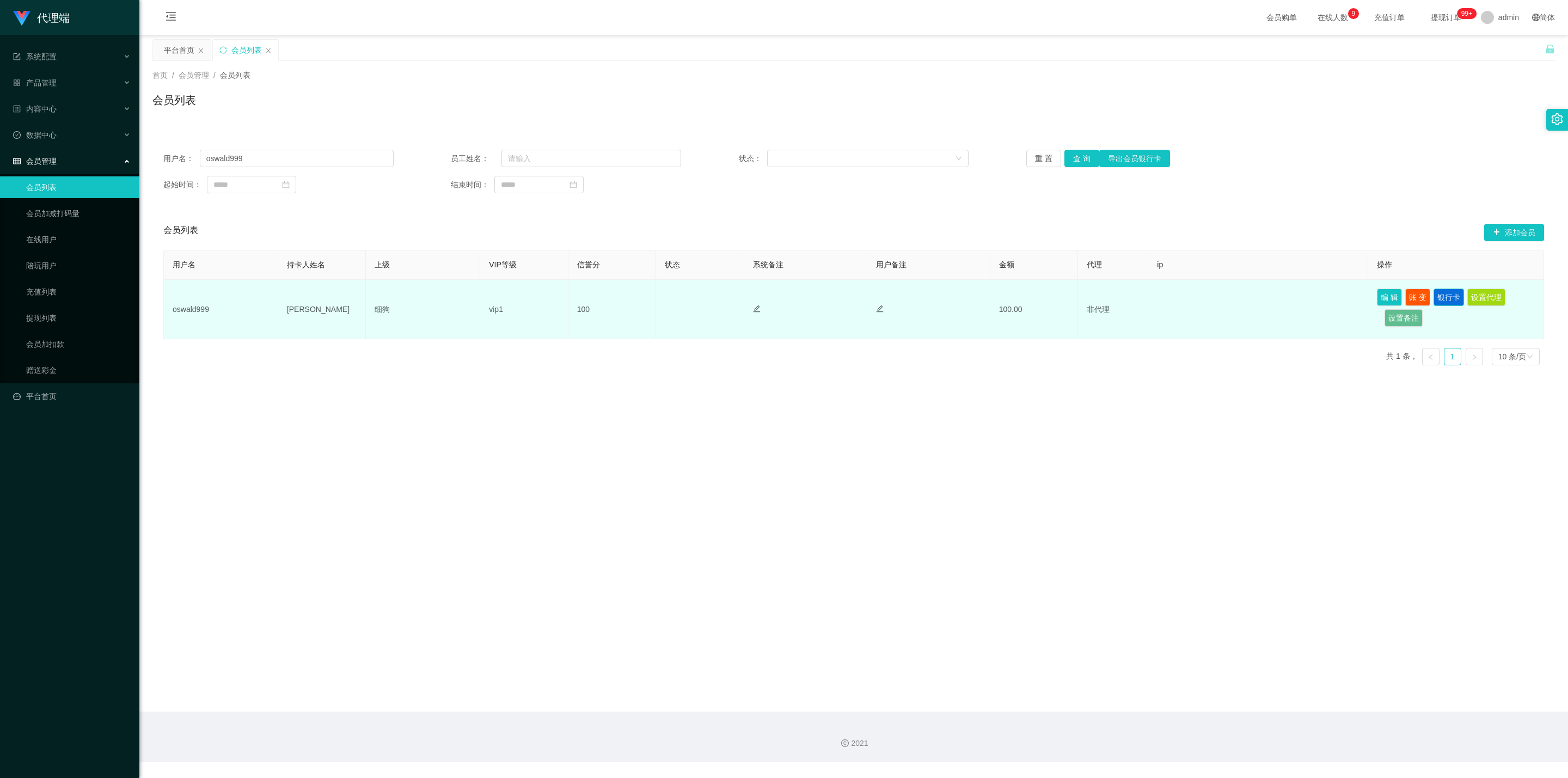
click at [968, 302] on button "银行卡" at bounding box center [1449, 297] width 30 height 17
click at [968, 295] on button "账 变" at bounding box center [1417, 297] width 25 height 17
click at [968, 299] on button "编 辑" at bounding box center [1390, 297] width 25 height 17
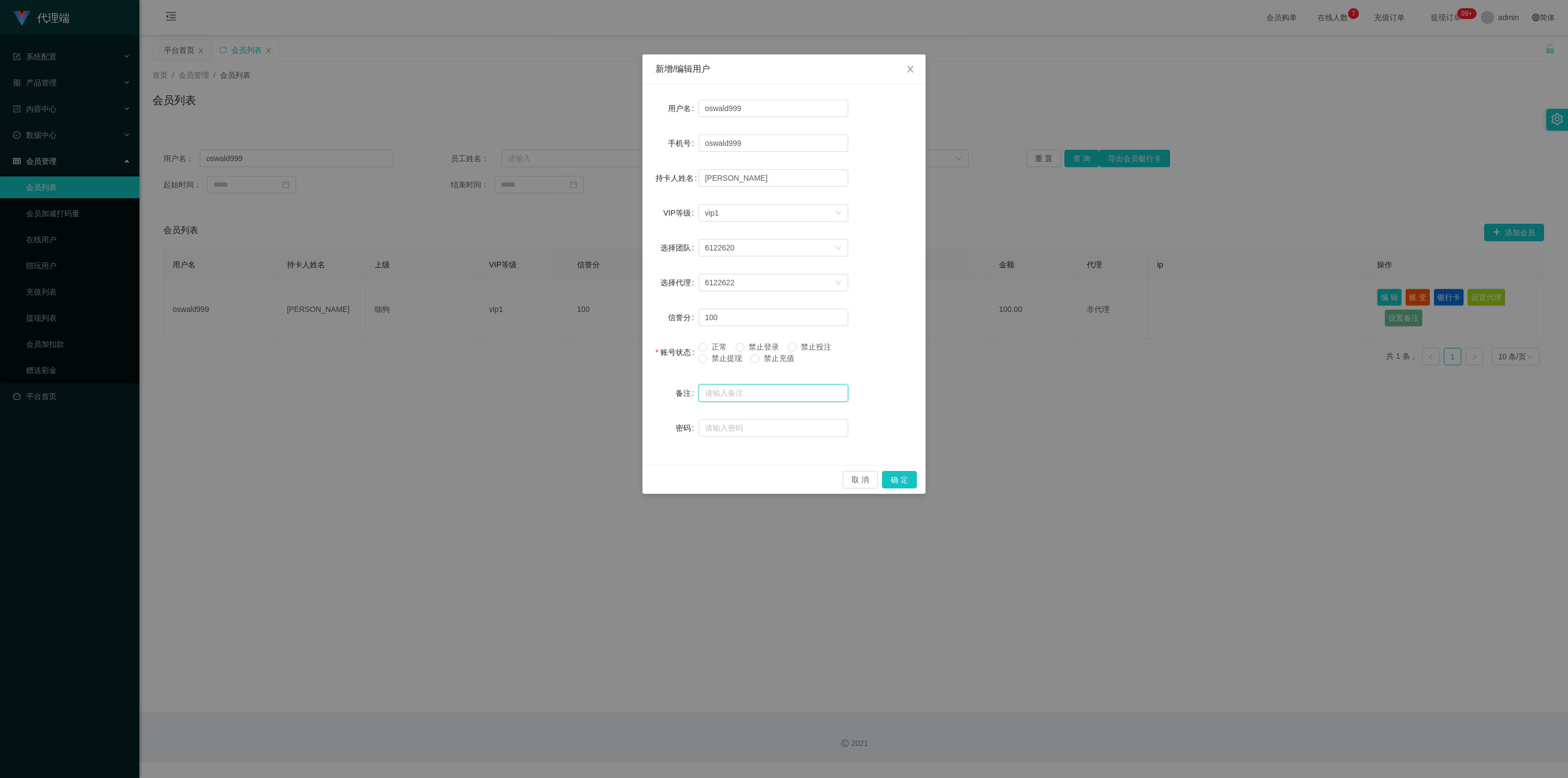
click at [741, 344] on input "text" at bounding box center [773, 393] width 150 height 17
click at [739, 344] on div "正常 禁止登录 禁止投注 禁止提现 禁止充值" at bounding box center [773, 355] width 150 height 28
click at [736, 344] on span "禁止提现" at bounding box center [727, 358] width 39 height 9
click at [727, 344] on span "禁止提现" at bounding box center [727, 358] width 39 height 9
click at [723, 344] on span "禁止提现" at bounding box center [727, 358] width 39 height 9
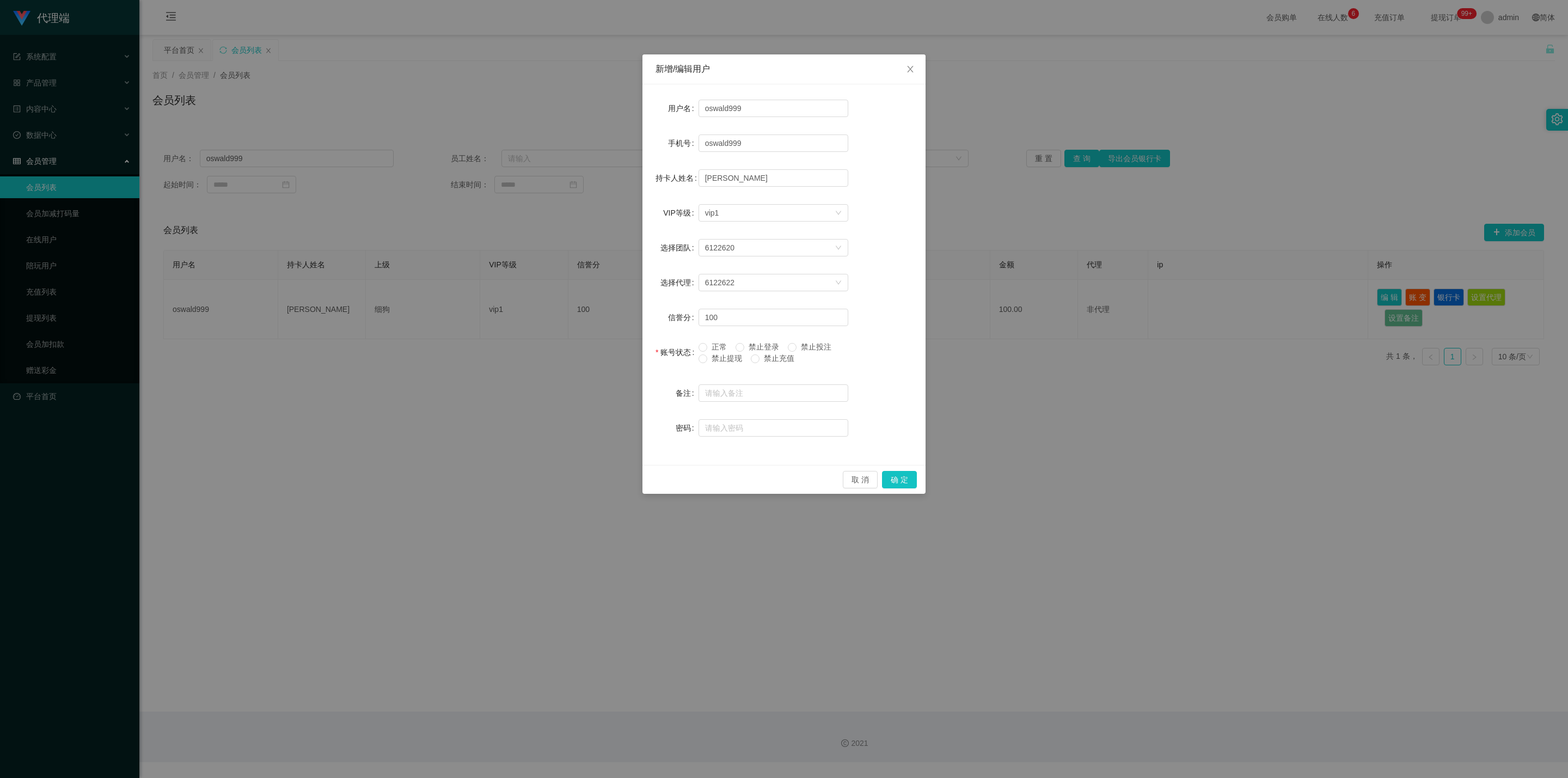
click at [708, 344] on span "禁止提现" at bounding box center [727, 358] width 39 height 9
click at [902, 344] on button "确 定" at bounding box center [899, 479] width 35 height 17
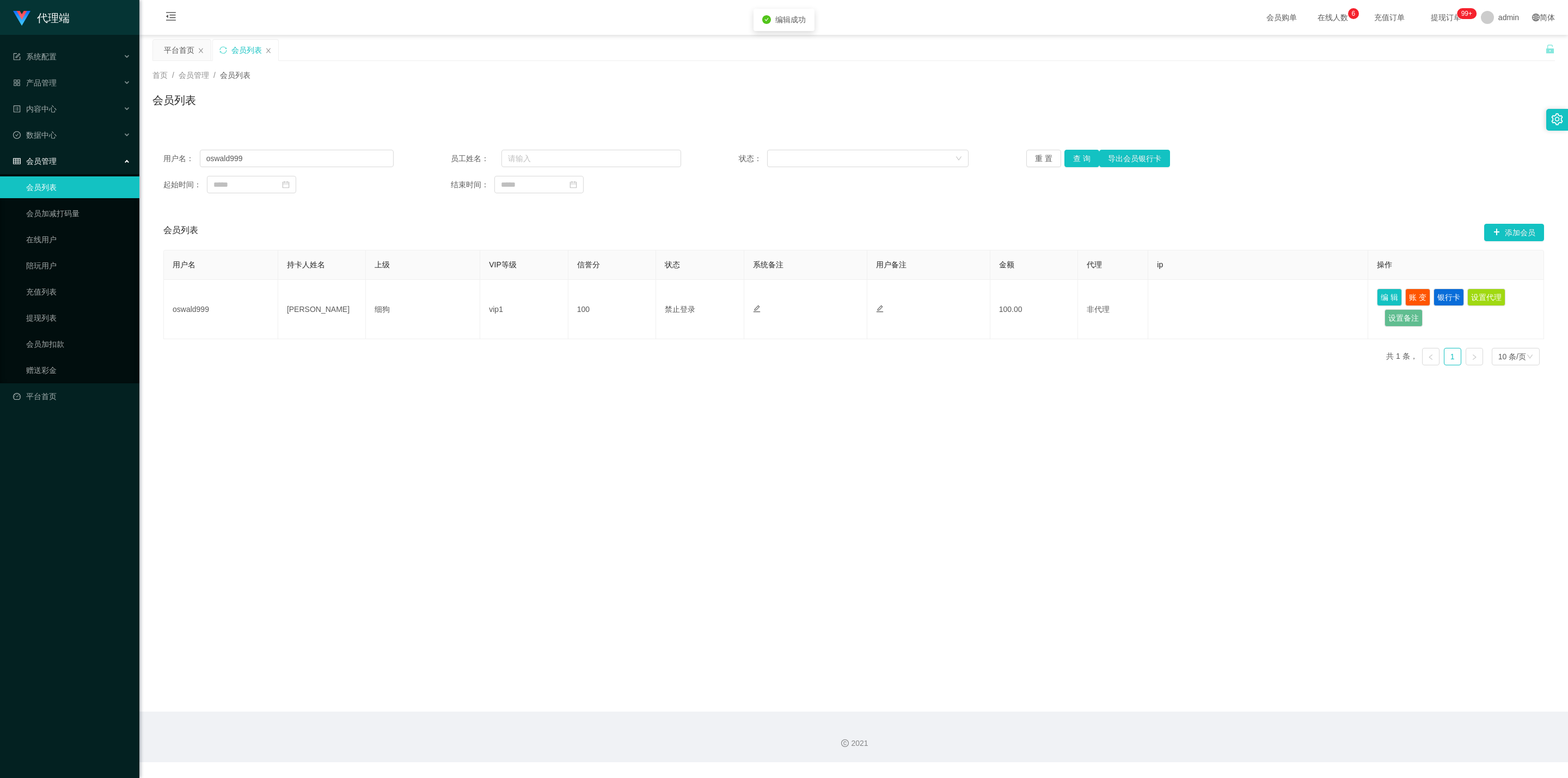
click at [968, 20] on span "提现订单 99+" at bounding box center [1446, 17] width 42 height 7
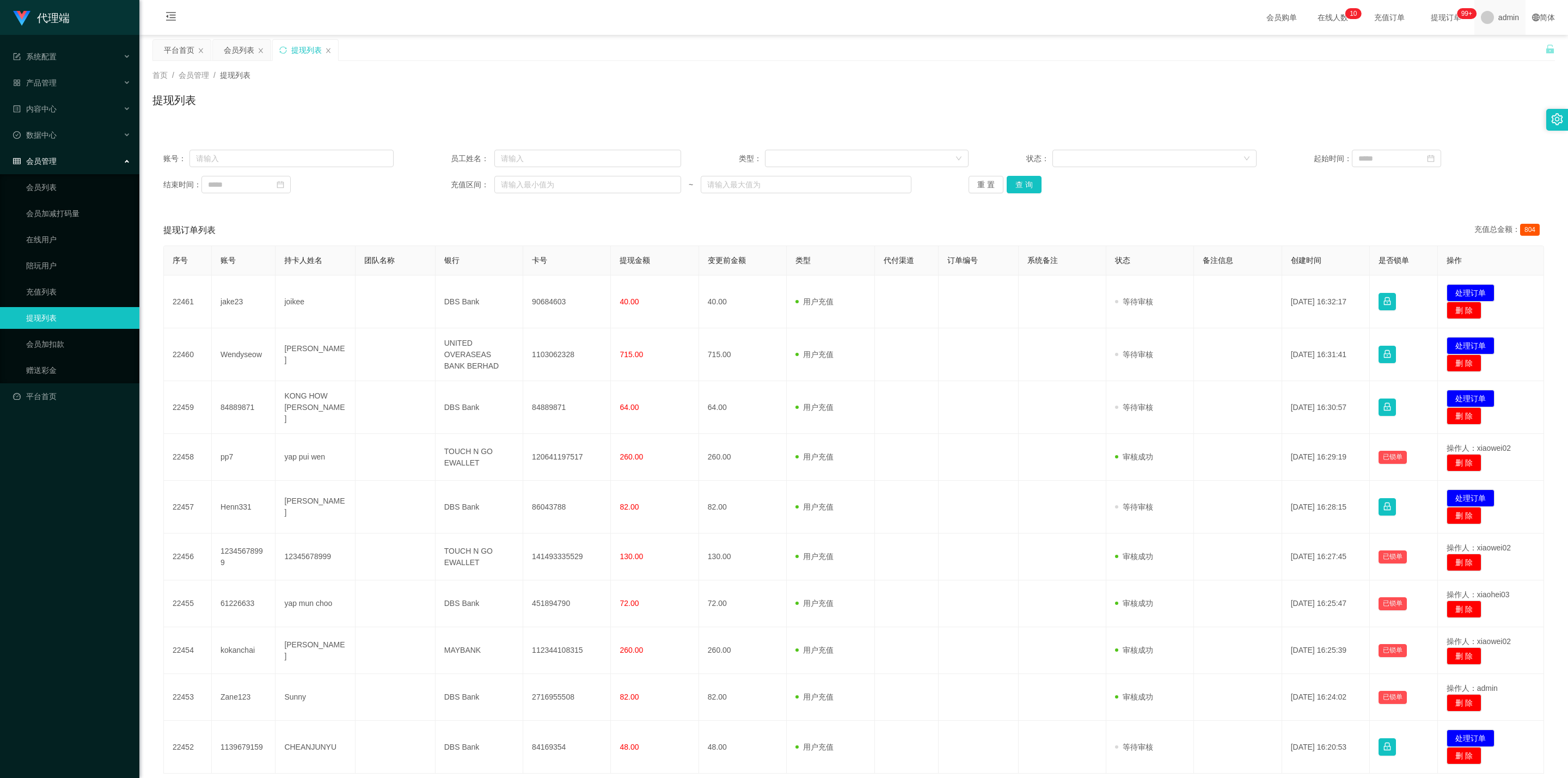
click at [968, 16] on span at bounding box center [1488, 17] width 13 height 13
click at [968, 49] on div "平台首页 会员列表 提现列表" at bounding box center [849, 58] width 1393 height 38
click at [968, 27] on span "admin" at bounding box center [1508, 17] width 20 height 35
click at [968, 56] on li "退出登录" at bounding box center [1504, 47] width 82 height 17
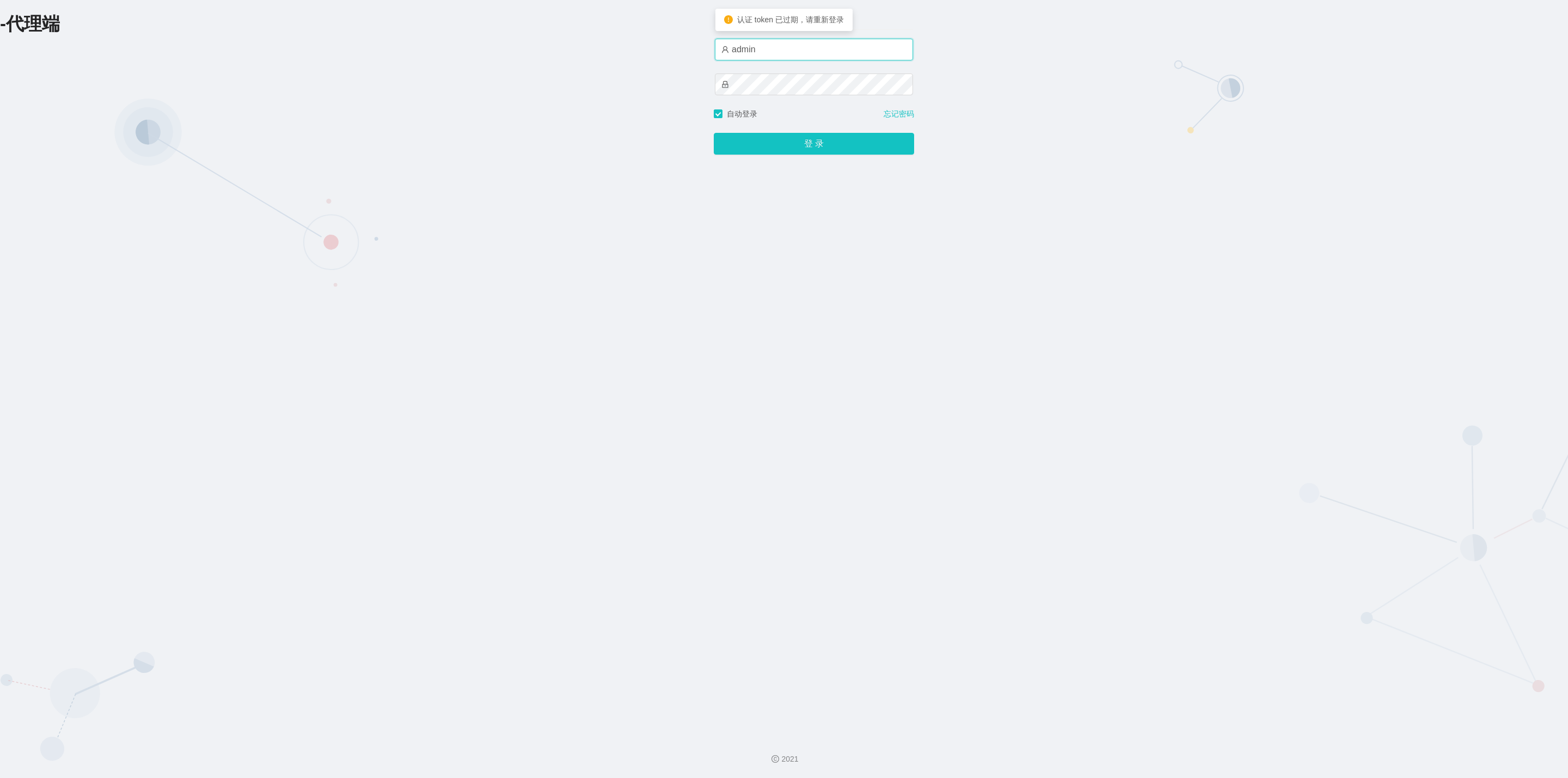
click at [798, 49] on input "admin" at bounding box center [814, 49] width 198 height 22
type input "细狗"
click at [806, 147] on button "登 录" at bounding box center [813, 144] width 201 height 22
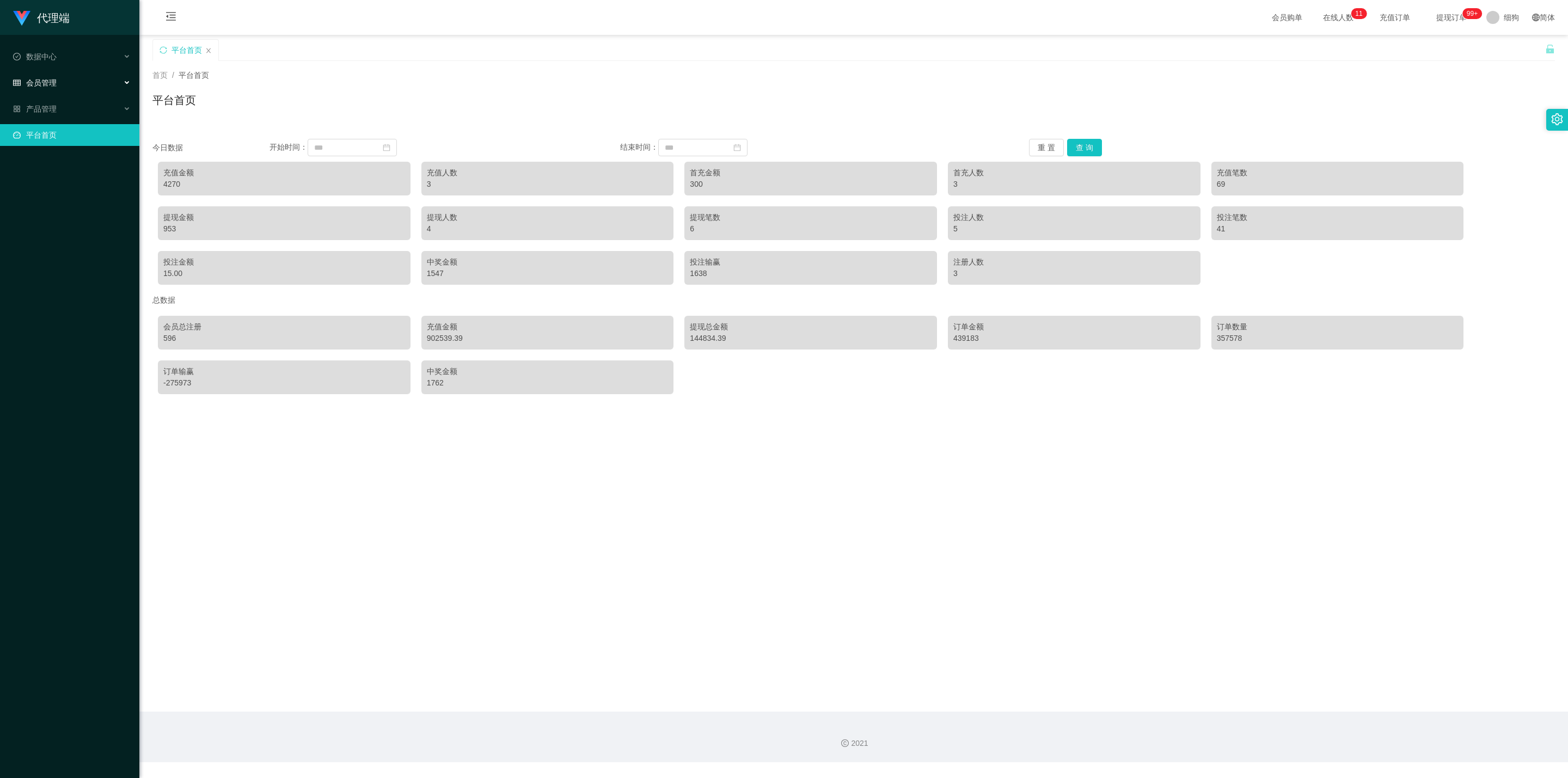
click at [93, 75] on div "会员管理" at bounding box center [70, 83] width 139 height 22
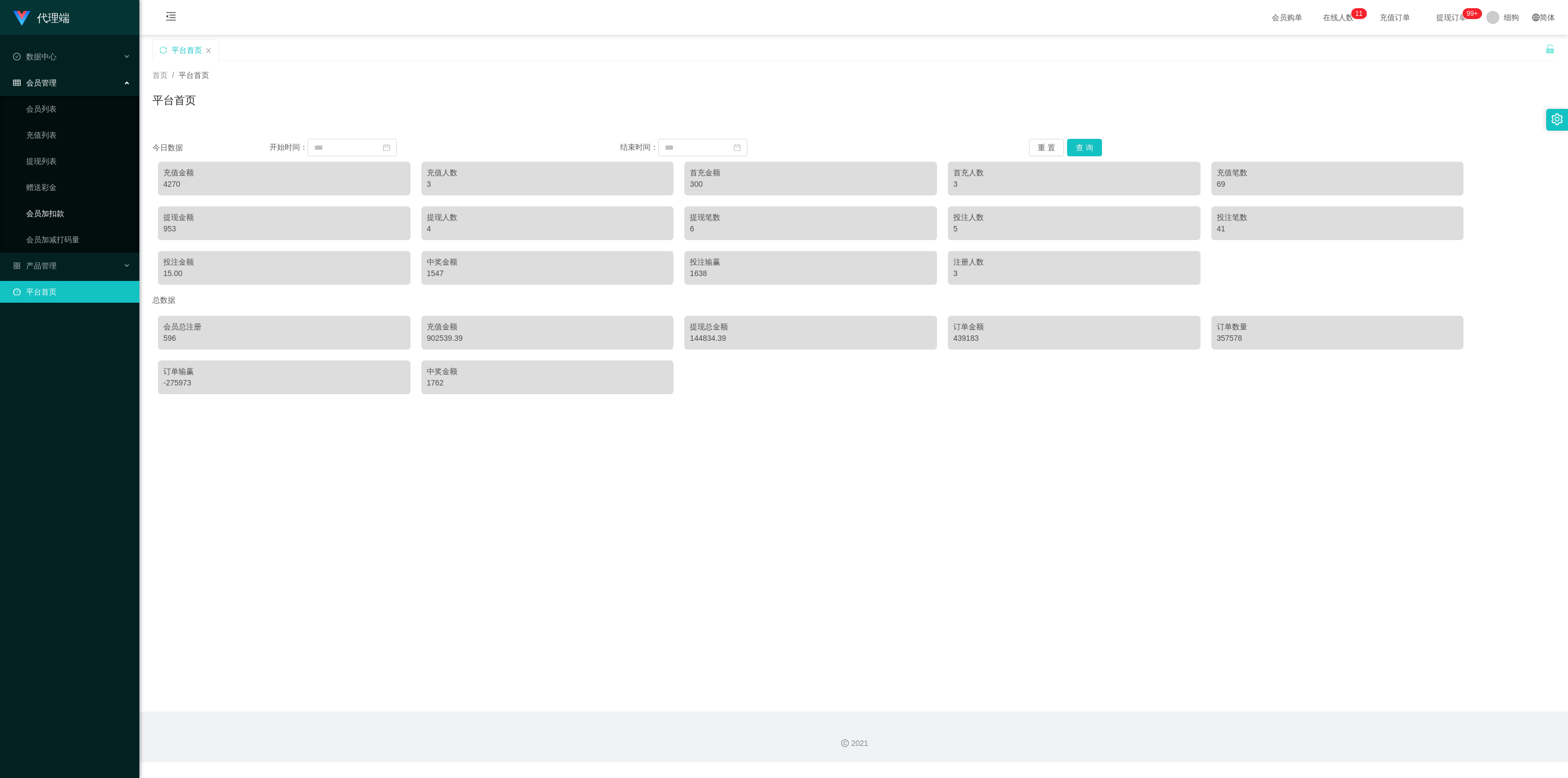
click at [72, 207] on link "会员加扣款" at bounding box center [79, 214] width 105 height 22
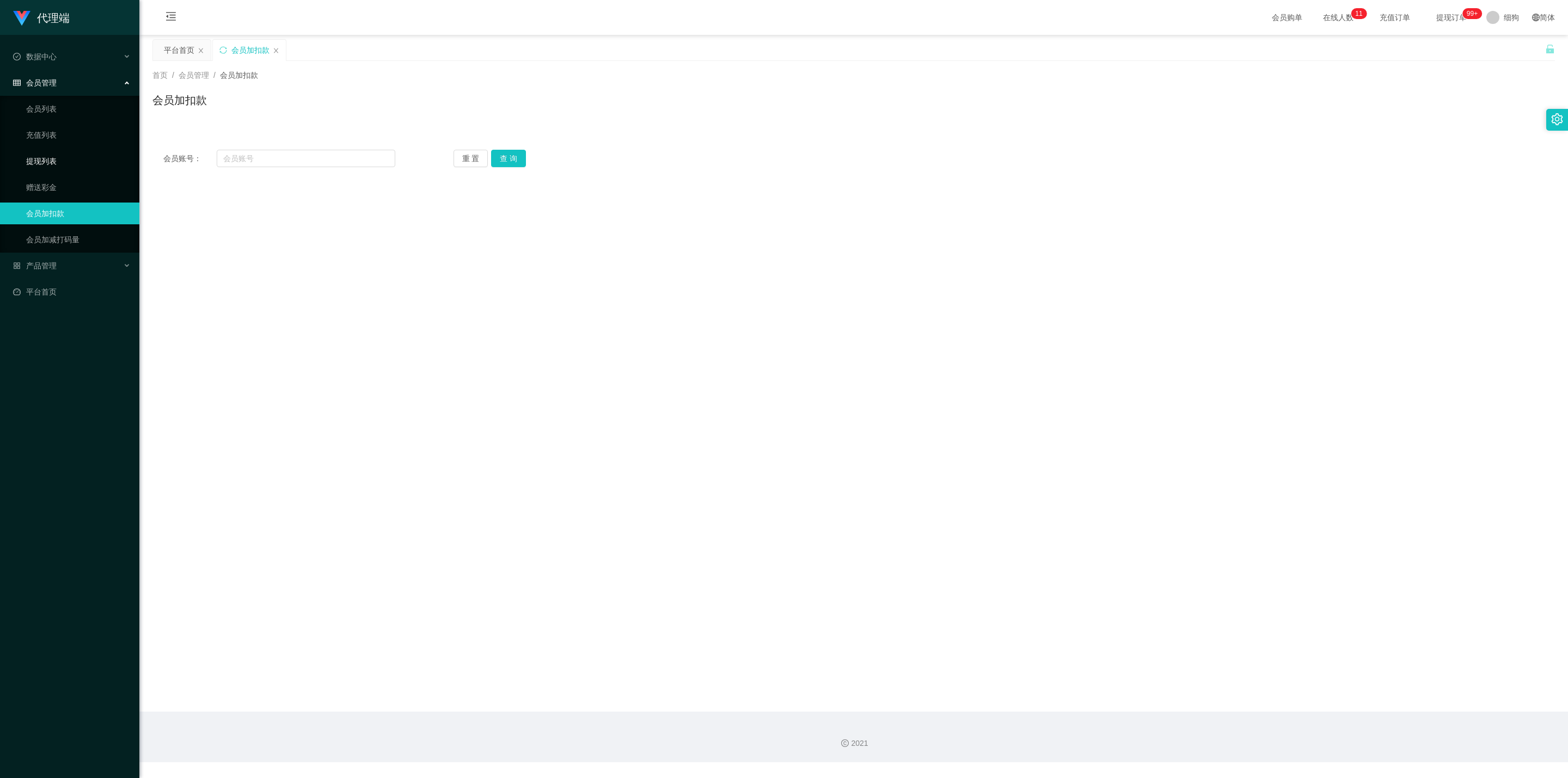
click at [68, 155] on link "提现列表" at bounding box center [79, 161] width 105 height 22
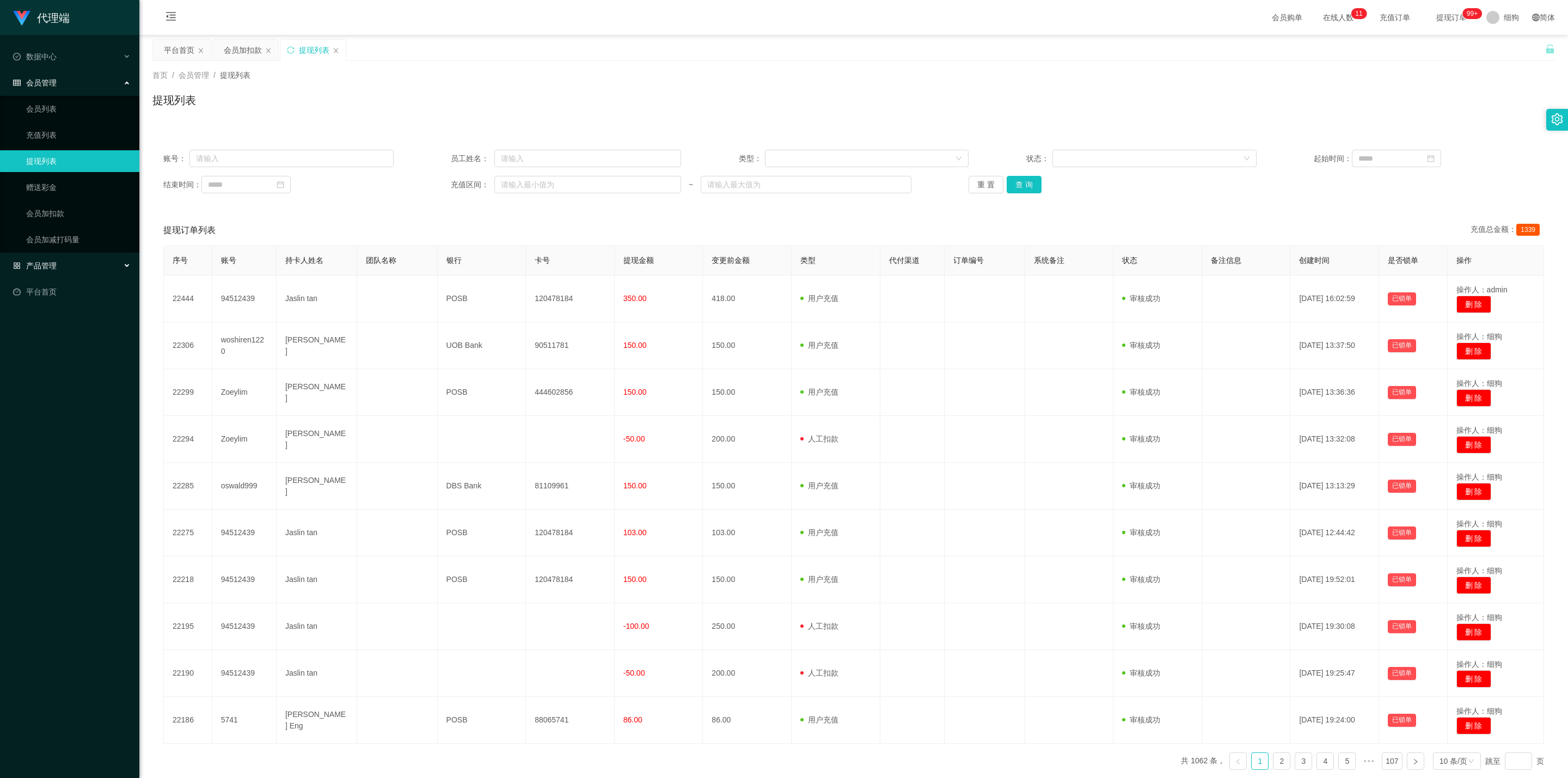
click at [69, 261] on div "产品管理" at bounding box center [70, 265] width 139 height 22
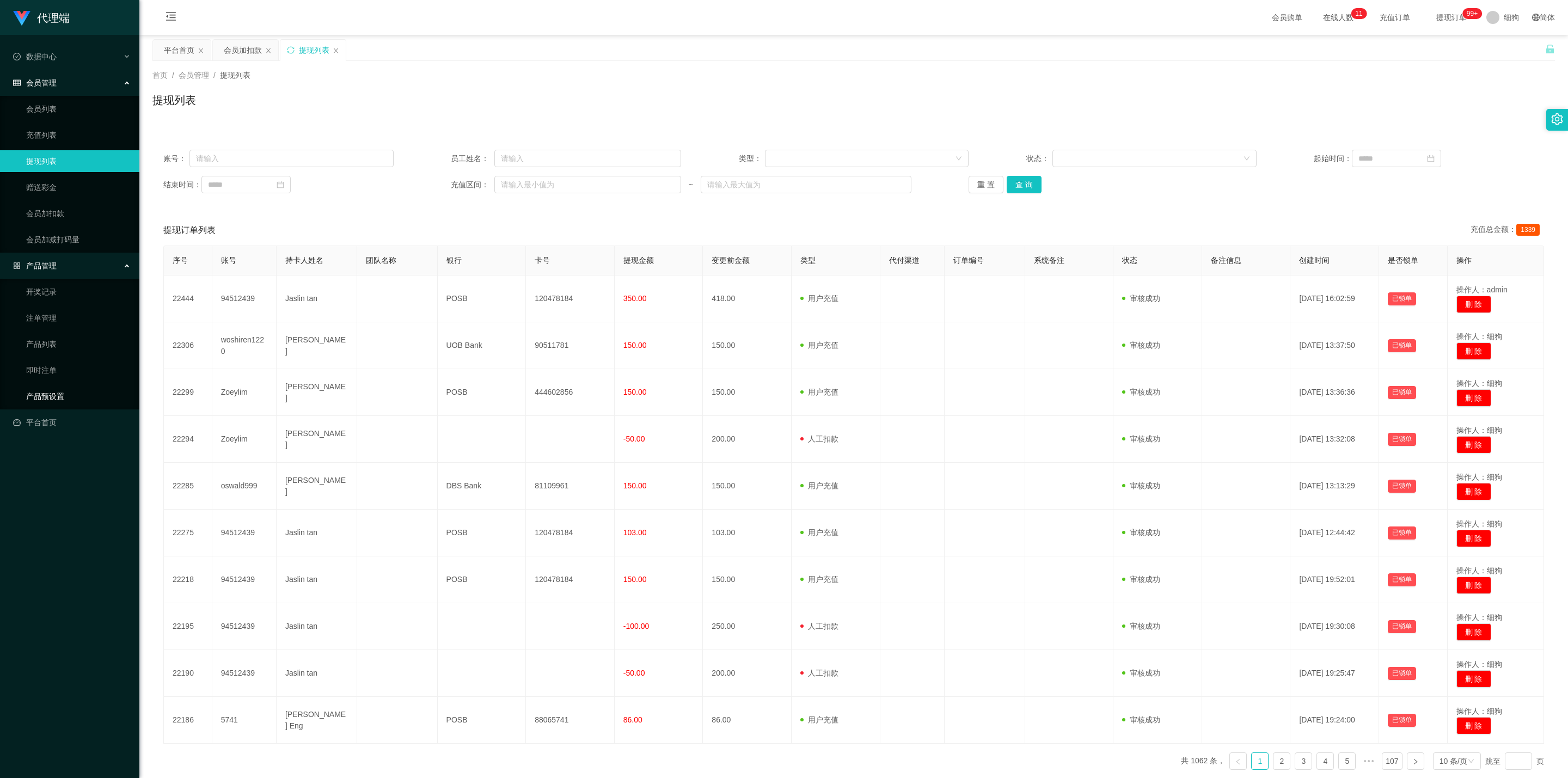
click at [69, 344] on link "产品预设置" at bounding box center [79, 396] width 105 height 22
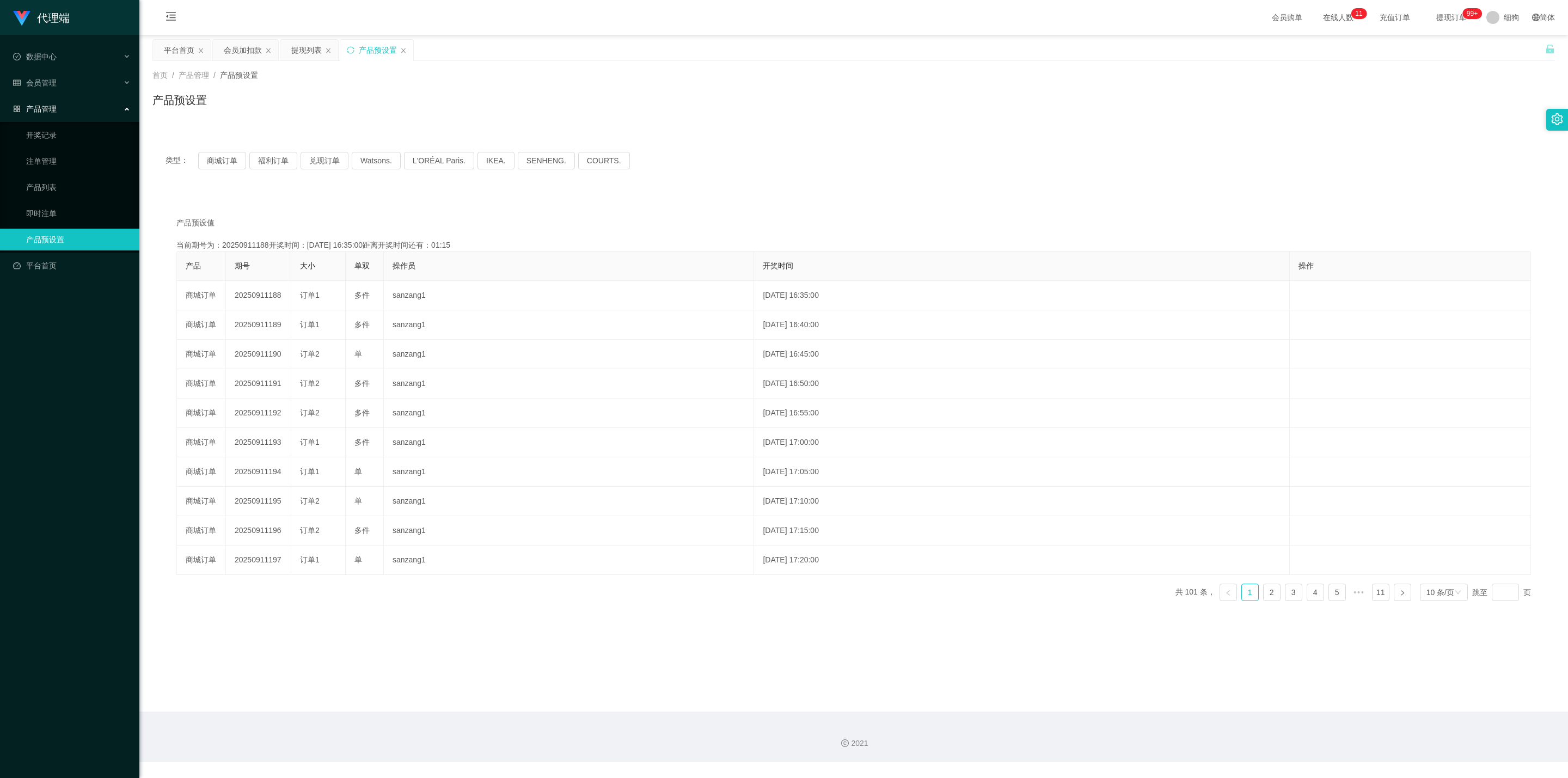
drag, startPoint x: 198, startPoint y: 52, endPoint x: 211, endPoint y: 82, distance: 32.7
click at [198, 52] on icon "图标: close" at bounding box center [201, 51] width 7 height 7
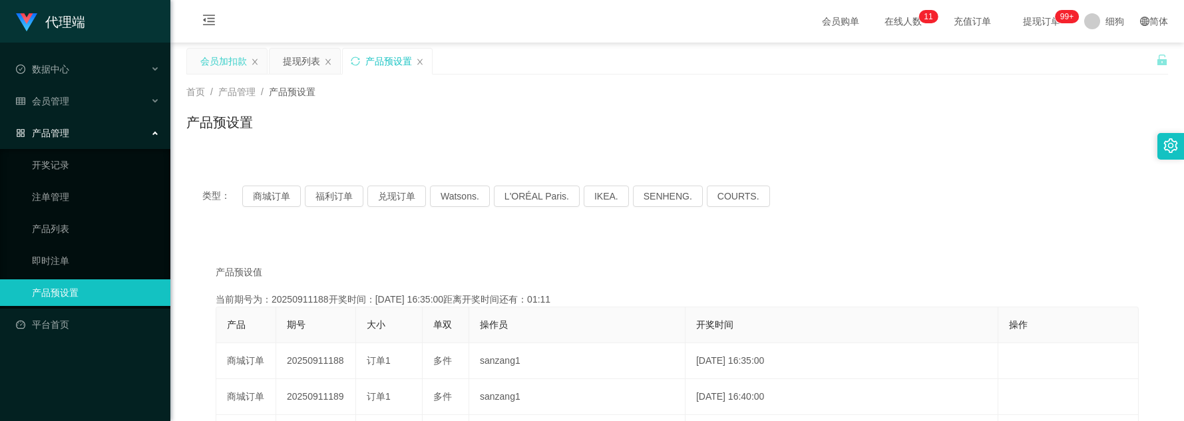
click at [234, 61] on div "会员加扣款" at bounding box center [223, 61] width 47 height 25
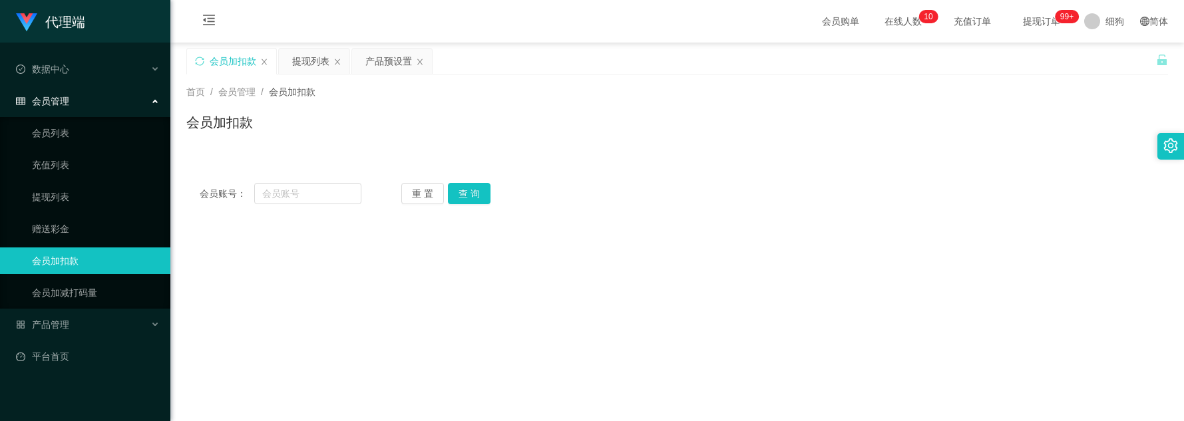
drag, startPoint x: 269, startPoint y: 258, endPoint x: 194, endPoint y: 46, distance: 225.4
click at [304, 196] on input "text" at bounding box center [307, 193] width 107 height 21
paste input "oswald999"
click at [463, 196] on button "查 询" at bounding box center [469, 193] width 43 height 21
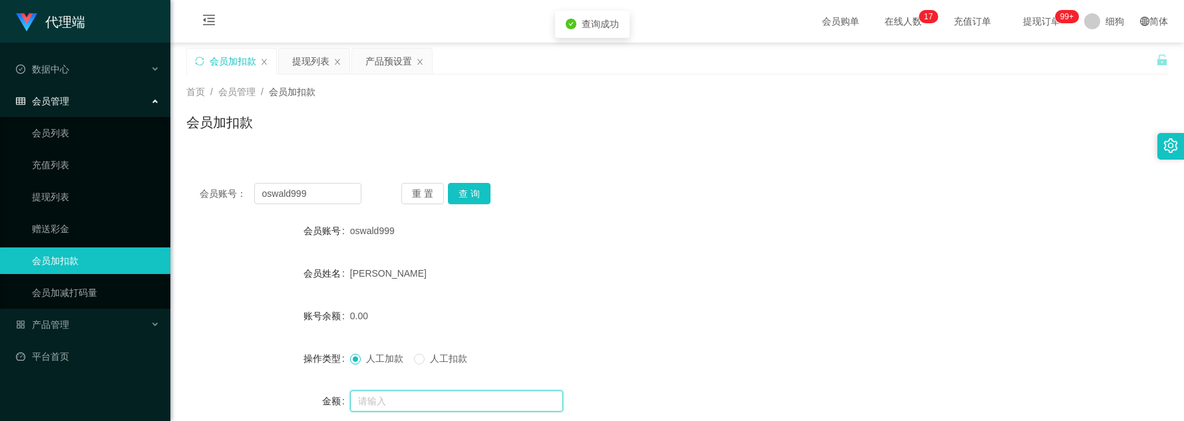
click at [405, 398] on input "text" at bounding box center [456, 401] width 213 height 21
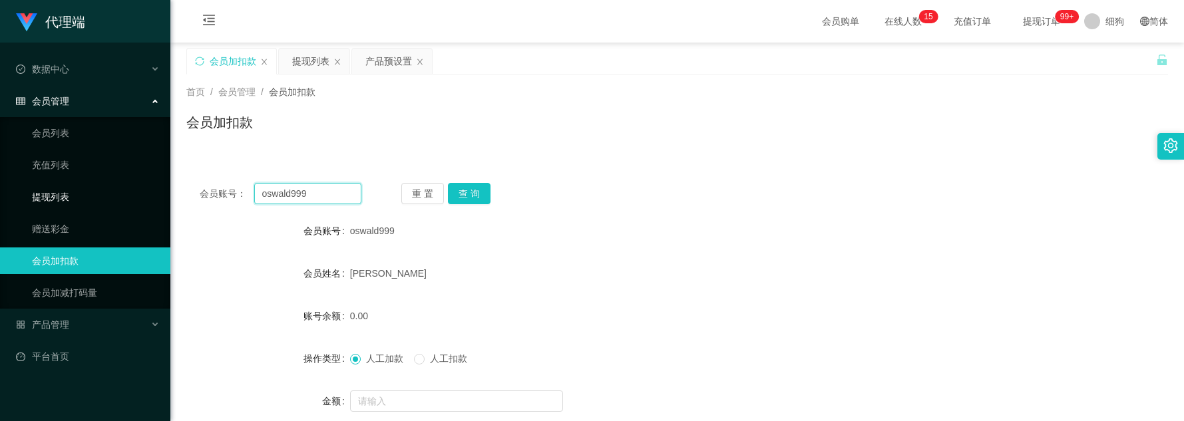
drag, startPoint x: 345, startPoint y: 196, endPoint x: 399, endPoint y: 204, distance: 54.5
paste input "9451243"
type input "94512439"
drag, startPoint x: 481, startPoint y: 200, endPoint x: 477, endPoint y: 212, distance: 12.0
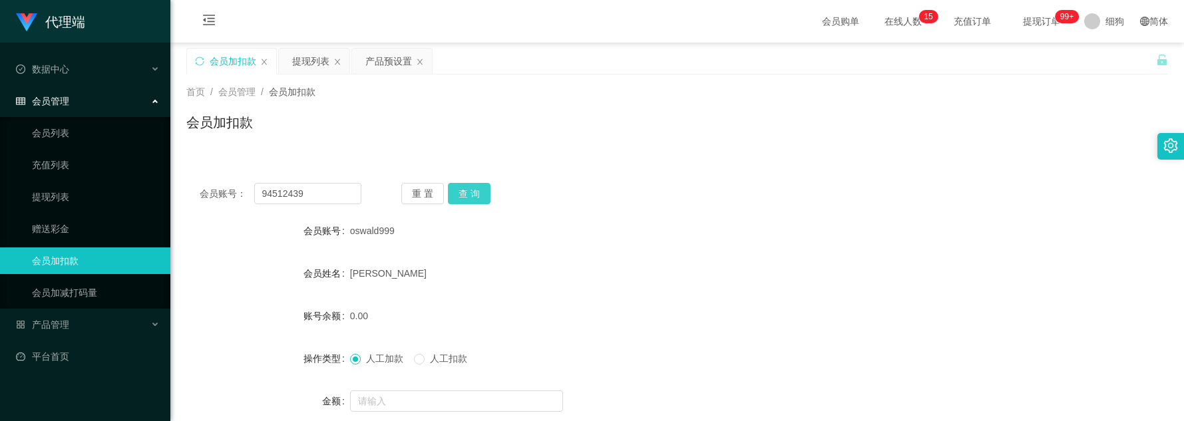
click at [481, 200] on button "查 询" at bounding box center [469, 193] width 43 height 21
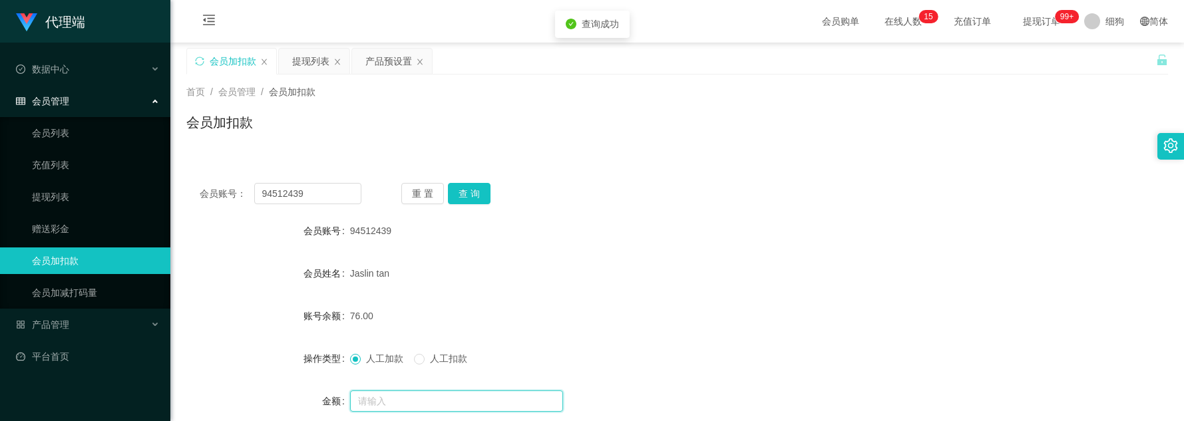
click at [417, 404] on input "text" at bounding box center [456, 401] width 213 height 21
type input "/"
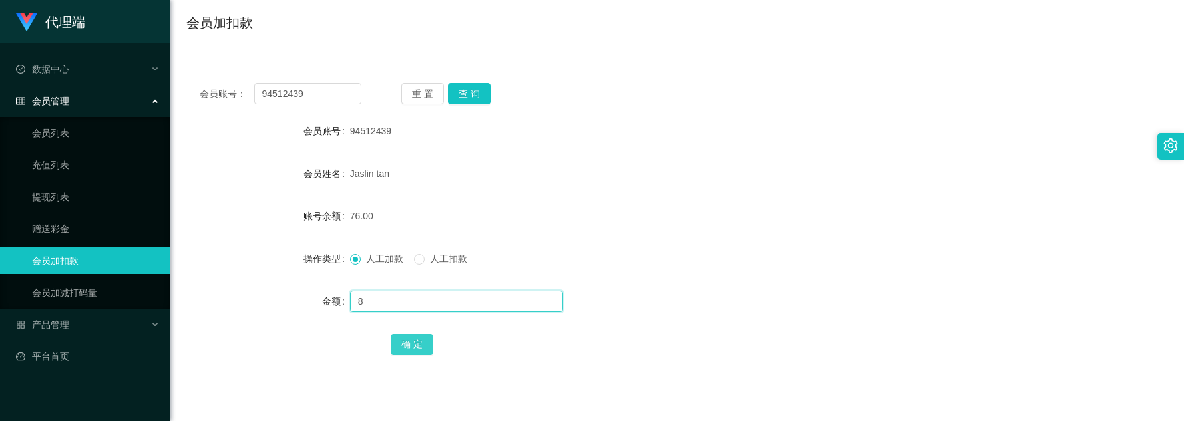
type input "8"
click at [410, 346] on button "确 定" at bounding box center [412, 344] width 43 height 21
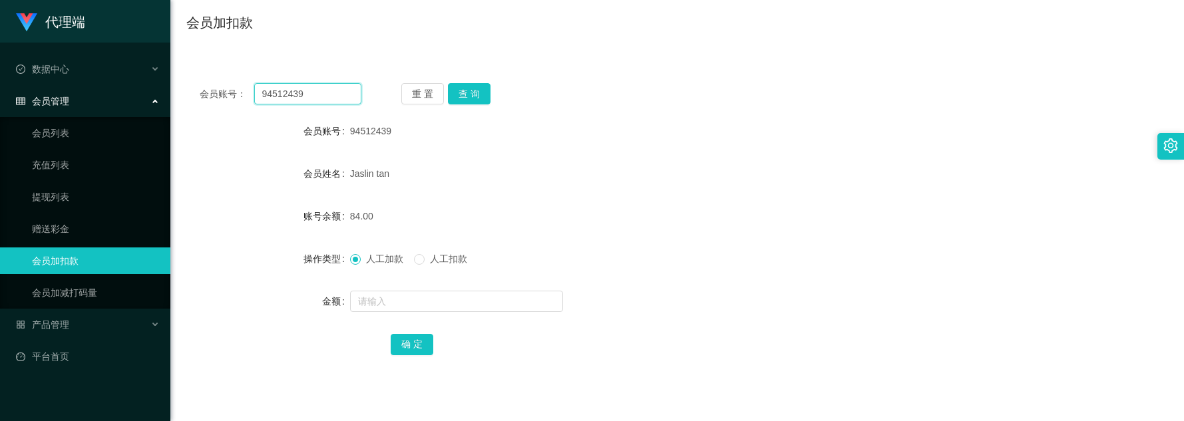
drag, startPoint x: 329, startPoint y: 92, endPoint x: 234, endPoint y: 92, distance: 95.8
click at [234, 92] on div "会员账号： 94512439" at bounding box center [281, 93] width 162 height 21
type input "5741"
click at [473, 96] on button "查 询" at bounding box center [469, 93] width 43 height 21
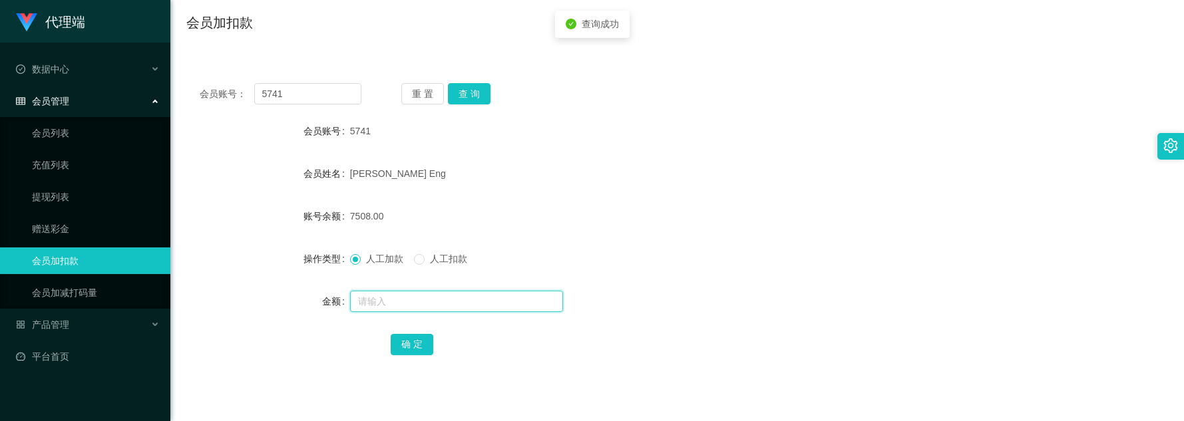
click at [420, 296] on input "text" at bounding box center [456, 301] width 213 height 21
type input "8"
click at [409, 338] on button "确 定" at bounding box center [412, 344] width 43 height 21
drag, startPoint x: 673, startPoint y: 248, endPoint x: 667, endPoint y: 236, distance: 12.8
click at [673, 248] on div "人工加款 人工扣款" at bounding box center [636, 259] width 572 height 27
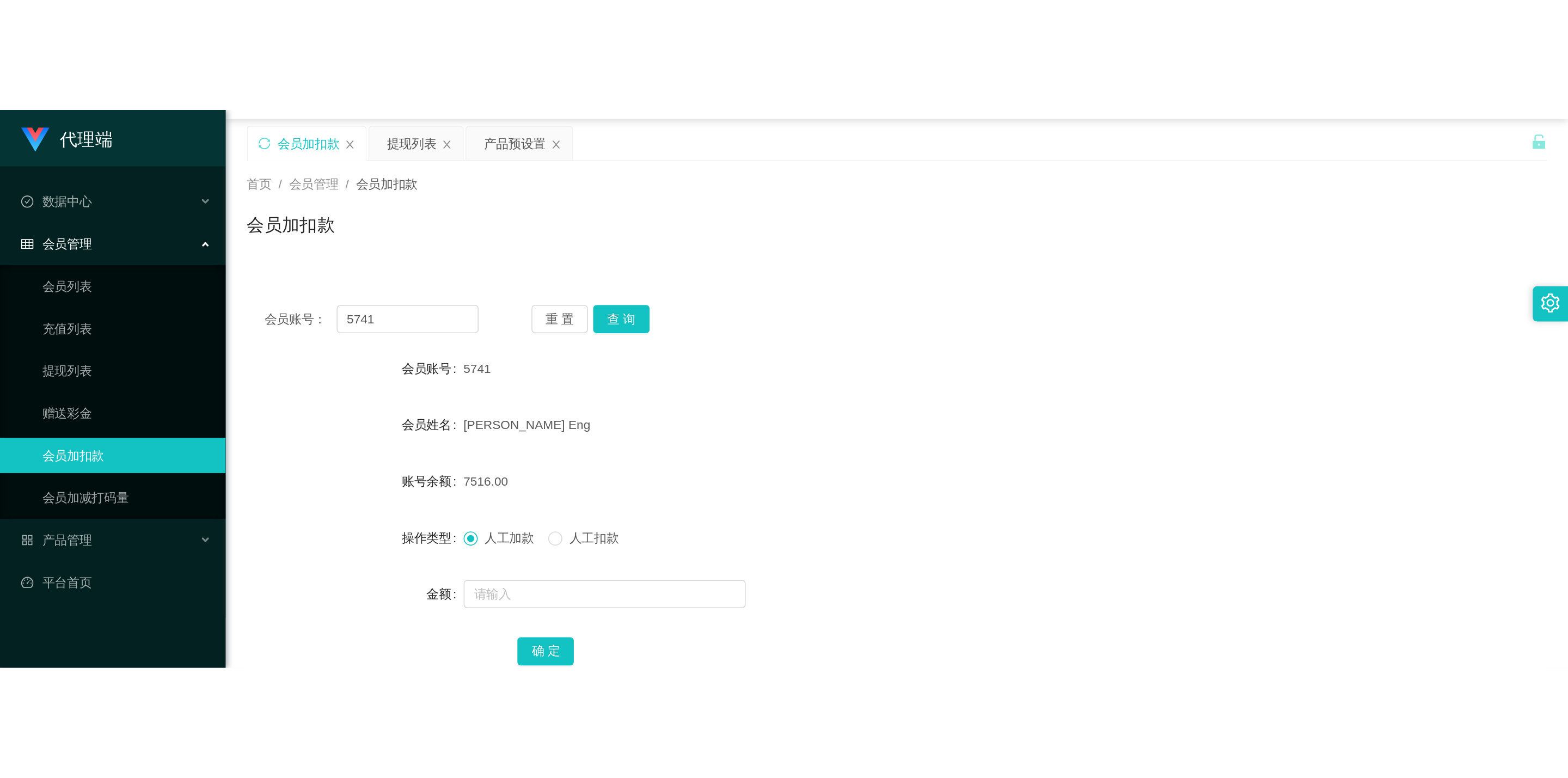
scroll to position [0, 0]
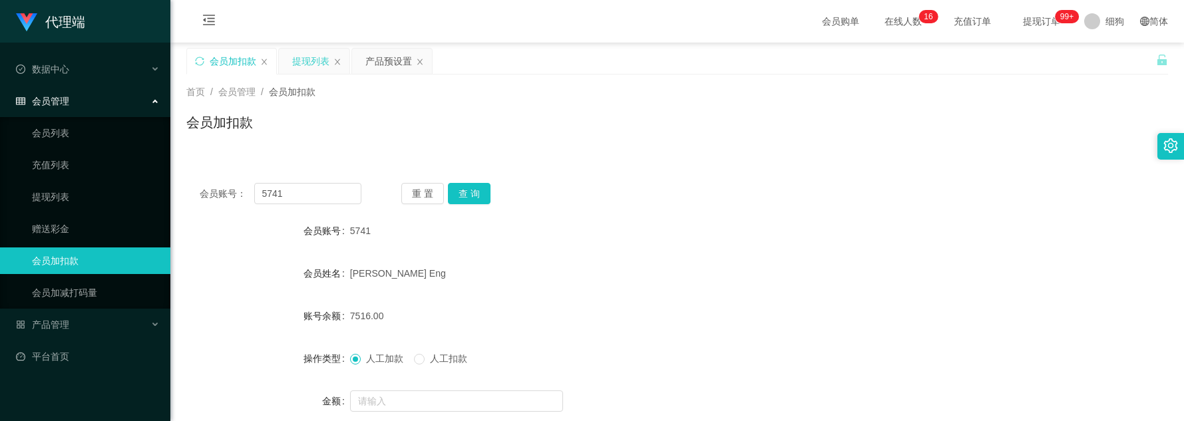
click at [308, 65] on div "提现列表" at bounding box center [310, 61] width 37 height 25
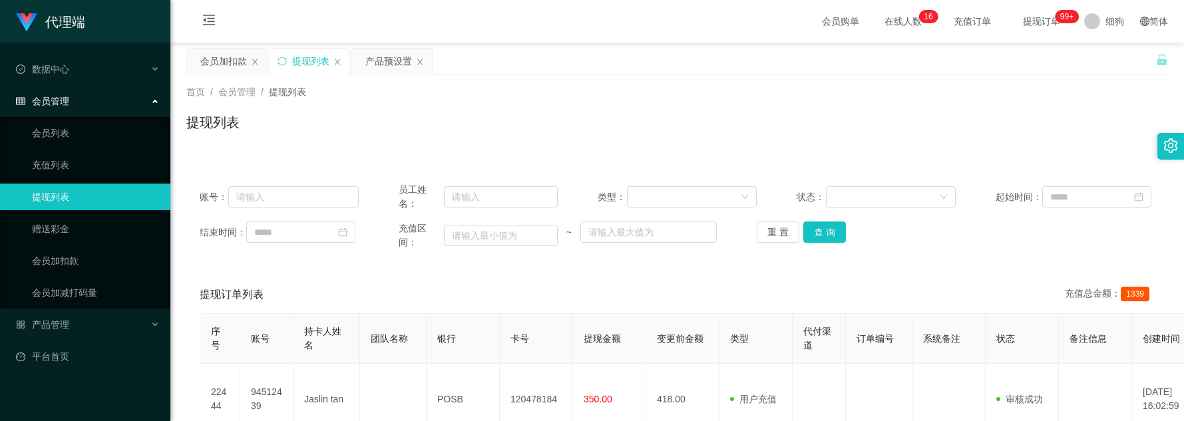
click at [325, 208] on div "账号：" at bounding box center [279, 197] width 159 height 28
click at [337, 202] on input "text" at bounding box center [293, 196] width 130 height 21
paste input "oswald999"
type input "oswald999"
click at [817, 234] on button "查 询" at bounding box center [824, 232] width 43 height 21
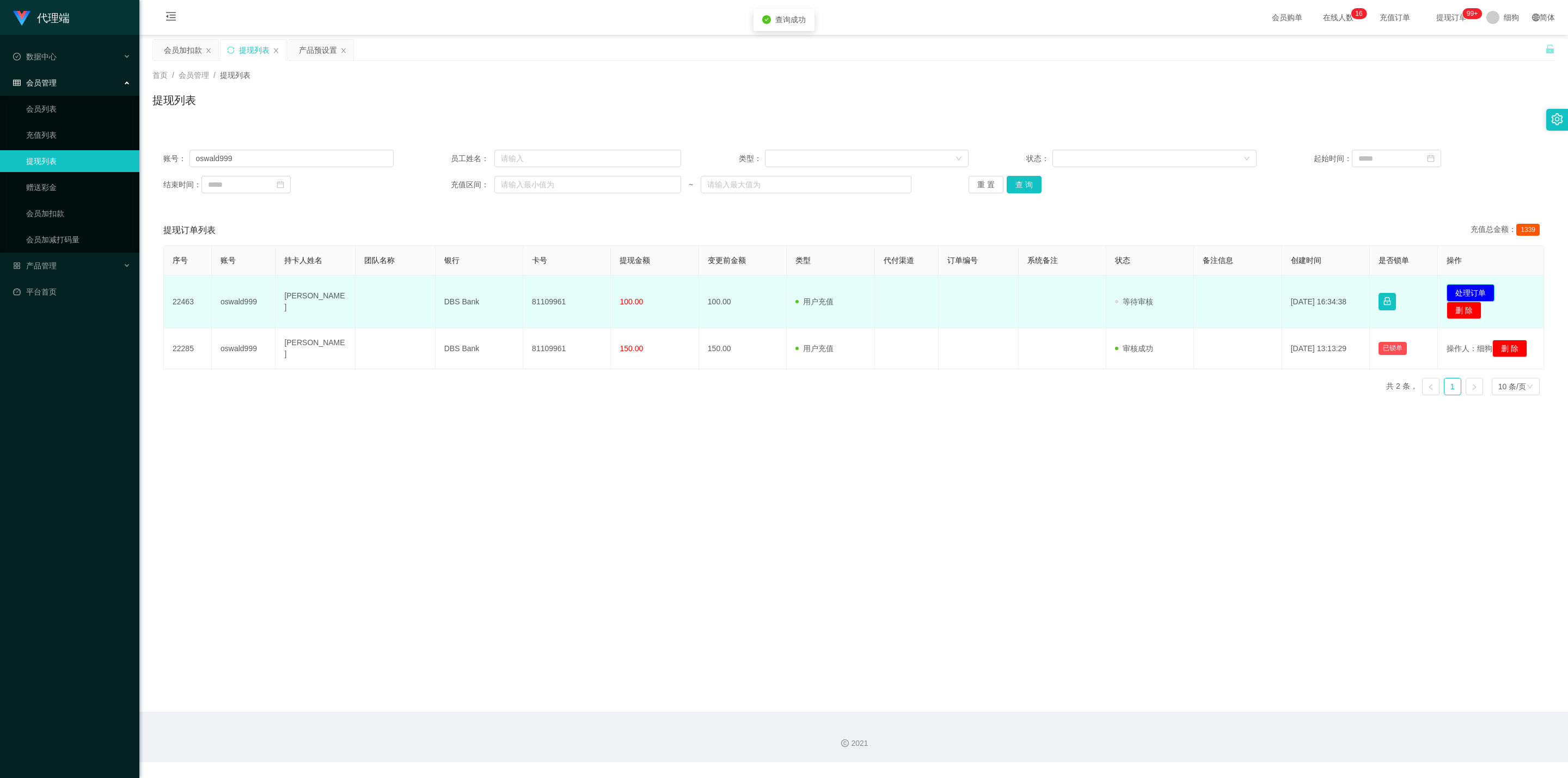
click at [968, 295] on button "处理订单" at bounding box center [1471, 292] width 48 height 17
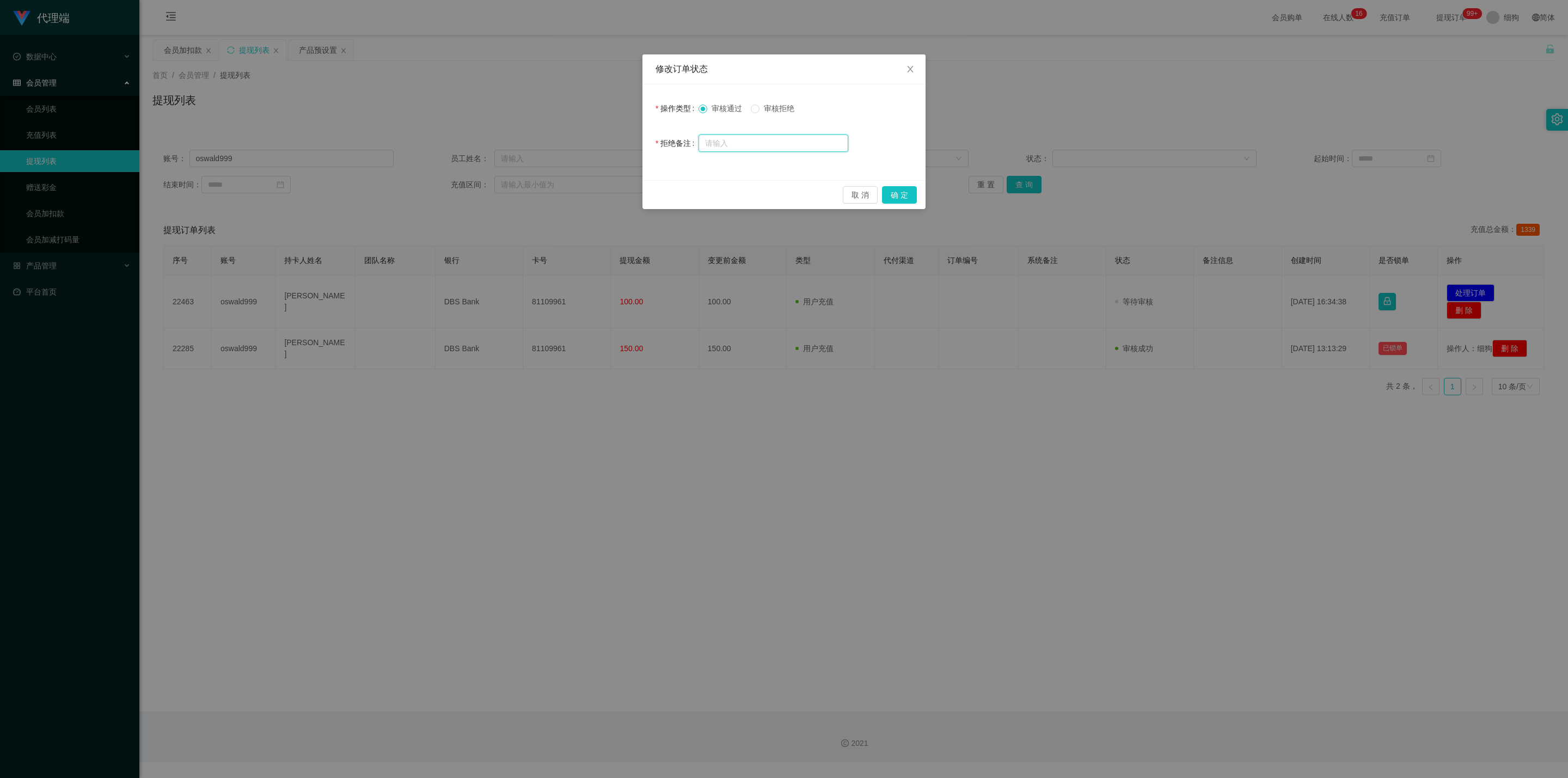
click at [782, 142] on input "text" at bounding box center [773, 142] width 150 height 17
type input "n"
type input "尊敬的成员，您好，您没有按照本次活动商城派发的任务完成，请联系您的助理完成商城任务后申请回款，带来不便请谅解。"
click at [773, 105] on span "审核拒绝" at bounding box center [779, 108] width 39 height 9
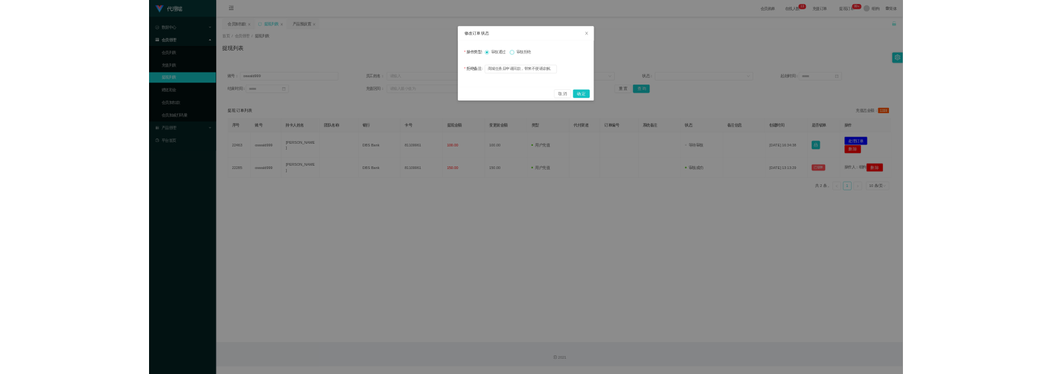
scroll to position [0, 0]
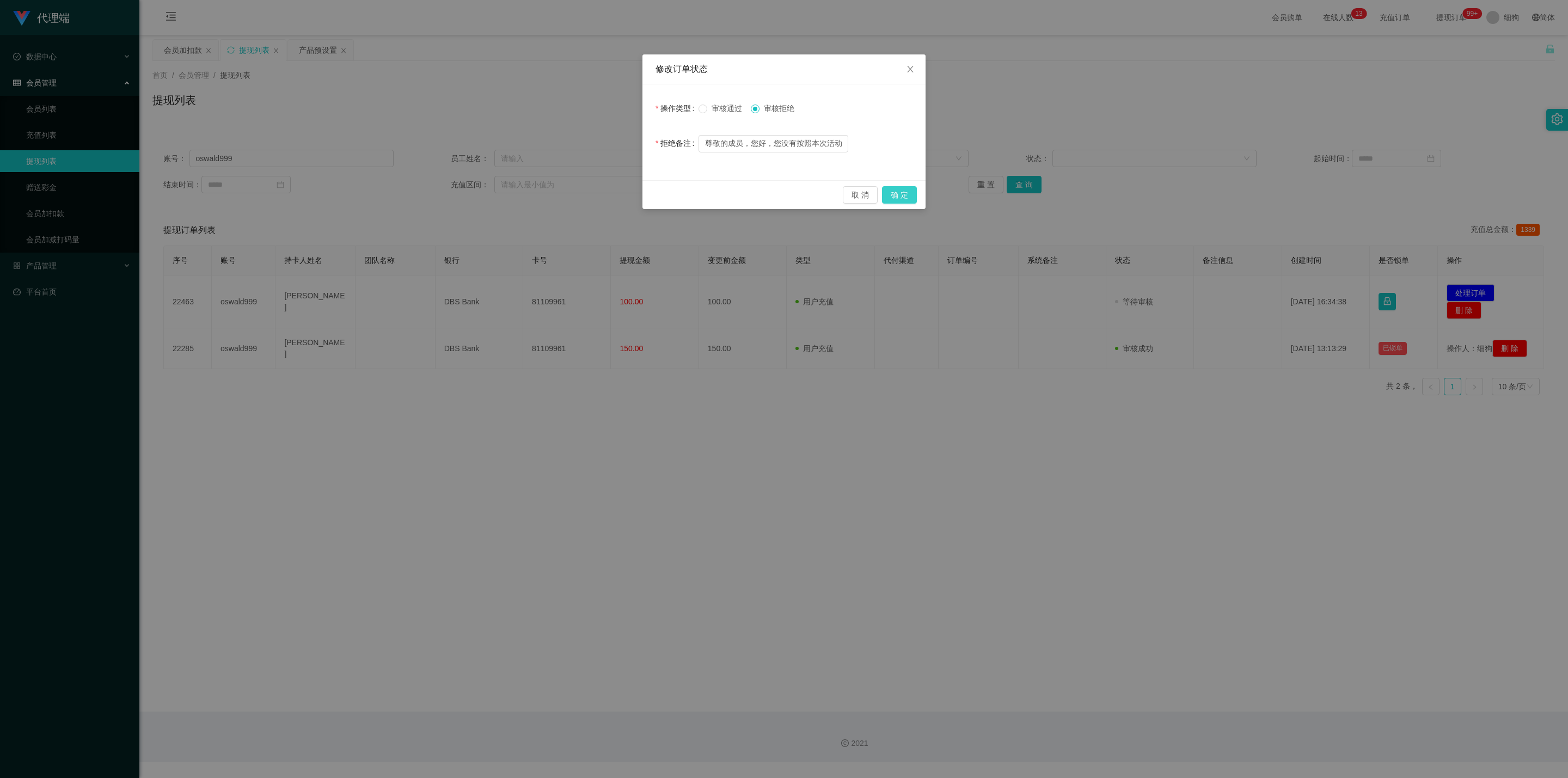
click at [907, 198] on button "确 定" at bounding box center [899, 195] width 35 height 17
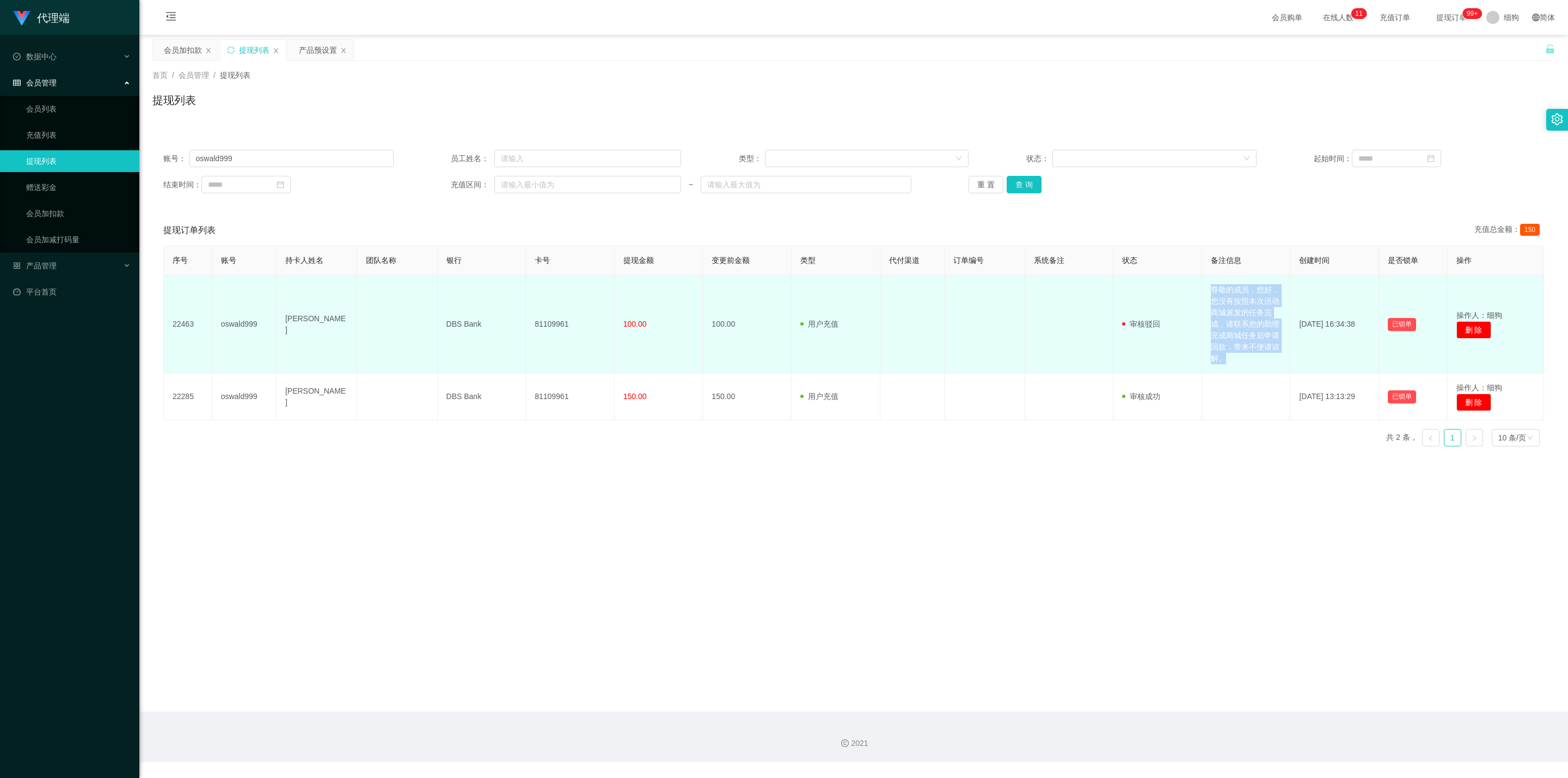
drag, startPoint x: 1228, startPoint y: 361, endPoint x: 1202, endPoint y: 286, distance: 79.4
click at [968, 286] on td "尊敬的成员，您好，您没有按照本次活动商城派发的任务完成，请联系您的助理完成商城任务后申请回款，带来不便请谅解。" at bounding box center [1246, 325] width 88 height 98
drag, startPoint x: 1254, startPoint y: 313, endPoint x: 1256, endPoint y: 319, distance: 6.3
click at [968, 313] on td "尊敬的成员，您好，您没有按照本次活动商城派发的任务完成，请联系您的助理完成商城任务后申请回款，带来不便请谅解。" at bounding box center [1246, 325] width 88 height 98
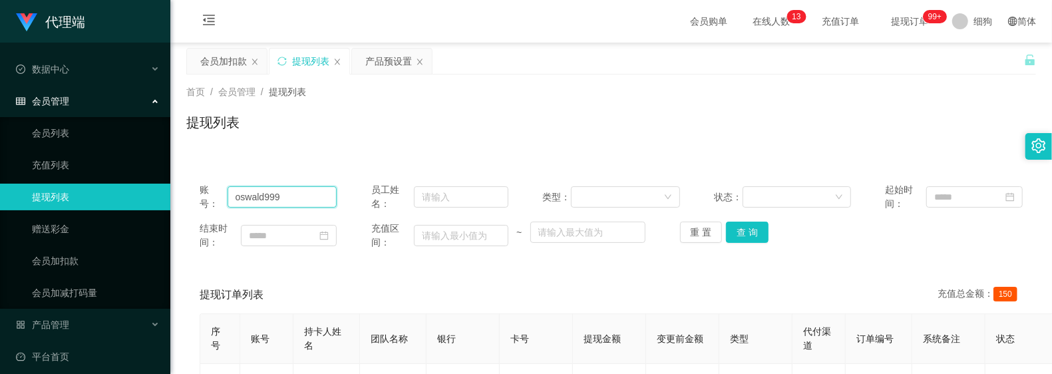
click at [305, 190] on input "oswald999" at bounding box center [283, 196] width 110 height 21
click at [241, 67] on div "会员加扣款" at bounding box center [223, 61] width 47 height 25
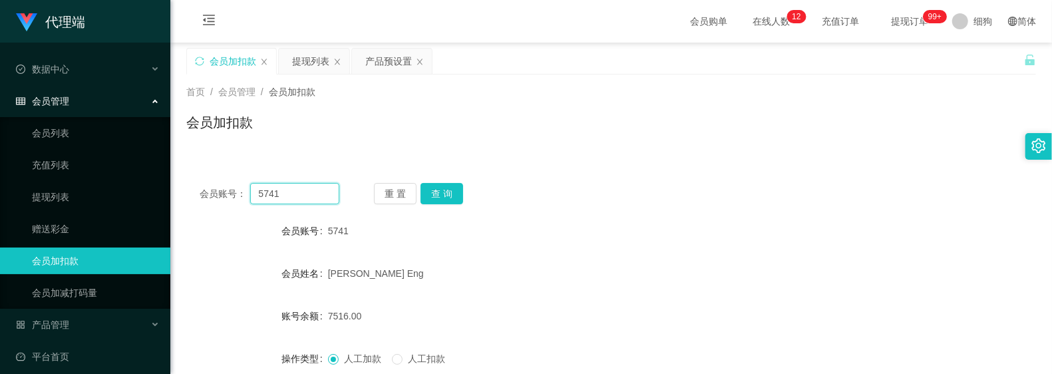
drag, startPoint x: 314, startPoint y: 201, endPoint x: 169, endPoint y: 193, distance: 145.3
paste input "oswald999"
type input "oswald999"
click at [464, 195] on div "重 置 查 询" at bounding box center [444, 193] width 140 height 21
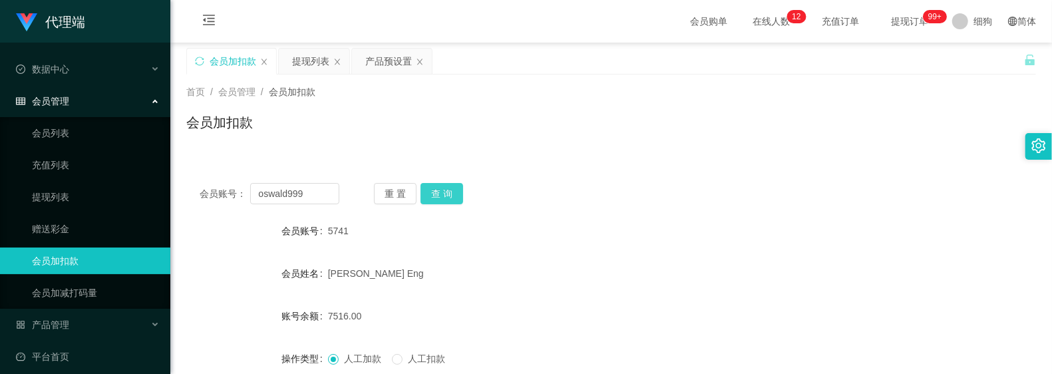
click at [445, 200] on button "查 询" at bounding box center [441, 193] width 43 height 21
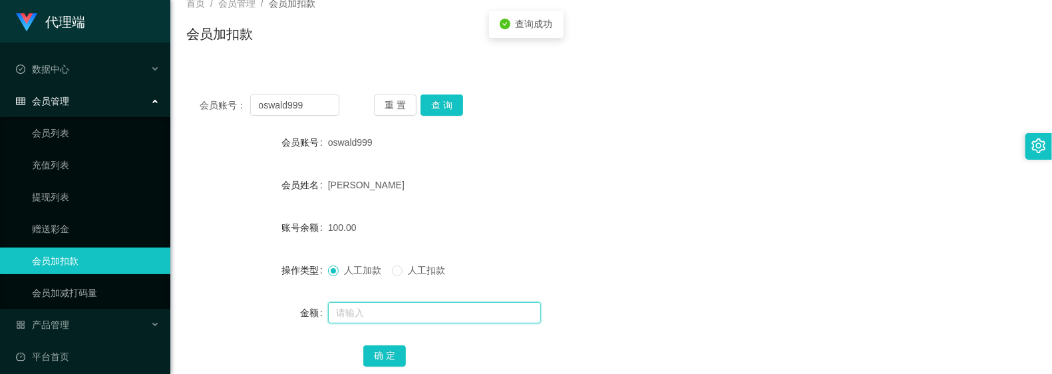
click at [381, 317] on input "text" at bounding box center [434, 312] width 213 height 21
type input "7"
type input "8"
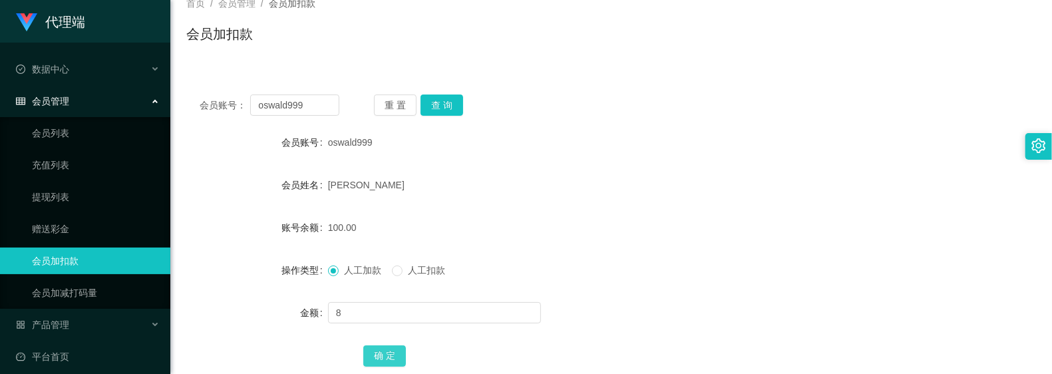
click at [379, 350] on button "确 定" at bounding box center [384, 355] width 43 height 21
click at [450, 104] on button "查 询" at bounding box center [441, 104] width 43 height 21
drag, startPoint x: 326, startPoint y: 104, endPoint x: 254, endPoint y: 113, distance: 72.5
click at [97, 97] on section "代理端 数据中心 会员管理 会员列表 充值列表 提现列表 赠送彩金 会员加扣款 会员加减打码量 产品管理 开奖记录 注单管理 产品列表 即时注单 产品预设置 …" at bounding box center [526, 377] width 1052 height 931
paste input "9451243"
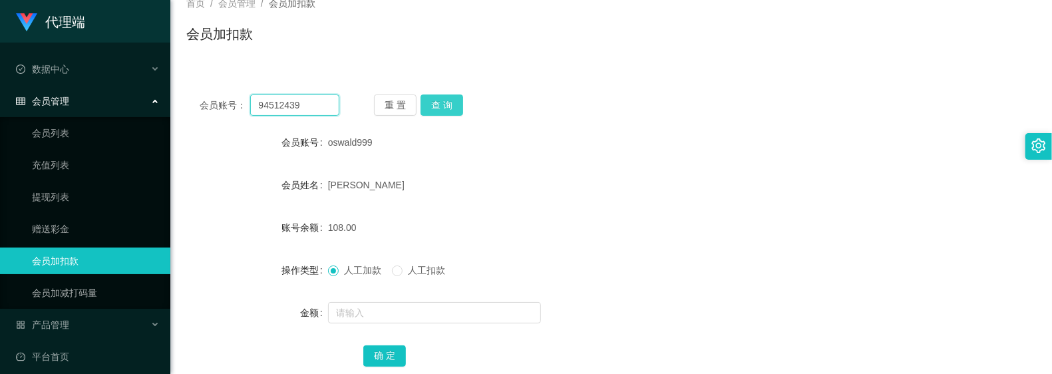
type input "94512439"
drag, startPoint x: 440, startPoint y: 104, endPoint x: 432, endPoint y: 120, distance: 18.2
click at [440, 104] on button "查 询" at bounding box center [441, 104] width 43 height 21
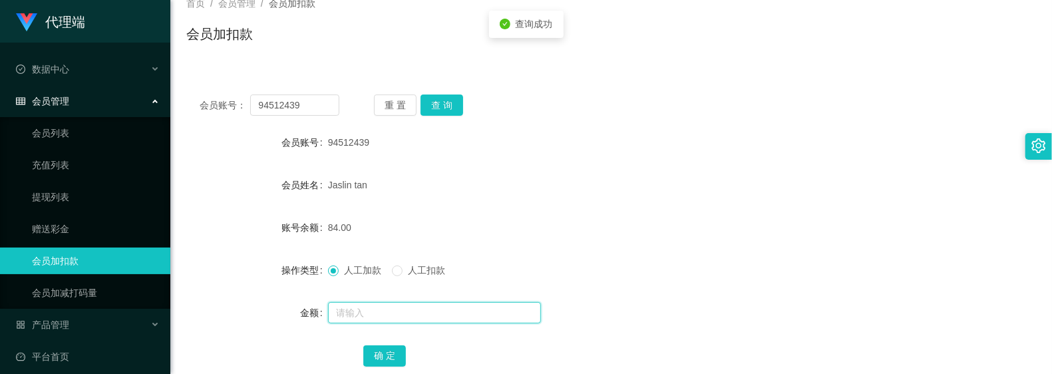
click at [399, 307] on input "text" at bounding box center [434, 312] width 213 height 21
type input "38"
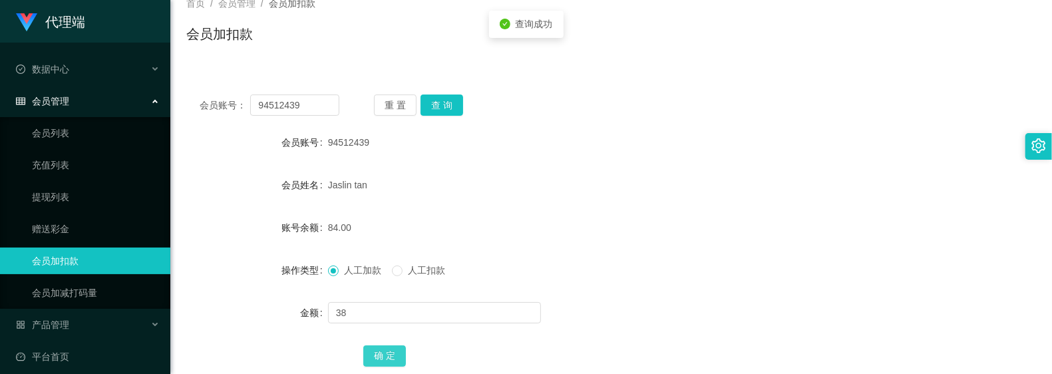
drag, startPoint x: 366, startPoint y: 360, endPoint x: 381, endPoint y: 351, distance: 17.6
click at [366, 360] on button "确 定" at bounding box center [384, 355] width 43 height 21
click at [589, 174] on div "Jaslin tan" at bounding box center [576, 185] width 496 height 27
drag, startPoint x: 754, startPoint y: 228, endPoint x: 765, endPoint y: 213, distance: 18.5
click at [754, 228] on div "122.00" at bounding box center [576, 227] width 496 height 27
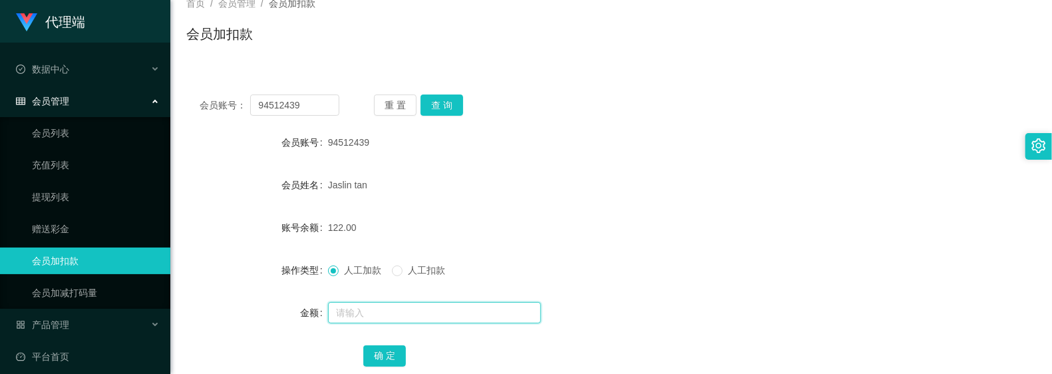
click at [393, 306] on input "text" at bounding box center [434, 312] width 213 height 21
type input "8"
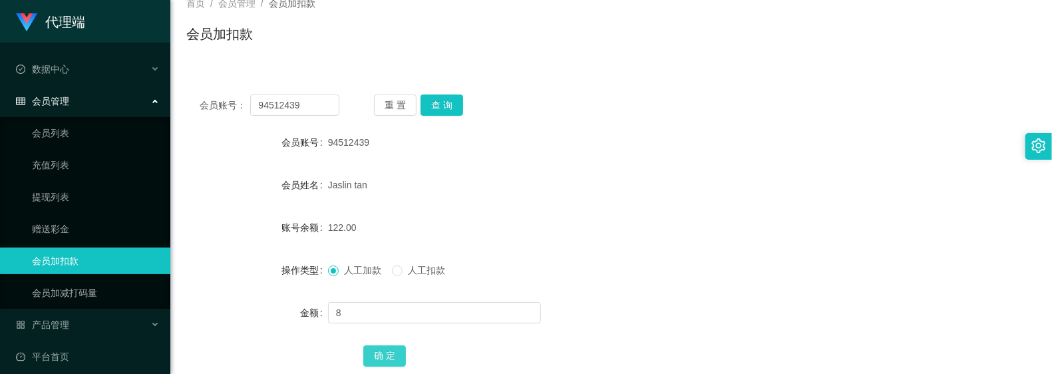
click at [371, 357] on button "确 定" at bounding box center [384, 355] width 43 height 21
drag, startPoint x: 315, startPoint y: 110, endPoint x: 182, endPoint y: 94, distance: 133.3
click at [182, 94] on main "关闭左侧 关闭右侧 关闭其它 刷新页面 会员加扣款 提现列表 产品预设置 首页 / 会员管理 / 会员加扣款 / 会员加扣款 会员账号： 94512439 重…" at bounding box center [611, 367] width 882 height 827
paste input "5741"
type input "5741"
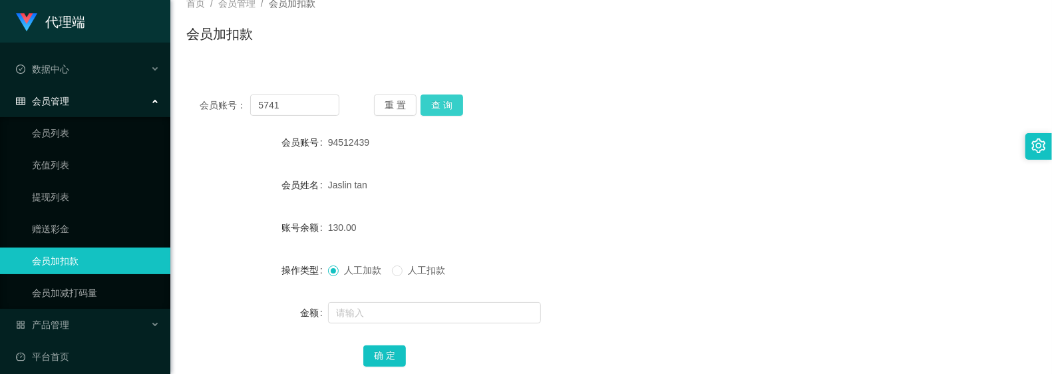
click at [444, 109] on button "查 询" at bounding box center [441, 104] width 43 height 21
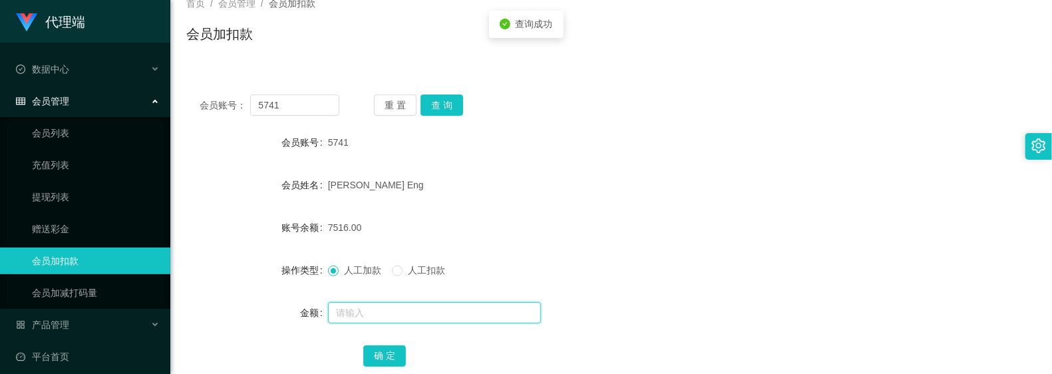
click at [360, 319] on input "text" at bounding box center [434, 312] width 213 height 21
type input "8"
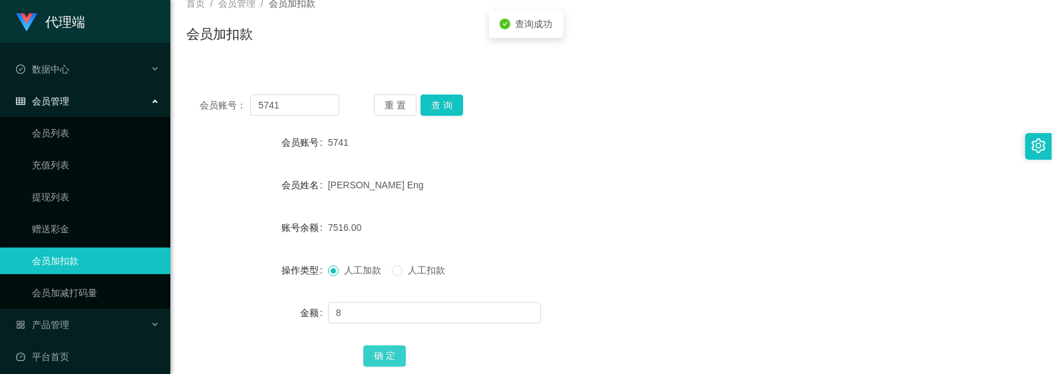
click at [383, 349] on button "确 定" at bounding box center [384, 355] width 43 height 21
drag, startPoint x: 309, startPoint y: 110, endPoint x: 410, endPoint y: 130, distance: 102.4
click at [201, 104] on div "会员账号： 5741" at bounding box center [270, 104] width 140 height 21
paste input "94512439"
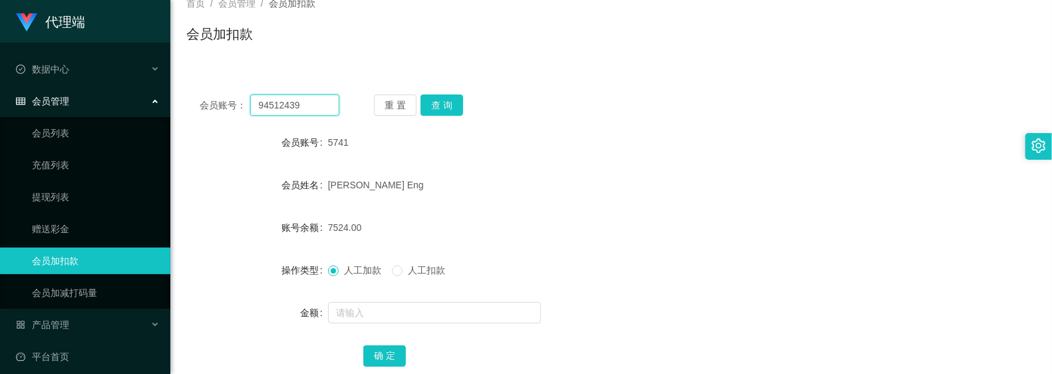
type input "94512439"
click at [435, 114] on button "查 询" at bounding box center [441, 104] width 43 height 21
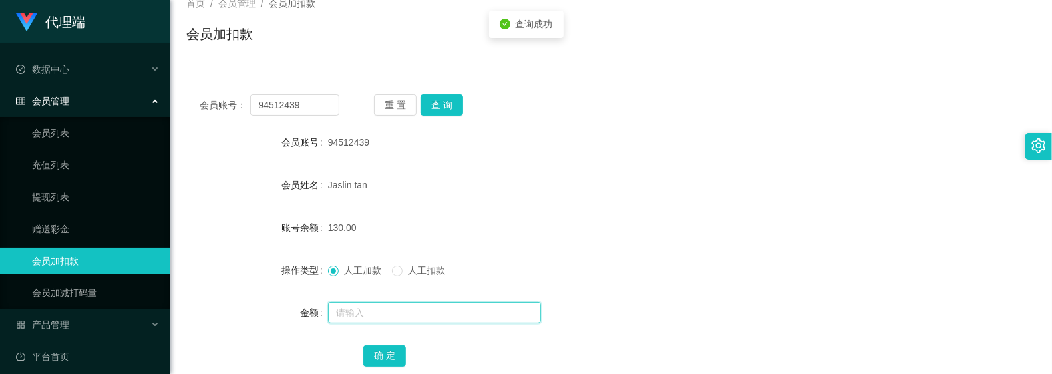
click at [384, 307] on input "text" at bounding box center [434, 312] width 213 height 21
type input "8"
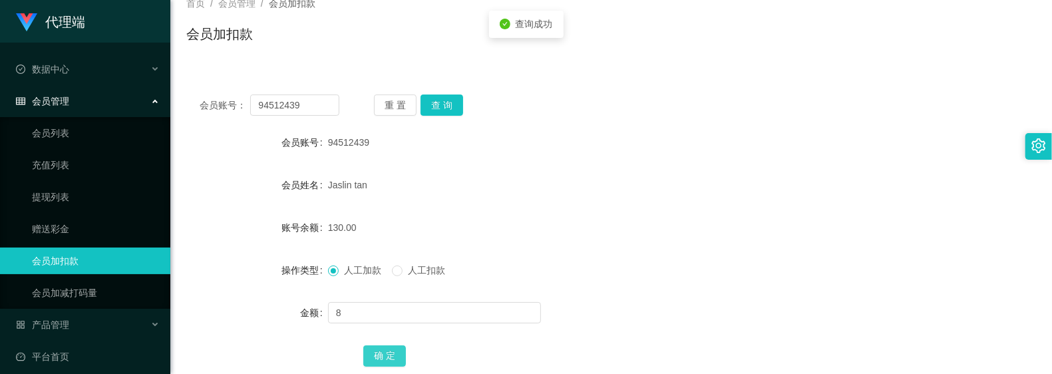
click at [368, 360] on button "确 定" at bounding box center [384, 355] width 43 height 21
drag, startPoint x: 315, startPoint y: 101, endPoint x: 196, endPoint y: 88, distance: 119.8
click at [196, 88] on div "会员账号： 94512439 重 置 查 询 会员账号 94512439 会员姓名 Jaslin tan 账号余额 138.00 操作类型 人工加款 人工扣款…" at bounding box center [611, 239] width 850 height 317
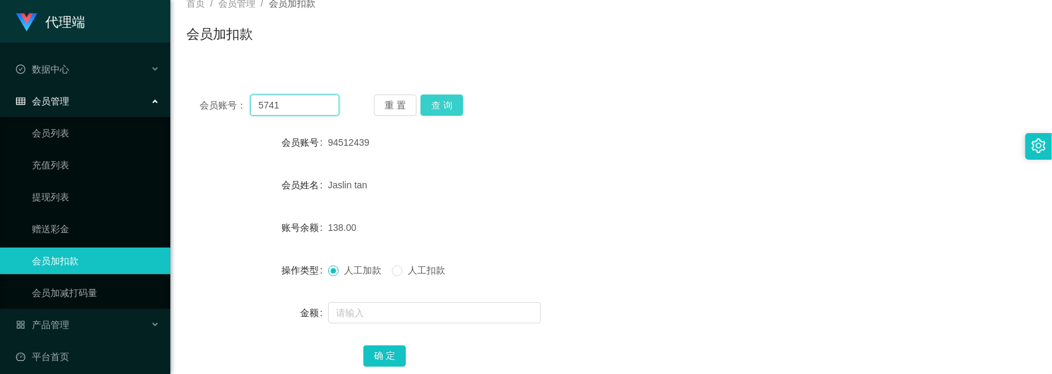
type input "5741"
click at [458, 102] on button "查 询" at bounding box center [441, 104] width 43 height 21
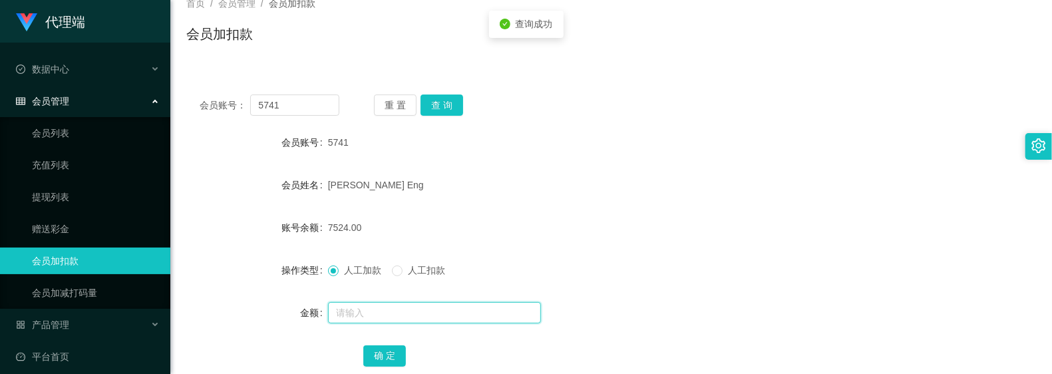
click at [400, 313] on input "text" at bounding box center [434, 312] width 213 height 21
type input "/"
type input "8"
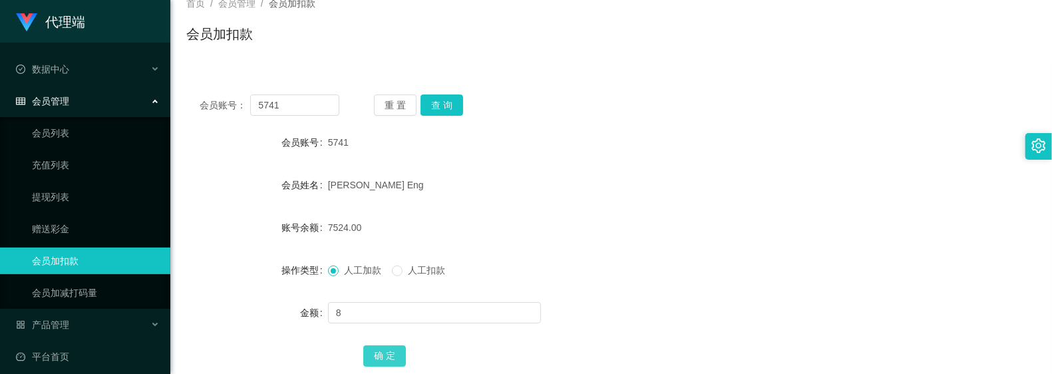
click at [397, 347] on button "确 定" at bounding box center [384, 355] width 43 height 21
drag, startPoint x: 563, startPoint y: 197, endPoint x: 566, endPoint y: 185, distance: 12.3
click at [564, 194] on div "[PERSON_NAME] Eng" at bounding box center [576, 185] width 496 height 27
drag, startPoint x: 371, startPoint y: 326, endPoint x: 382, endPoint y: 322, distance: 11.4
click at [375, 325] on form "会员账号 5741 会员姓名 Serene Chua Guek Eng 账号余额 7532.00 操作类型 人工加款 人工扣款 金额 确 定" at bounding box center [611, 249] width 850 height 240
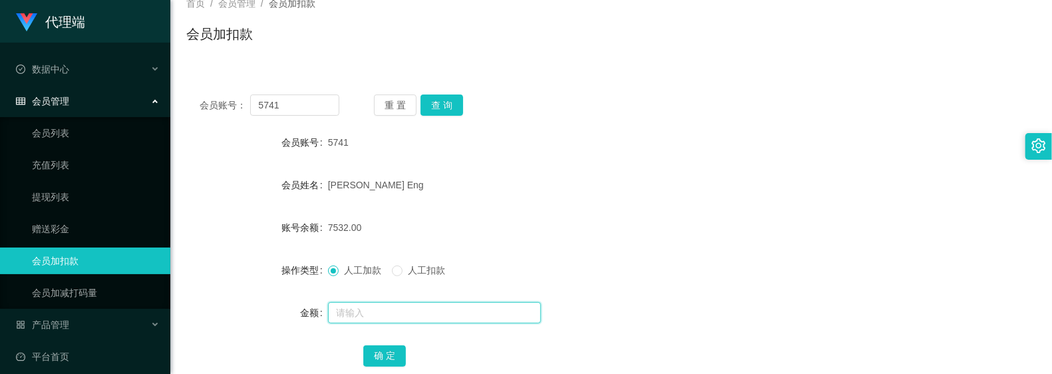
click at [382, 322] on input "text" at bounding box center [434, 312] width 213 height 21
type input "8"
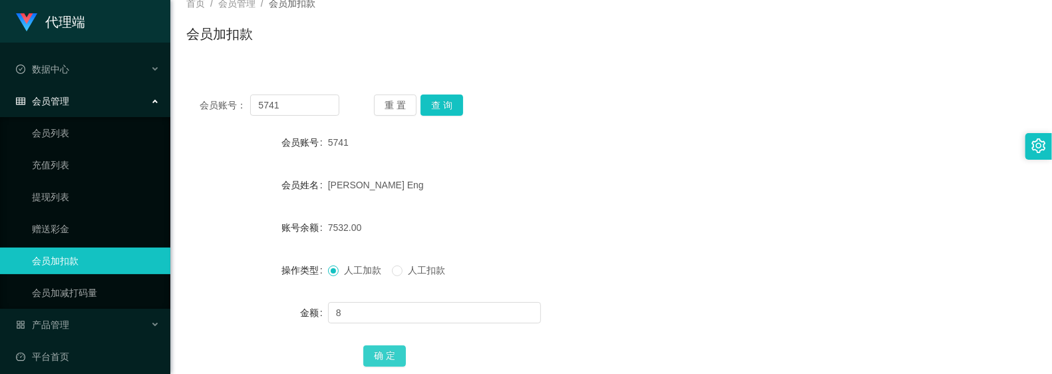
click at [385, 358] on button "确 定" at bounding box center [384, 355] width 43 height 21
click at [645, 257] on div "人工加款 人工扣款" at bounding box center [576, 270] width 496 height 27
click at [574, 182] on div "[PERSON_NAME] Eng" at bounding box center [576, 185] width 496 height 27
drag, startPoint x: 309, startPoint y: 114, endPoint x: 245, endPoint y: 108, distance: 64.2
click at [245, 108] on div "会员账号： 5741" at bounding box center [270, 104] width 140 height 21
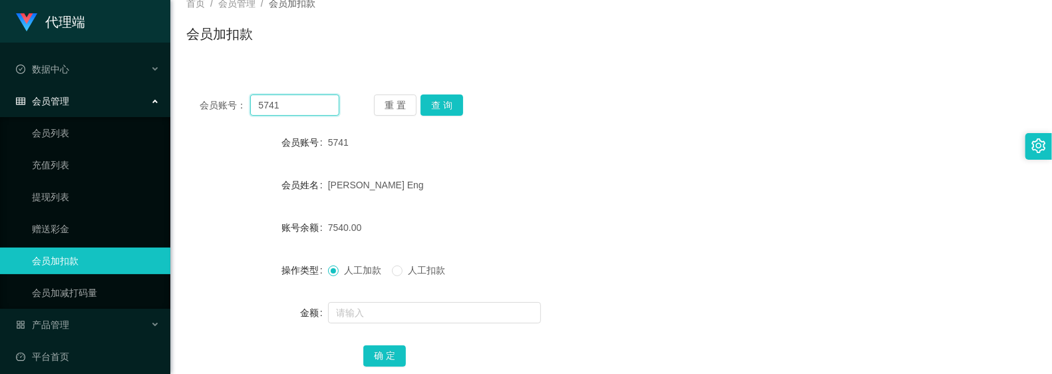
paste input "94512439"
type input "94512439"
drag, startPoint x: 451, startPoint y: 102, endPoint x: 439, endPoint y: 122, distance: 23.8
click at [451, 102] on button "查 询" at bounding box center [441, 104] width 43 height 21
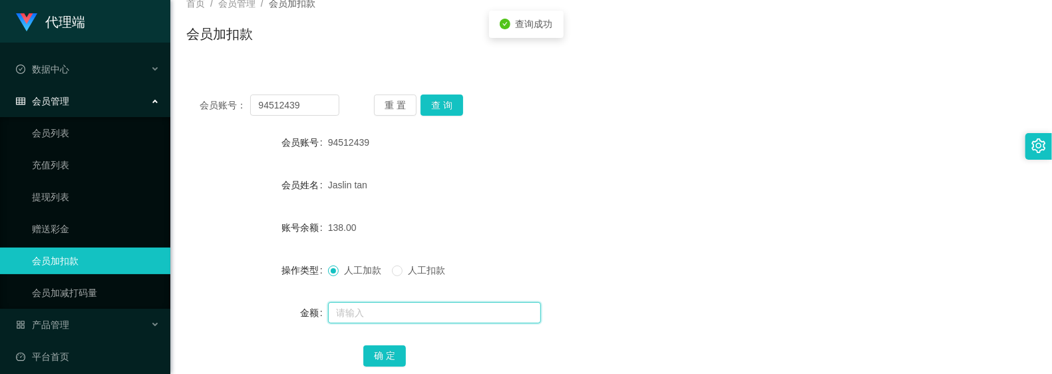
click at [381, 309] on input "text" at bounding box center [434, 312] width 213 height 21
type input "8"
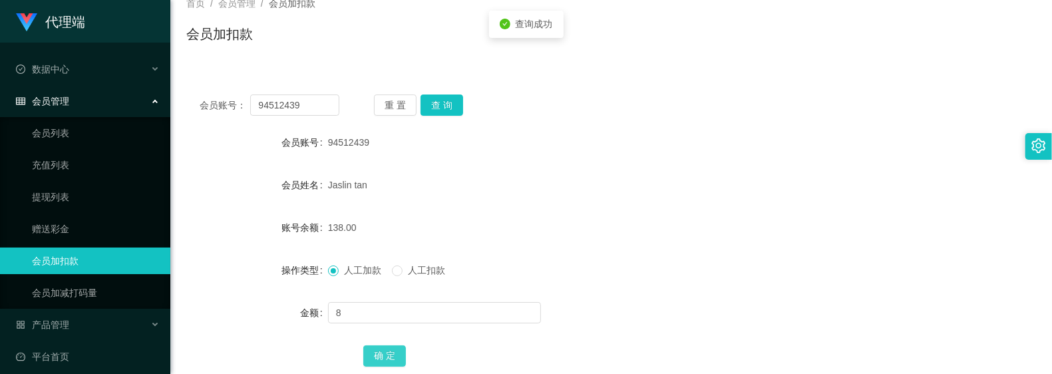
click at [382, 350] on button "确 定" at bounding box center [384, 355] width 43 height 21
click at [507, 205] on form "会员账号 94512439 会员姓名 Jaslin tan 账号余额 146.00 操作类型 人工加款 人工扣款 金额 确 定" at bounding box center [611, 249] width 850 height 240
click at [810, 123] on div "会员账号： 94512439 重 置 查 询 会员账号 94512439 会员姓名 Jaslin tan 账号余额 146.00 操作类型 人工加款 人工扣款…" at bounding box center [611, 239] width 850 height 317
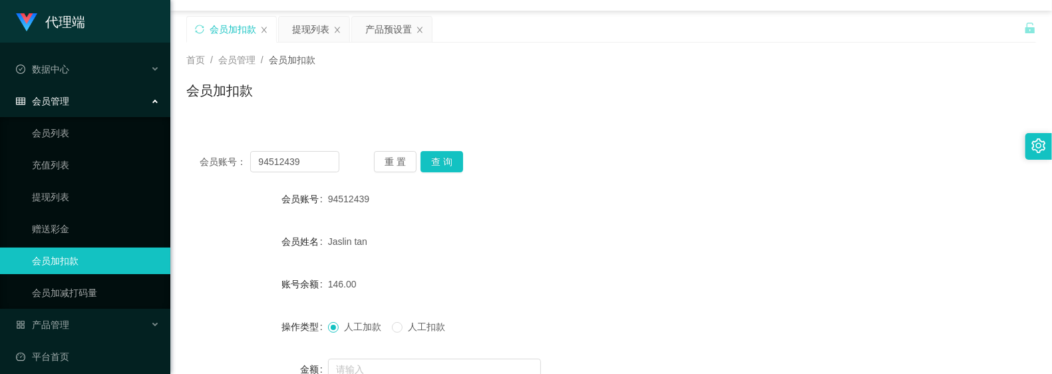
scroll to position [0, 0]
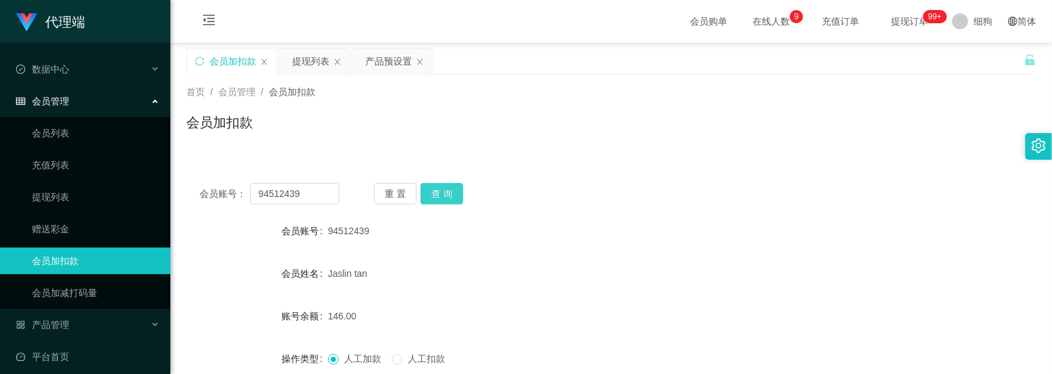
click at [443, 204] on button "查 询" at bounding box center [441, 193] width 43 height 21
click at [389, 62] on div "产品预设置" at bounding box center [388, 61] width 47 height 25
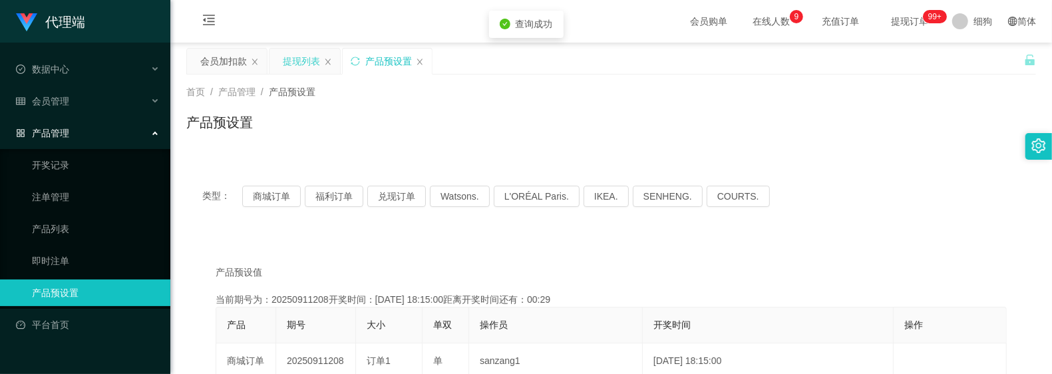
click at [301, 60] on div "提现列表" at bounding box center [301, 61] width 37 height 25
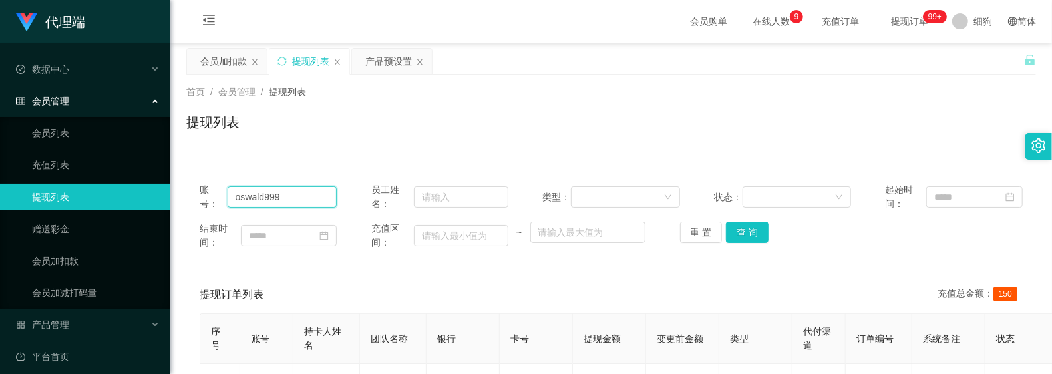
drag, startPoint x: 301, startPoint y: 197, endPoint x: 170, endPoint y: 192, distance: 131.2
paste input "9451243"
type input "94512439"
click at [743, 234] on button "查 询" at bounding box center [747, 232] width 43 height 21
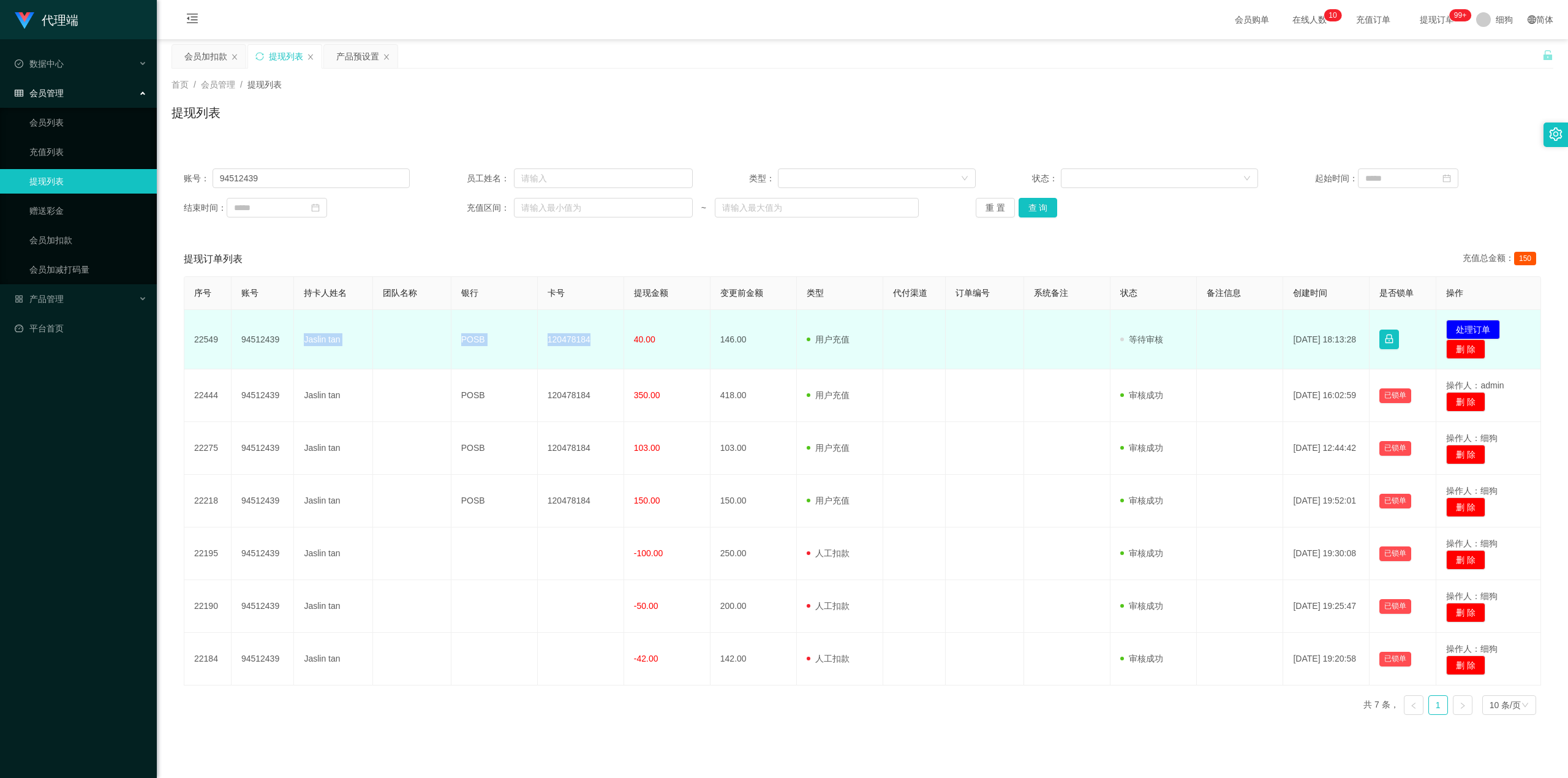
drag, startPoint x: 598, startPoint y: 339, endPoint x: 464, endPoint y: 321, distance: 135.2
click at [304, 343] on tr "22549 94512439 Jaslin tan POSB 120478184 40.00 146.00 用户充值 人工扣款 审核驳回 审核成功 等待审核 …" at bounding box center [863, 340] width 1357 height 60
copy tr "Jaslin tan POSB 120478184"
click at [578, 343] on td "120478184" at bounding box center [581, 340] width 87 height 60
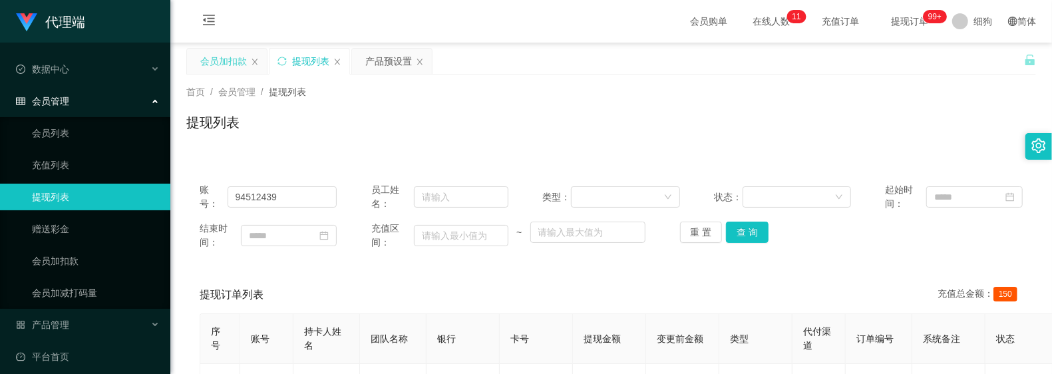
click at [221, 59] on div "会员加扣款" at bounding box center [223, 61] width 47 height 25
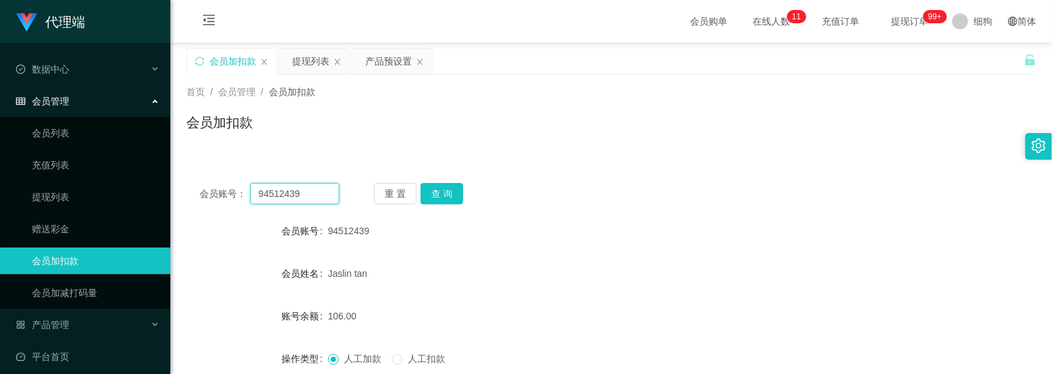
drag, startPoint x: 320, startPoint y: 195, endPoint x: 168, endPoint y: 198, distance: 151.7
click at [443, 200] on button "查 询" at bounding box center [441, 193] width 43 height 21
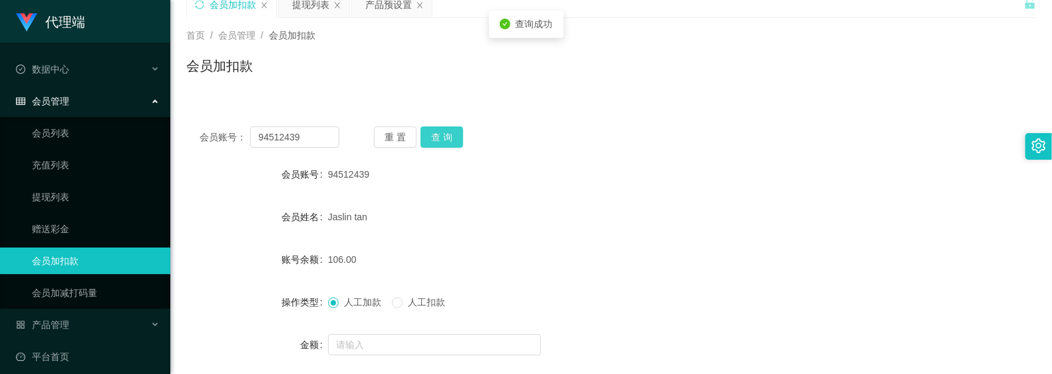
scroll to position [88, 0]
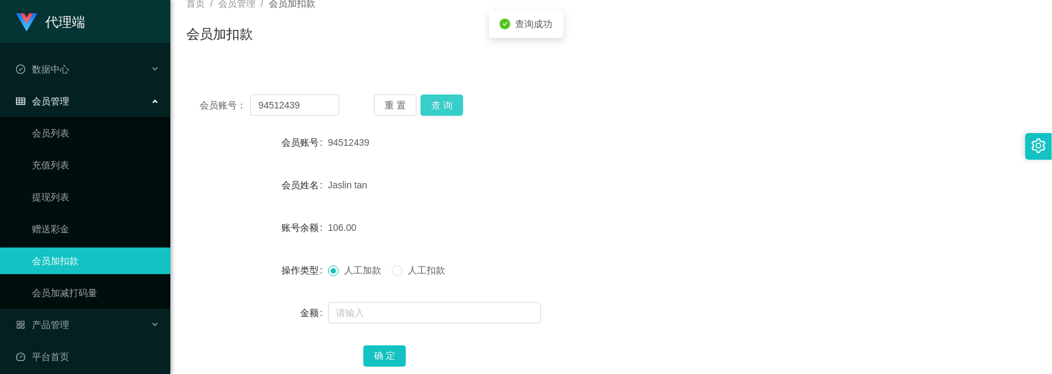
click at [440, 106] on button "查 询" at bounding box center [441, 104] width 43 height 21
click at [448, 102] on button "查 询" at bounding box center [441, 104] width 43 height 21
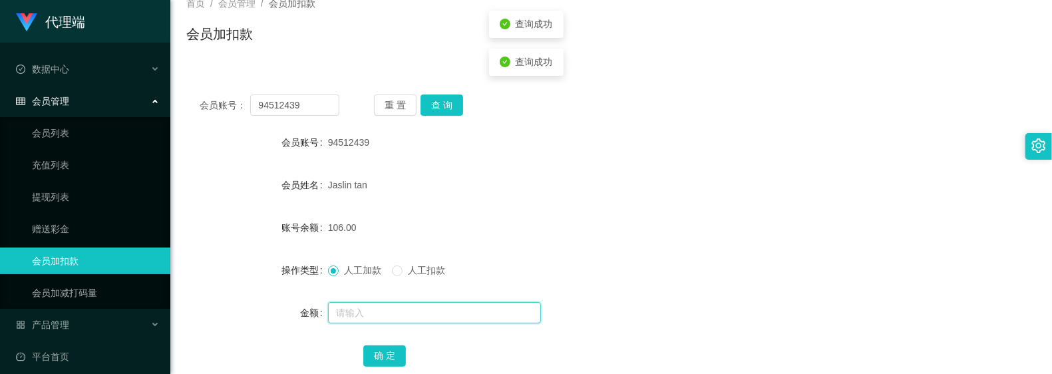
click at [390, 309] on input "text" at bounding box center [434, 312] width 213 height 21
type input "8"
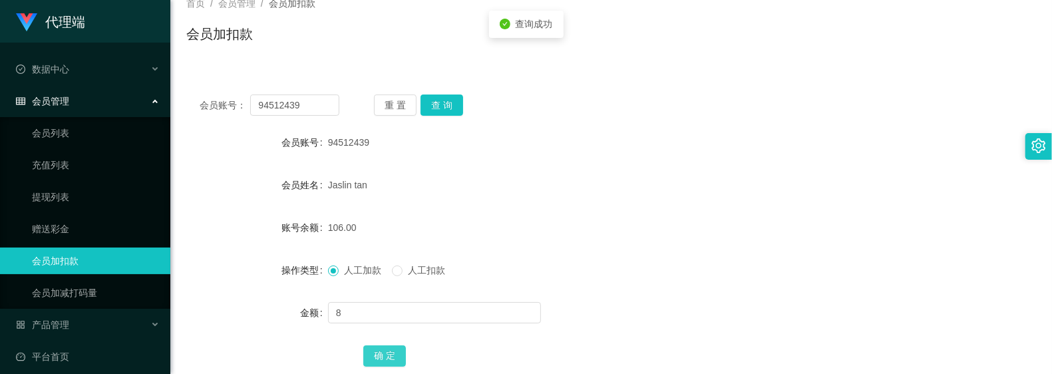
click at [395, 361] on button "确 定" at bounding box center [384, 355] width 43 height 21
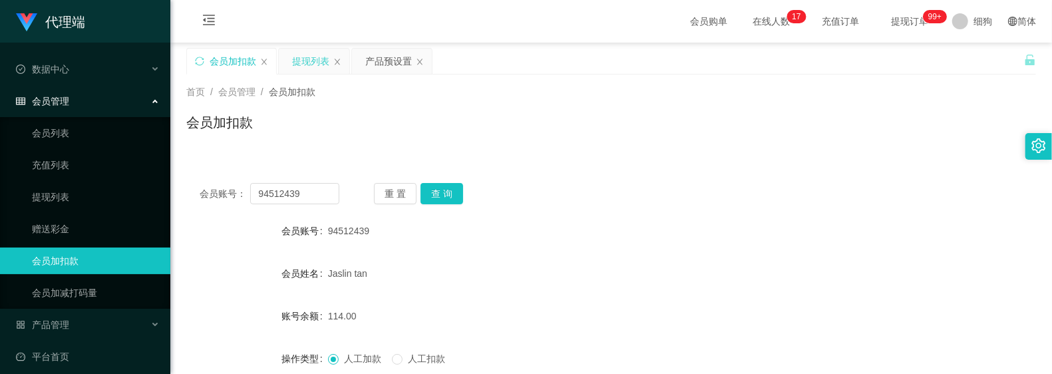
click at [299, 59] on div "提现列表" at bounding box center [310, 61] width 37 height 25
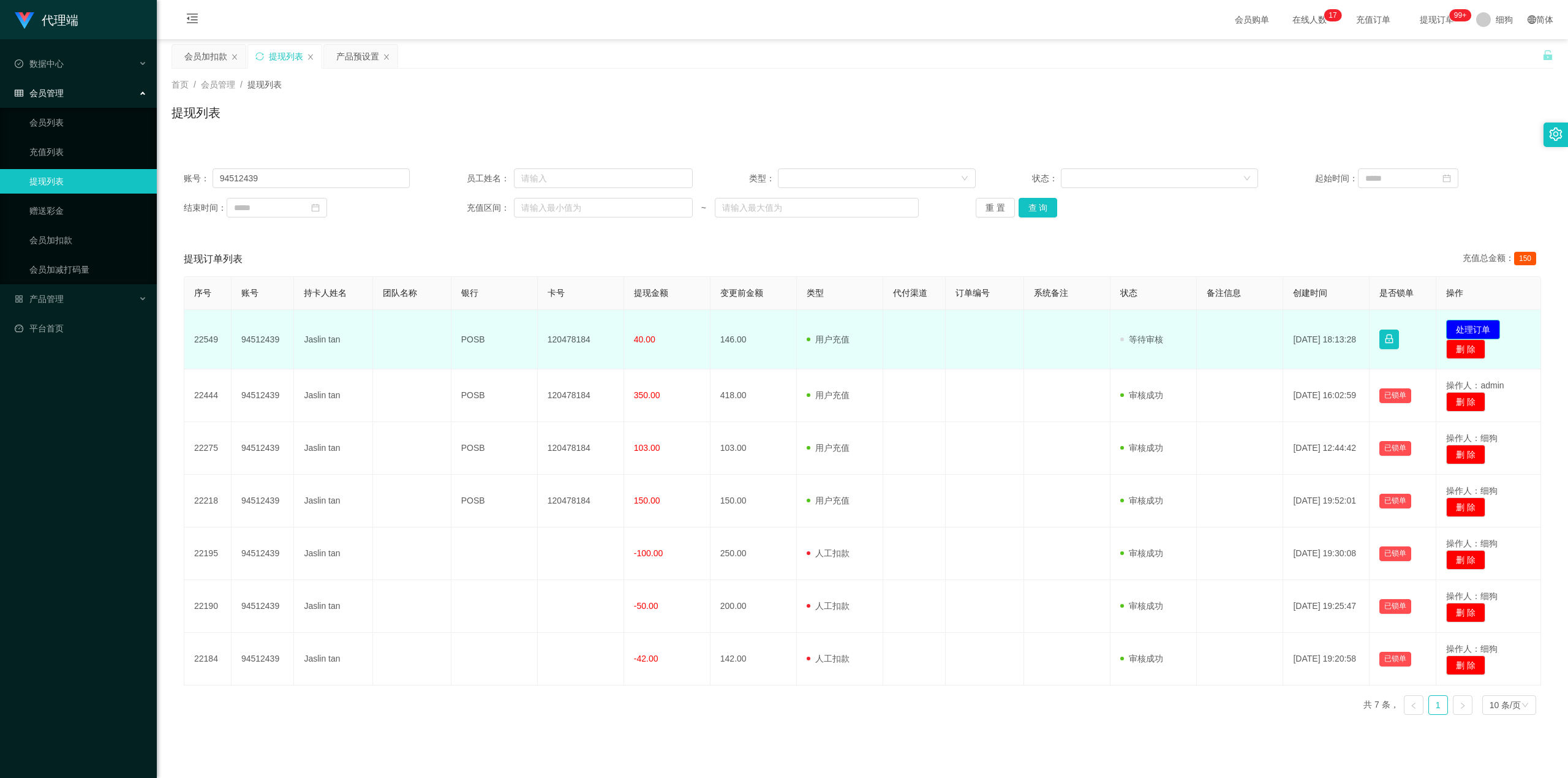
click at [1089, 330] on button "处理订单" at bounding box center [1473, 329] width 54 height 19
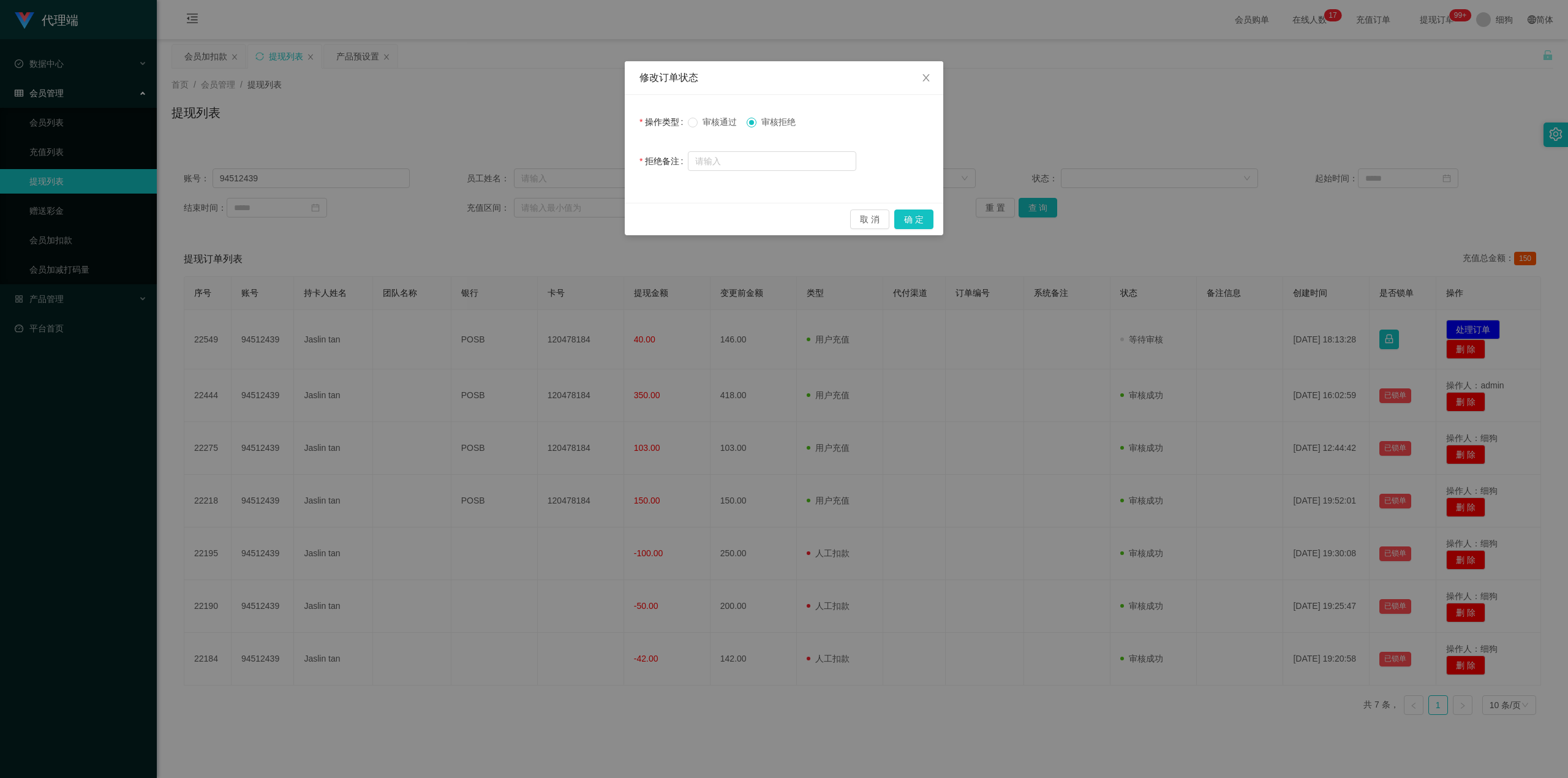
click at [726, 121] on span "审核通过" at bounding box center [720, 122] width 44 height 10
click at [912, 219] on button "确 定" at bounding box center [913, 219] width 40 height 19
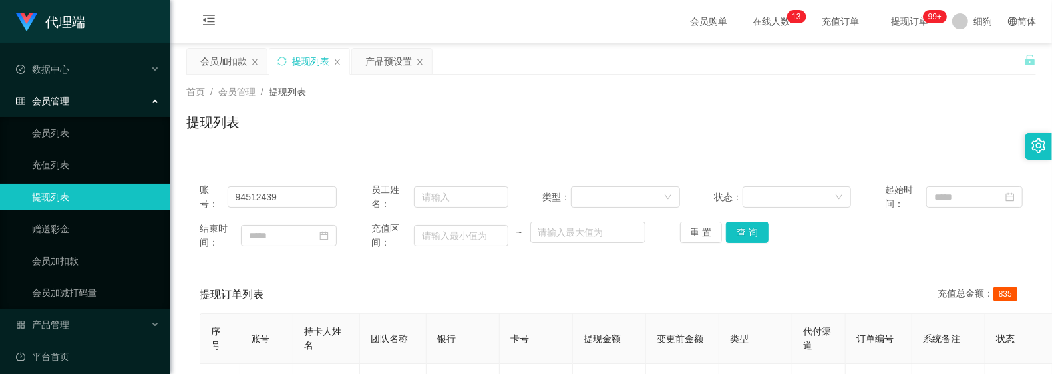
drag, startPoint x: 373, startPoint y: 128, endPoint x: 367, endPoint y: 120, distance: 9.0
click at [373, 128] on div "提现列表" at bounding box center [611, 127] width 850 height 31
click at [331, 134] on div "提现列表" at bounding box center [611, 127] width 850 height 31
click at [296, 200] on input "94512439" at bounding box center [283, 196] width 110 height 21
drag, startPoint x: 226, startPoint y: 61, endPoint x: 224, endPoint y: 51, distance: 10.3
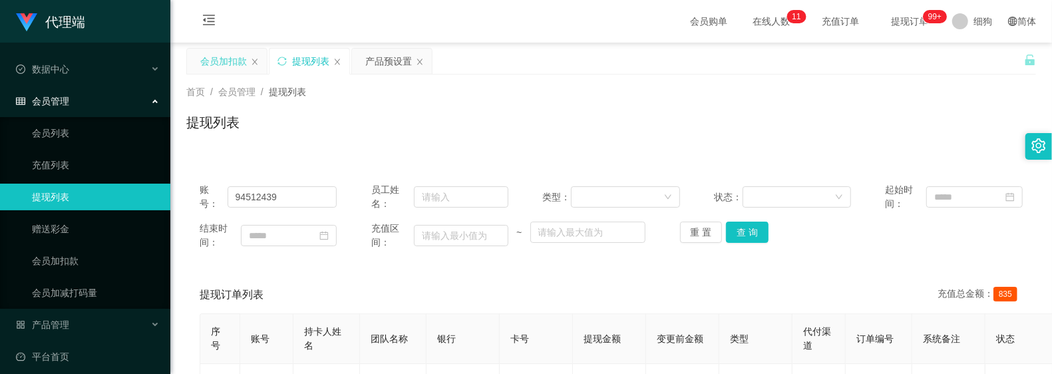
click at [226, 61] on div "会员加扣款" at bounding box center [223, 61] width 47 height 25
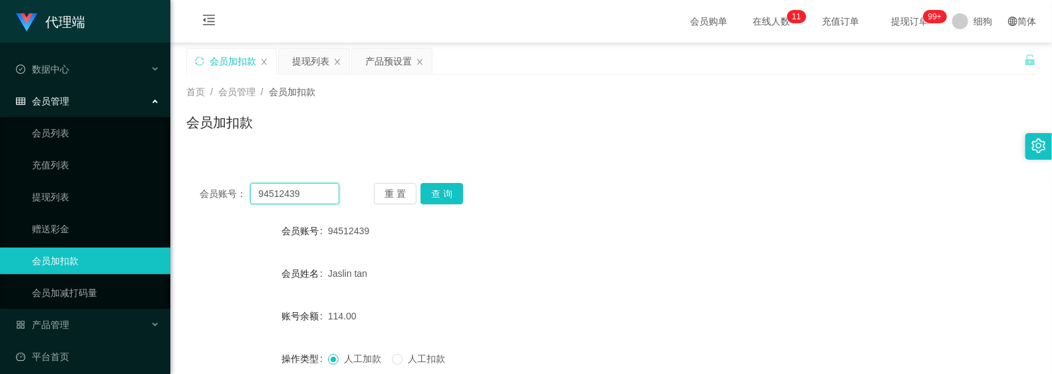
drag, startPoint x: 317, startPoint y: 198, endPoint x: 374, endPoint y: 214, distance: 58.8
click at [442, 192] on button "查 询" at bounding box center [441, 193] width 43 height 21
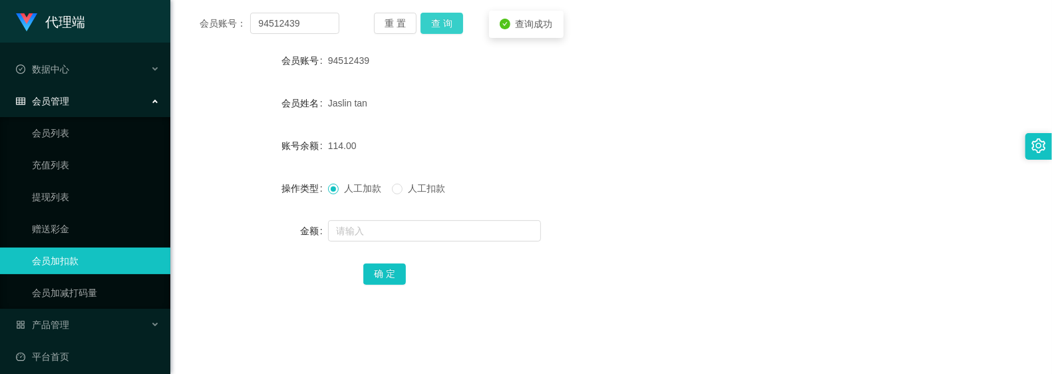
scroll to position [177, 0]
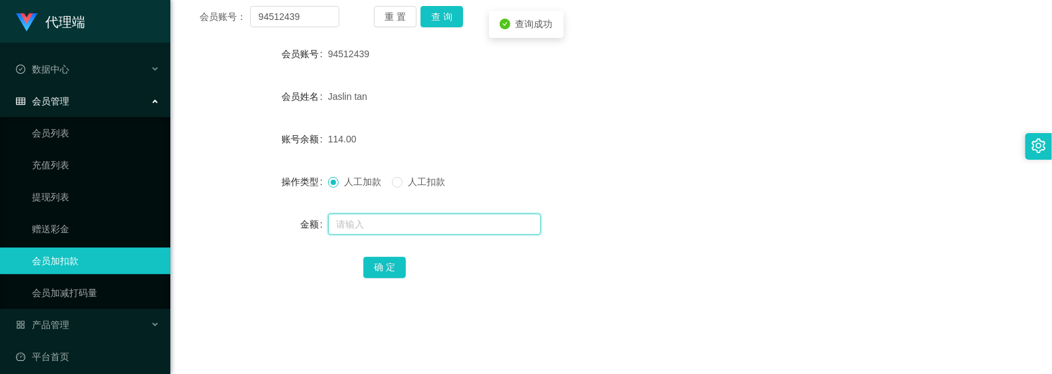
click at [423, 229] on input "text" at bounding box center [434, 224] width 213 height 21
type input "8"
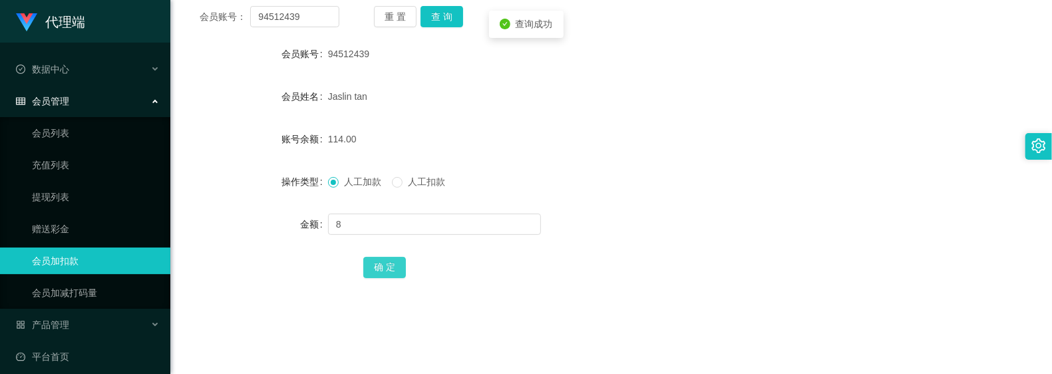
drag, startPoint x: 377, startPoint y: 275, endPoint x: 402, endPoint y: 246, distance: 38.2
click at [377, 274] on button "确 定" at bounding box center [384, 267] width 43 height 21
drag, startPoint x: 204, startPoint y: 117, endPoint x: 192, endPoint y: 81, distance: 37.7
click at [204, 117] on form "会员账号 94512439 会员姓名 Jaslin tan 账号余额 122.00 操作类型 人工加款 人工扣款 金额 确 定" at bounding box center [611, 161] width 850 height 240
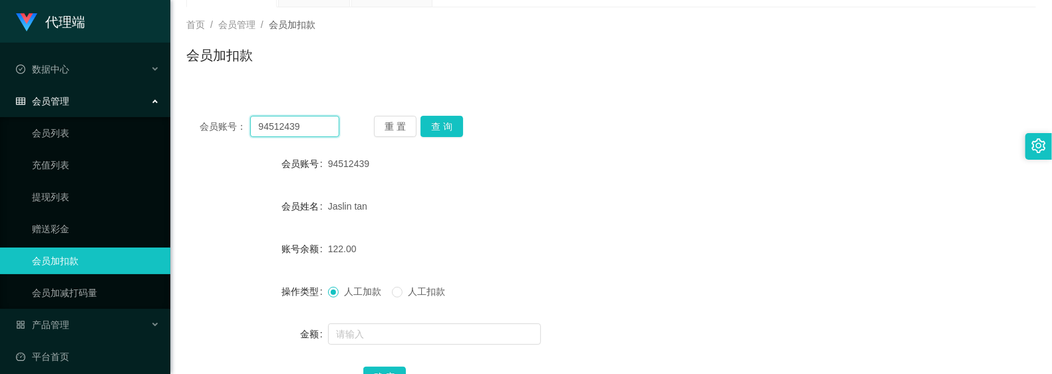
drag, startPoint x: 322, startPoint y: 20, endPoint x: 225, endPoint y: 13, distance: 97.4
click at [100, 0] on html "代理端 数据中心 会员管理 会员列表 充值列表 提现列表 赠送彩金 会员加扣款 会员加减打码量 产品管理 开奖记录 注单管理 产品列表 即时注单 产品预设置 …" at bounding box center [526, 187] width 1052 height 374
paste input "5741"
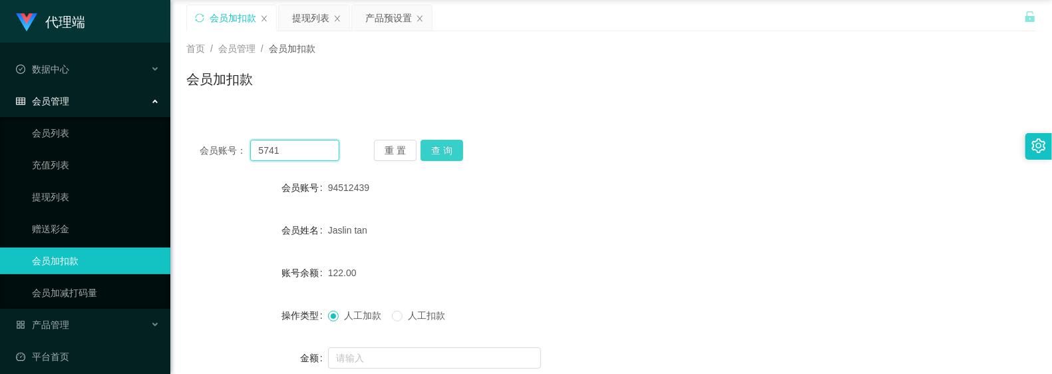
type input "5741"
click at [445, 142] on button "查 询" at bounding box center [441, 150] width 43 height 21
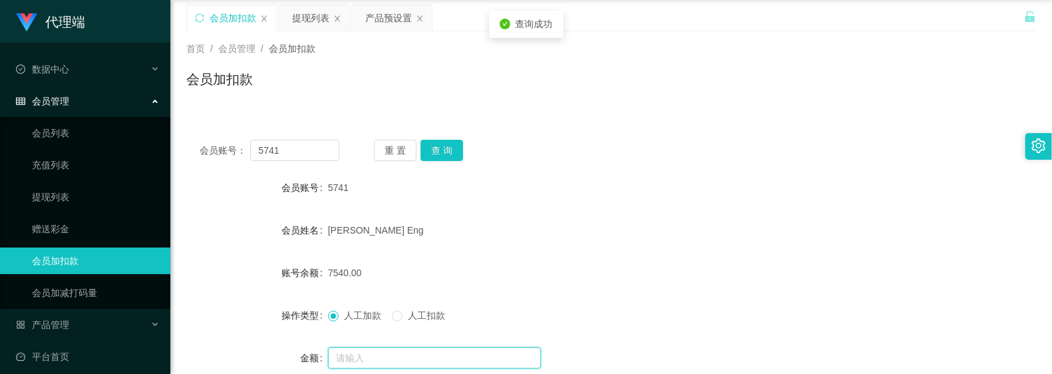
click at [381, 357] on input "text" at bounding box center [434, 357] width 213 height 21
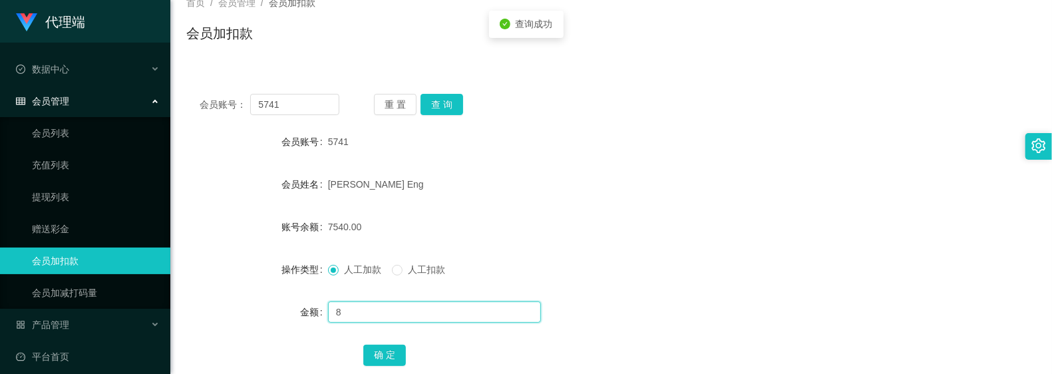
scroll to position [132, 0]
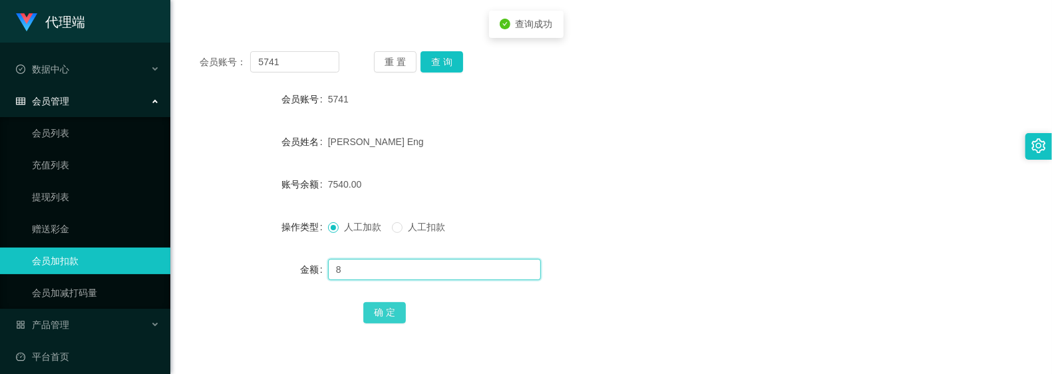
type input "8"
click at [385, 315] on button "确 定" at bounding box center [384, 312] width 43 height 21
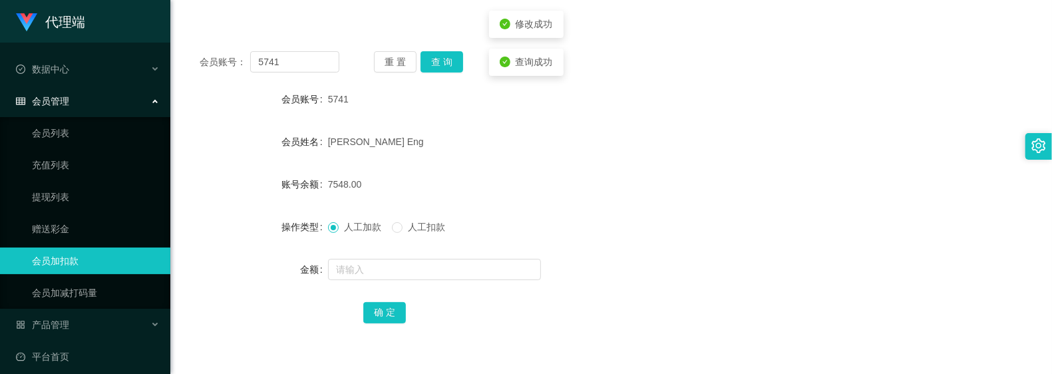
click at [483, 203] on form "会员账号 5741 会员姓名 Serene Chua Guek Eng 账号余额 7548.00 操作类型 人工加款 人工扣款 金额 确 定" at bounding box center [611, 206] width 850 height 240
drag, startPoint x: 442, startPoint y: 171, endPoint x: 432, endPoint y: 91, distance: 80.5
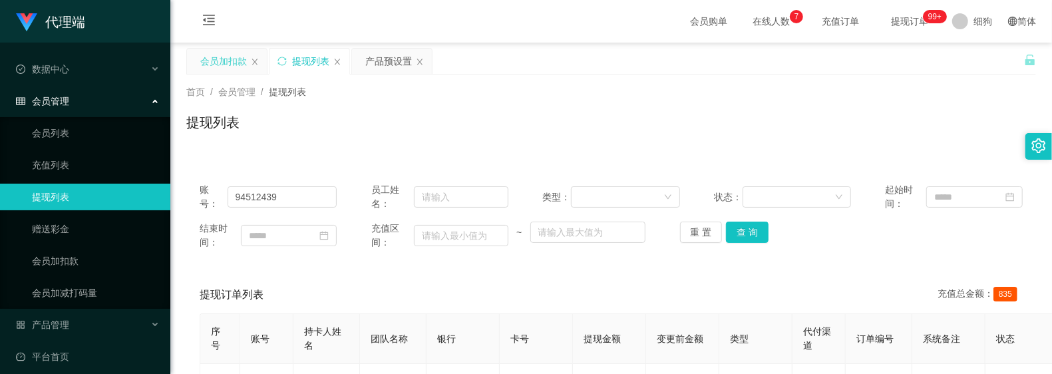
click at [224, 63] on div "会员加扣款" at bounding box center [223, 61] width 47 height 25
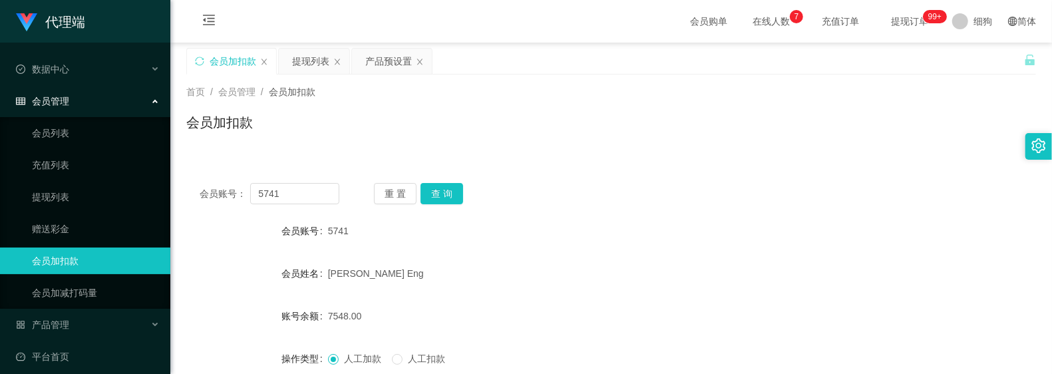
click at [442, 142] on div "会员加扣款" at bounding box center [611, 127] width 850 height 31
